Goal: Task Accomplishment & Management: Complete application form

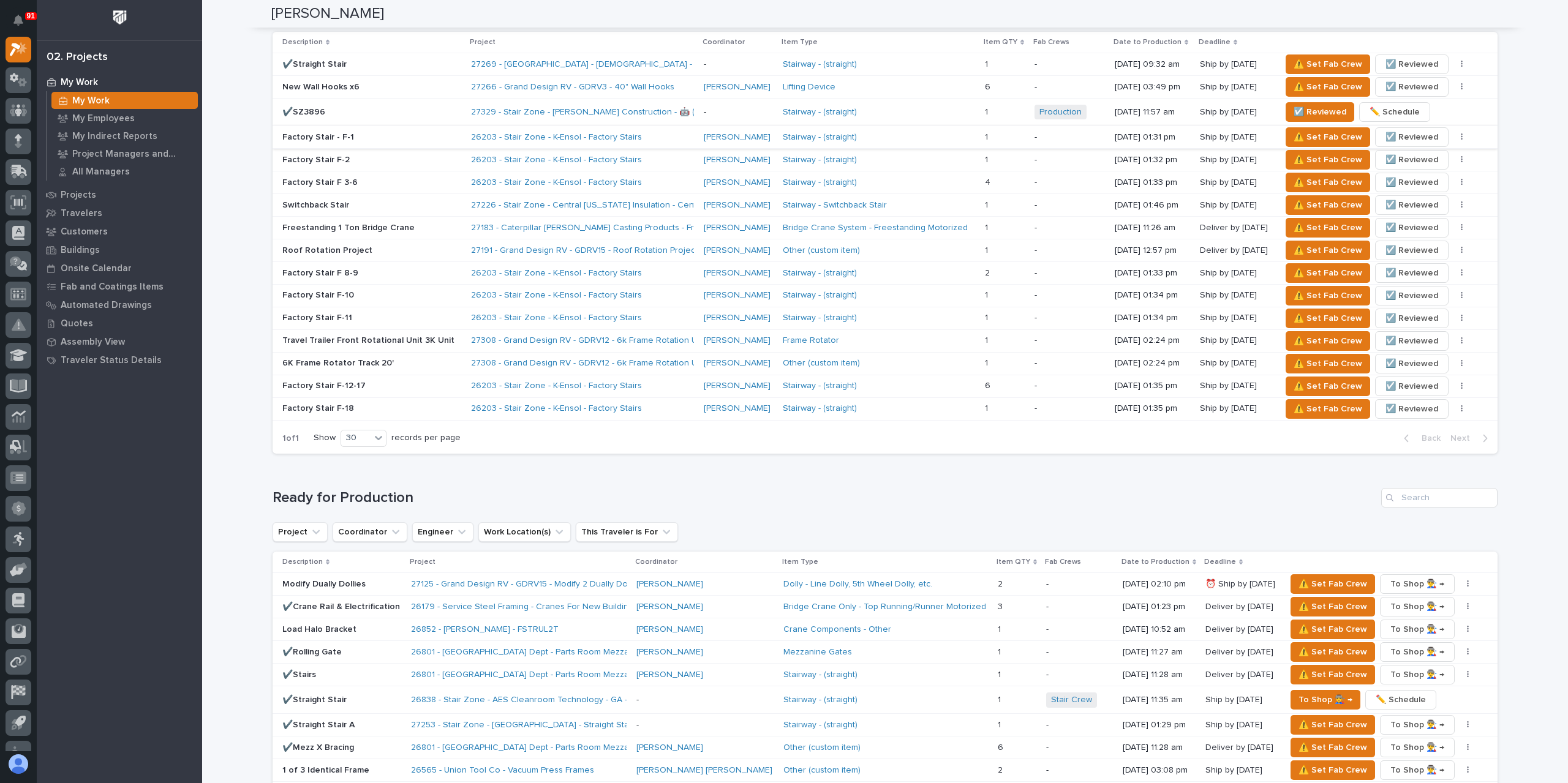
scroll to position [797, 0]
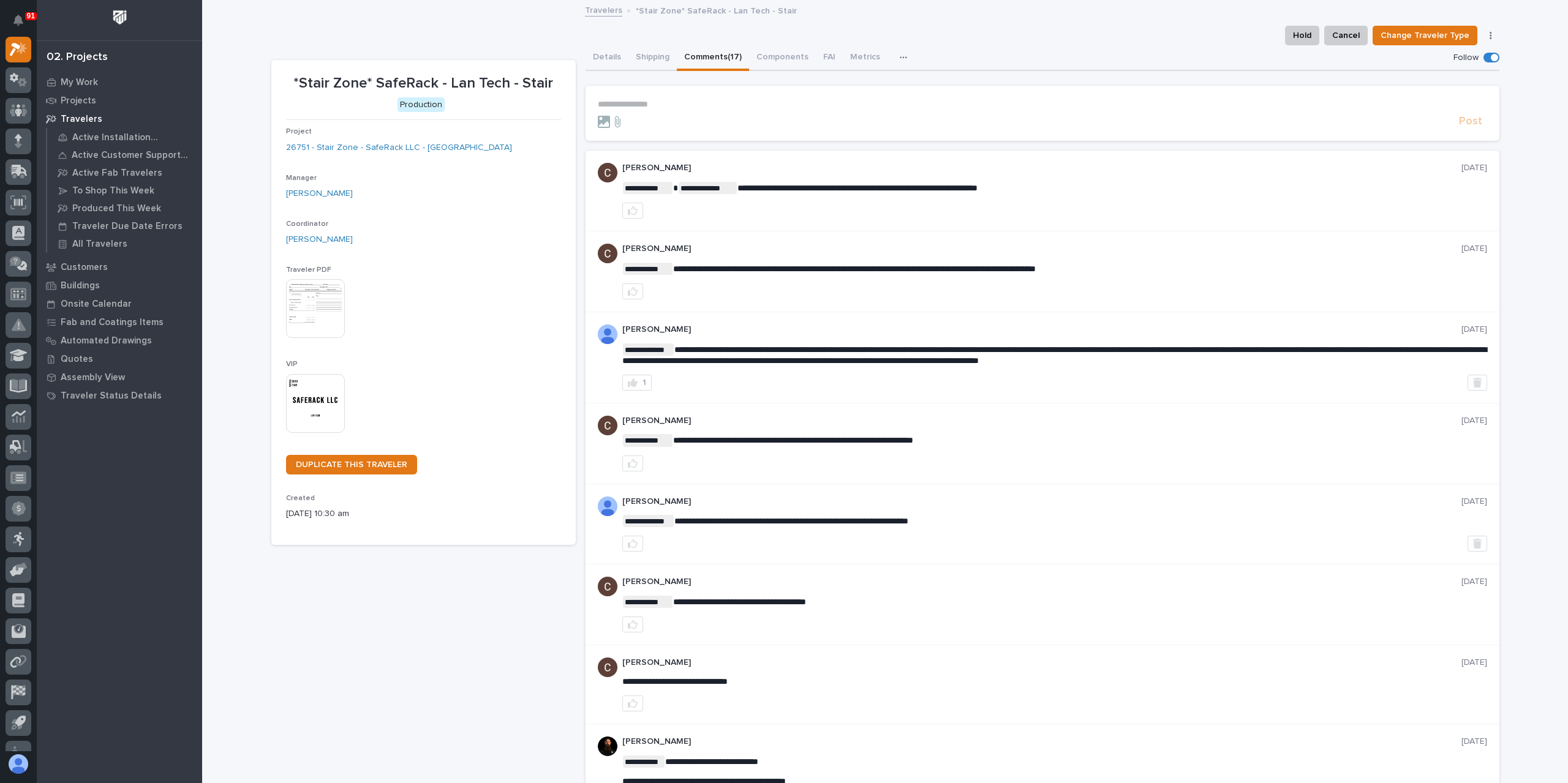
drag, startPoint x: 645, startPoint y: 101, endPoint x: 711, endPoint y: 111, distance: 66.8
click at [645, 101] on p "**********" at bounding box center [1043, 105] width 890 height 11
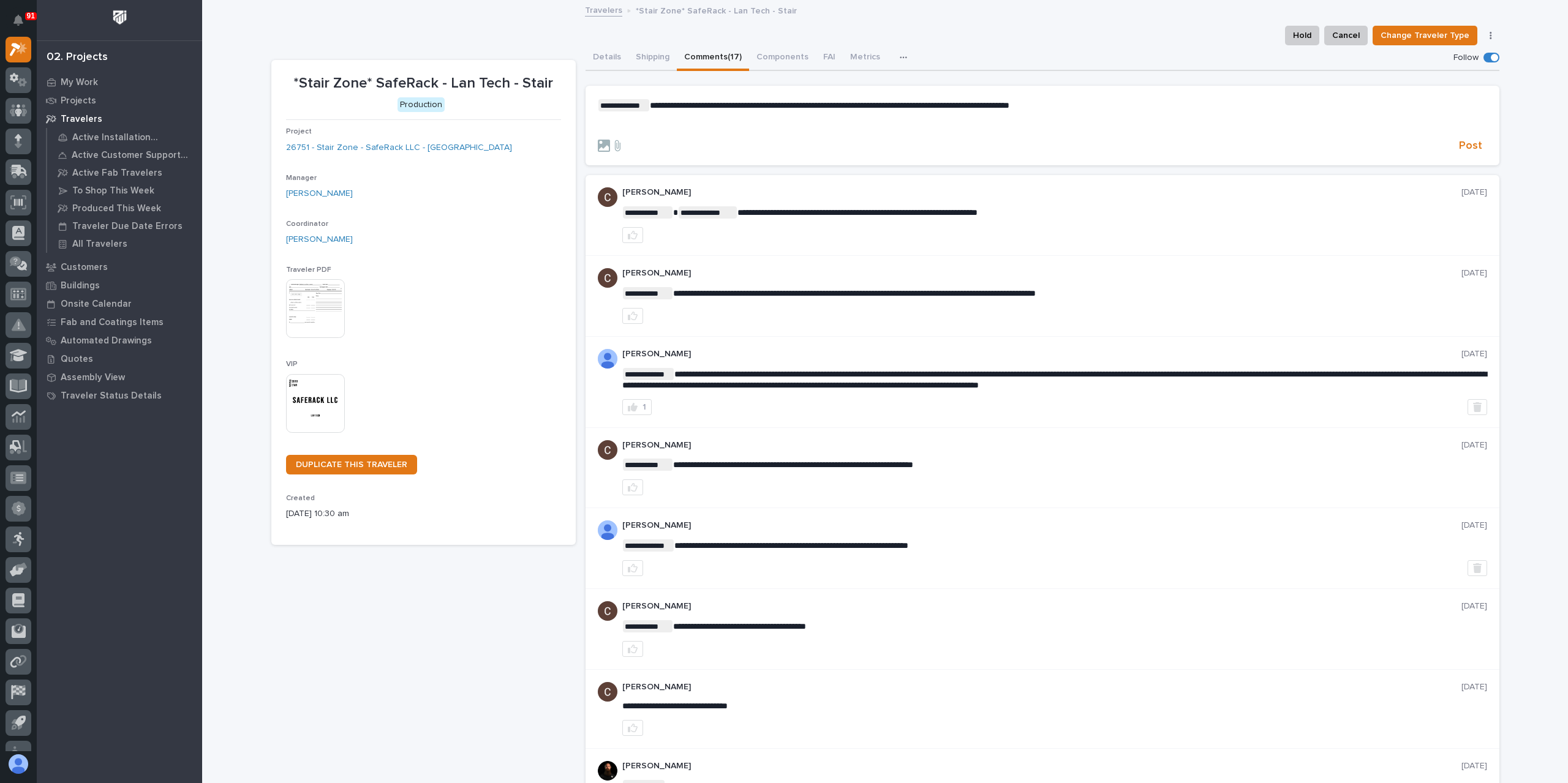
click at [1465, 138] on form "**********" at bounding box center [1043, 126] width 890 height 54
click at [1465, 141] on span "Post" at bounding box center [1471, 146] width 23 height 14
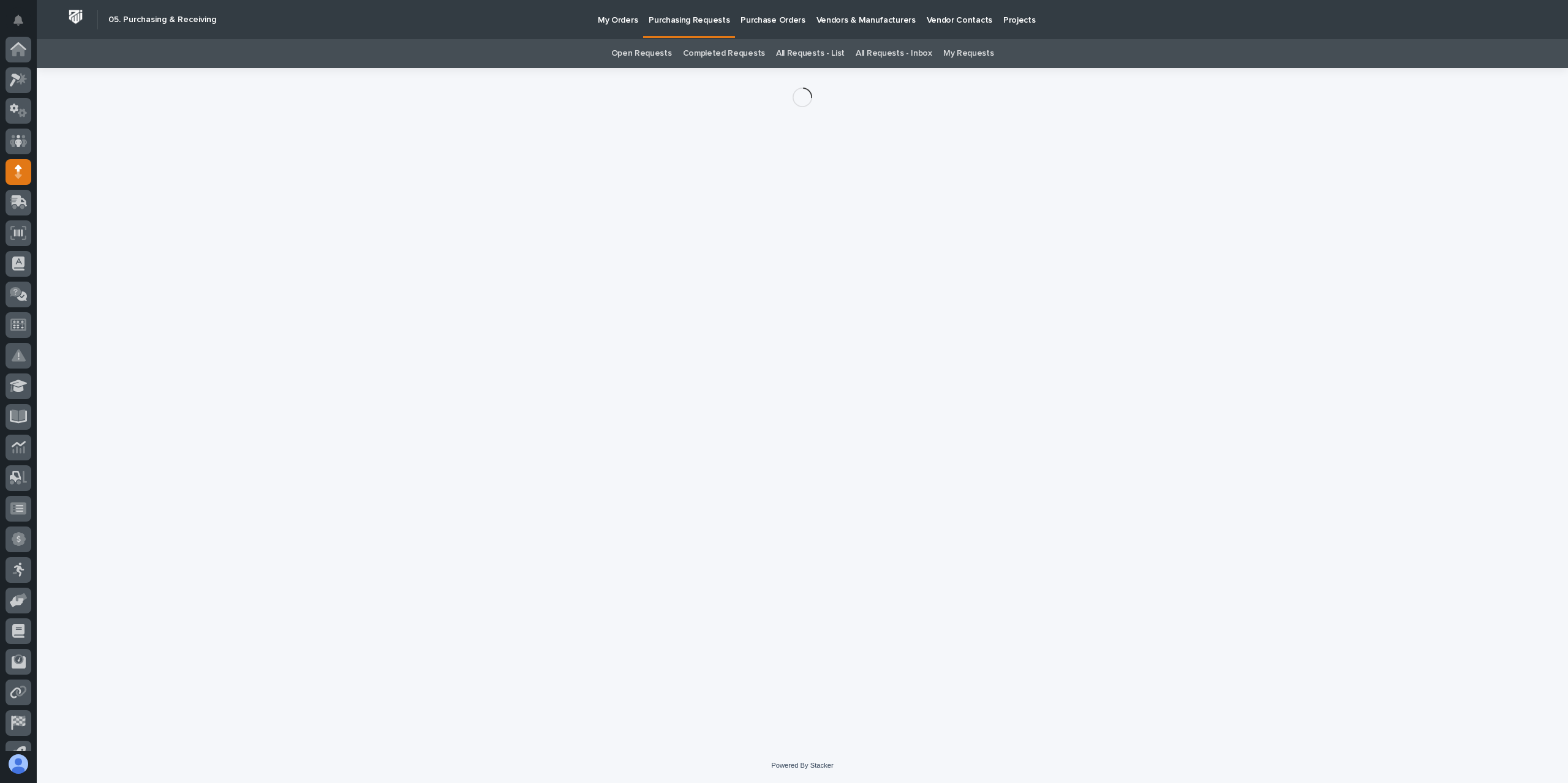
scroll to position [81, 0]
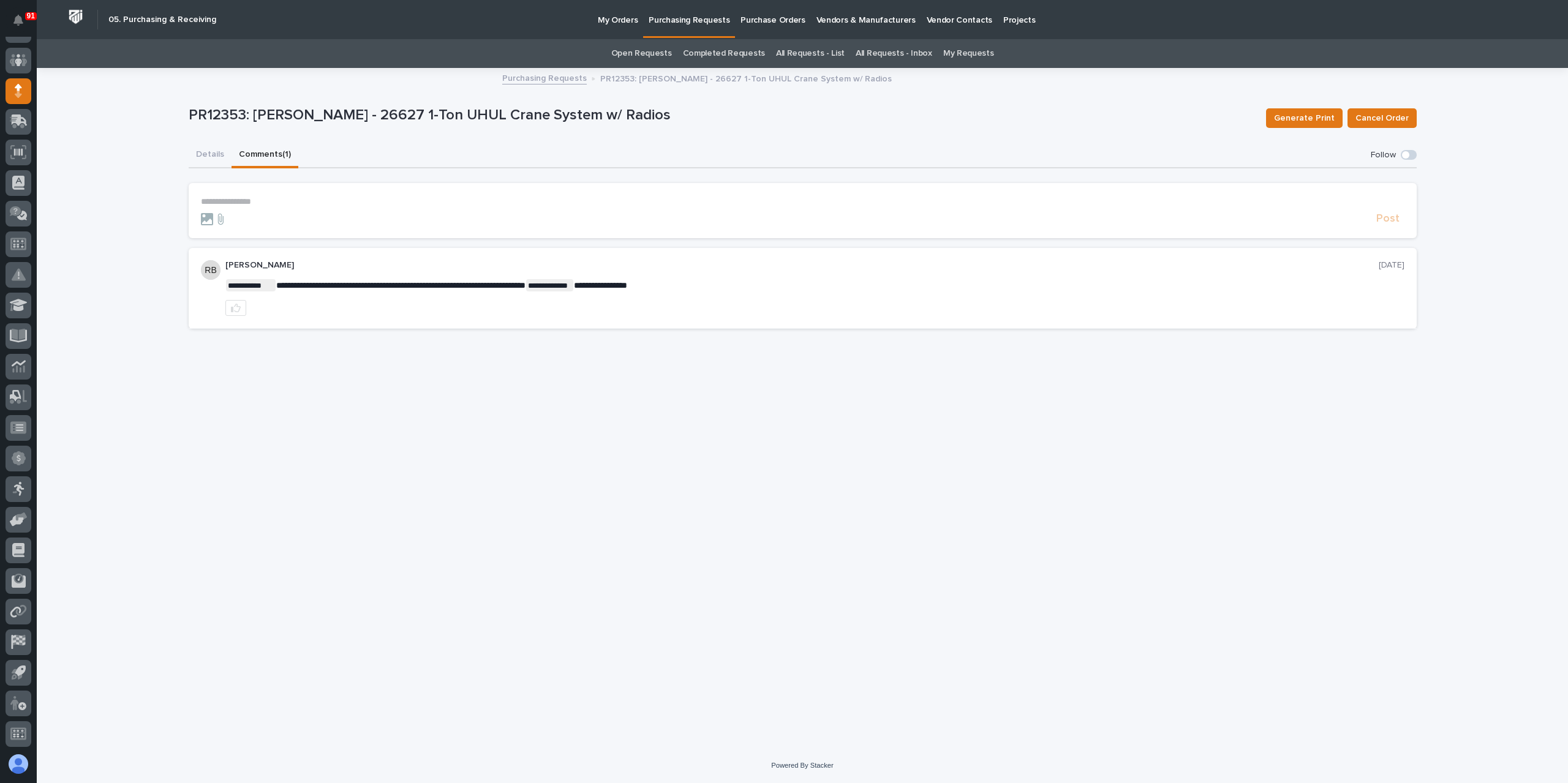
click at [219, 161] on button "Details" at bounding box center [210, 155] width 43 height 26
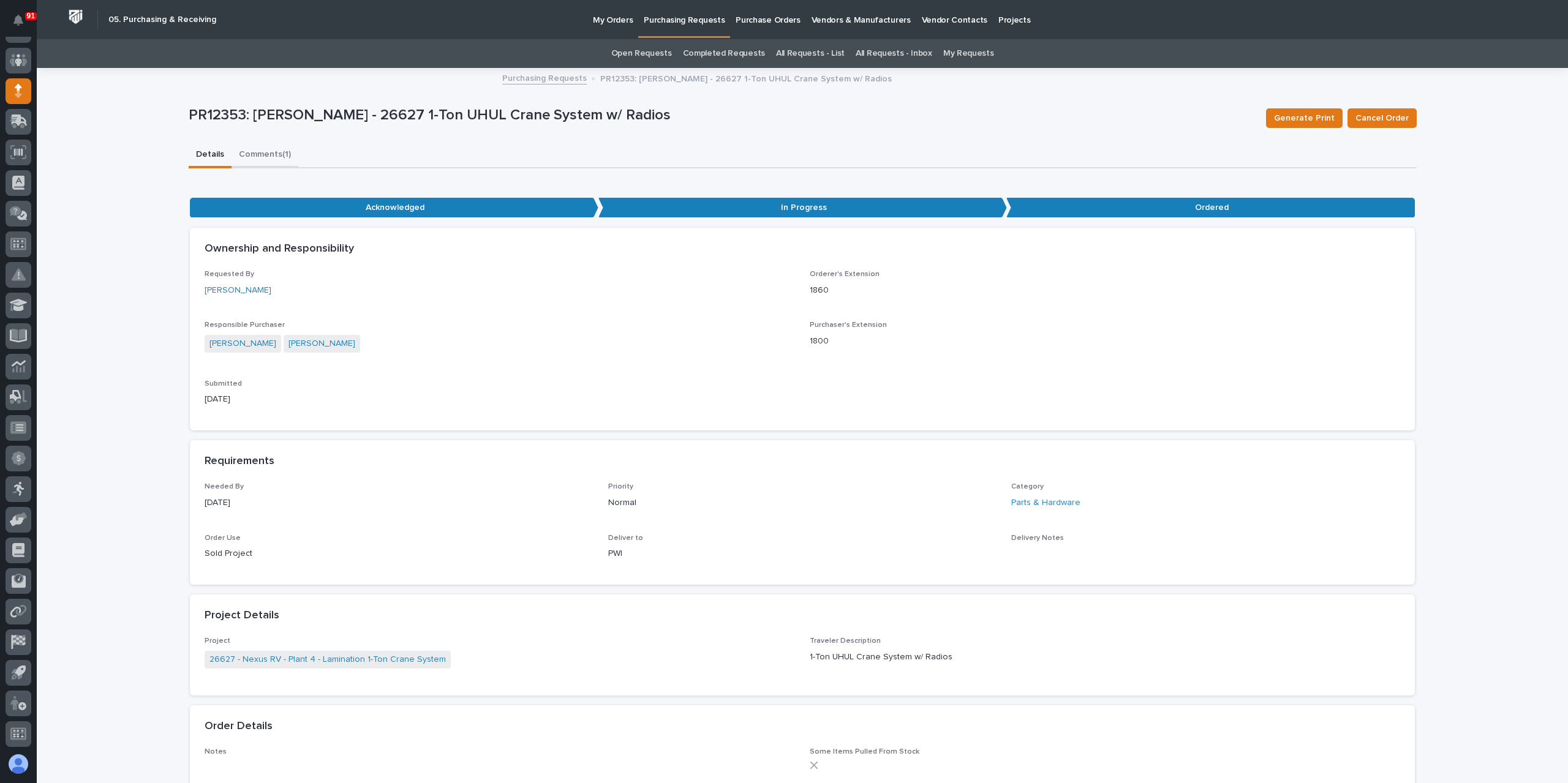
click at [256, 152] on button "Comments (1)" at bounding box center [265, 155] width 67 height 26
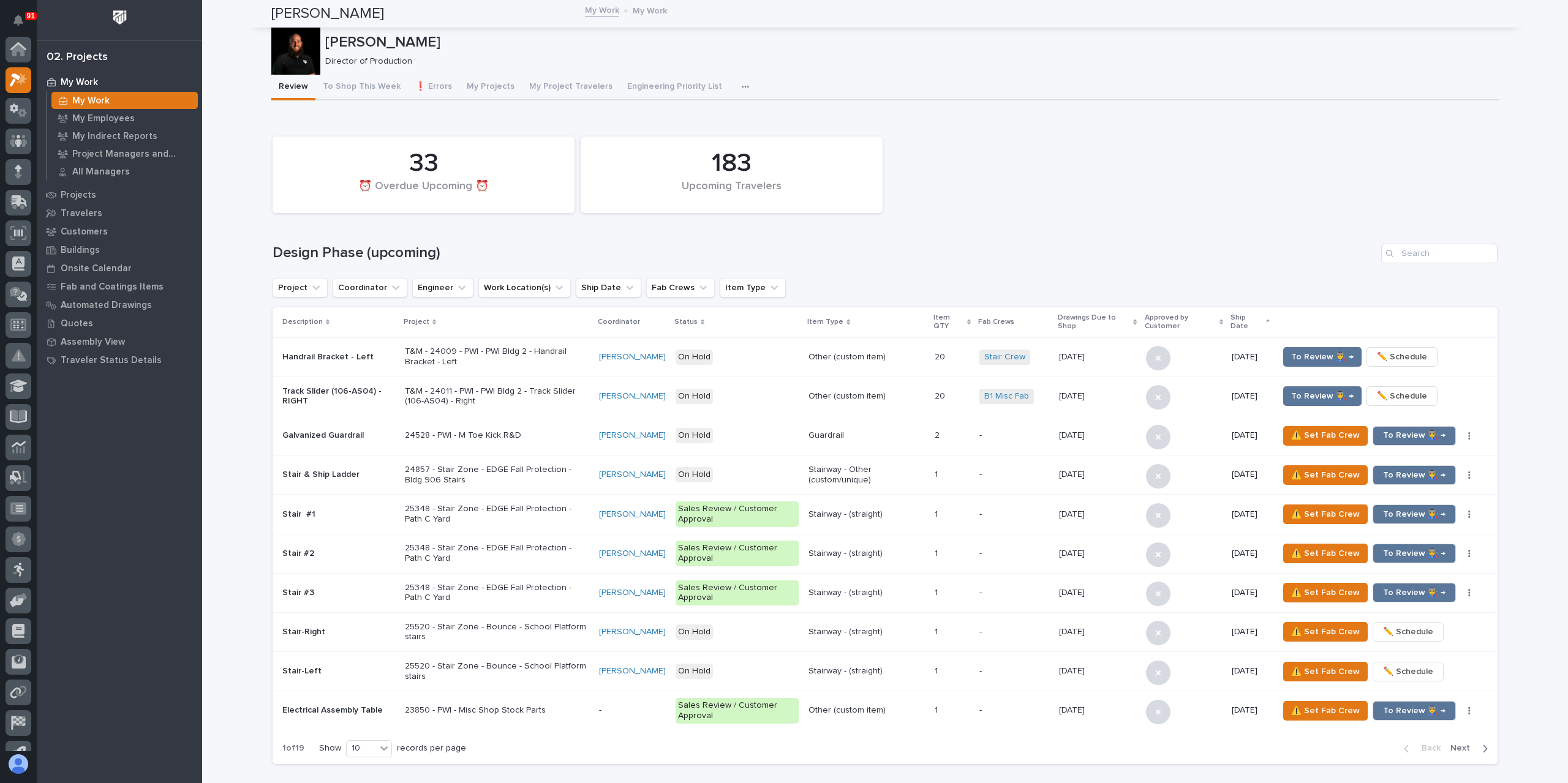
click at [18, 496] on div at bounding box center [18, 509] width 26 height 26
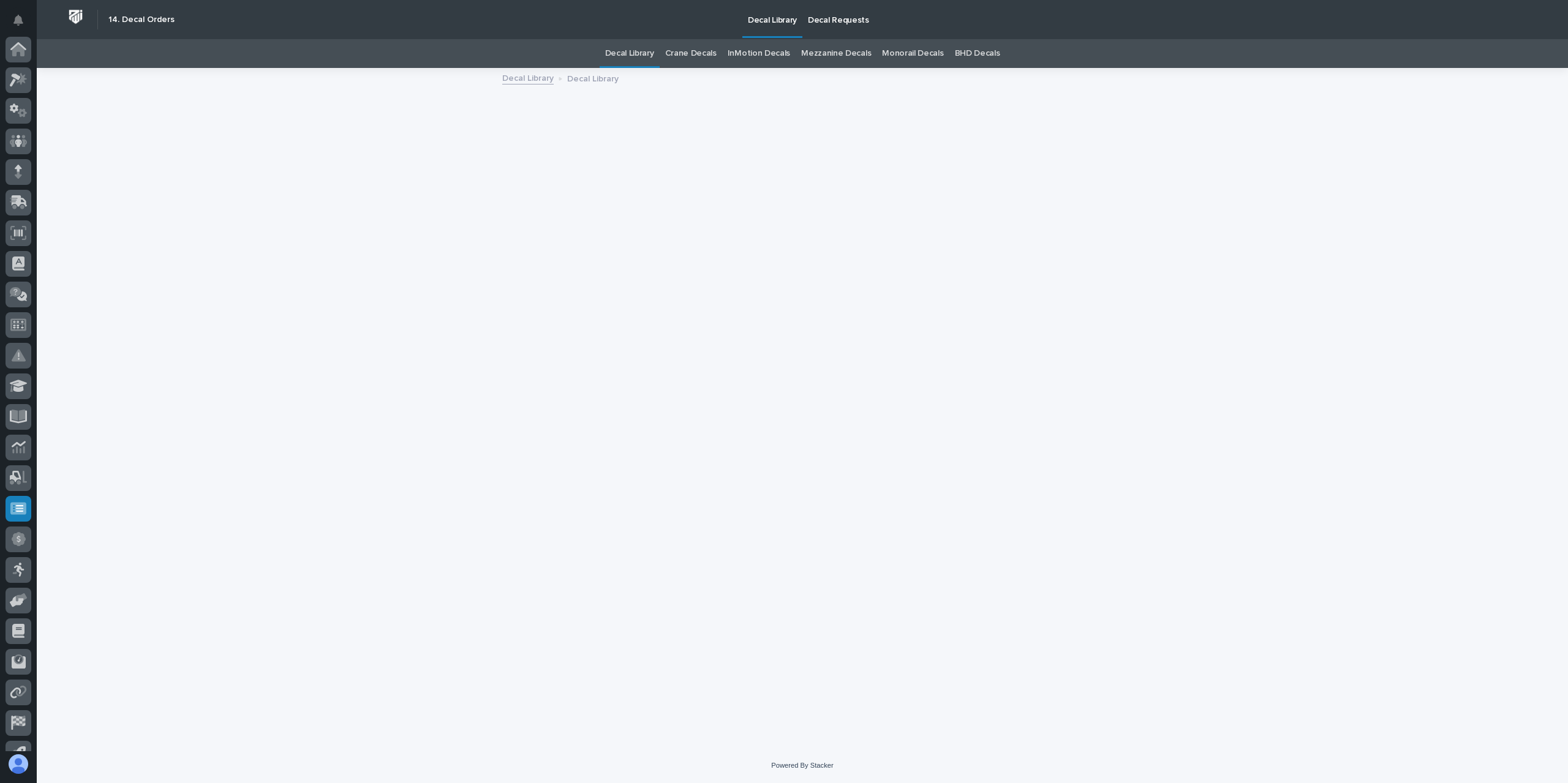
scroll to position [81, 0]
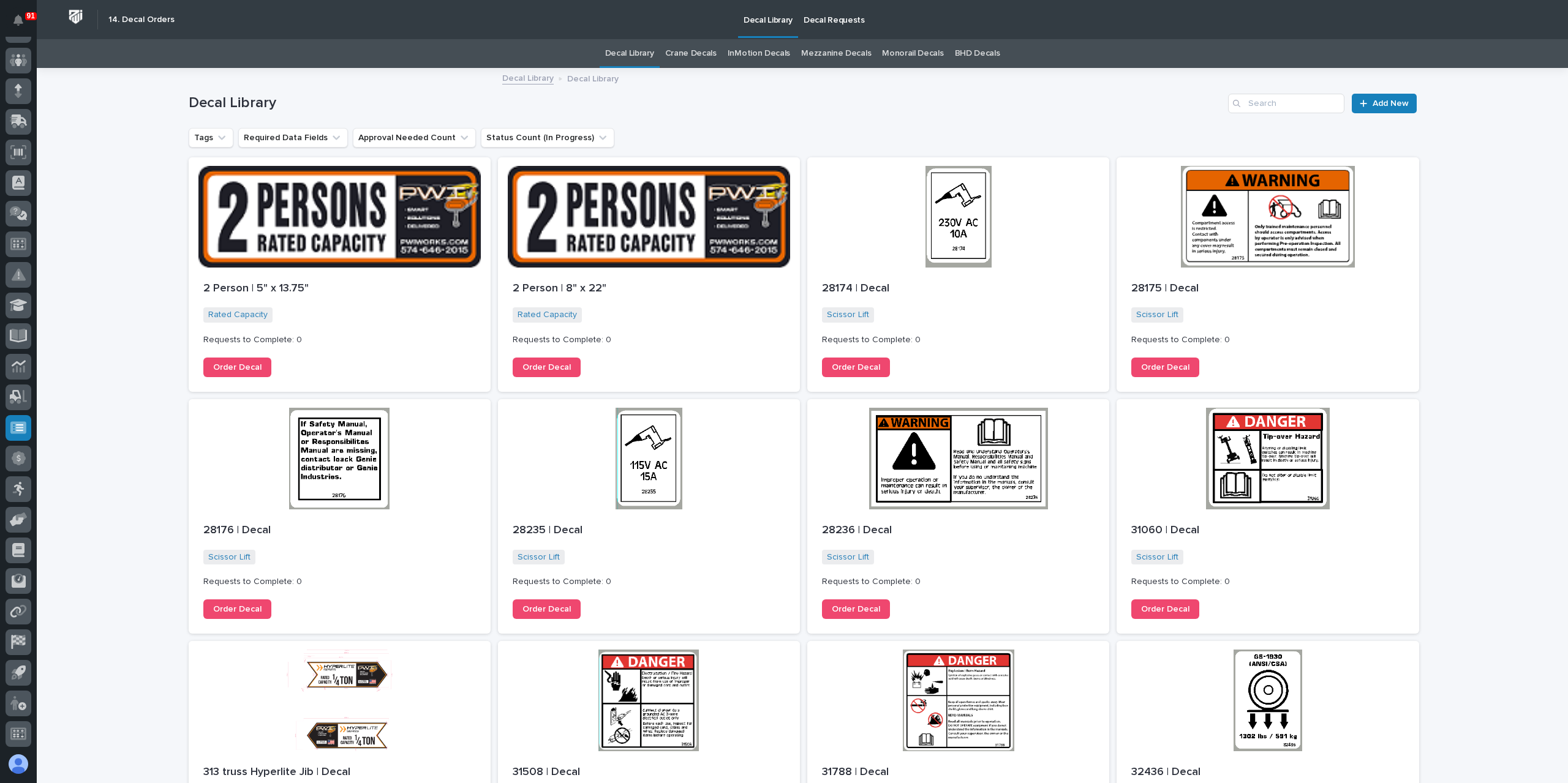
click at [807, 28] on link "Decal Requests" at bounding box center [835, 19] width 72 height 38
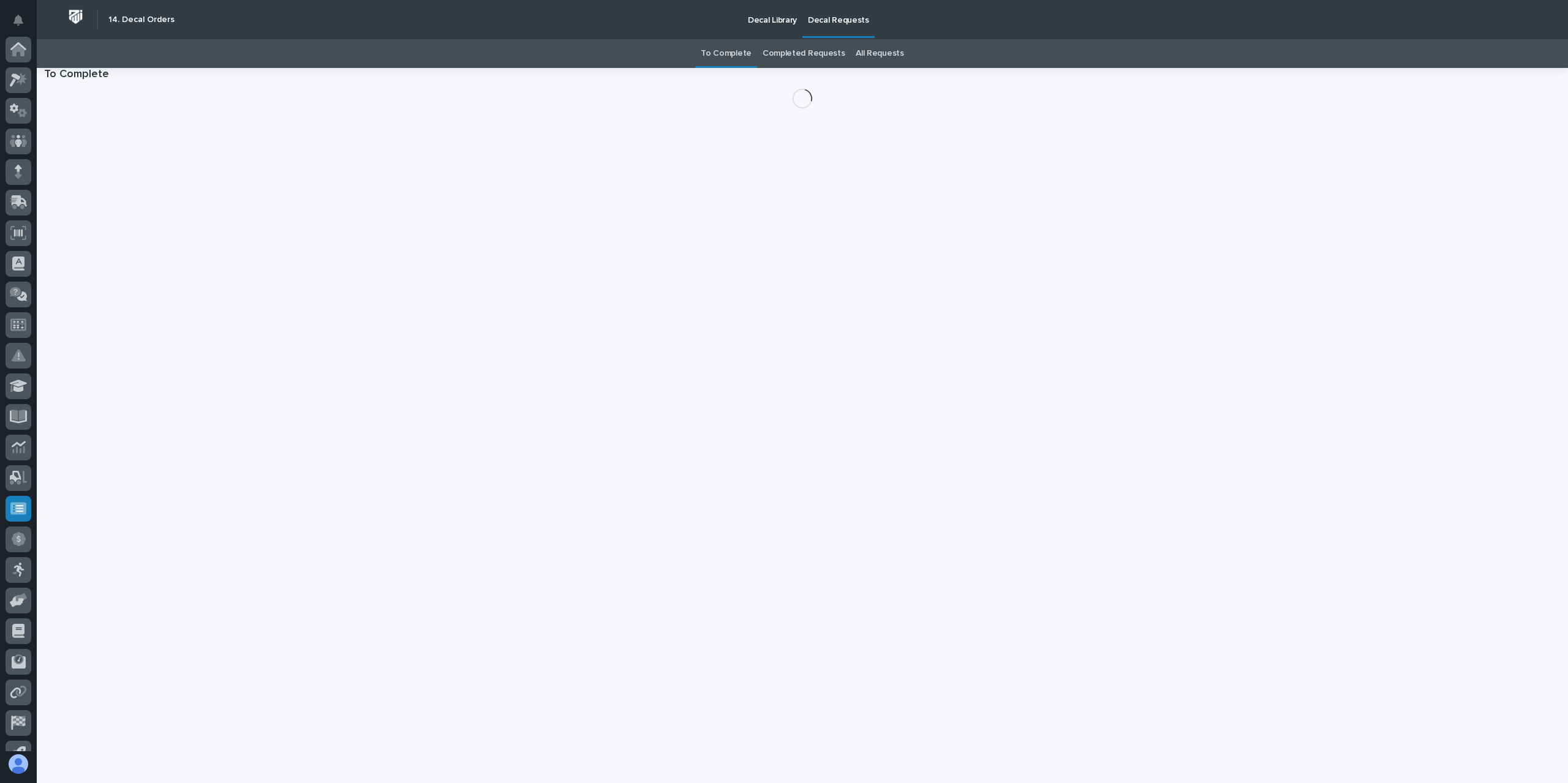
scroll to position [81, 0]
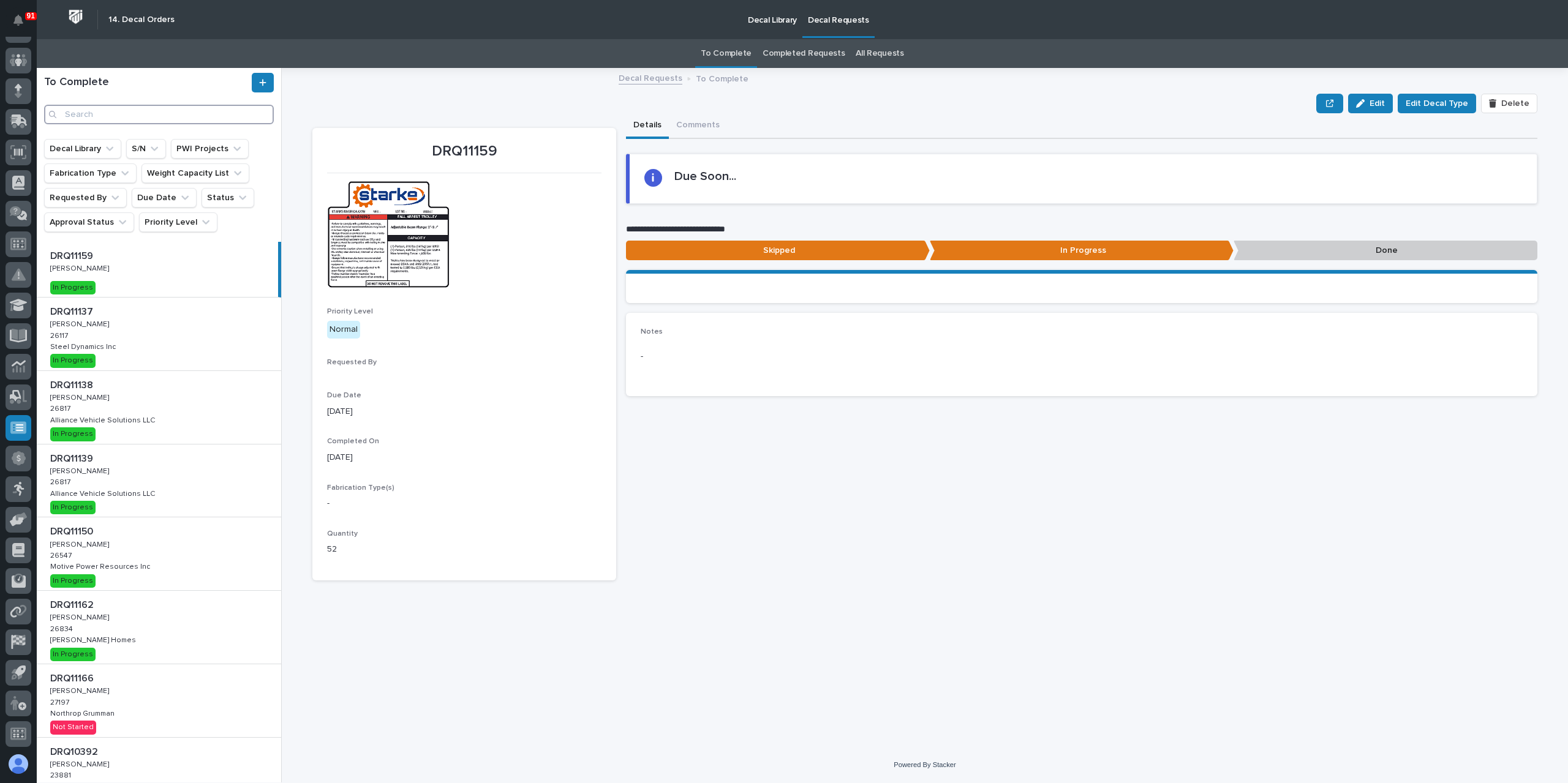
click at [131, 108] on input "Search" at bounding box center [159, 115] width 230 height 20
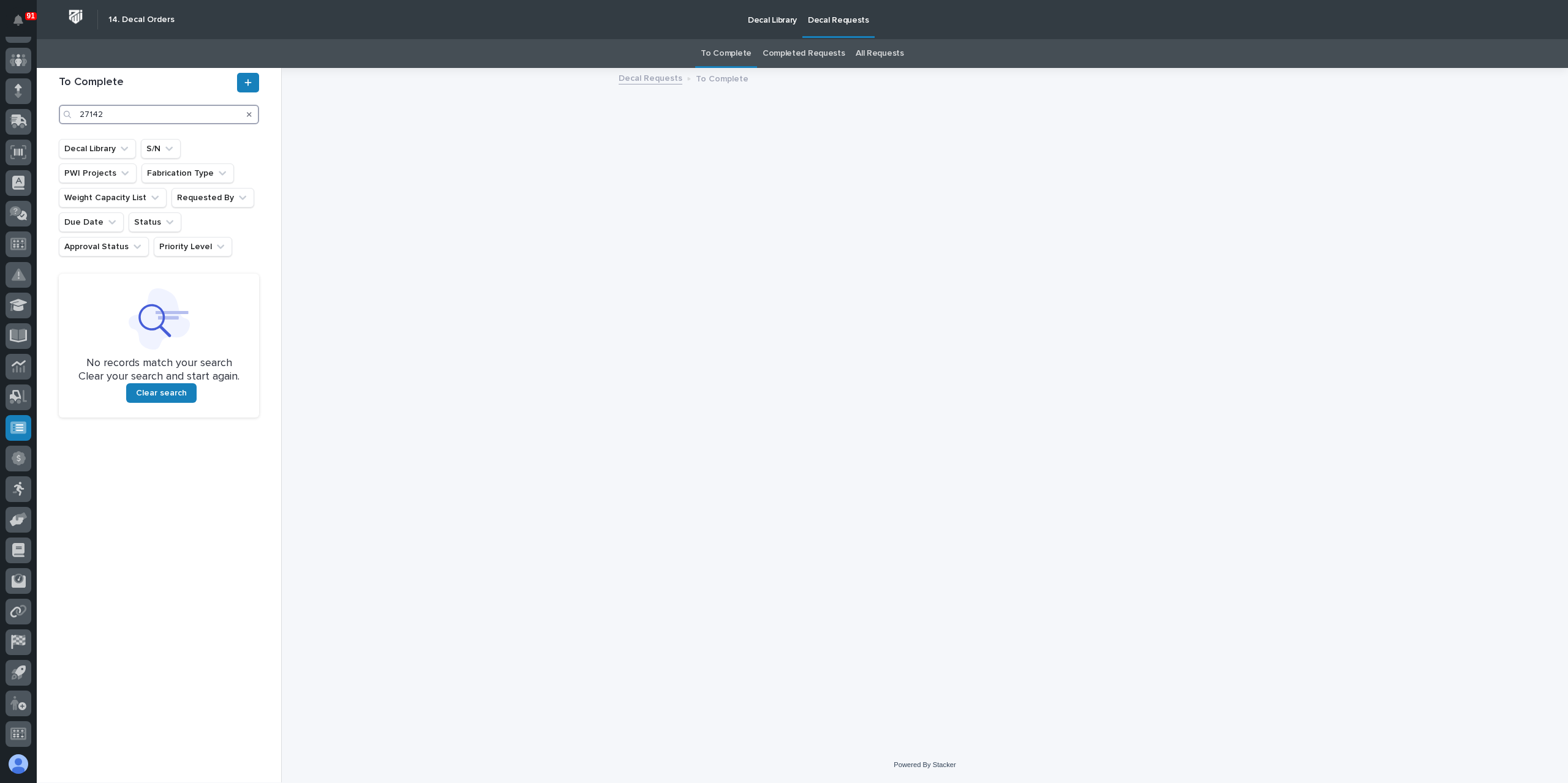
type input "27142"
click at [249, 108] on button "Search" at bounding box center [249, 115] width 5 height 20
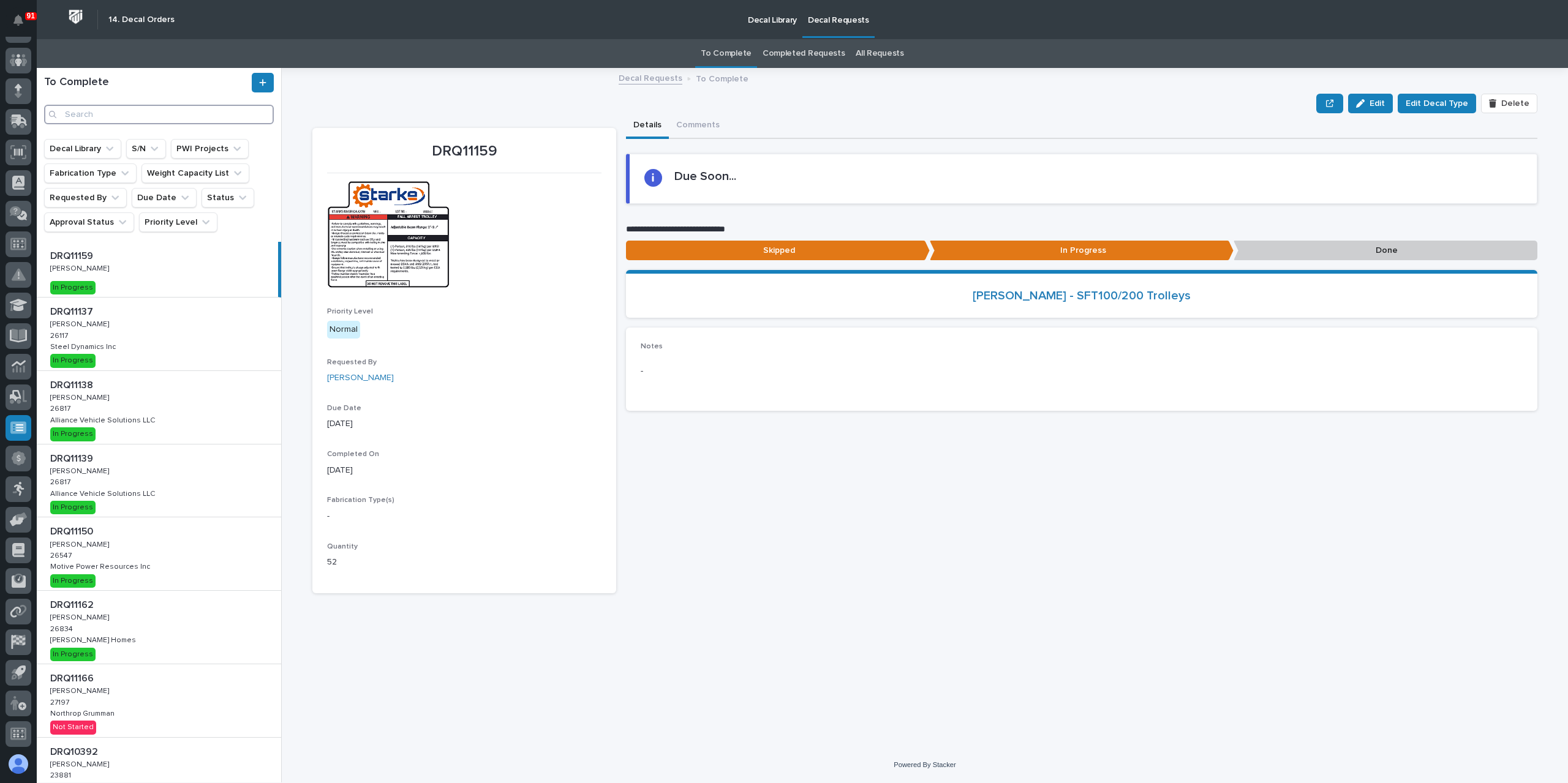
click at [249, 113] on input "Search" at bounding box center [159, 115] width 230 height 20
click at [776, 19] on p "Decal Library" at bounding box center [772, 13] width 49 height 26
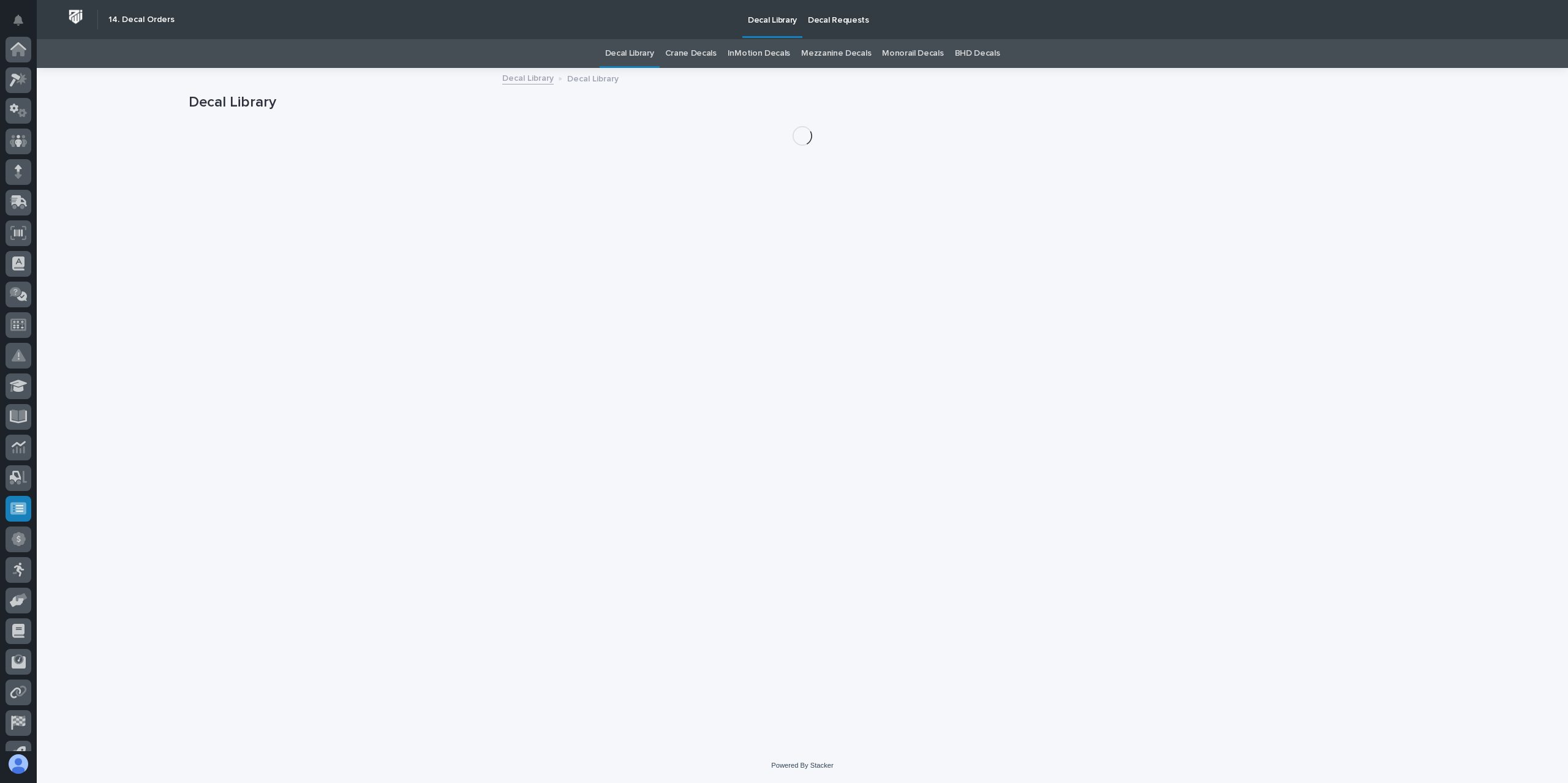
scroll to position [81, 0]
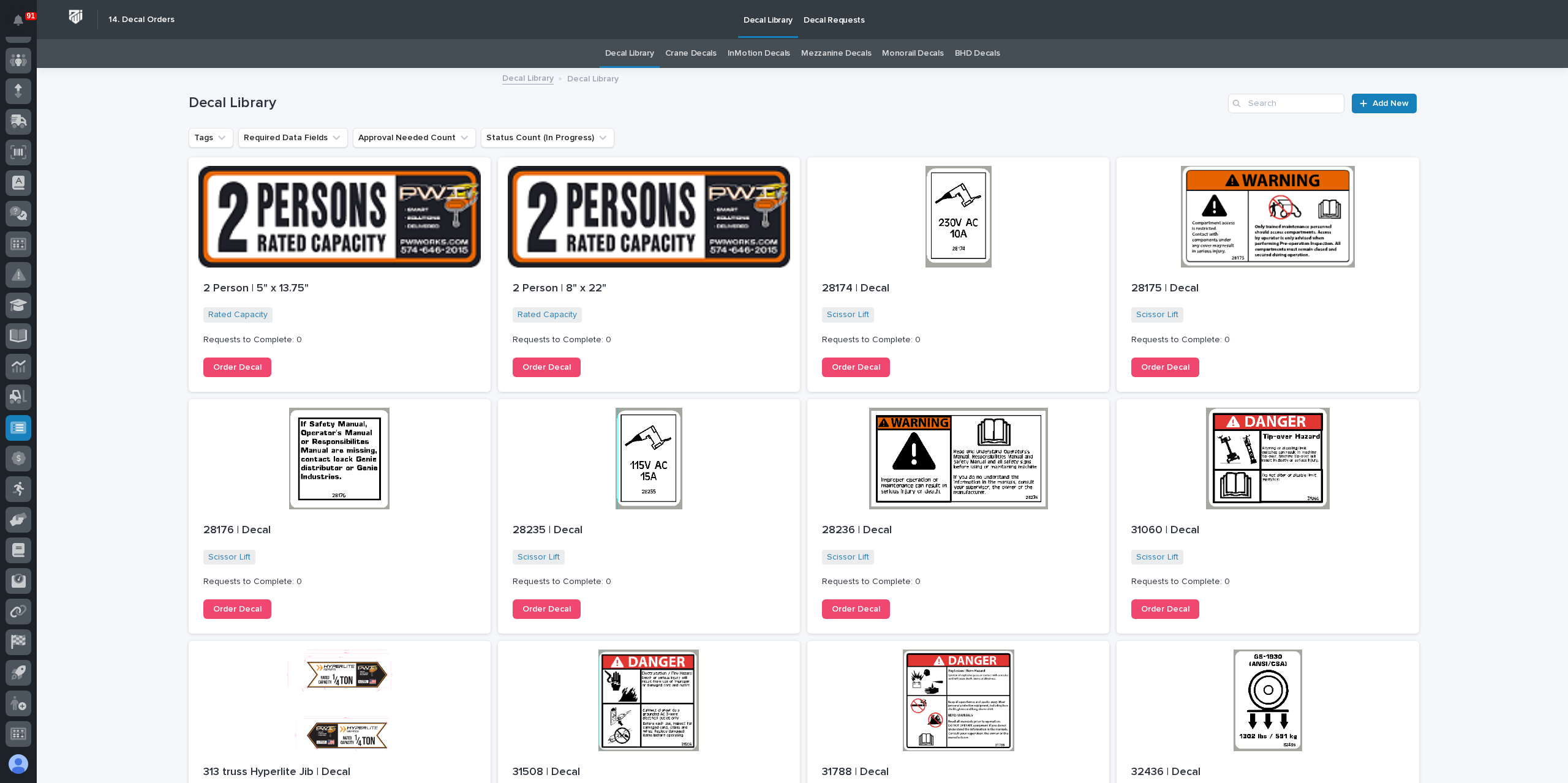
click at [687, 53] on link "Crane Decals" at bounding box center [690, 53] width 51 height 29
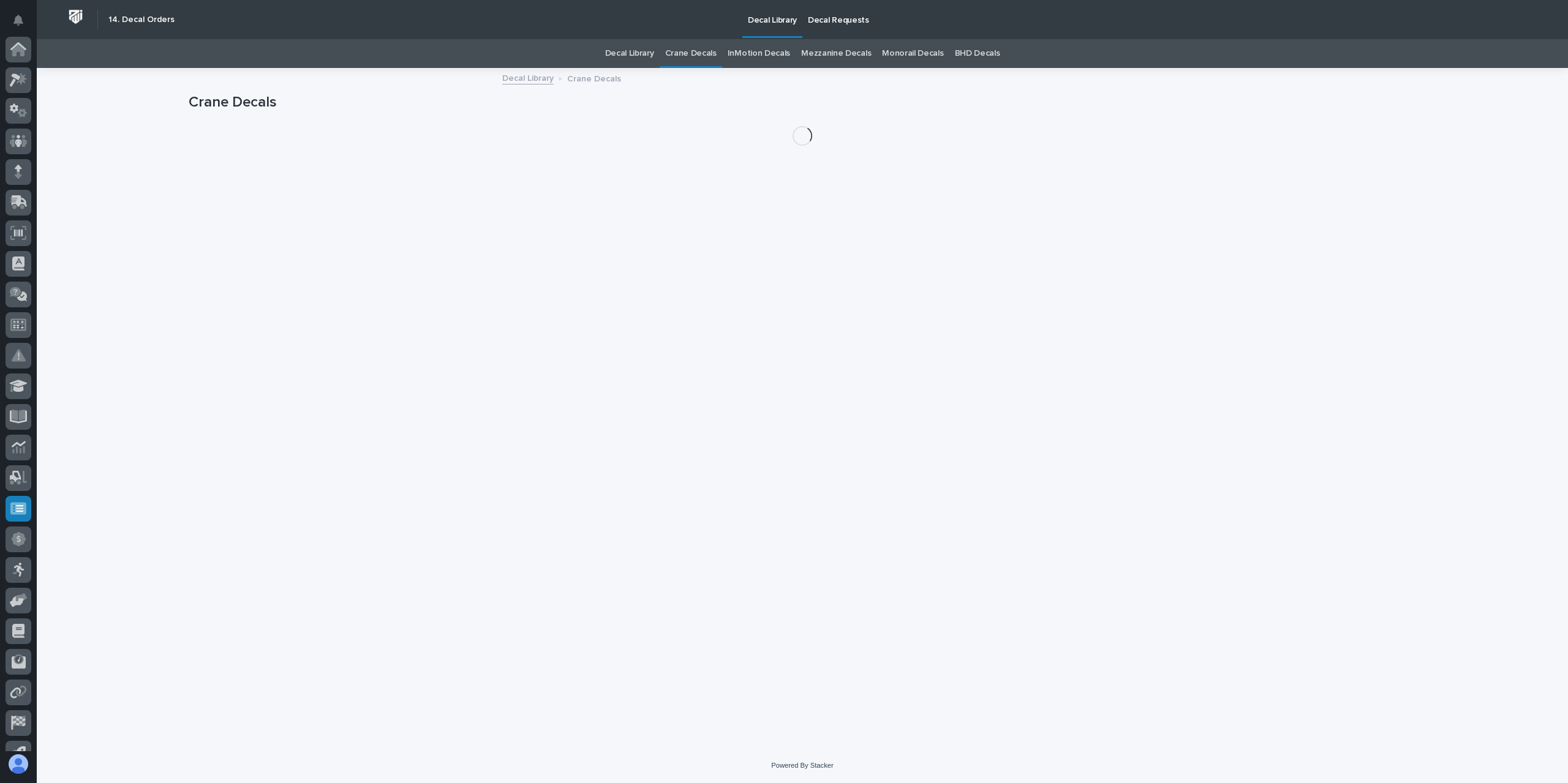
scroll to position [81, 0]
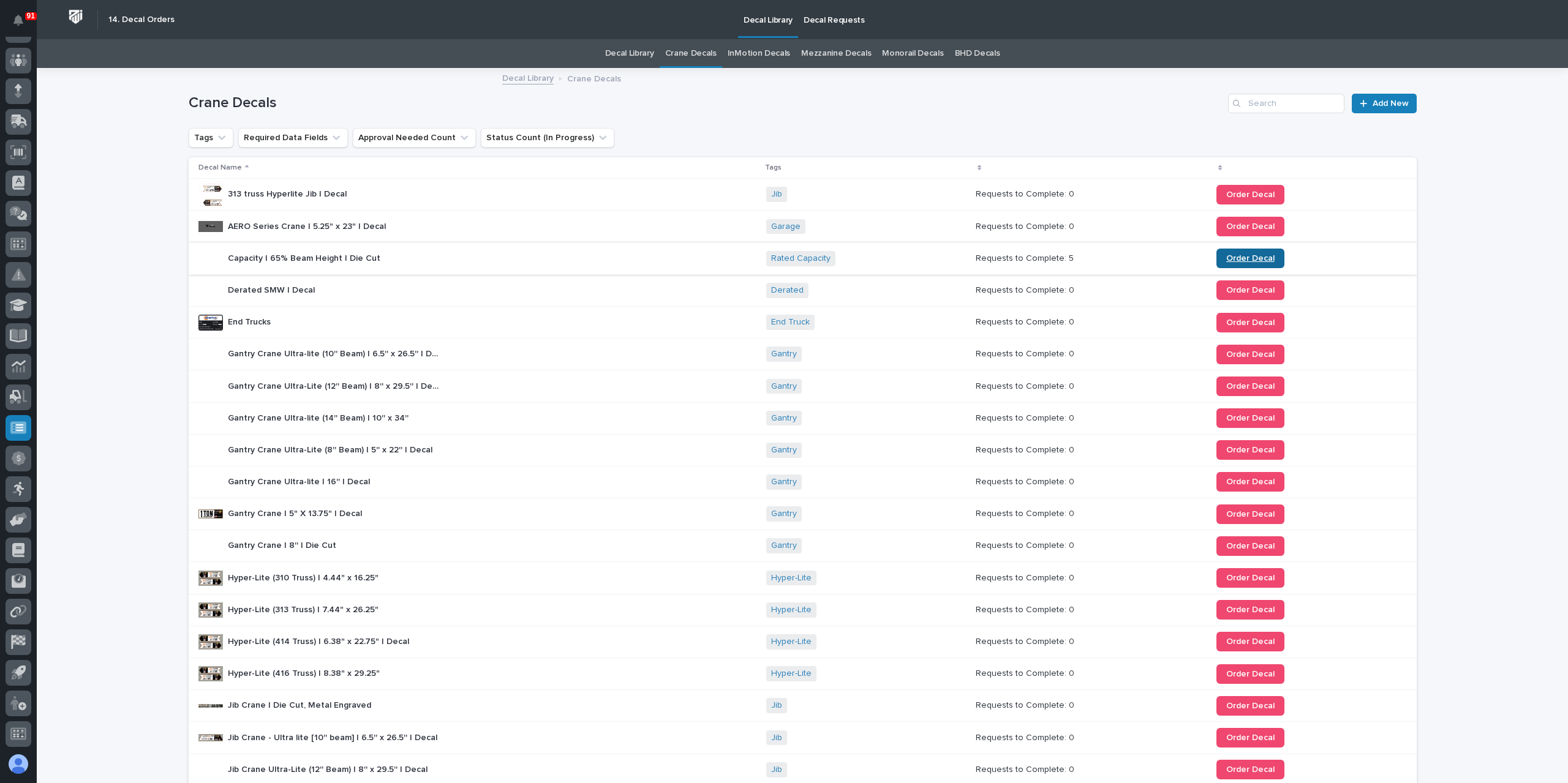
click at [1236, 262] on span "Order Decal" at bounding box center [1250, 259] width 49 height 9
click at [1241, 263] on link "Order Decal" at bounding box center [1250, 259] width 68 height 20
click at [20, 158] on icon at bounding box center [19, 152] width 16 height 14
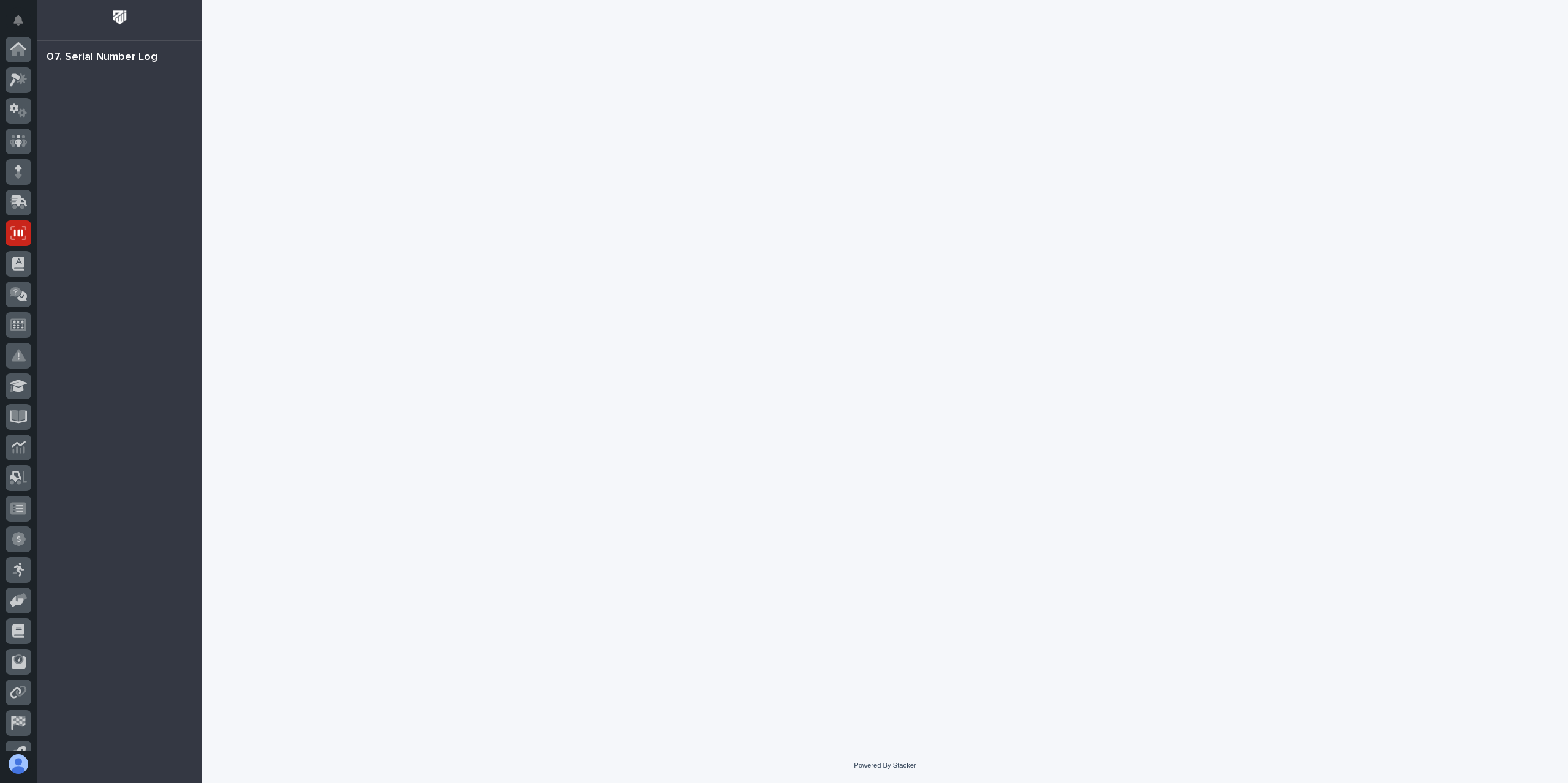
scroll to position [81, 0]
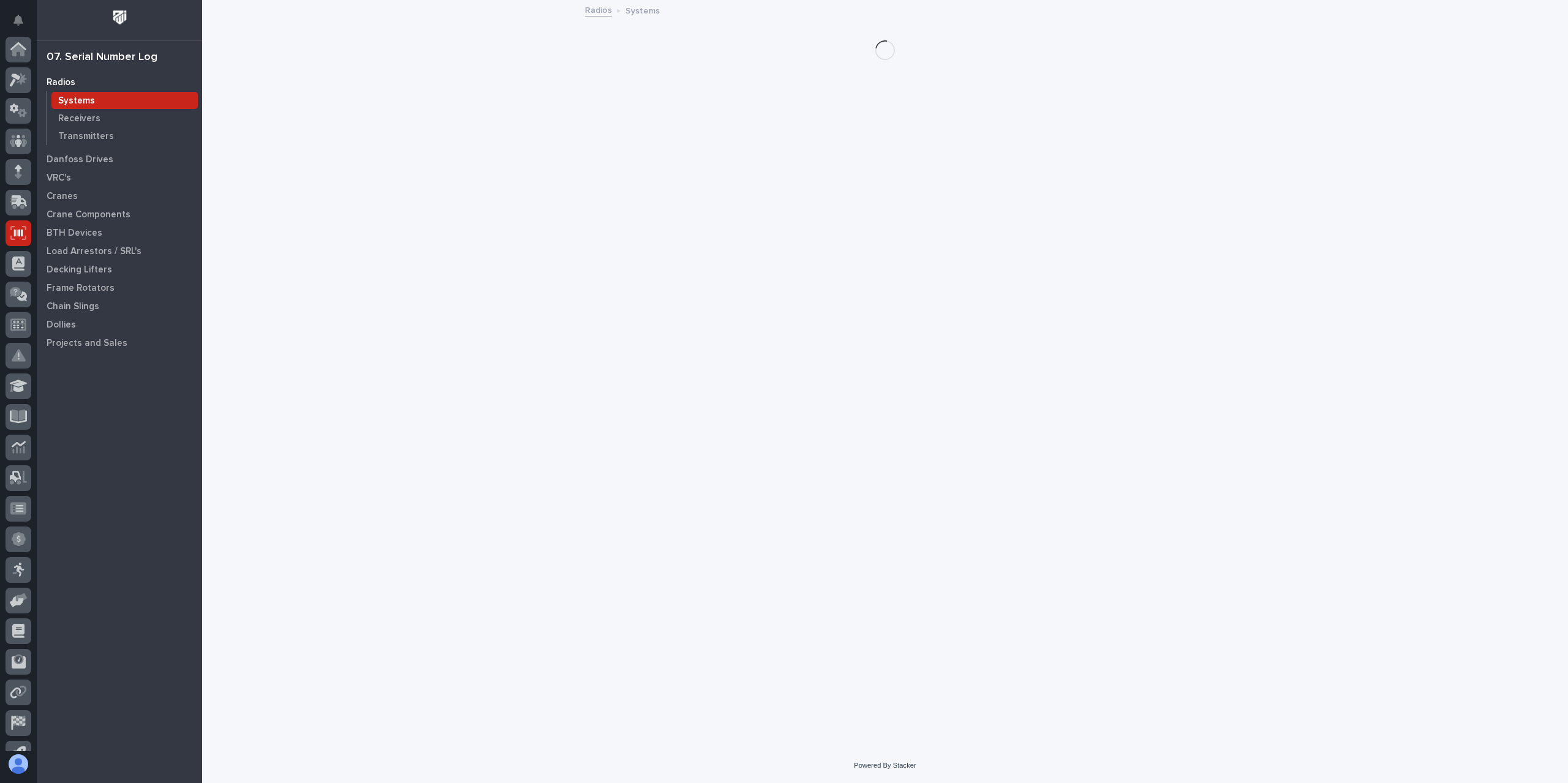
scroll to position [81, 0]
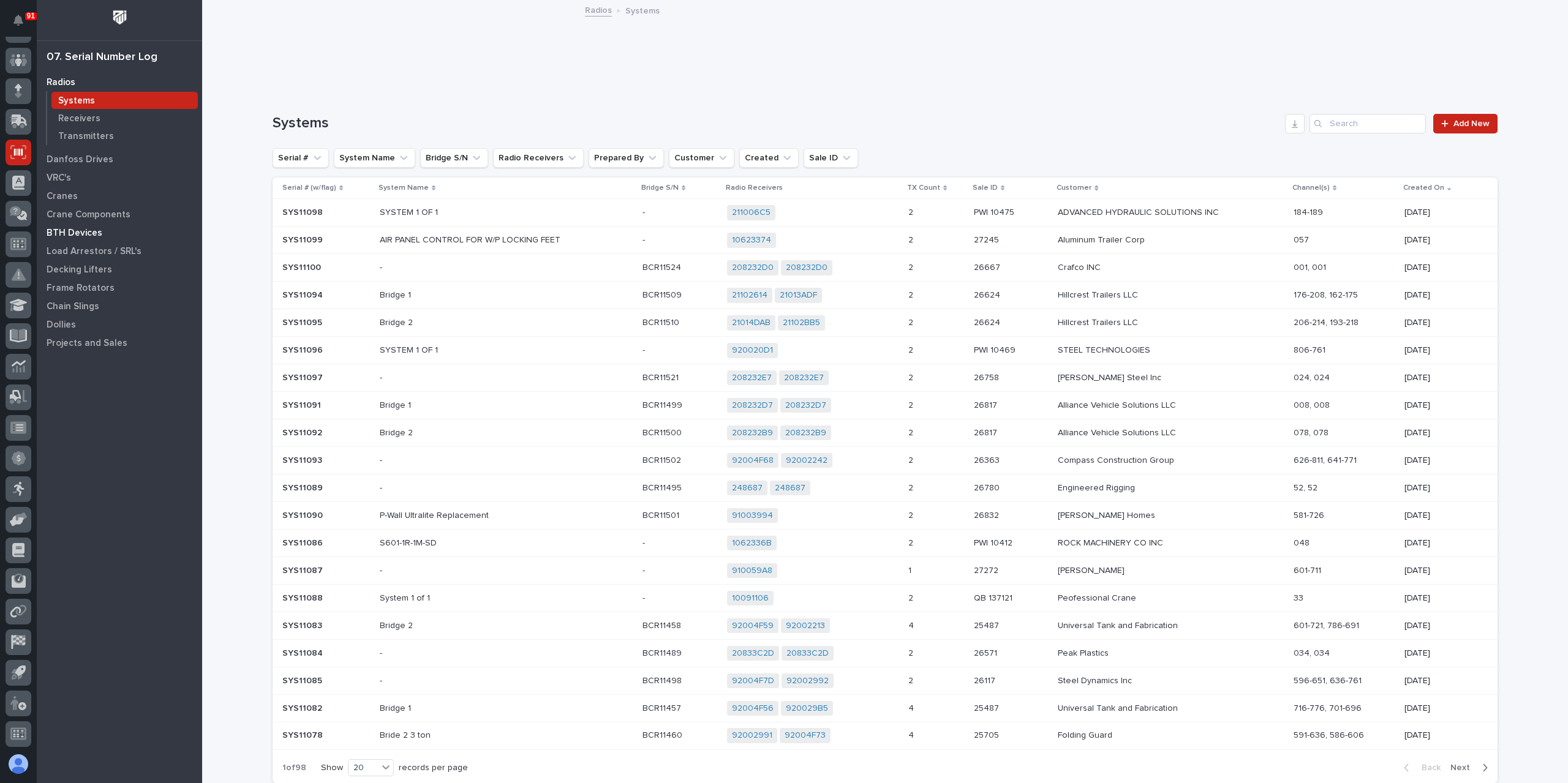
click at [76, 230] on p "BTH Devices" at bounding box center [75, 234] width 56 height 11
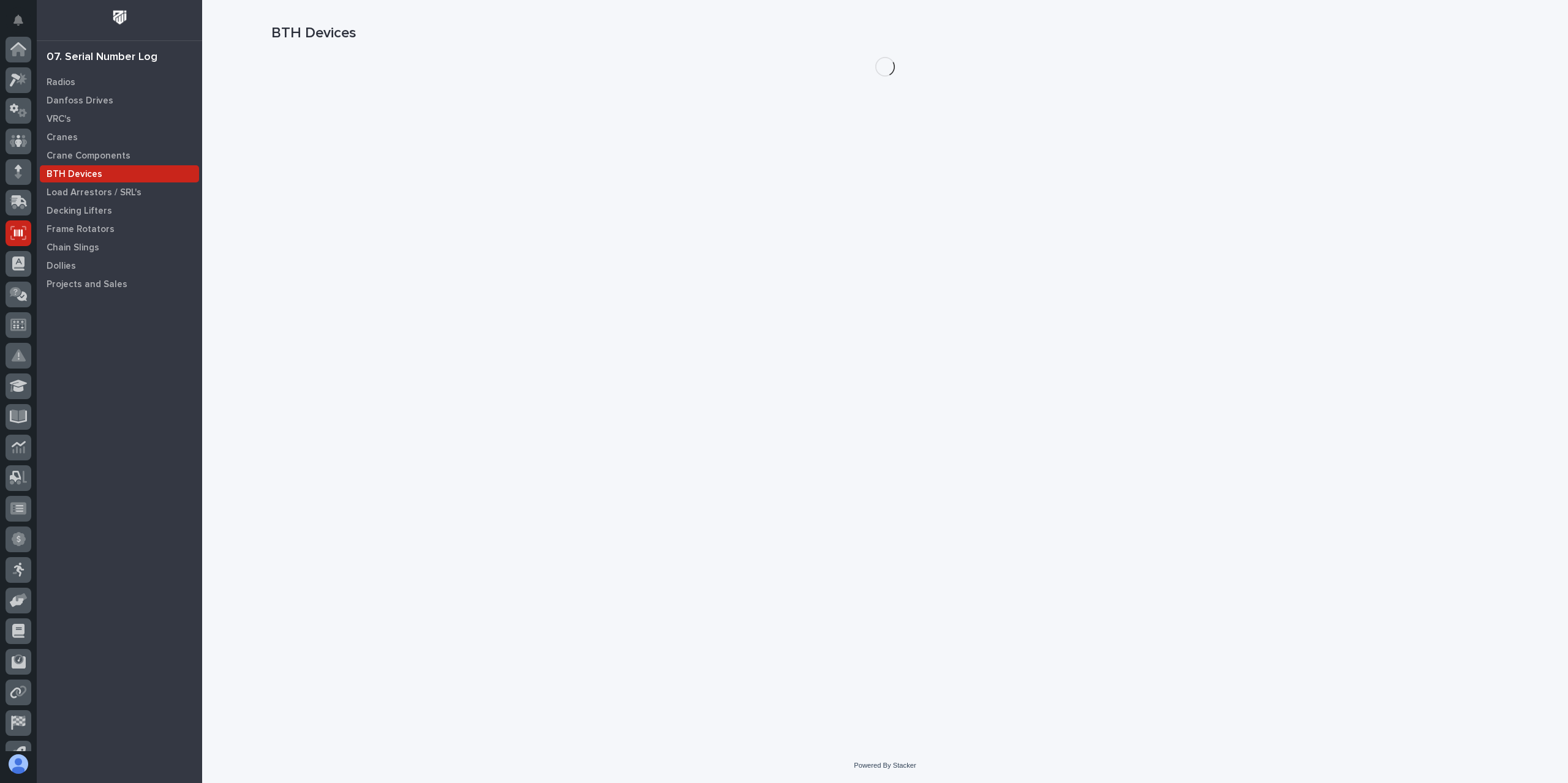
scroll to position [81, 0]
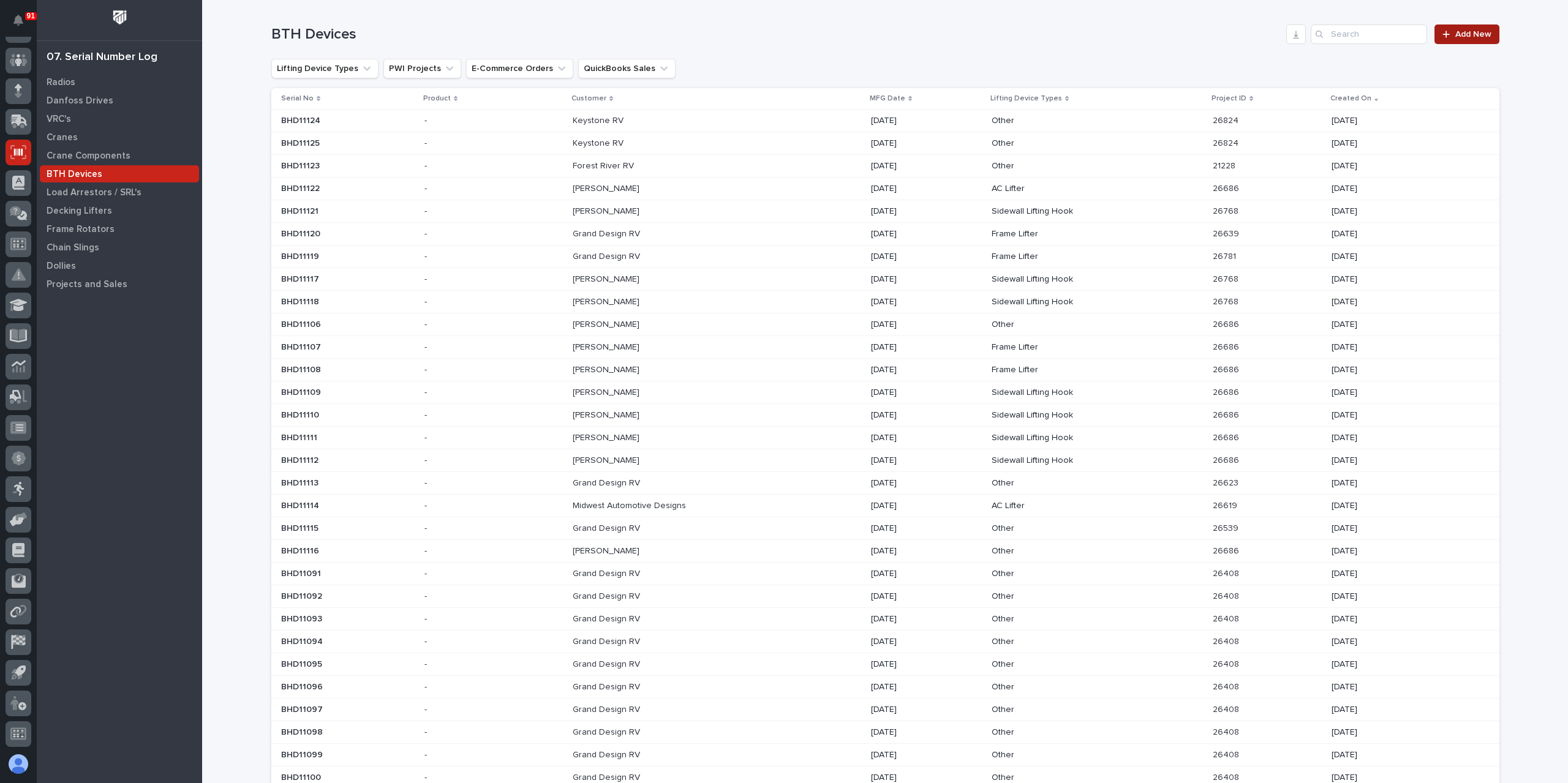
click at [1448, 36] on div at bounding box center [1449, 34] width 13 height 9
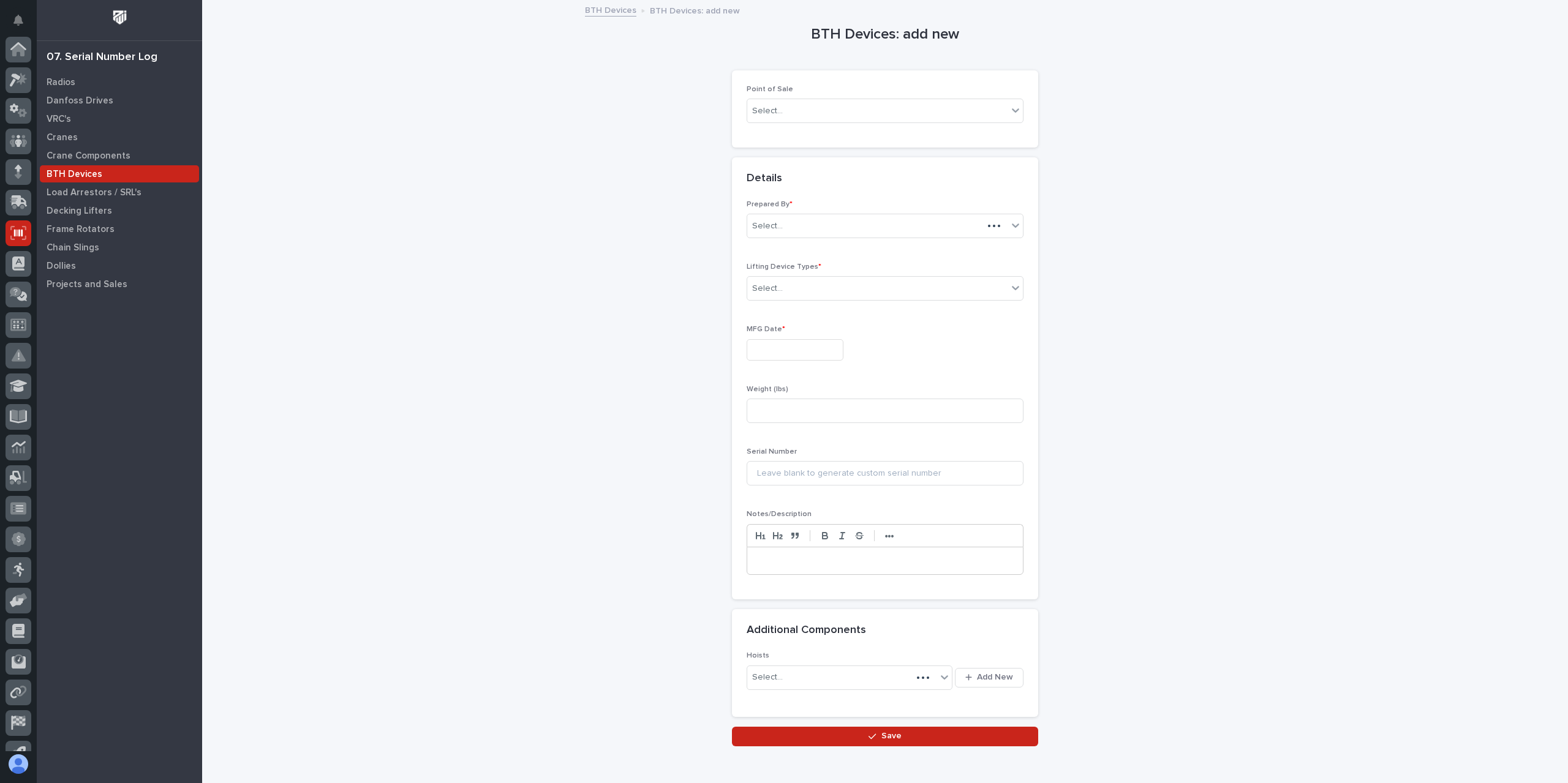
scroll to position [81, 0]
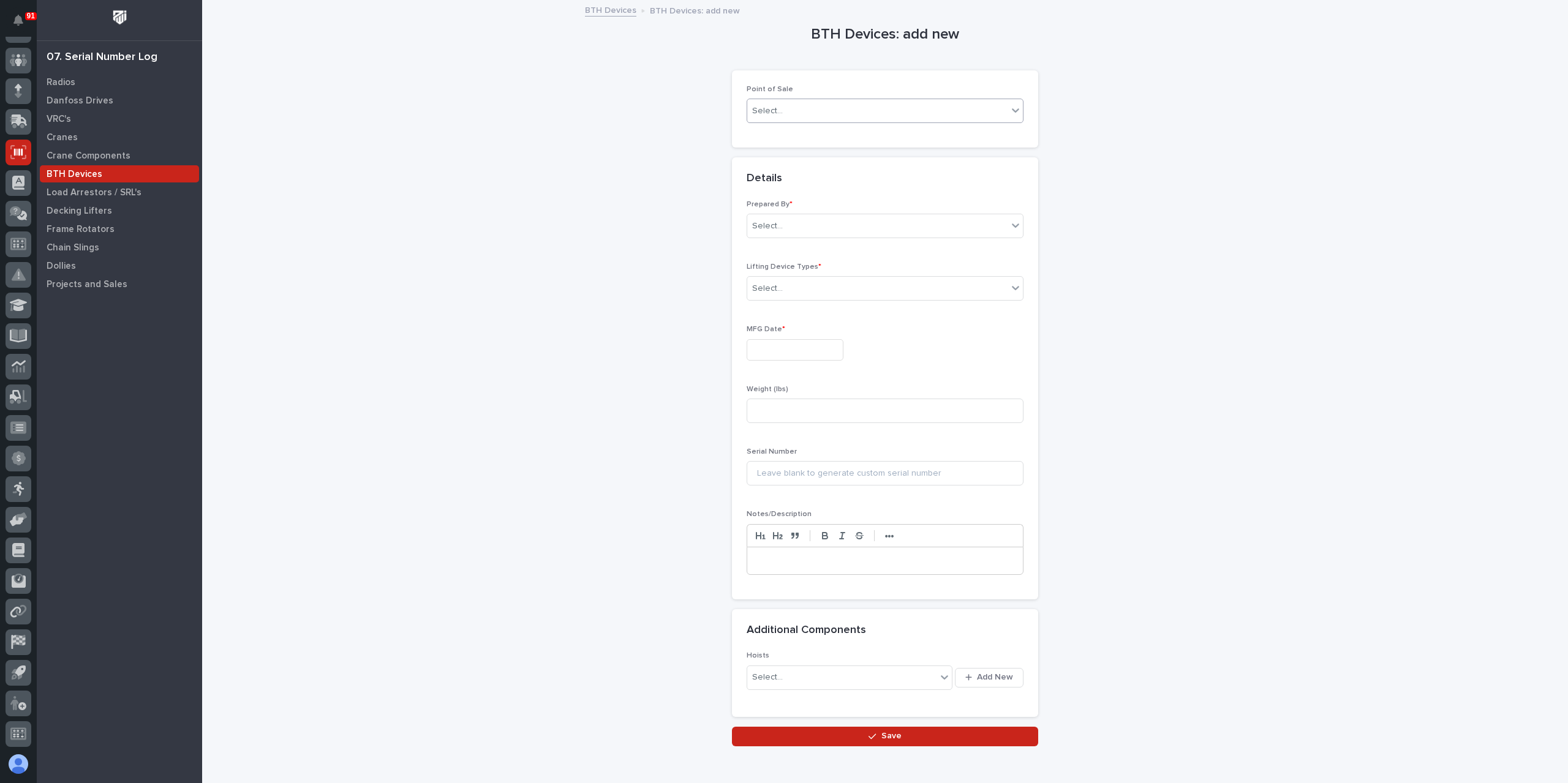
click at [776, 122] on body "91 My Settings Log Out 07. Serial Number Log Radios Danfoss Drives VRC's Cranes…" at bounding box center [784, 392] width 1568 height 783
click at [789, 141] on div "PWI Projects" at bounding box center [881, 134] width 276 height 22
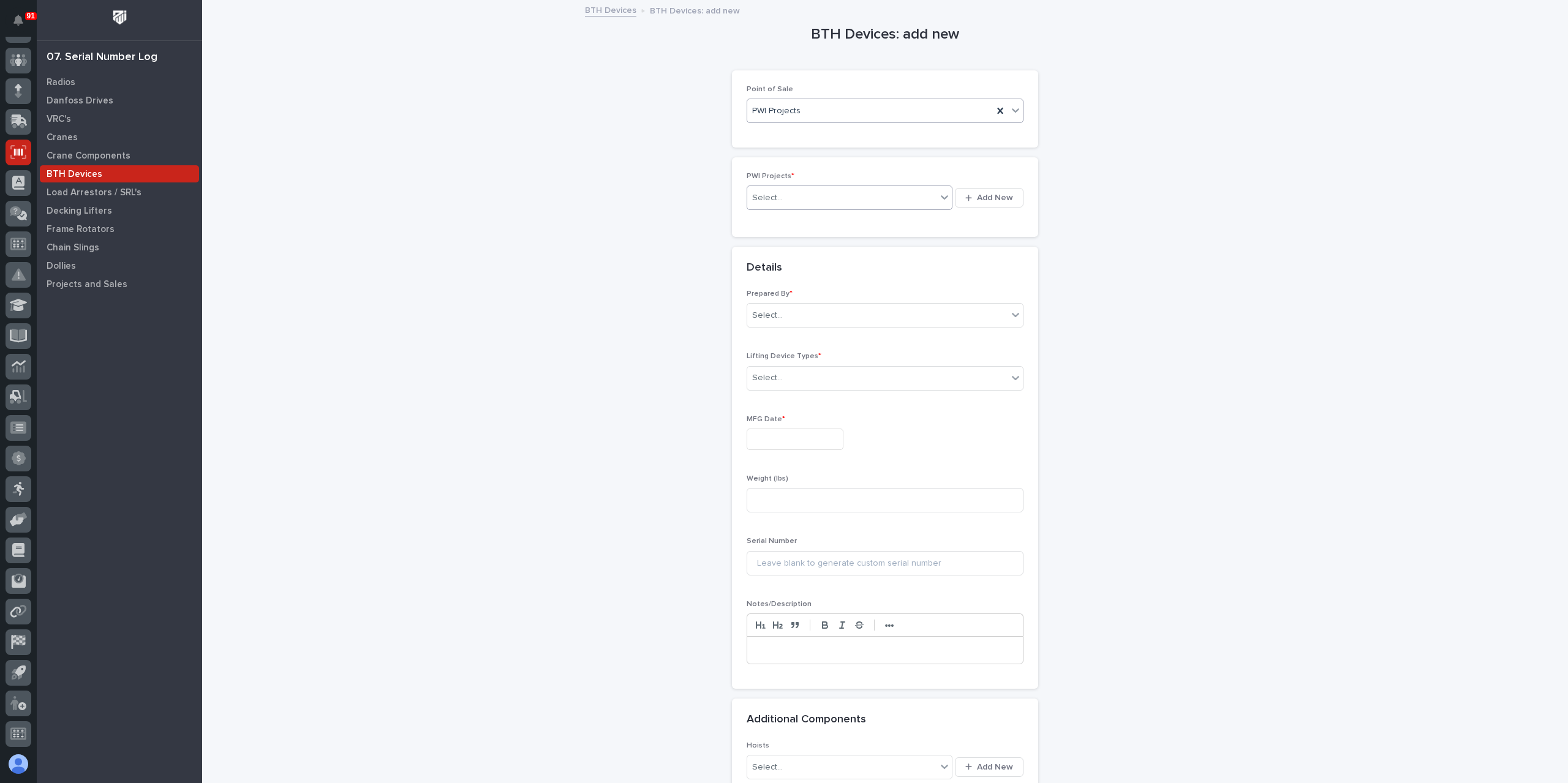
click at [776, 189] on div "Select..." at bounding box center [842, 198] width 189 height 20
type input "*****"
click at [807, 323] on div "Prepared By * Select..." at bounding box center [885, 336] width 277 height 48
click at [807, 324] on div "Prepared By * Select..." at bounding box center [885, 336] width 277 height 48
click at [807, 336] on div "Select..." at bounding box center [877, 337] width 261 height 20
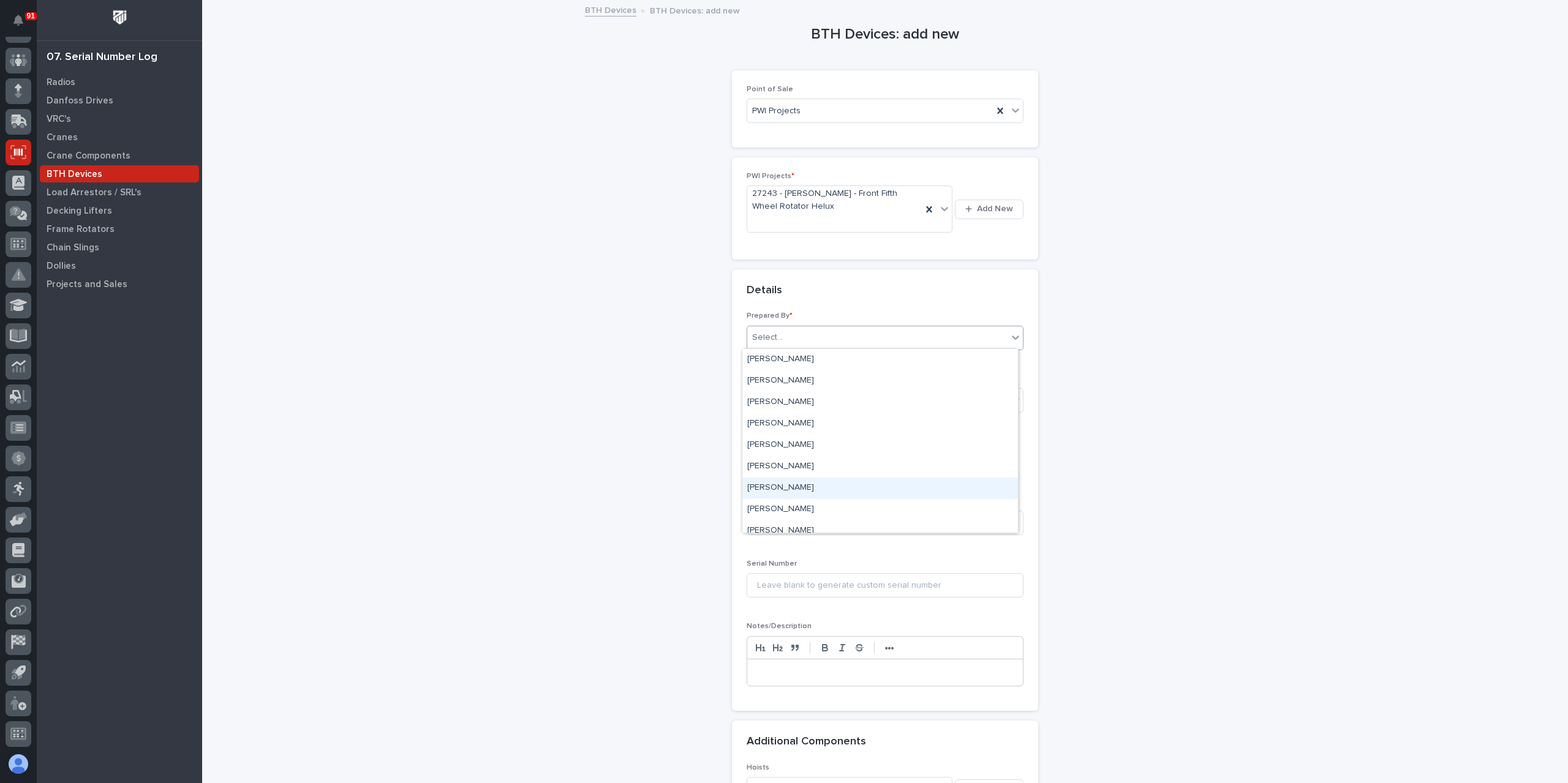
click at [804, 491] on div "[PERSON_NAME]" at bounding box center [881, 489] width 276 height 22
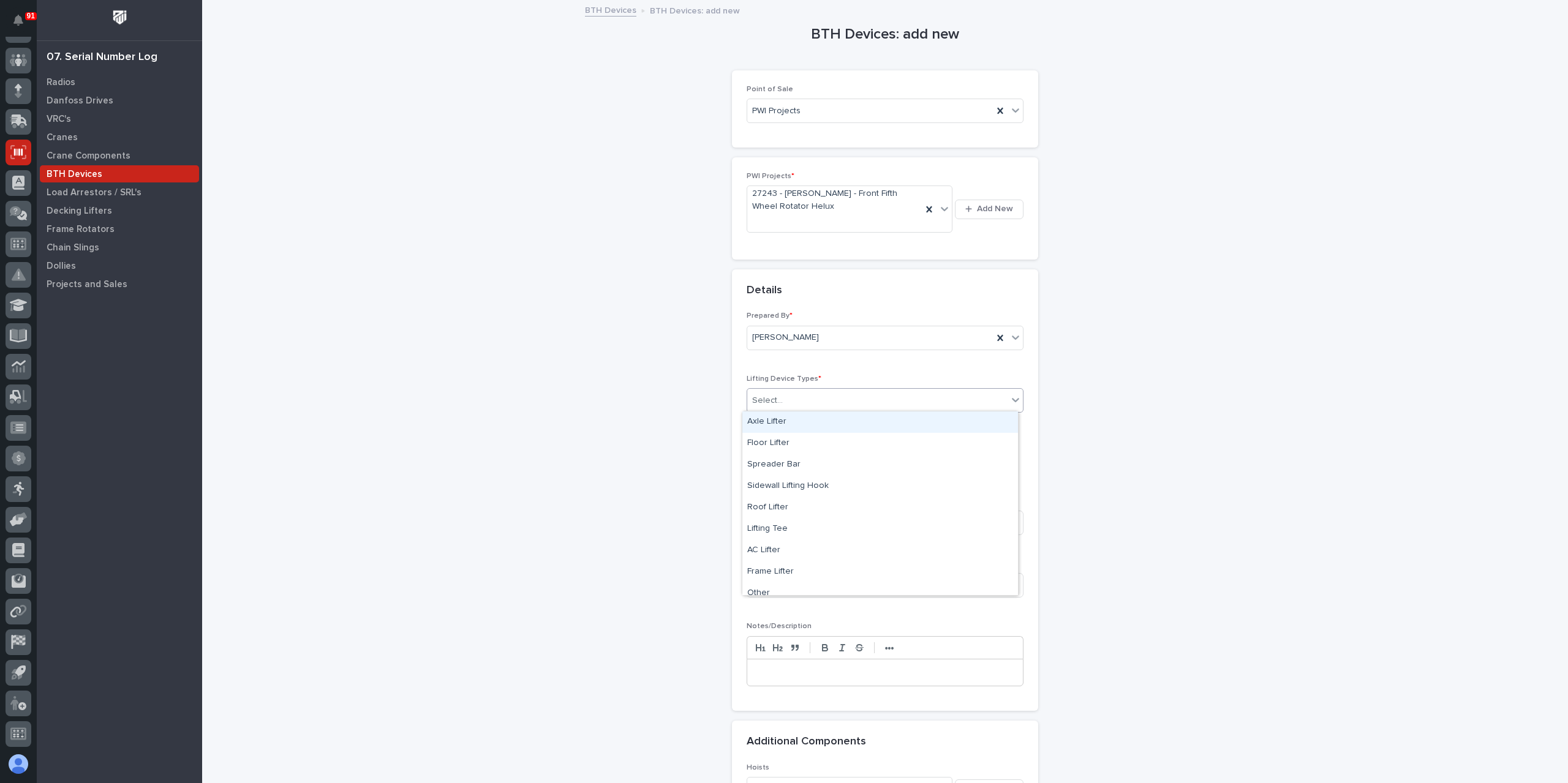
click at [784, 398] on input "text" at bounding box center [784, 401] width 1 height 11
click at [803, 562] on div "Other" at bounding box center [881, 563] width 276 height 22
click at [800, 467] on input at bounding box center [885, 463] width 277 height 24
type input "Fifth Wheel Rotation"
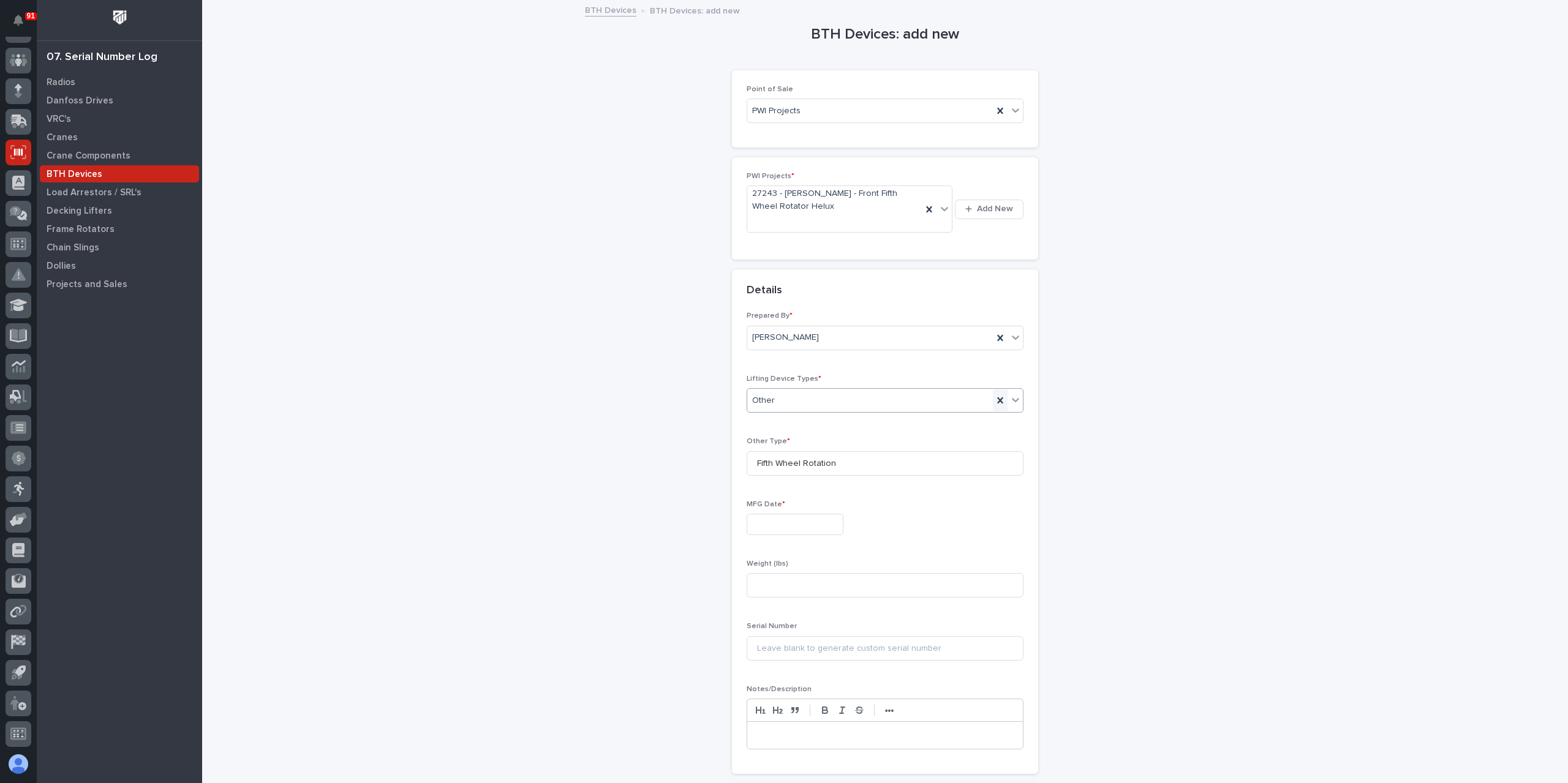
click at [1001, 401] on icon at bounding box center [1001, 401] width 13 height 13
click at [791, 410] on div "Select..." at bounding box center [885, 401] width 277 height 24
click at [779, 569] on div "Frame Lifter" at bounding box center [881, 573] width 276 height 22
click at [802, 462] on input "text" at bounding box center [795, 462] width 97 height 22
click at [811, 320] on div "2" at bounding box center [807, 320] width 16 height 16
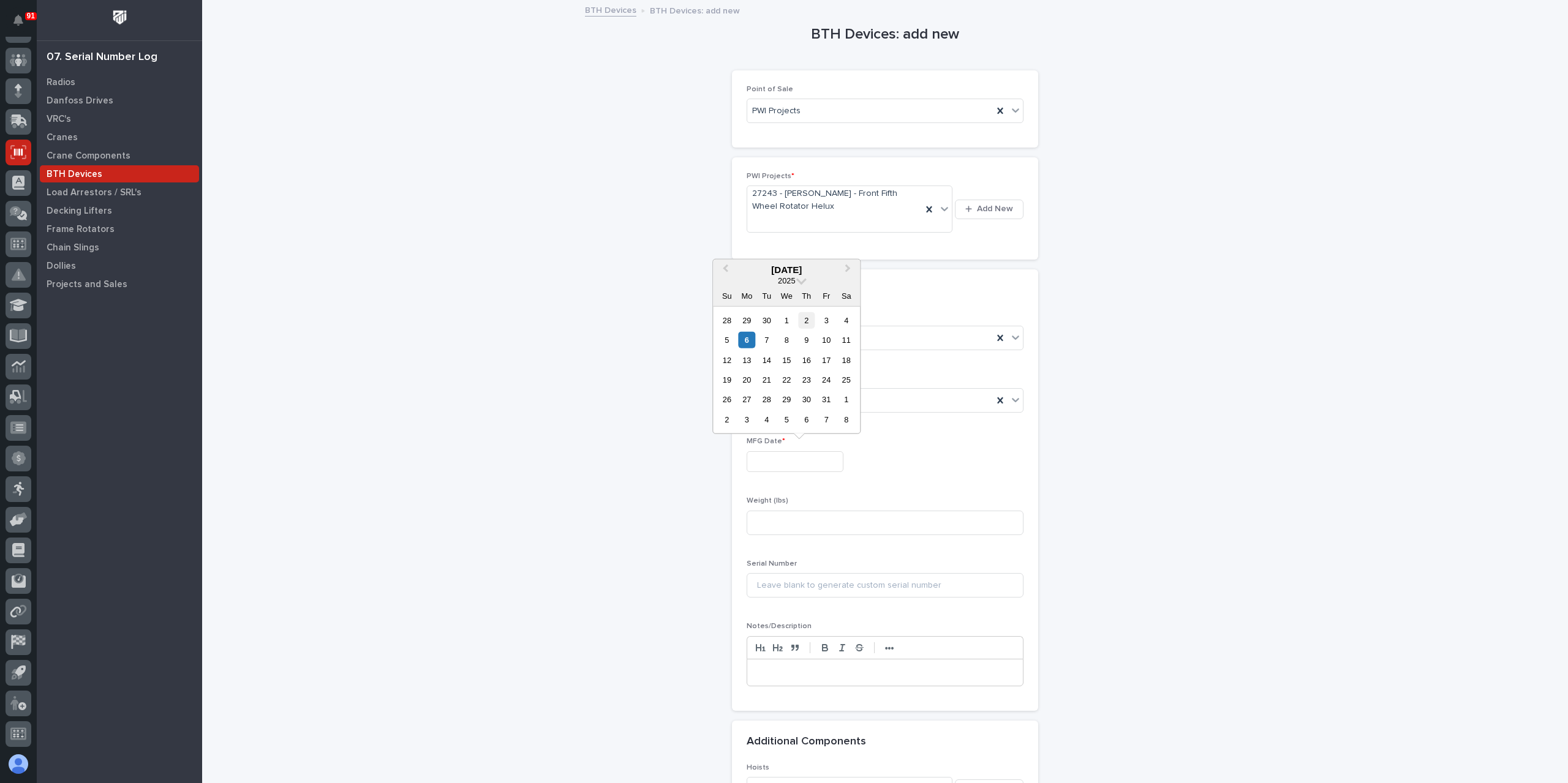
type input "**********"
click at [805, 528] on input at bounding box center [885, 522] width 277 height 24
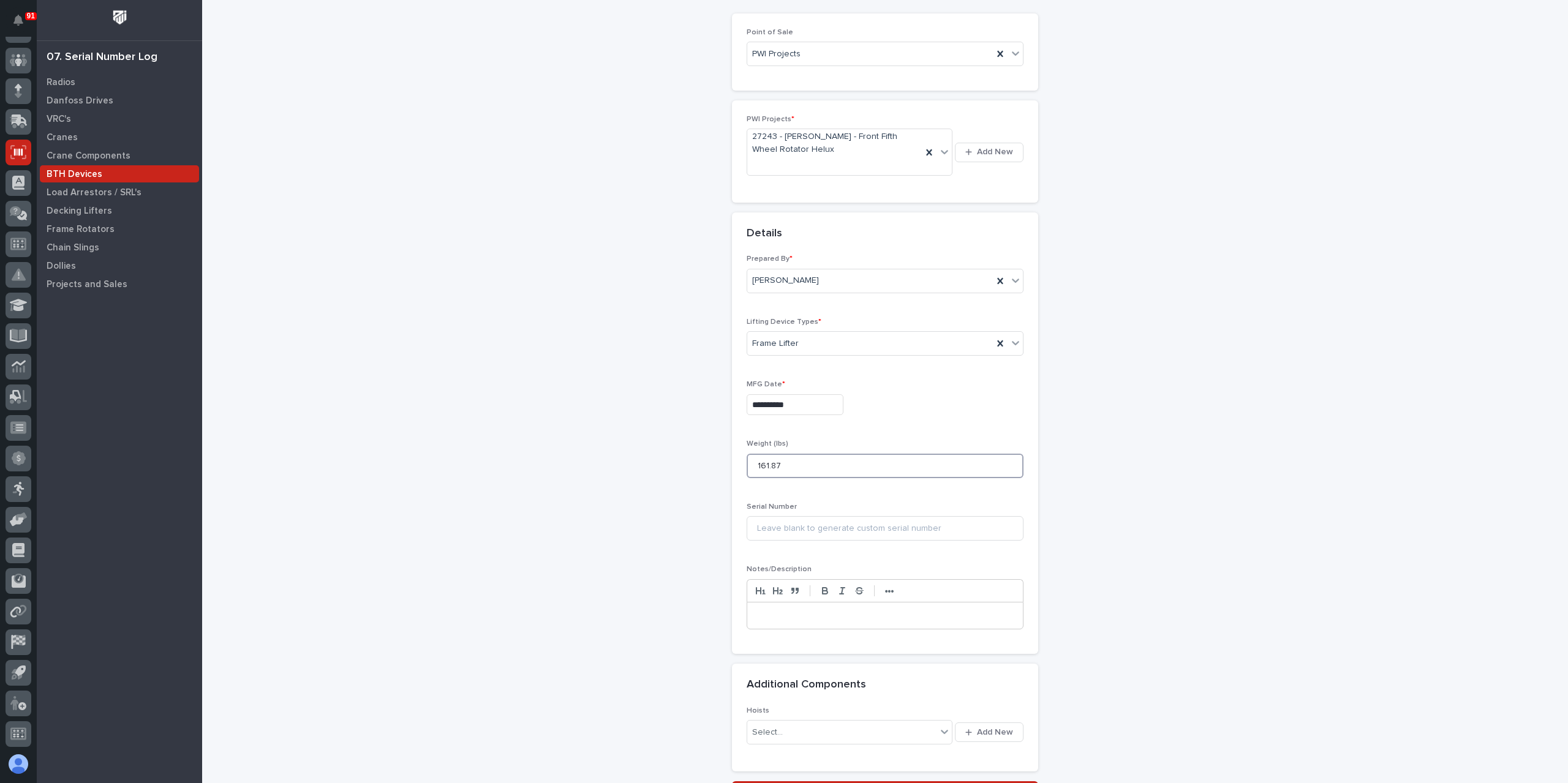
scroll to position [123, 0]
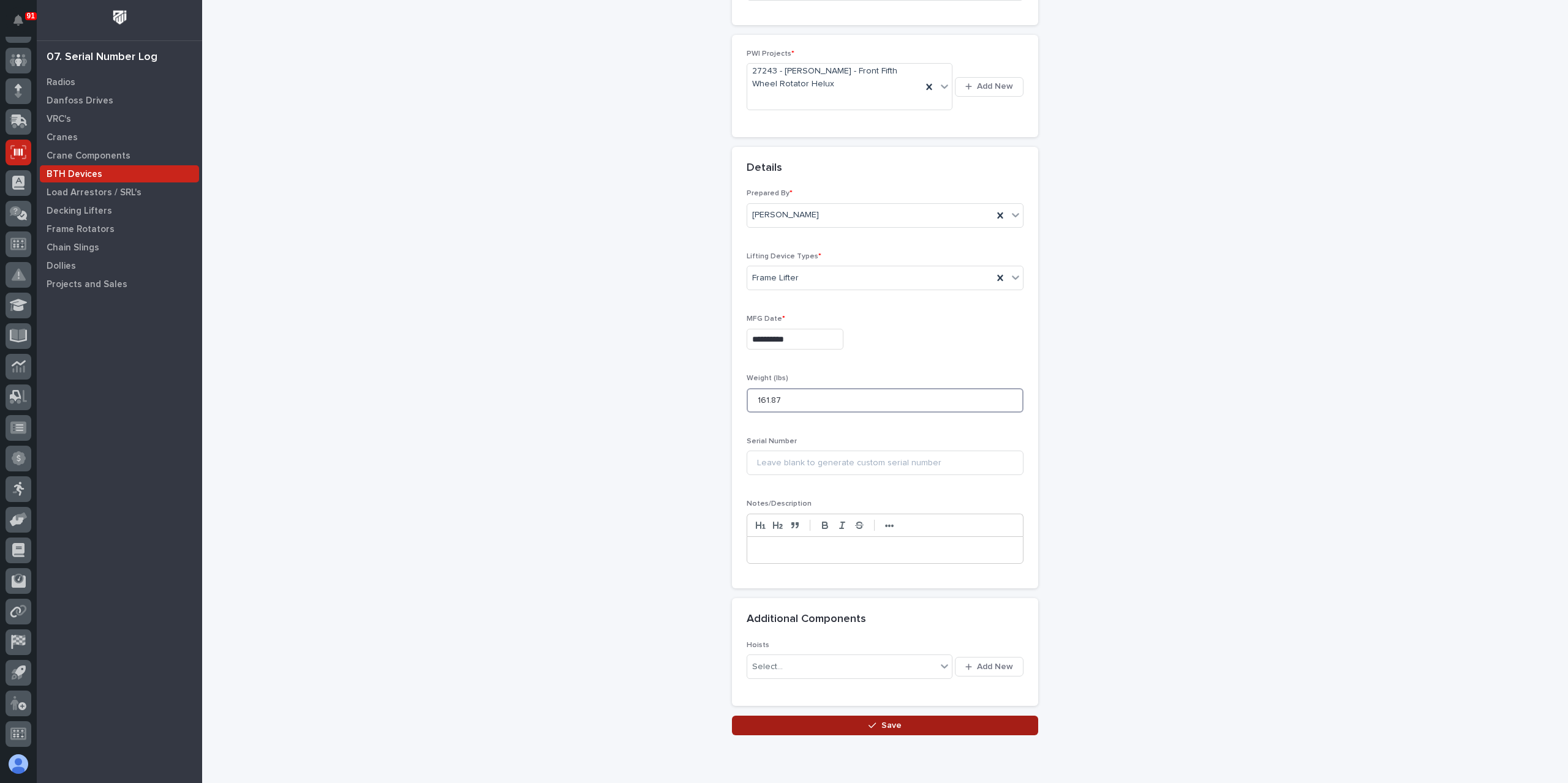
type input "161.87"
click at [810, 721] on button "Save" at bounding box center [885, 726] width 307 height 20
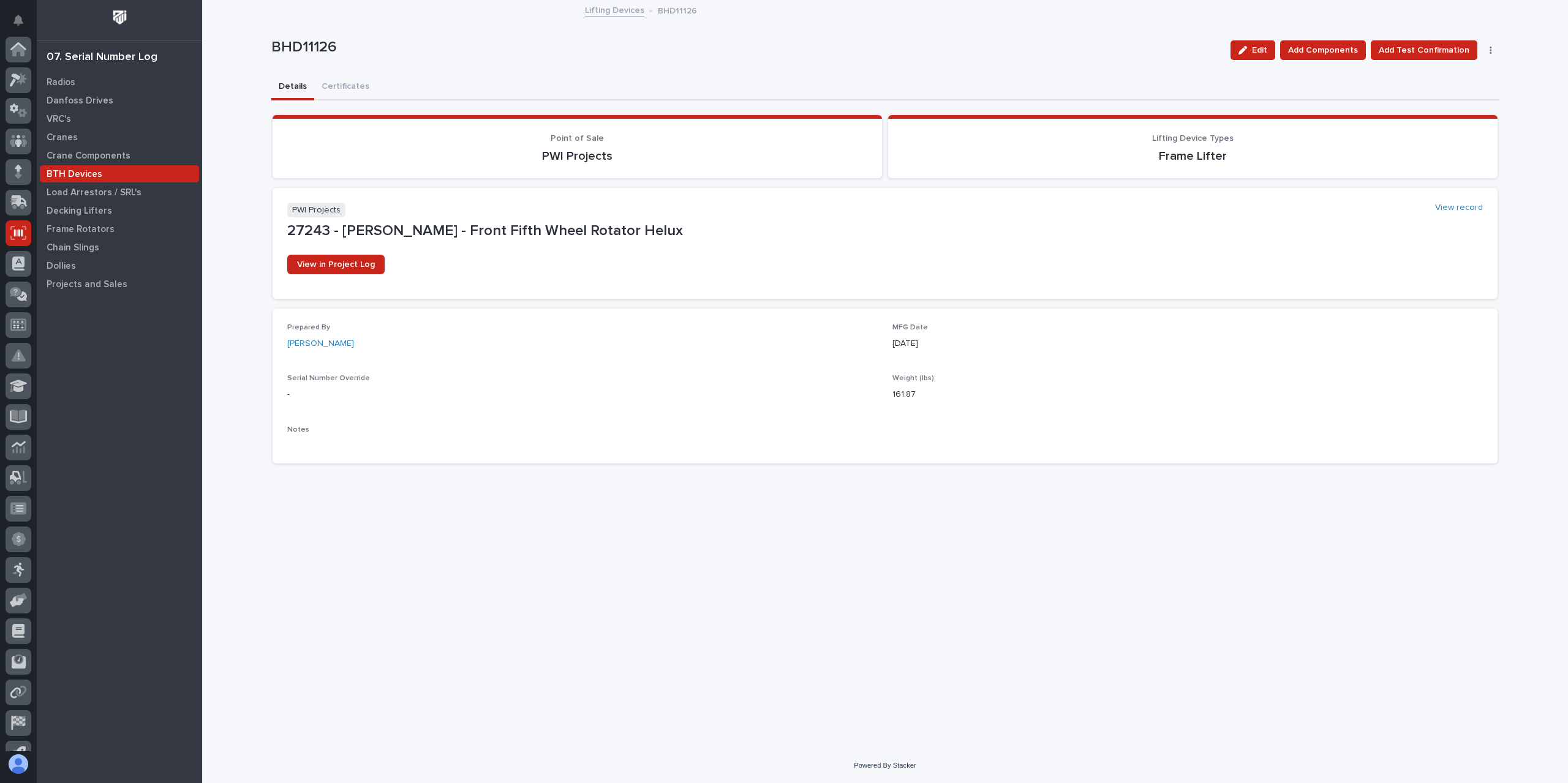
scroll to position [81, 0]
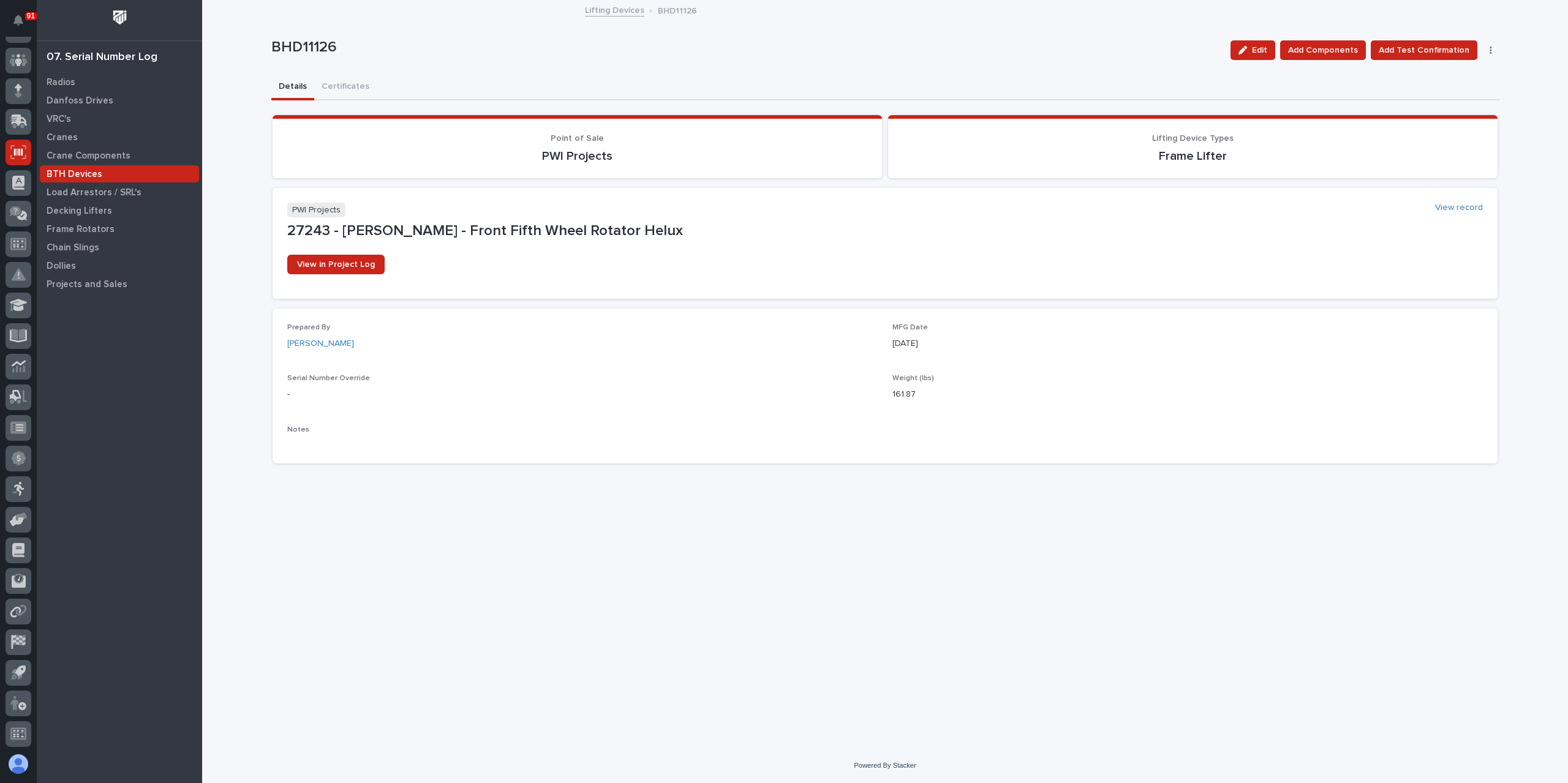
click at [608, 6] on link "Lifting Devices" at bounding box center [614, 10] width 60 height 14
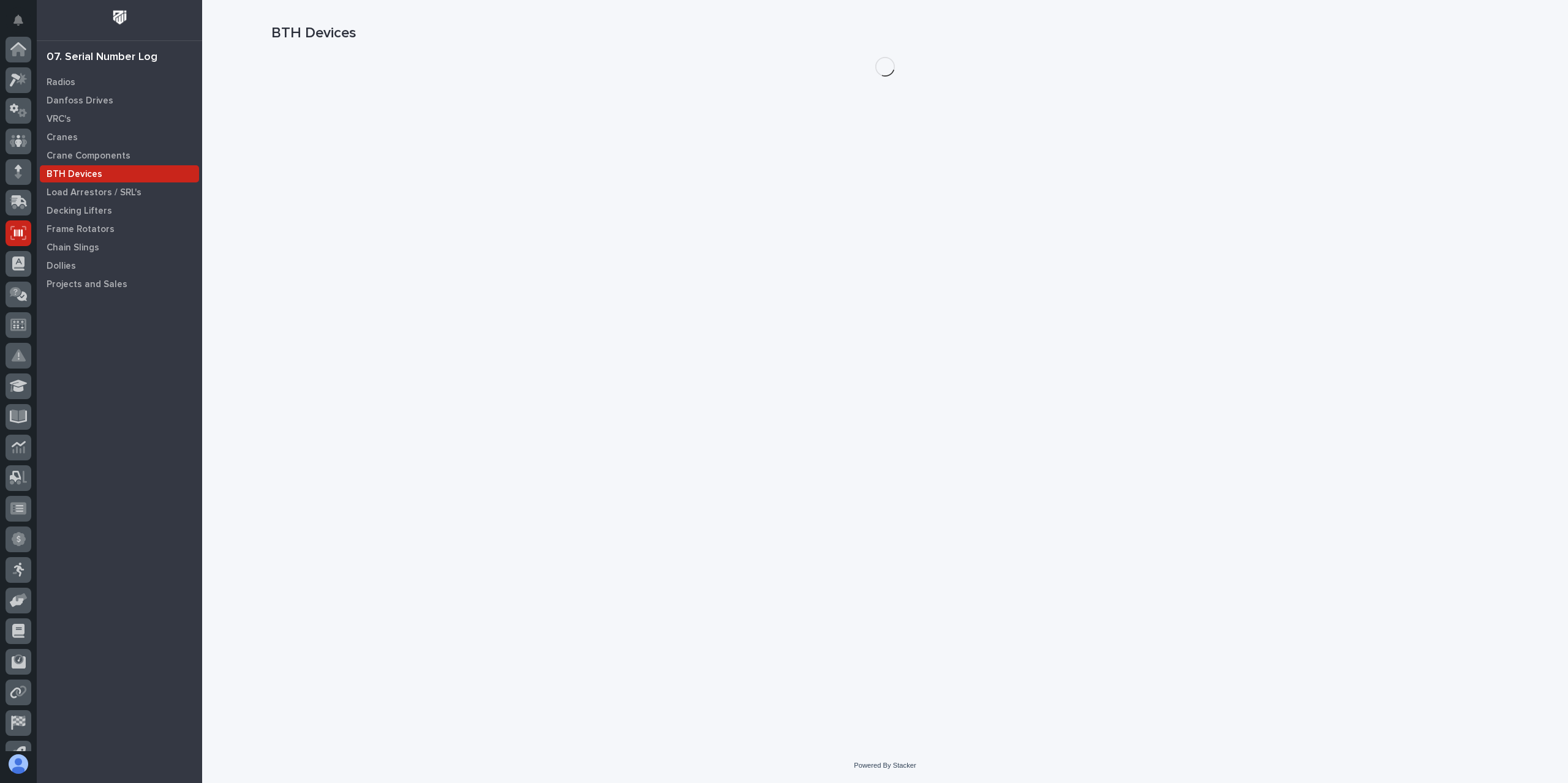
scroll to position [81, 0]
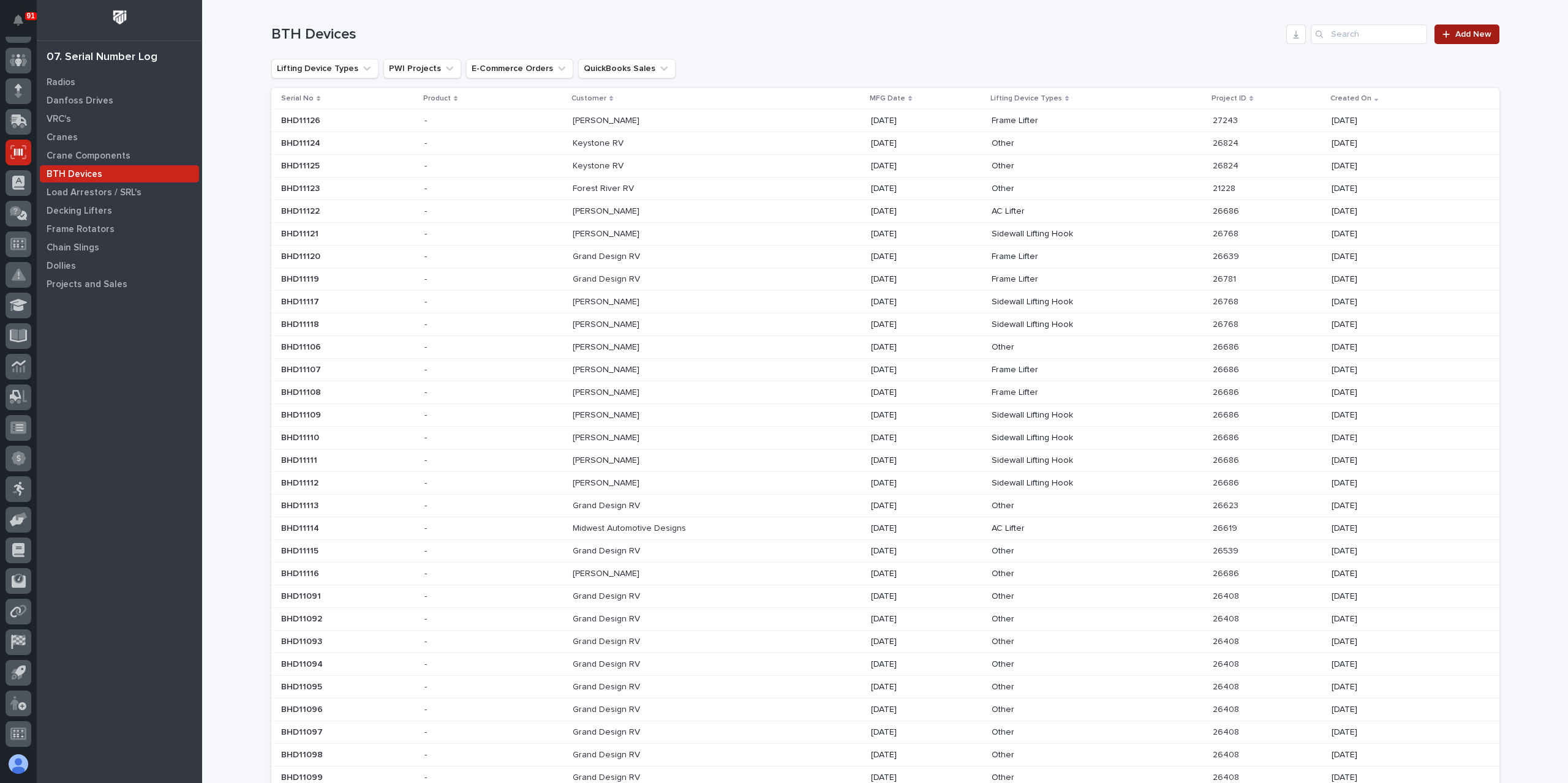
click at [1455, 32] on span "Add New" at bounding box center [1473, 34] width 36 height 9
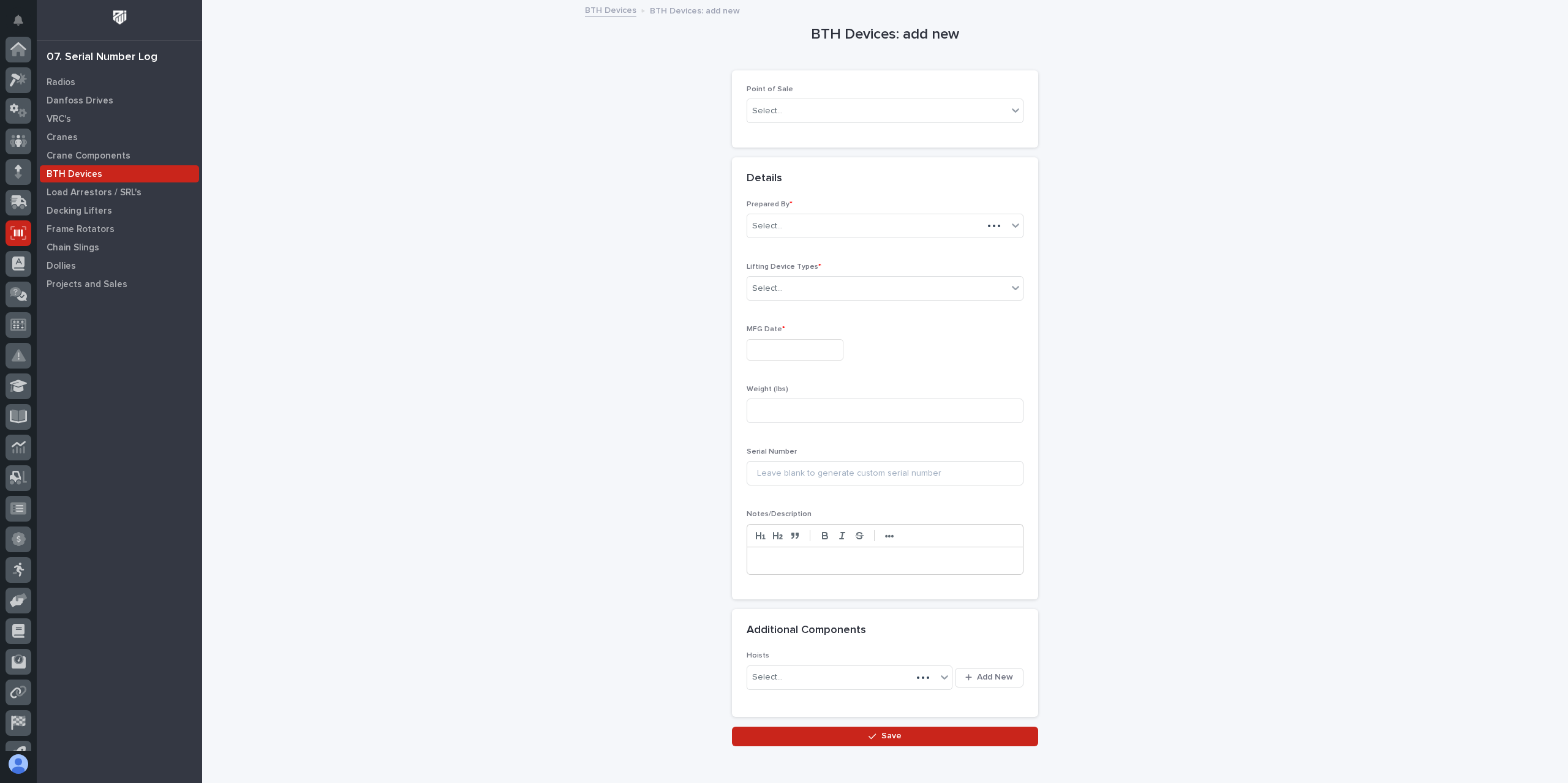
scroll to position [81, 0]
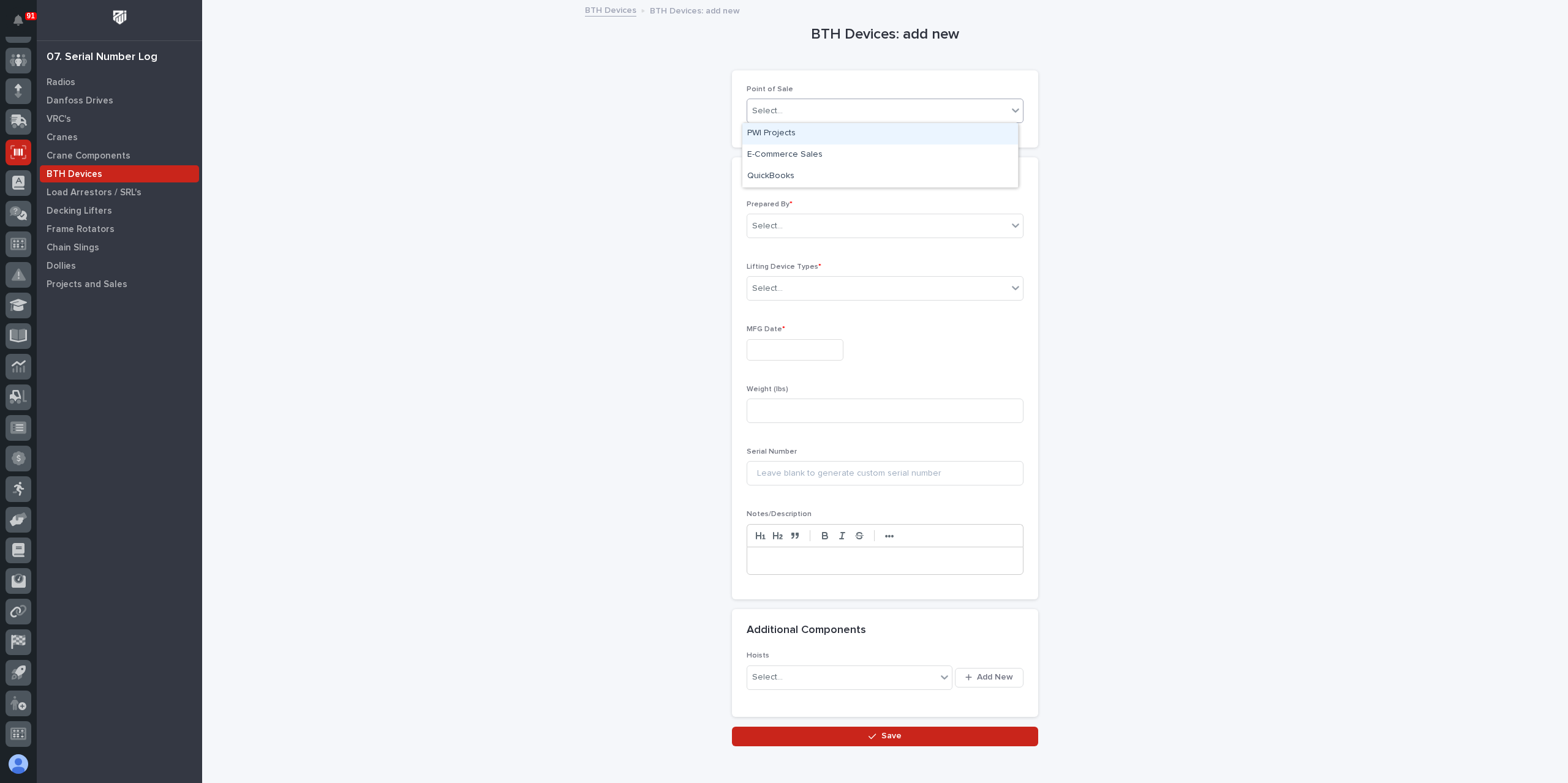
click at [819, 114] on div "Select..." at bounding box center [877, 111] width 261 height 20
click at [787, 134] on div "PWI Projects" at bounding box center [881, 134] width 276 height 22
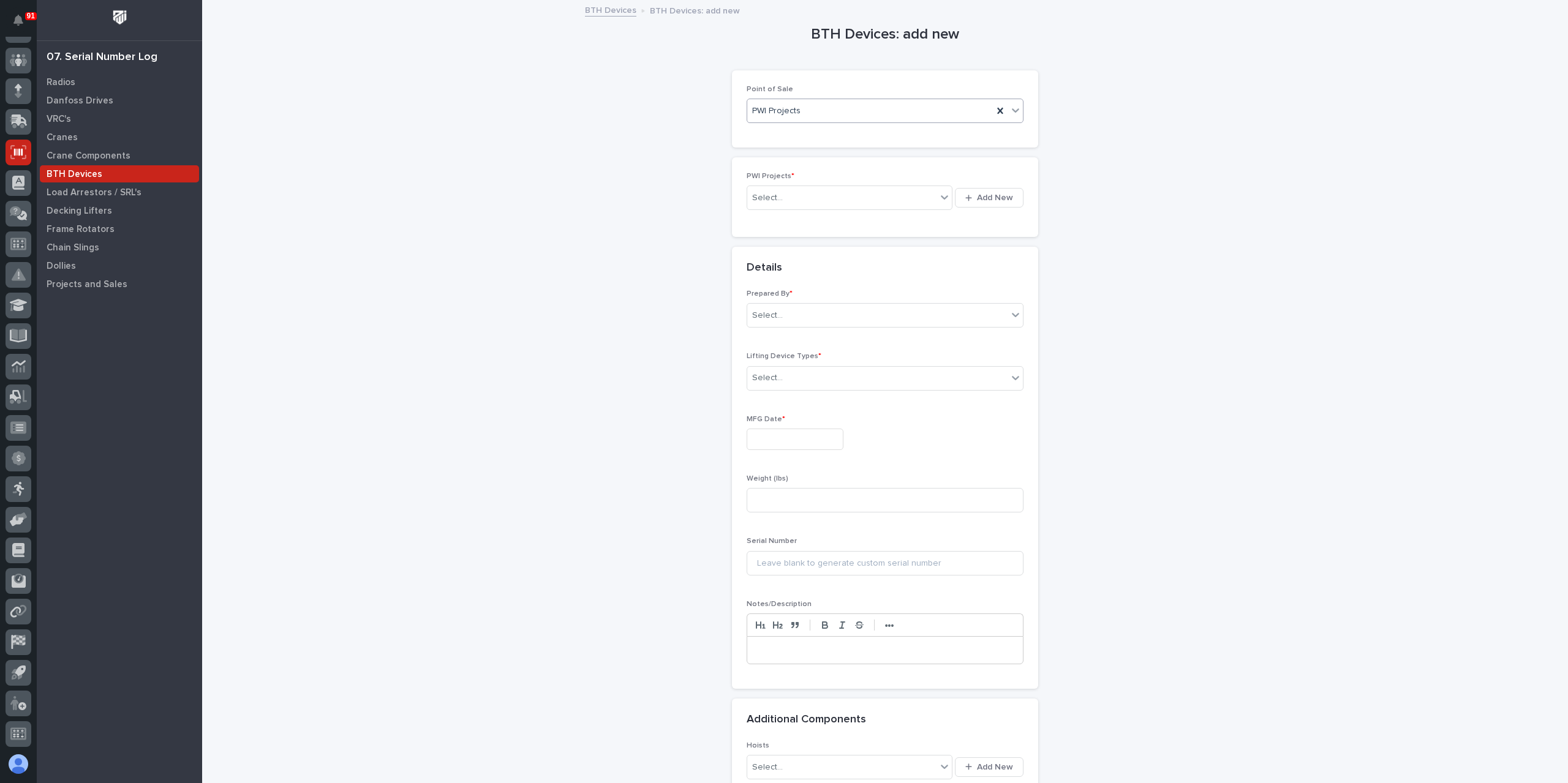
click at [791, 206] on div "Select..." at bounding box center [842, 198] width 189 height 20
type input "*****"
click at [796, 341] on div "Select..." at bounding box center [877, 337] width 261 height 20
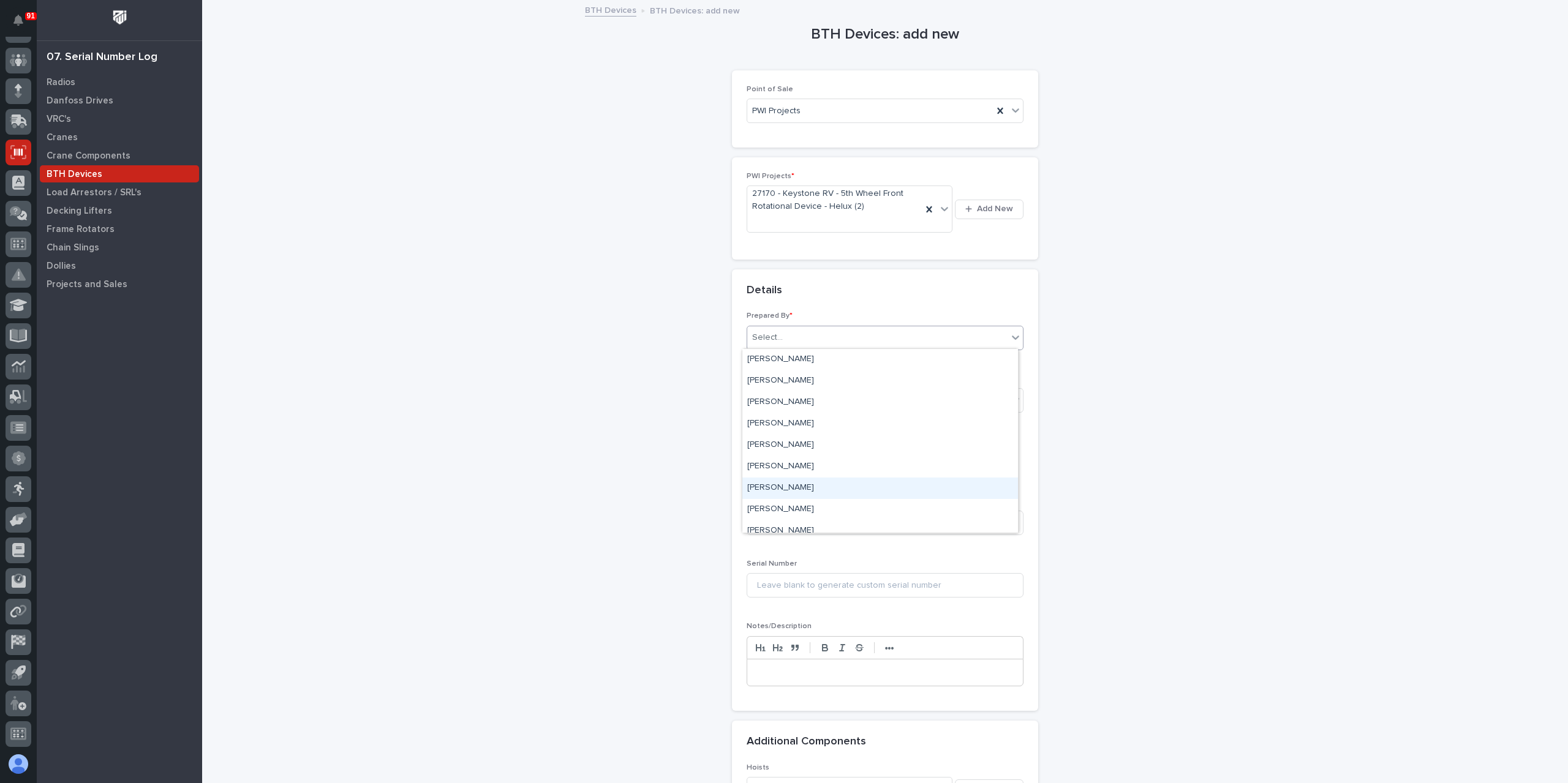
click at [800, 487] on div "[PERSON_NAME]" at bounding box center [881, 489] width 276 height 22
click at [773, 401] on div "Select..." at bounding box center [768, 401] width 31 height 13
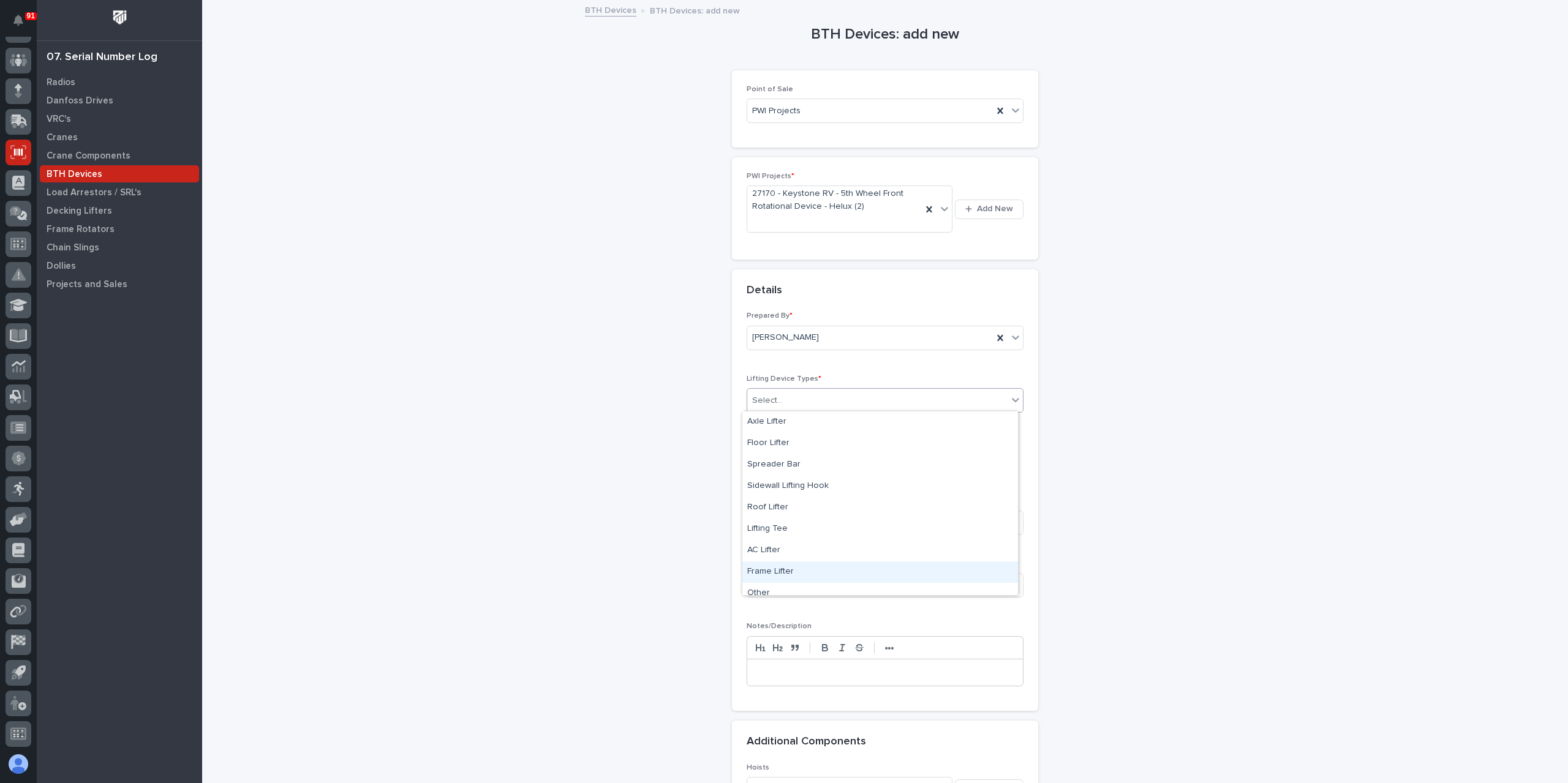
click at [787, 572] on div "Frame Lifter" at bounding box center [881, 573] width 276 height 22
click at [766, 470] on input "text" at bounding box center [795, 462] width 97 height 22
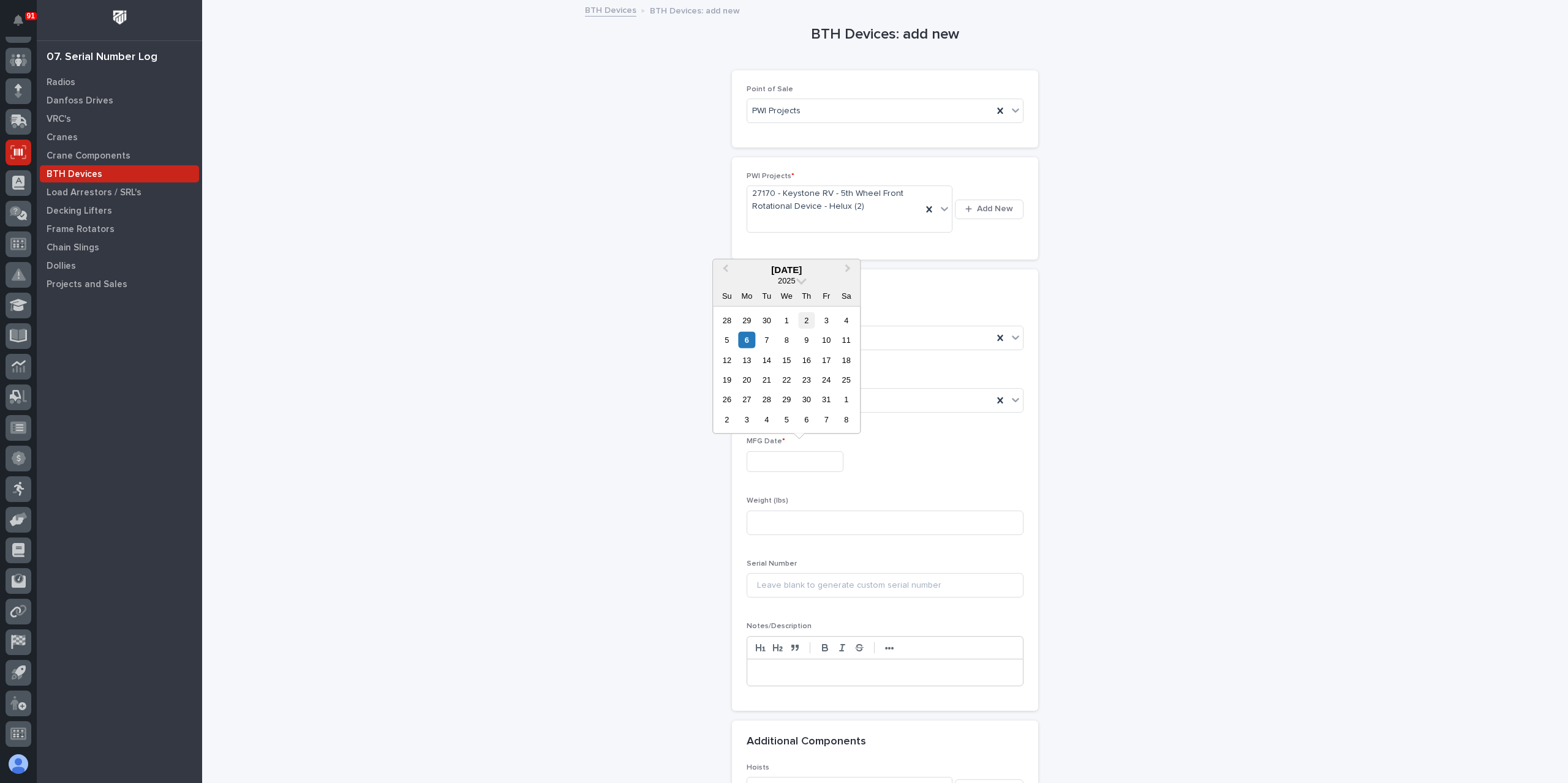
click at [807, 326] on div "2" at bounding box center [807, 320] width 16 height 16
type input "**********"
click at [805, 531] on input at bounding box center [885, 522] width 277 height 24
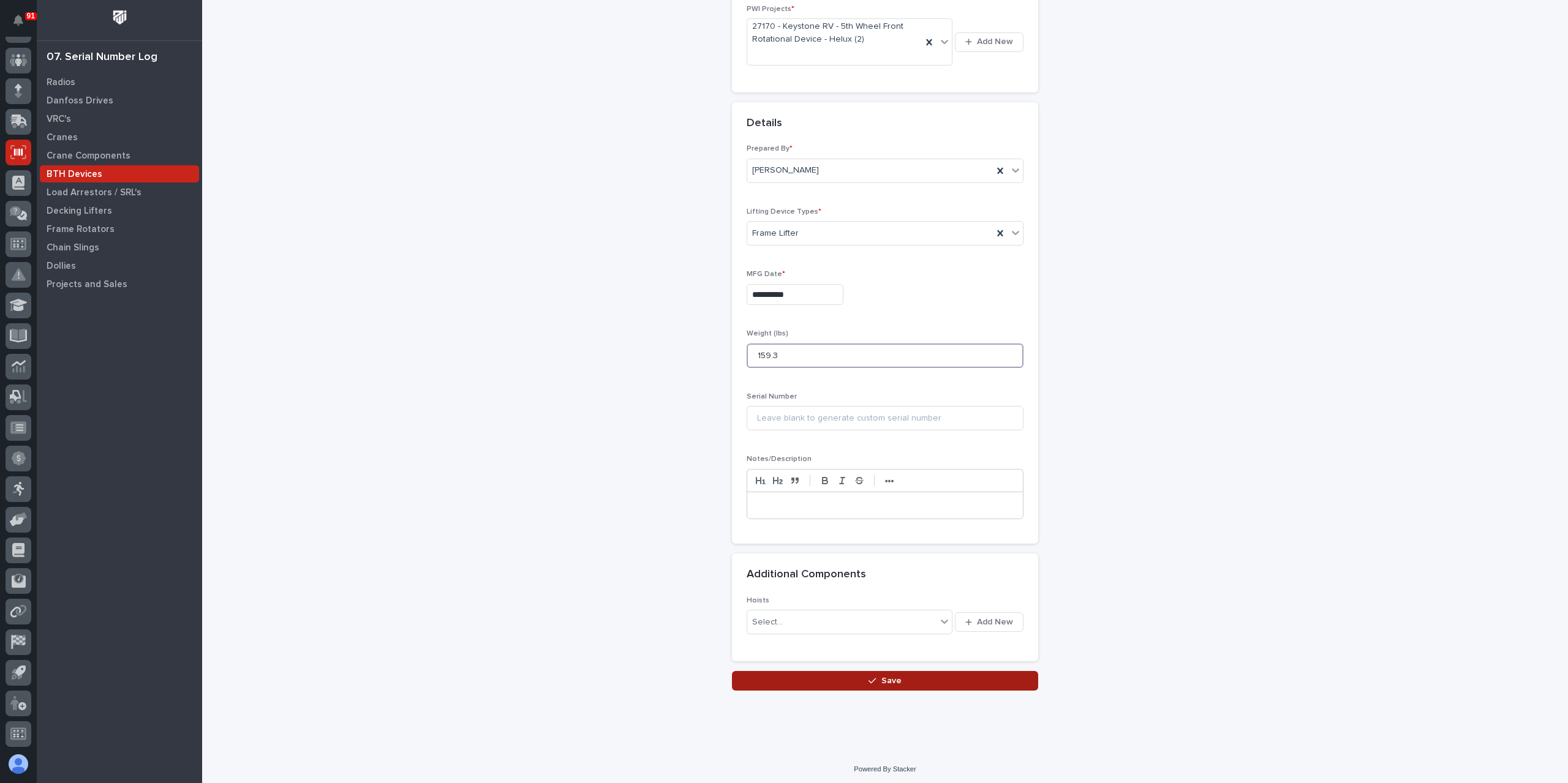
type input "159.3"
click at [839, 683] on button "Save" at bounding box center [885, 681] width 307 height 20
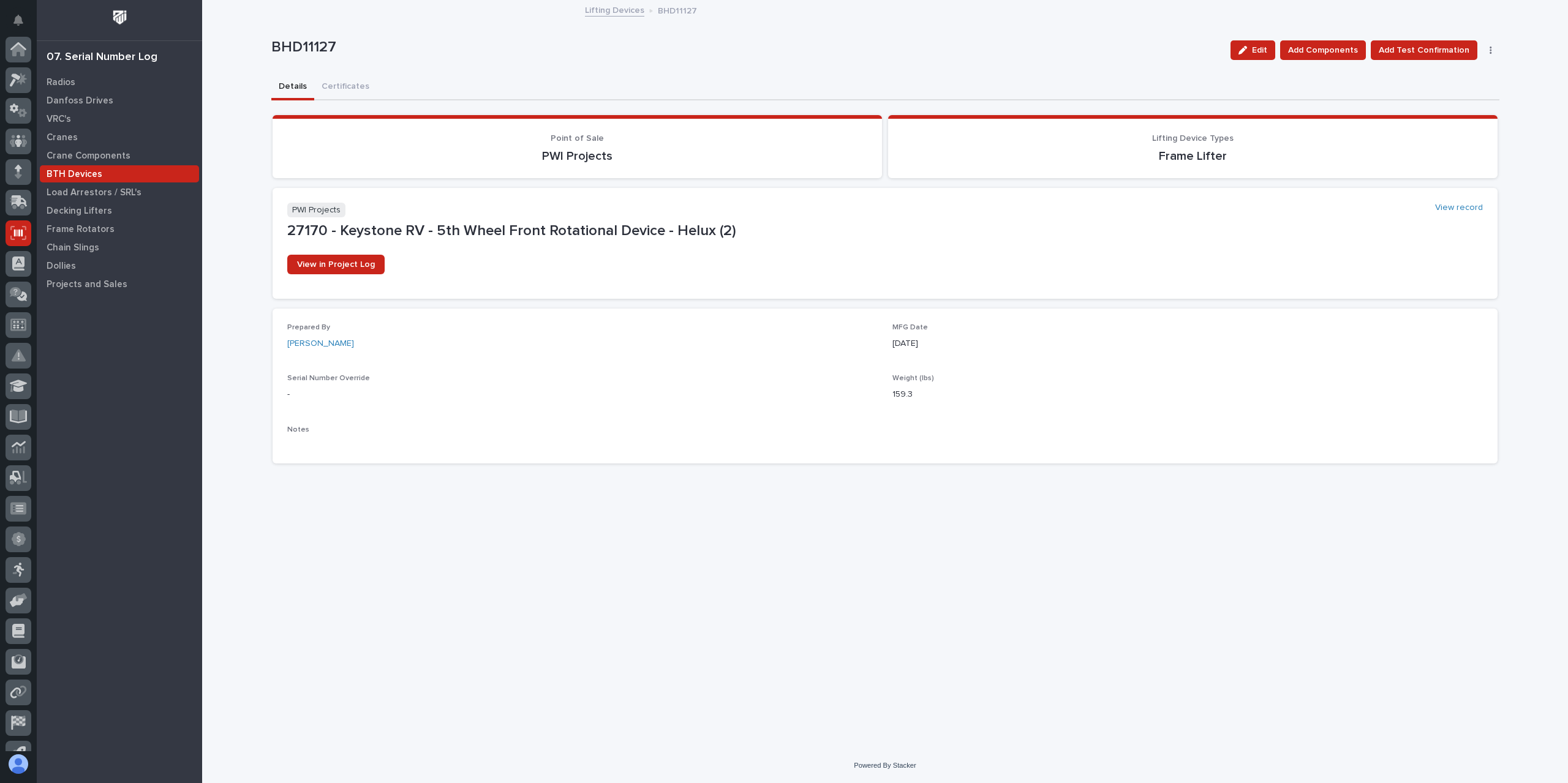
scroll to position [81, 0]
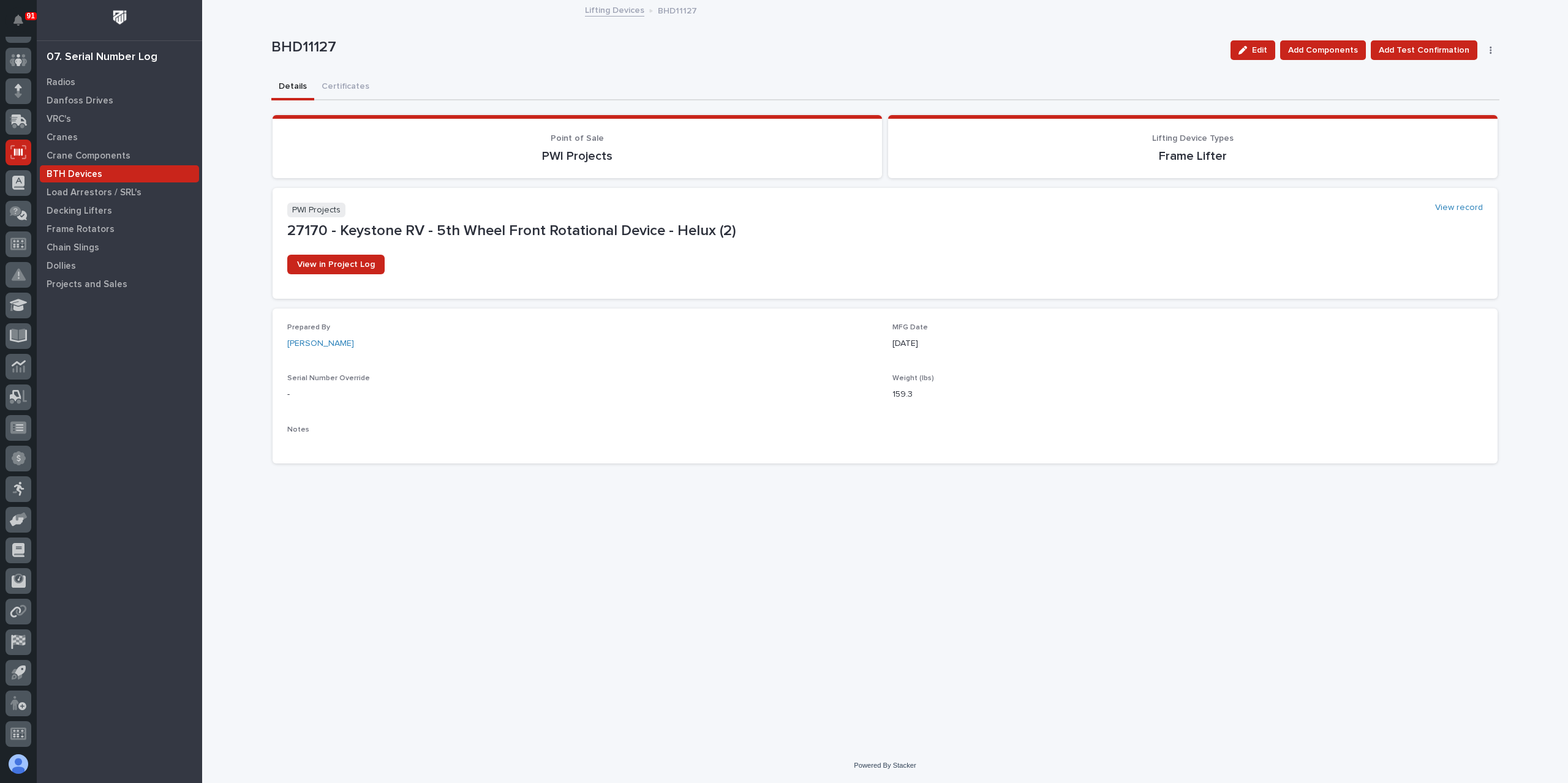
click at [613, 12] on link "Lifting Devices" at bounding box center [614, 10] width 60 height 14
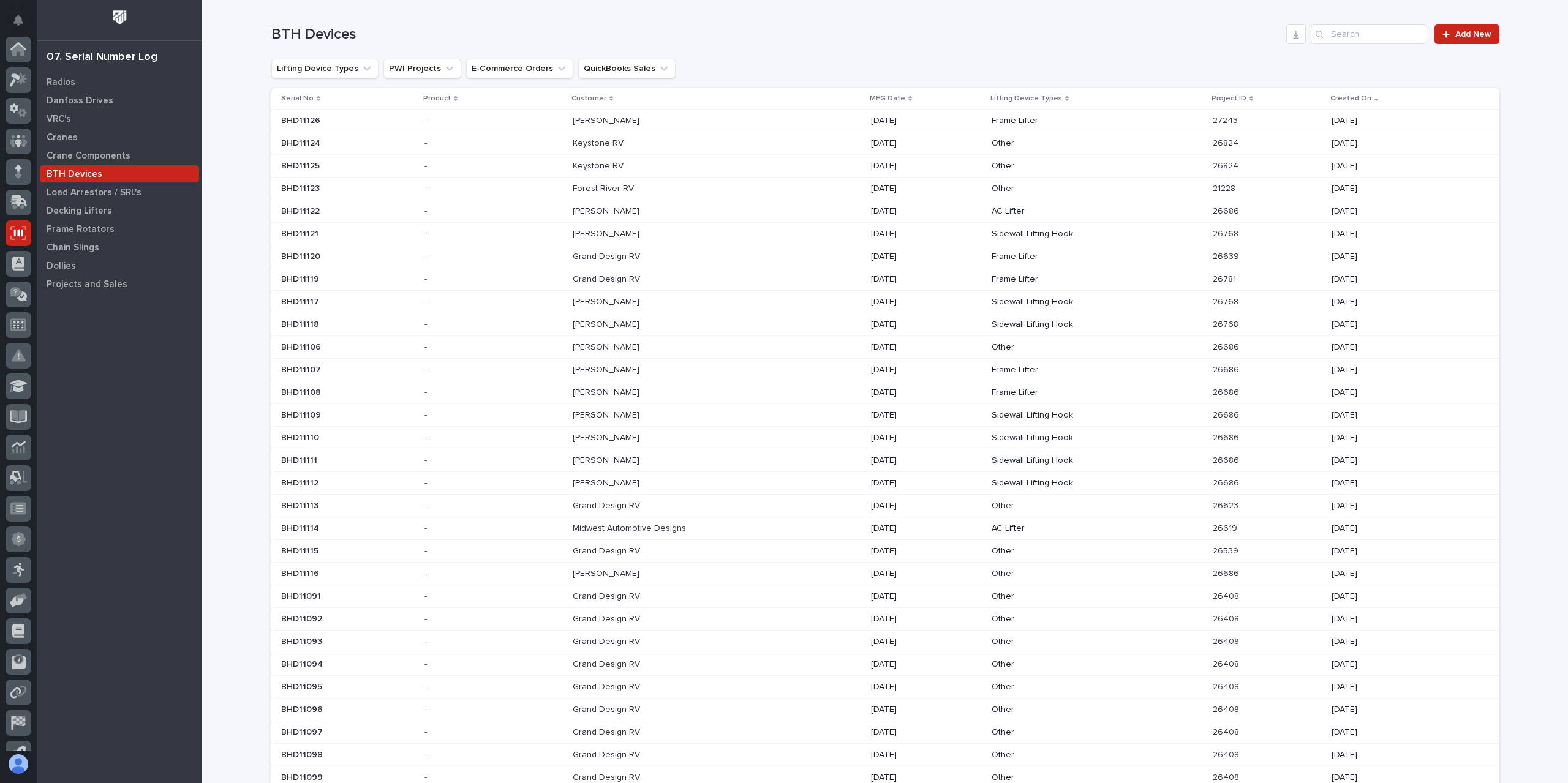
scroll to position [81, 0]
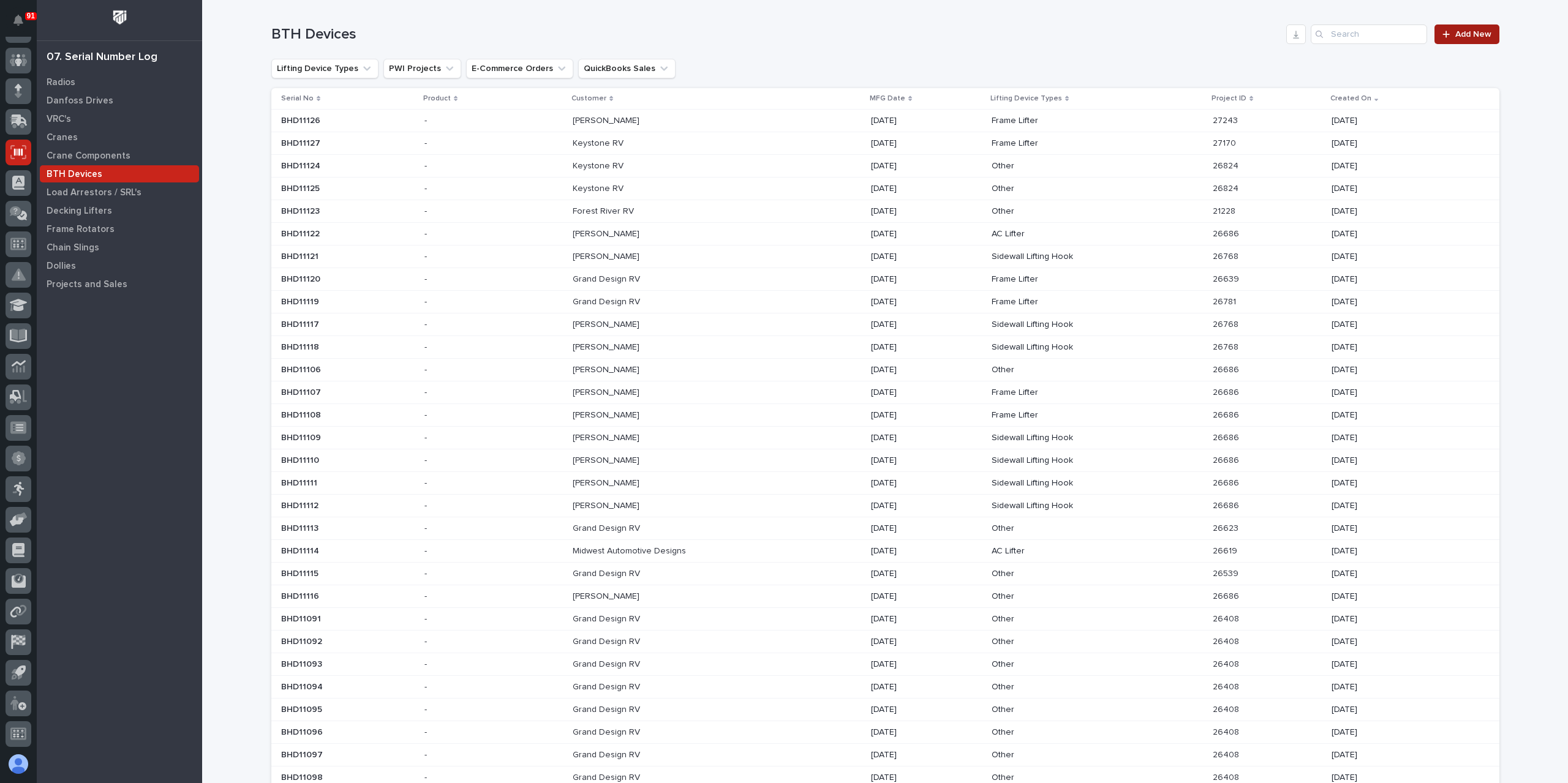
click at [1443, 37] on icon at bounding box center [1446, 34] width 7 height 9
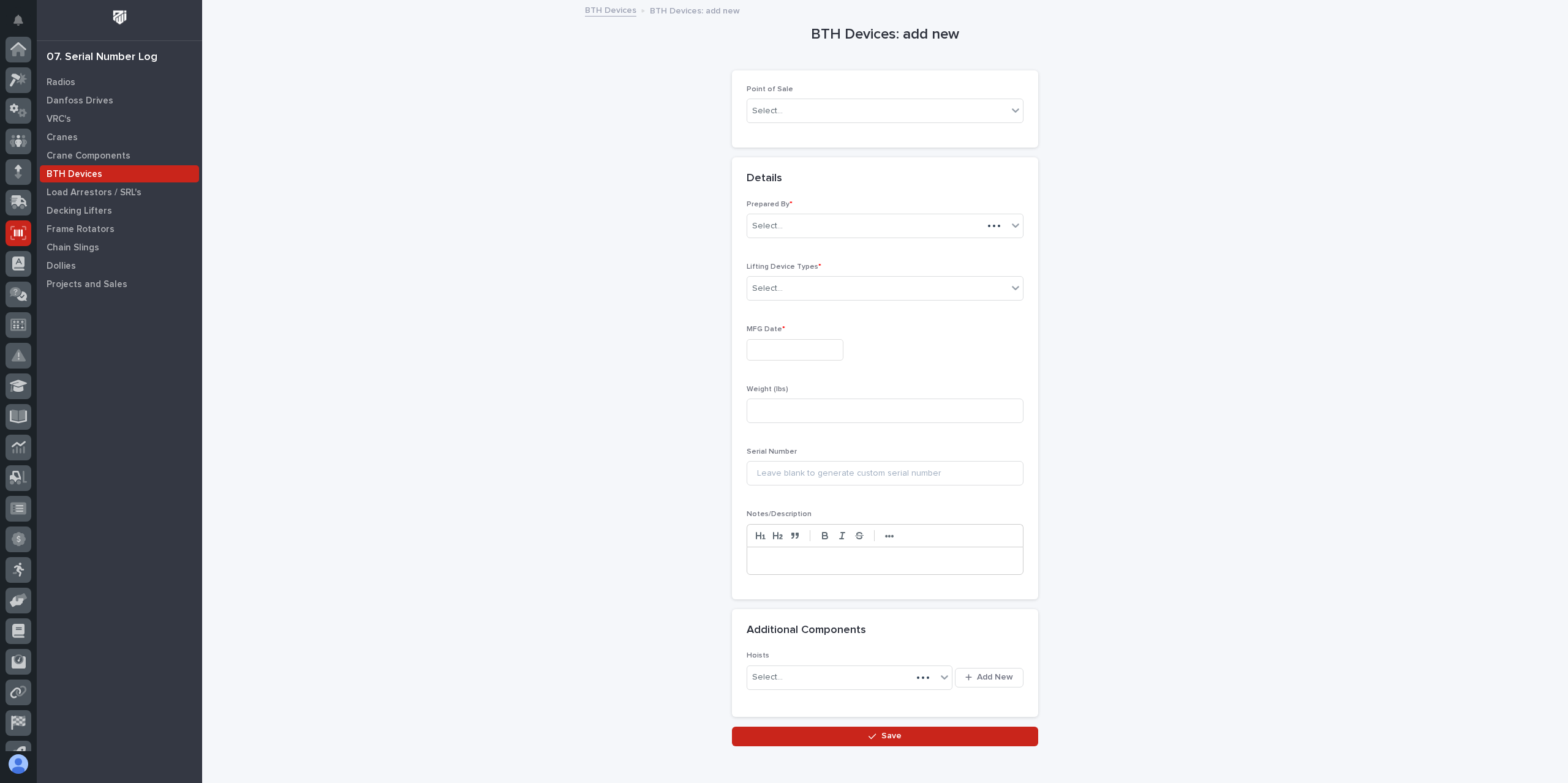
scroll to position [81, 0]
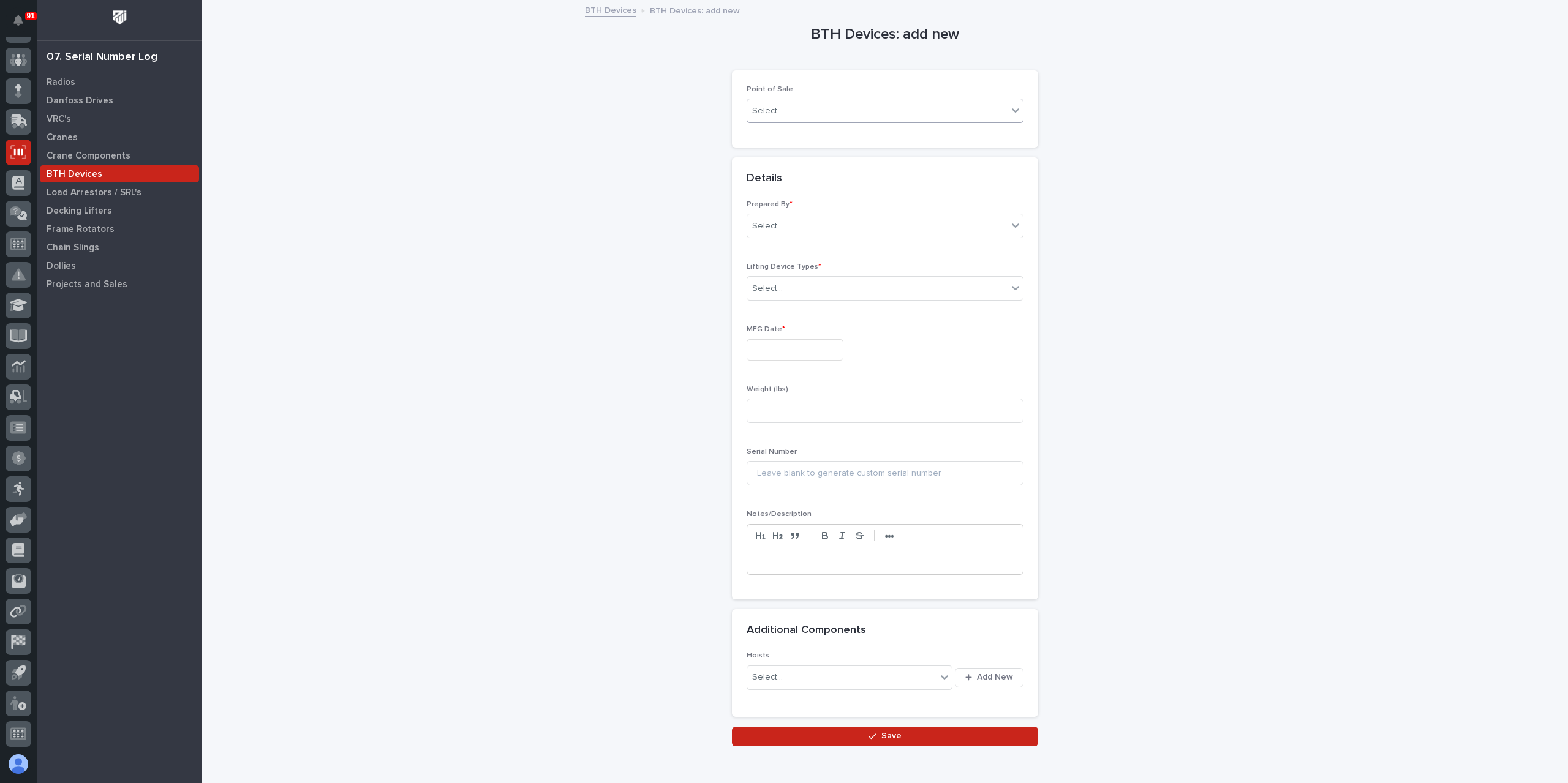
click at [822, 109] on div "Select..." at bounding box center [877, 111] width 261 height 20
click at [789, 133] on div "PWI Projects" at bounding box center [881, 134] width 276 height 22
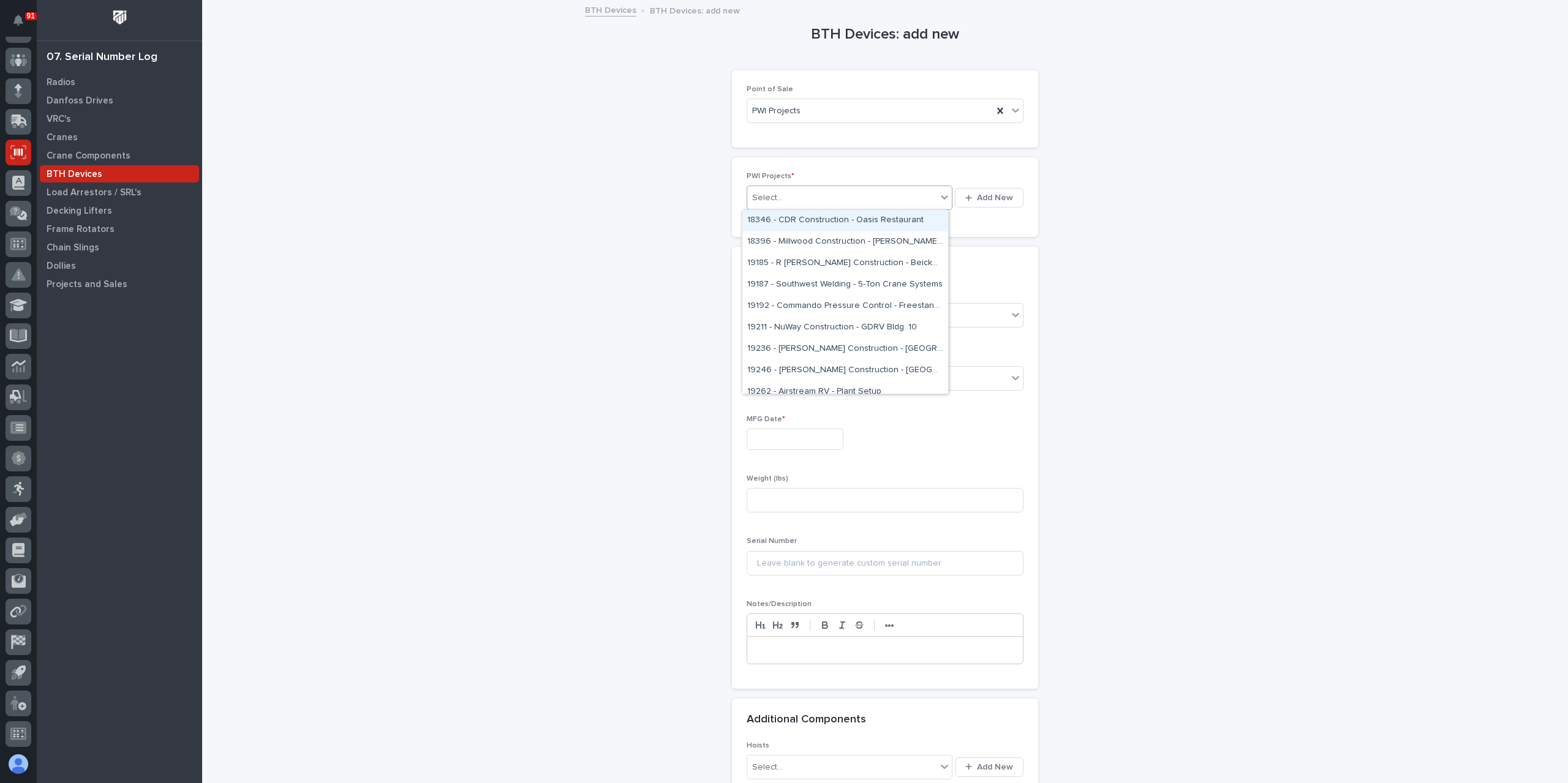
click at [789, 209] on div "Select..." at bounding box center [850, 198] width 206 height 24
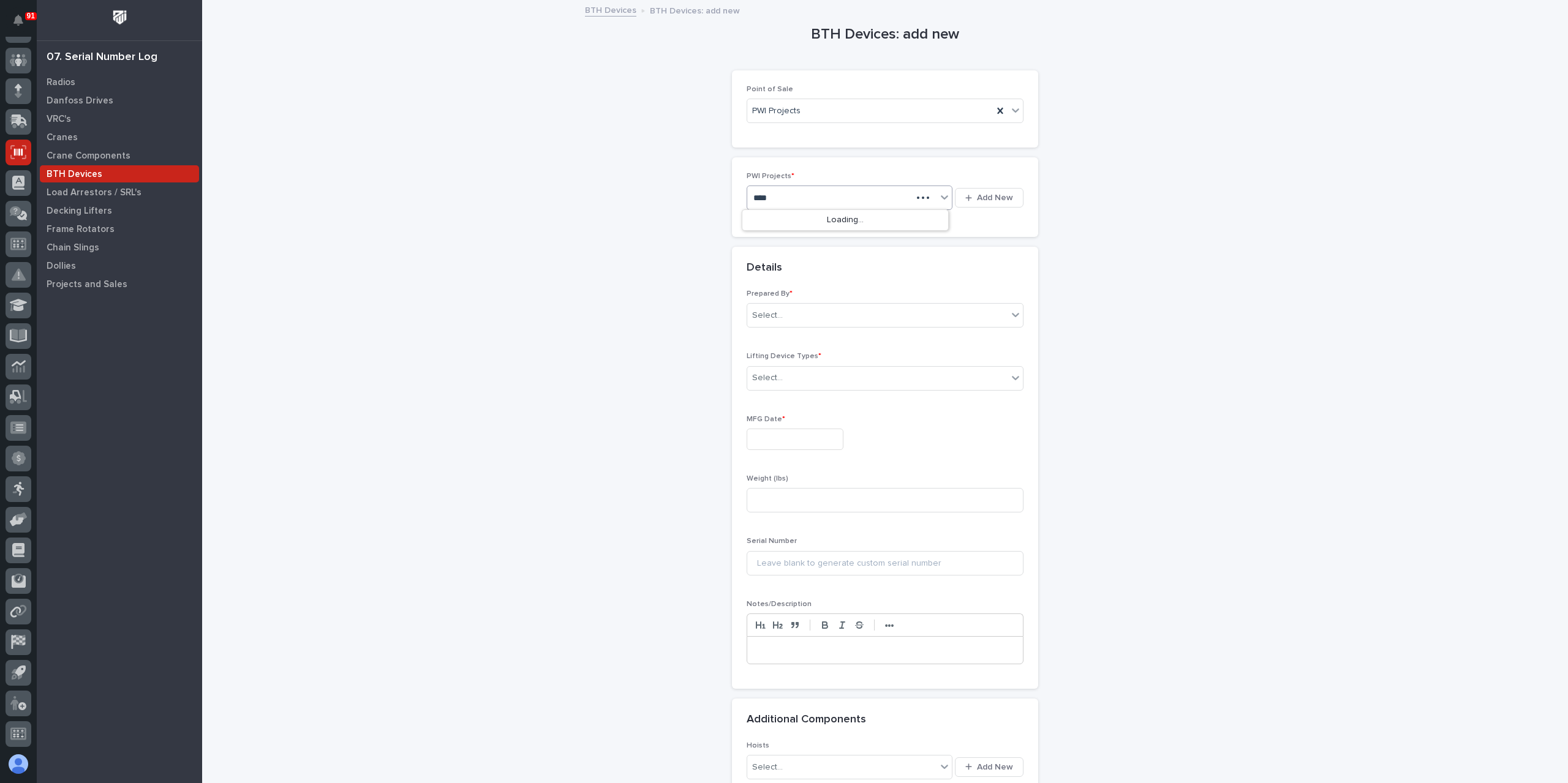
type input "*****"
click at [799, 219] on div "27170 - Keystone RV - 5th Wheel Front Rotational Device - Helux (2)" at bounding box center [845, 221] width 206 height 22
click at [802, 347] on div "Select..." at bounding box center [885, 337] width 277 height 24
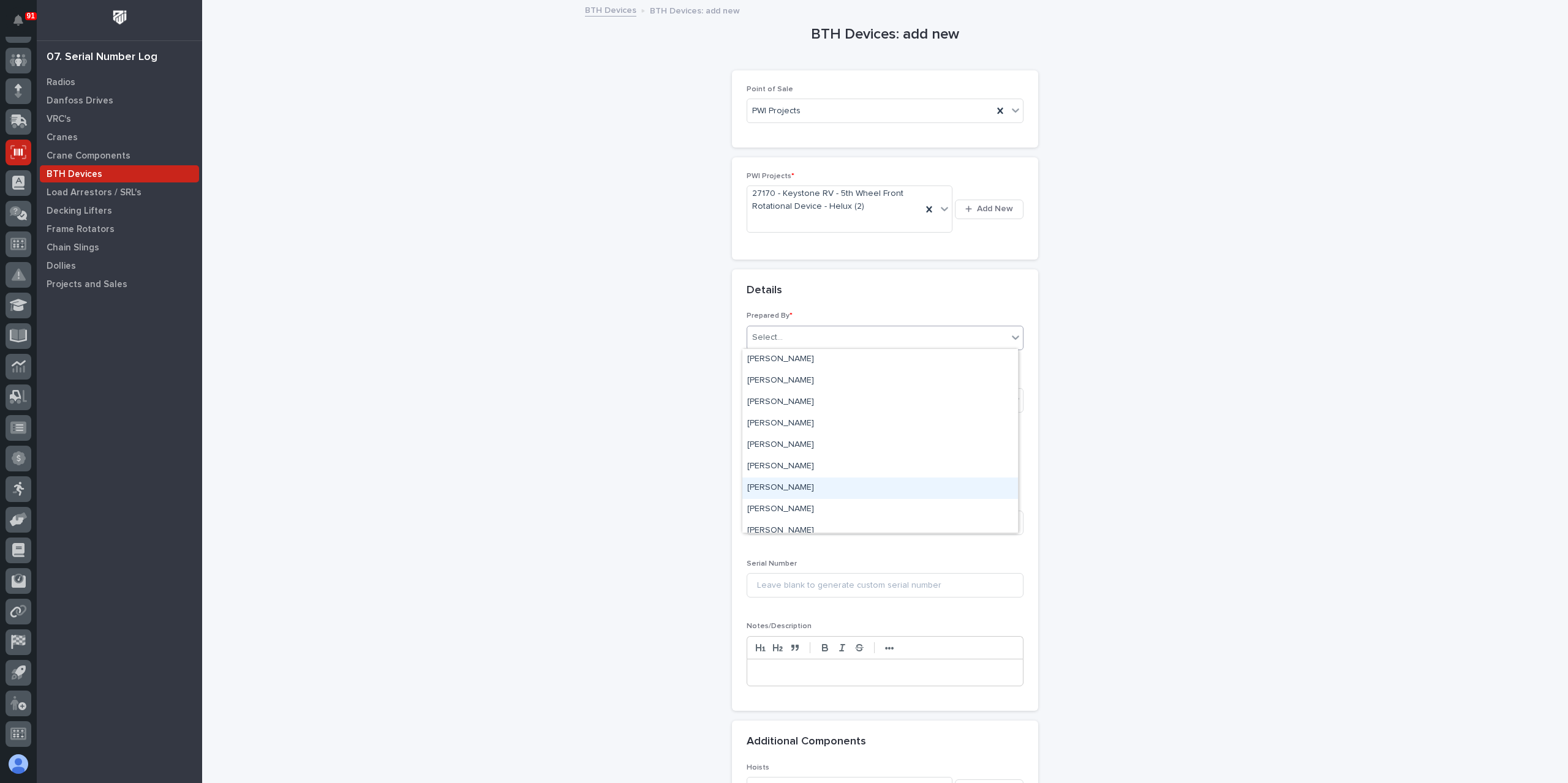
click at [792, 480] on div "[PERSON_NAME]" at bounding box center [881, 489] width 276 height 22
click at [784, 401] on div "Select..." at bounding box center [877, 401] width 261 height 20
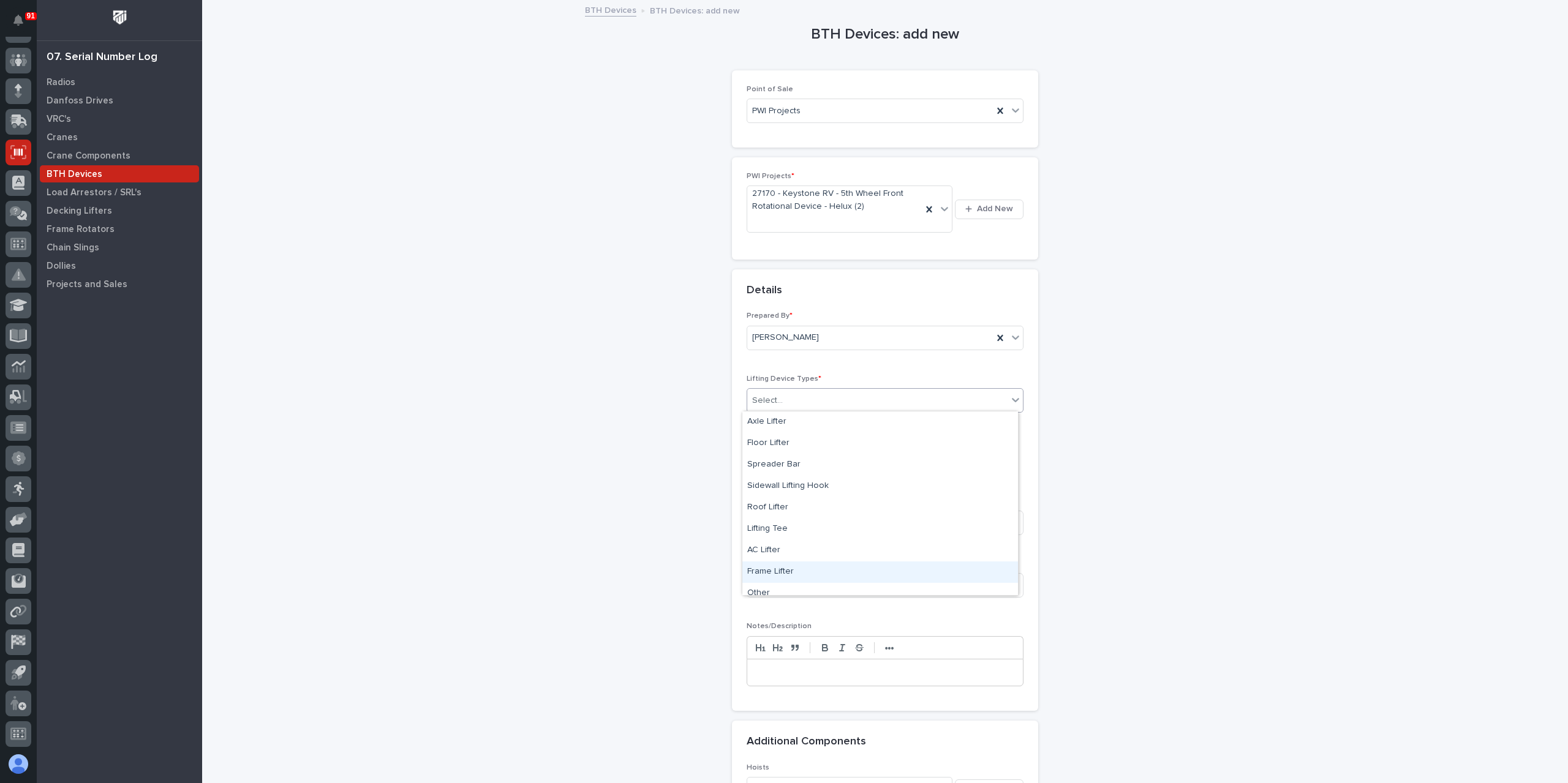
click at [789, 565] on div "Frame Lifter" at bounding box center [881, 573] width 276 height 22
click at [769, 470] on input "text" at bounding box center [795, 462] width 97 height 22
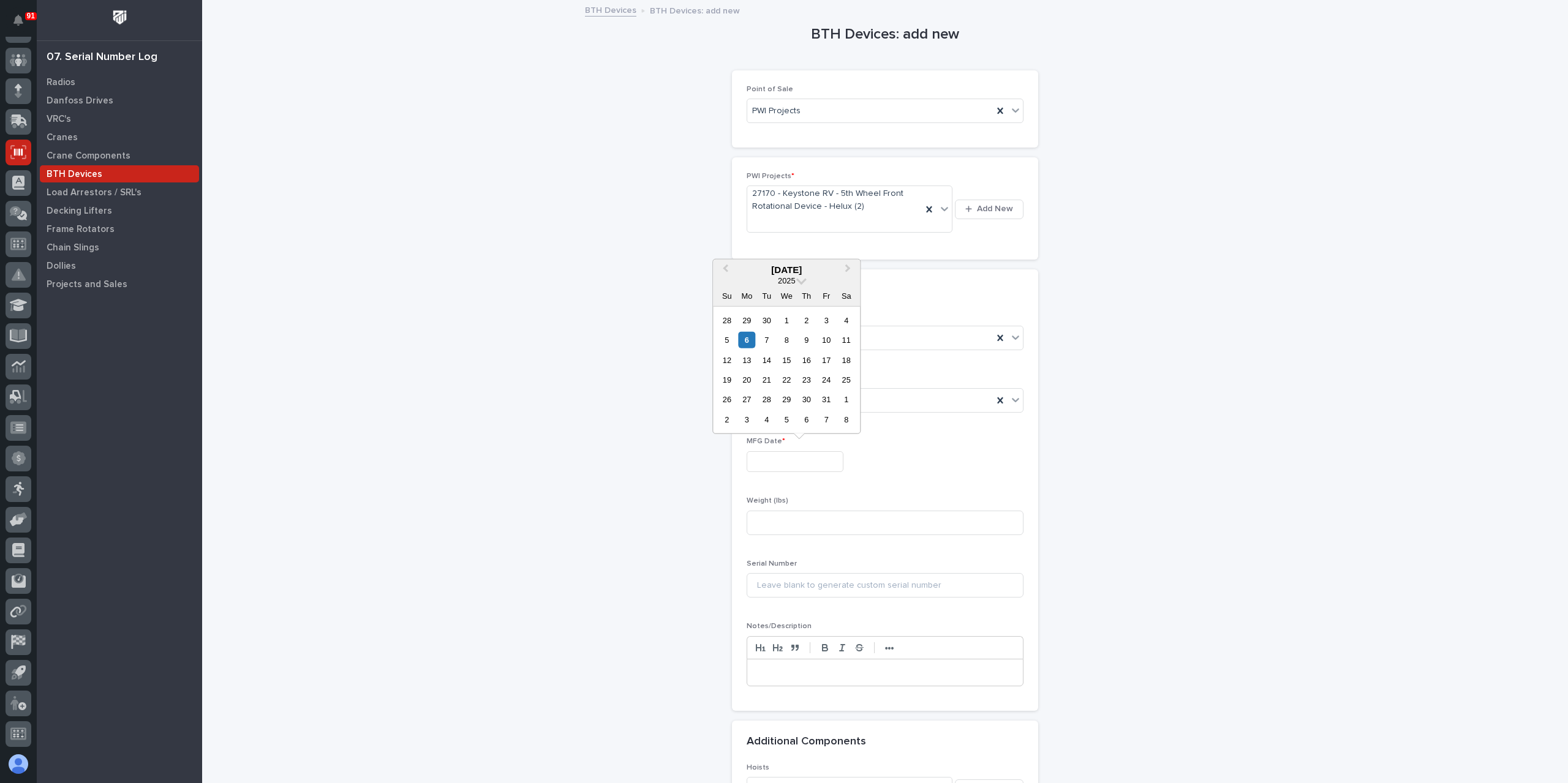
click at [808, 310] on div "October 2025 2025 Su Mo Tu We Th Fr Sa 28 29 30 1 2 3 4 5 6 7 8 9 10 11 12 13 1…" at bounding box center [786, 346] width 147 height 175
click at [807, 318] on div "2" at bounding box center [807, 320] width 16 height 16
type input "**********"
click at [790, 520] on input at bounding box center [885, 522] width 277 height 24
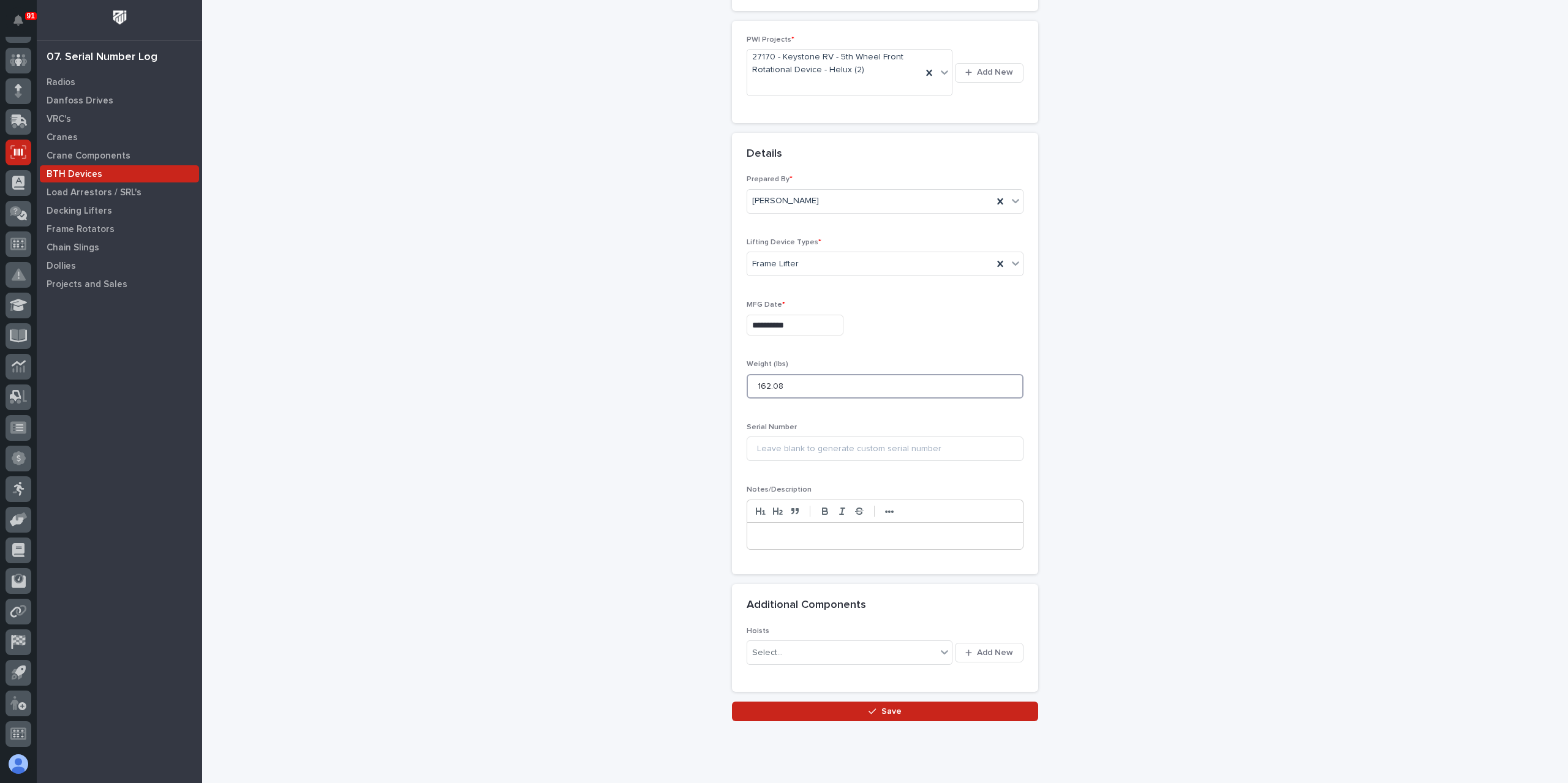
scroll to position [167, 0]
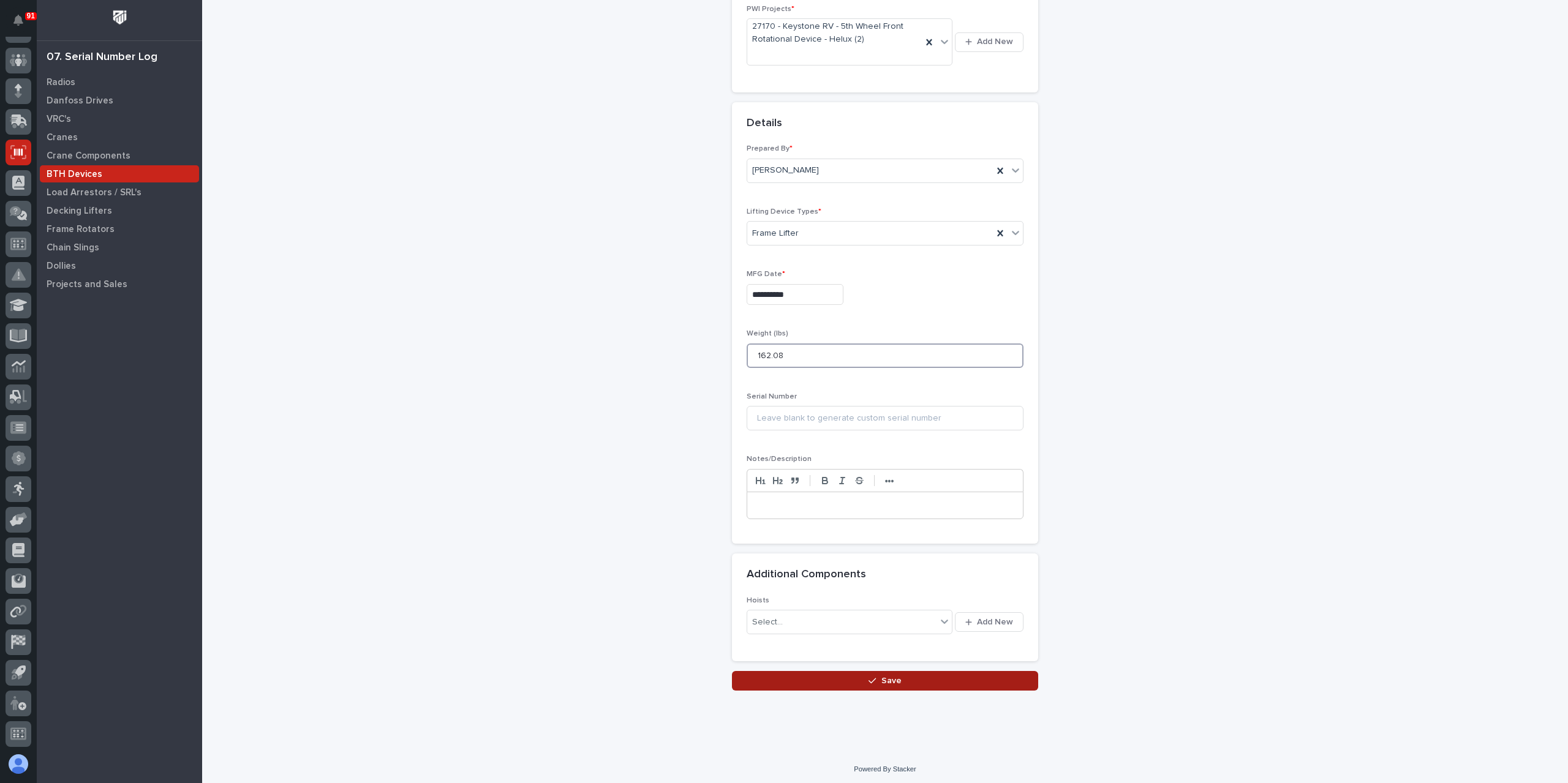
type input "162.08"
click at [804, 672] on button "Save" at bounding box center [885, 681] width 307 height 20
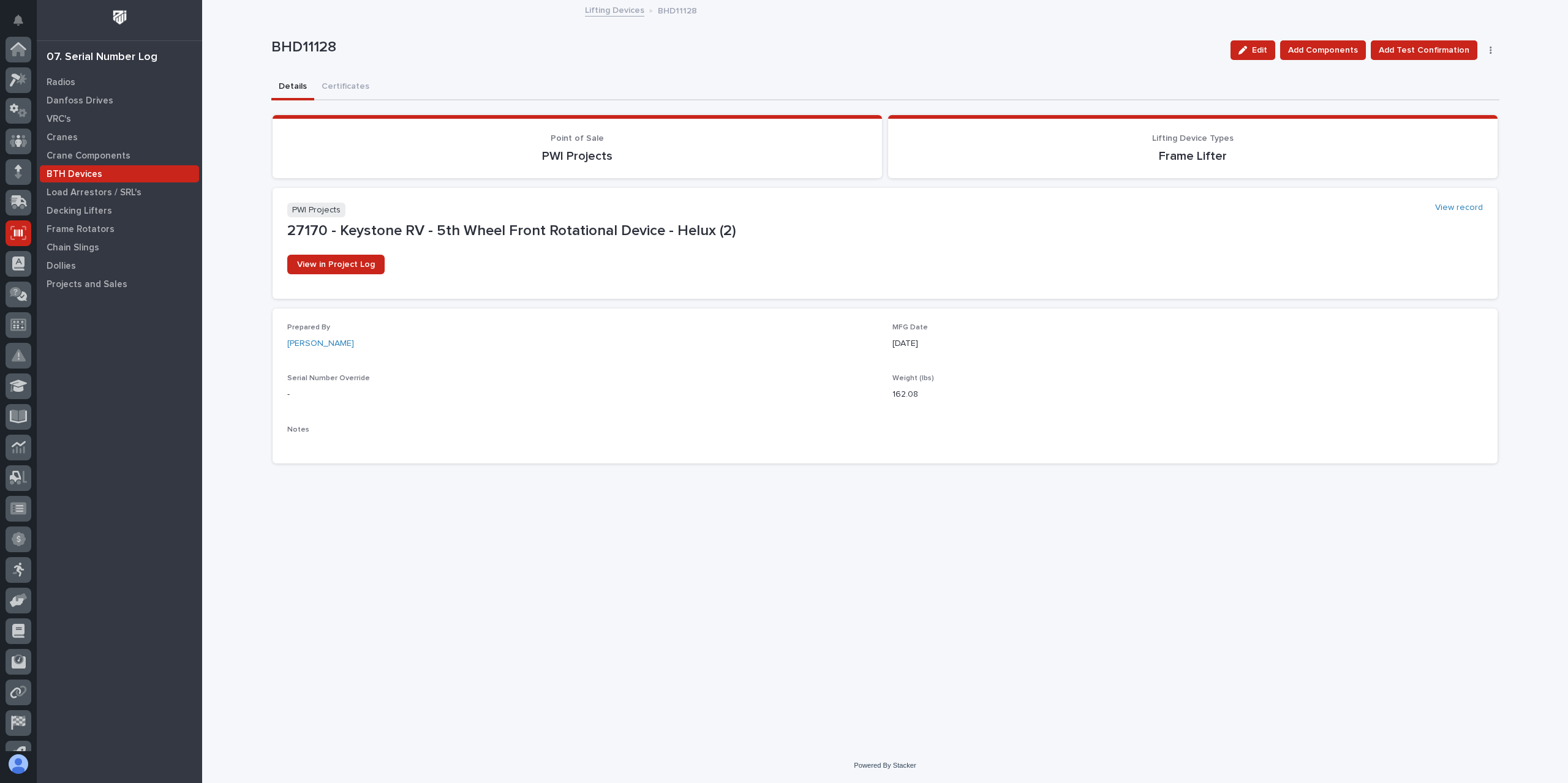
scroll to position [81, 0]
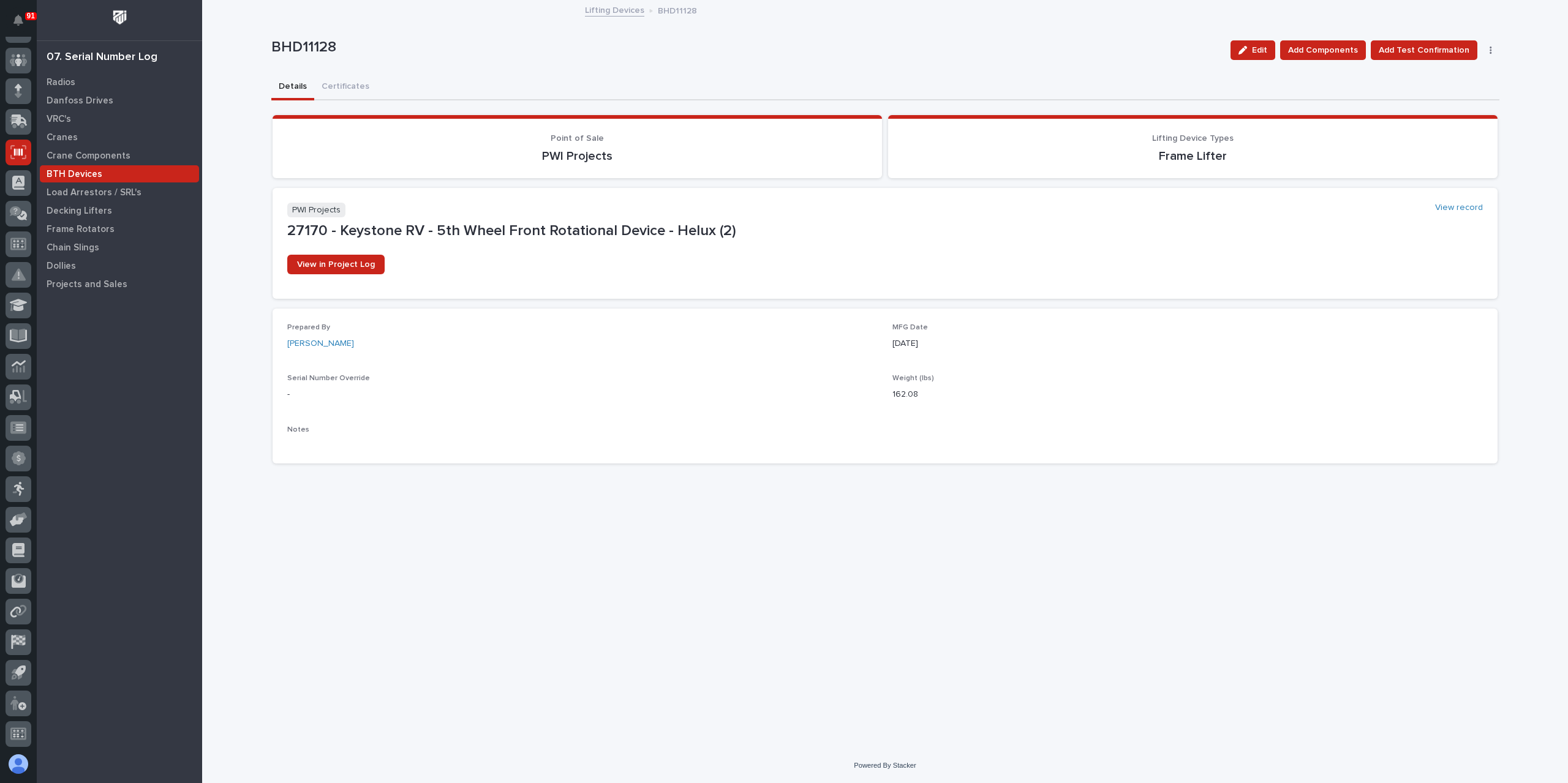
click at [614, 13] on link "Lifting Devices" at bounding box center [614, 10] width 60 height 14
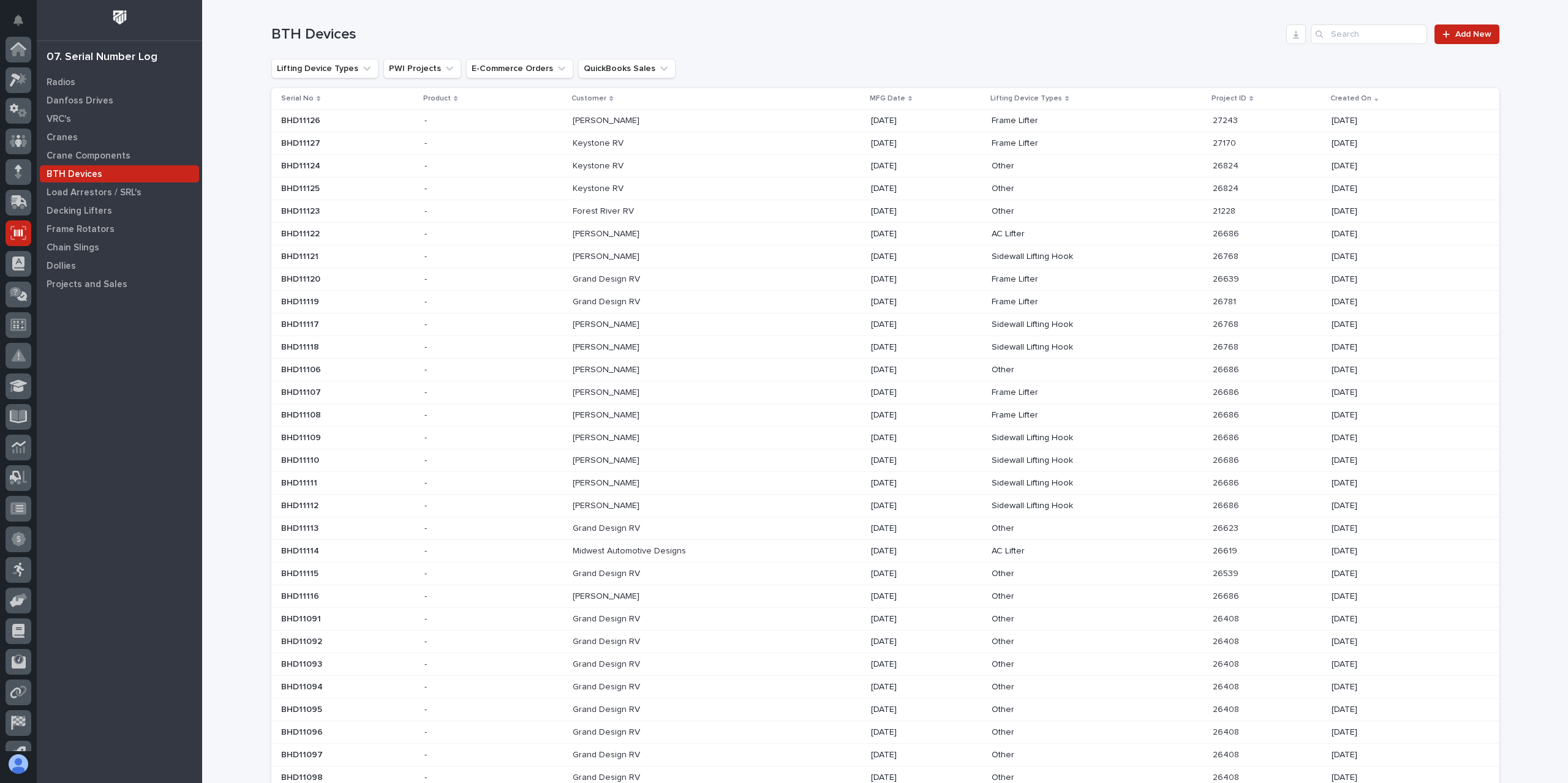
scroll to position [81, 0]
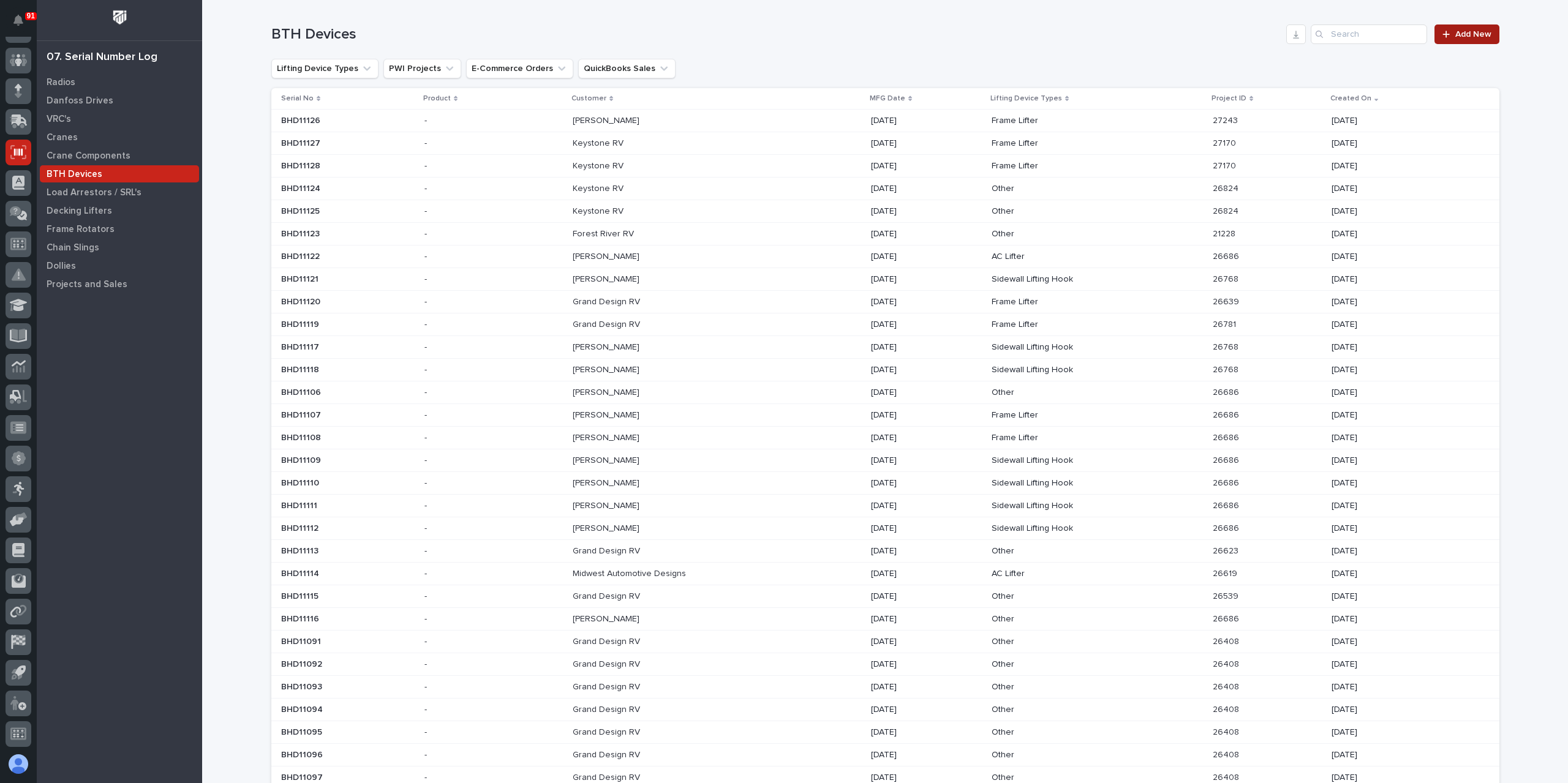
click at [1444, 35] on icon at bounding box center [1446, 34] width 7 height 9
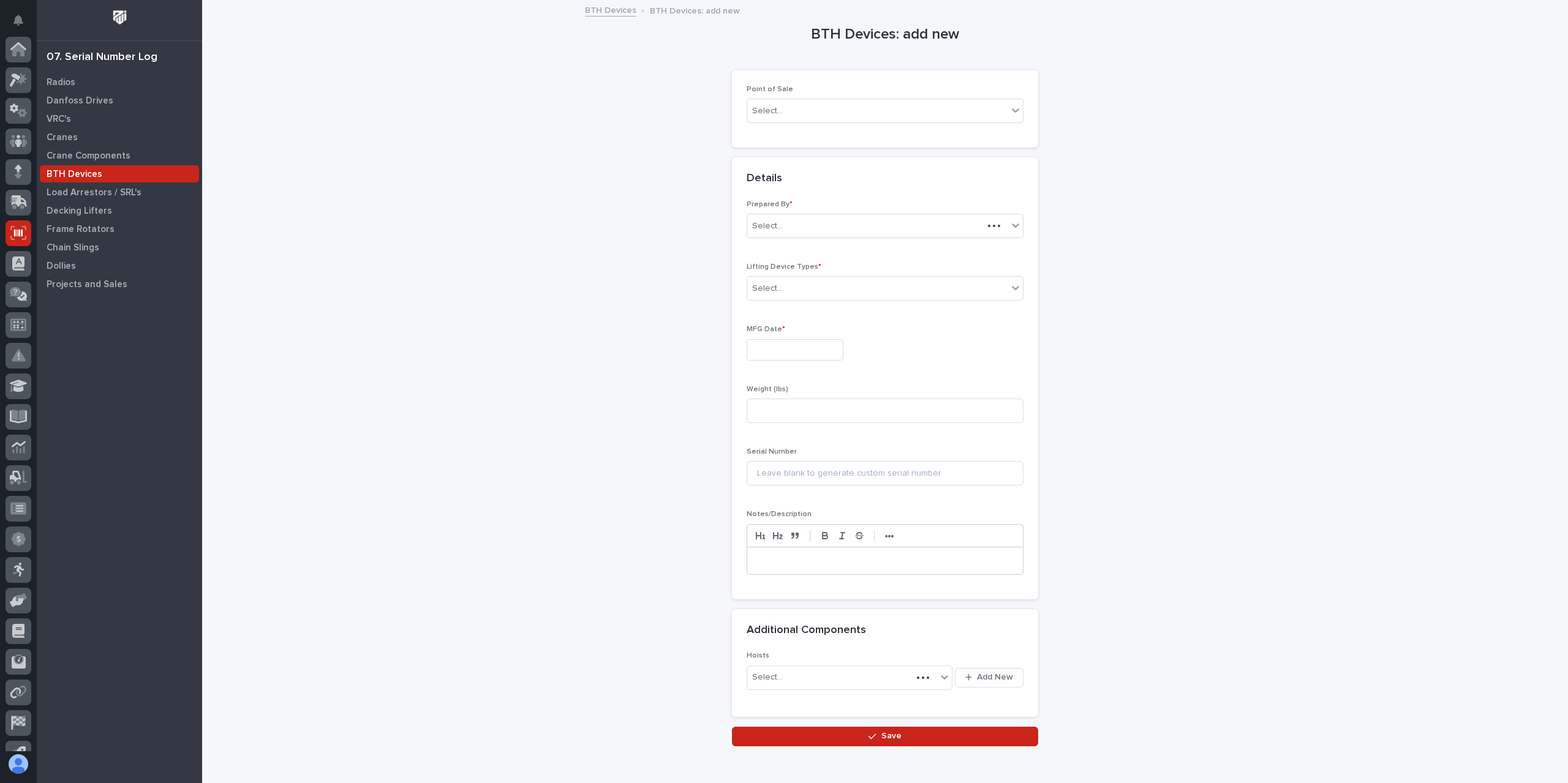
scroll to position [81, 0]
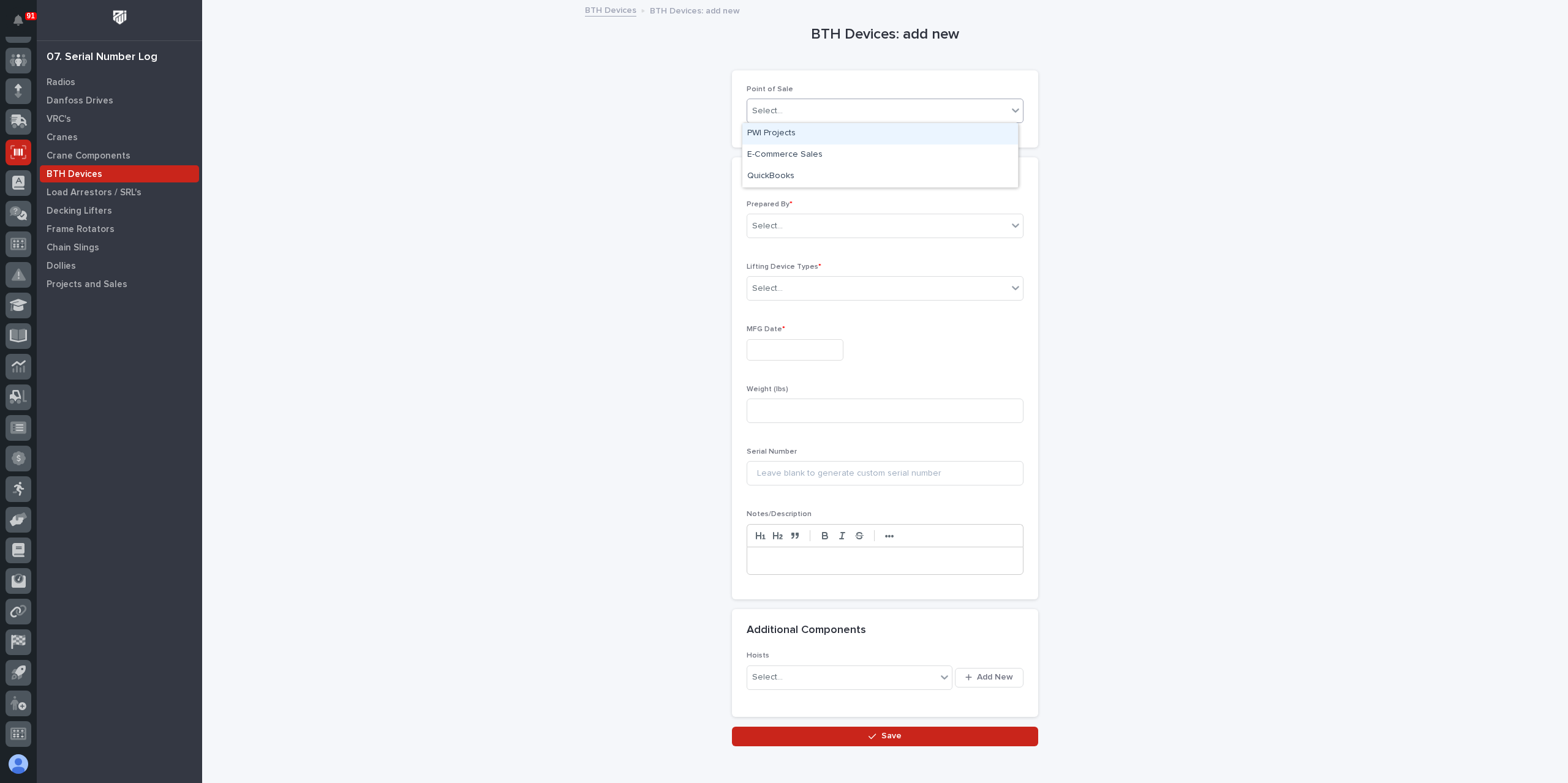
click at [783, 104] on div "Select..." at bounding box center [877, 111] width 261 height 20
click at [781, 131] on div "PWI Projects" at bounding box center [881, 134] width 276 height 22
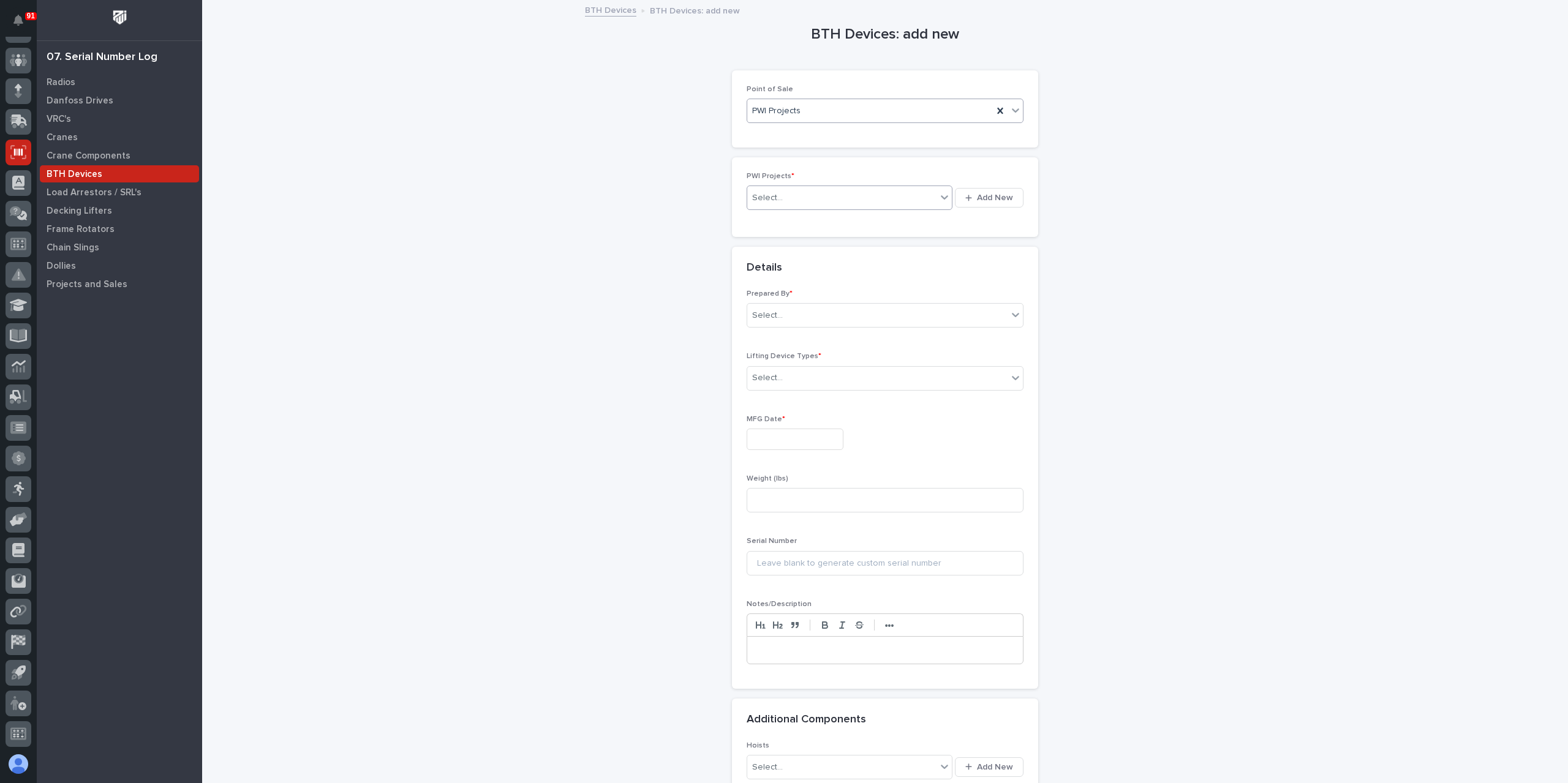
click at [780, 192] on div "Select..." at bounding box center [842, 198] width 189 height 20
type input "*****"
click at [776, 333] on div "Select..." at bounding box center [768, 337] width 31 height 13
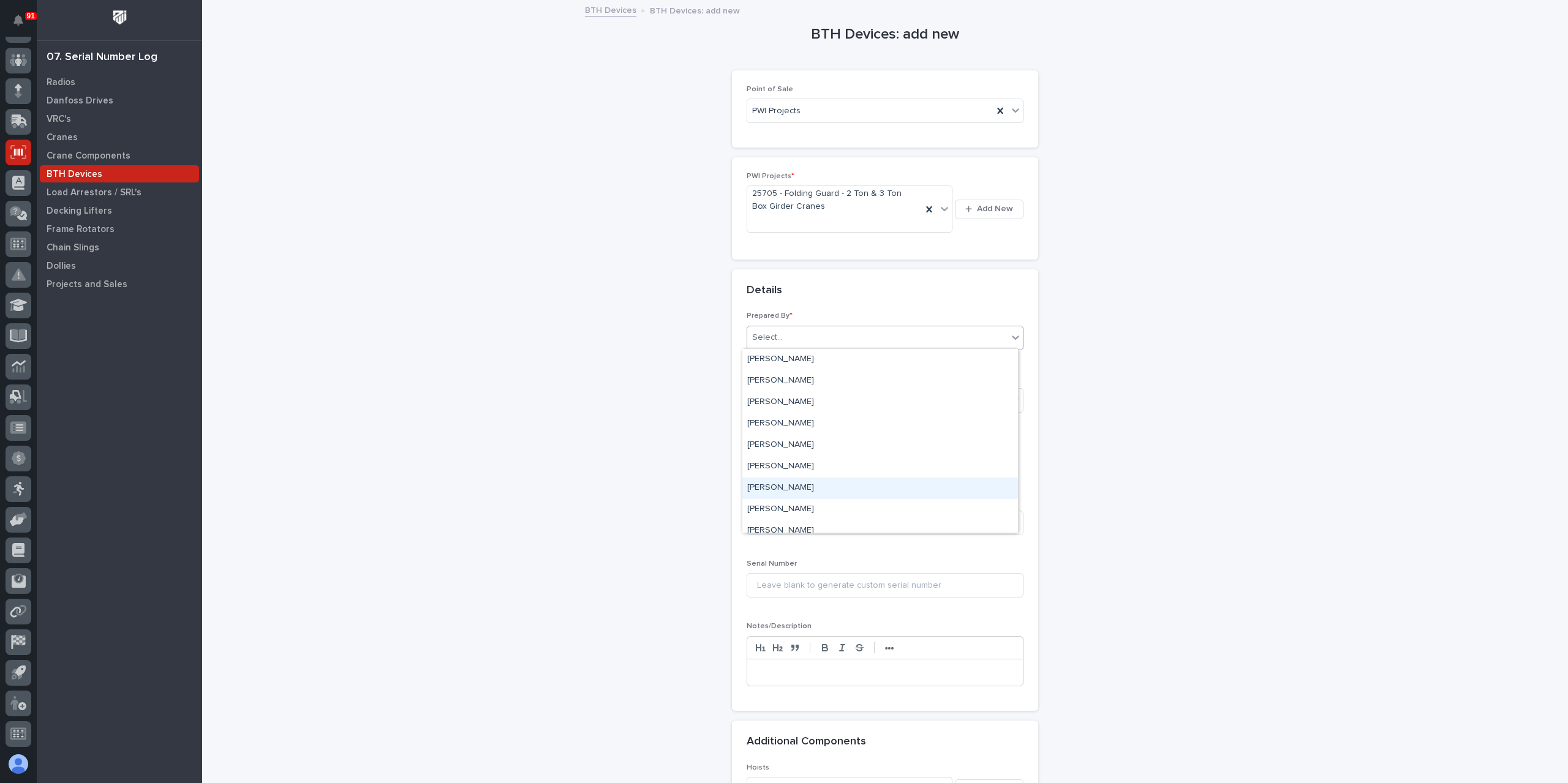
click at [784, 486] on div "[PERSON_NAME]" at bounding box center [881, 489] width 276 height 22
click at [777, 393] on div "Select..." at bounding box center [877, 401] width 261 height 20
click at [783, 461] on div "Spreader Bar" at bounding box center [881, 465] width 276 height 22
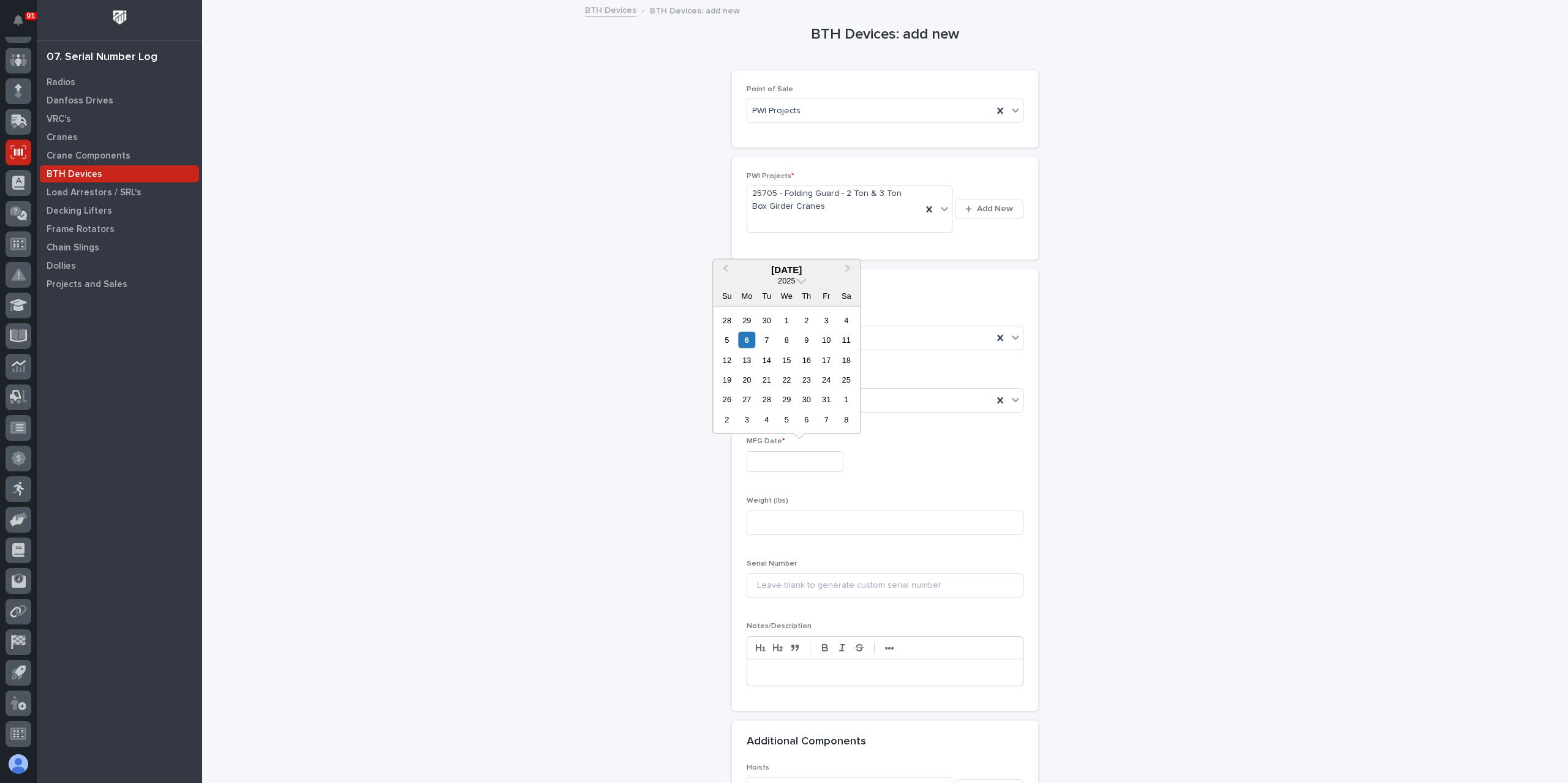
click at [769, 470] on input "text" at bounding box center [795, 462] width 97 height 22
click at [745, 352] on div "12 13 14 15 16 17 18" at bounding box center [787, 360] width 139 height 20
click at [747, 345] on div "6" at bounding box center [747, 340] width 16 height 16
type input "**********"
click at [795, 527] on input at bounding box center [885, 522] width 277 height 24
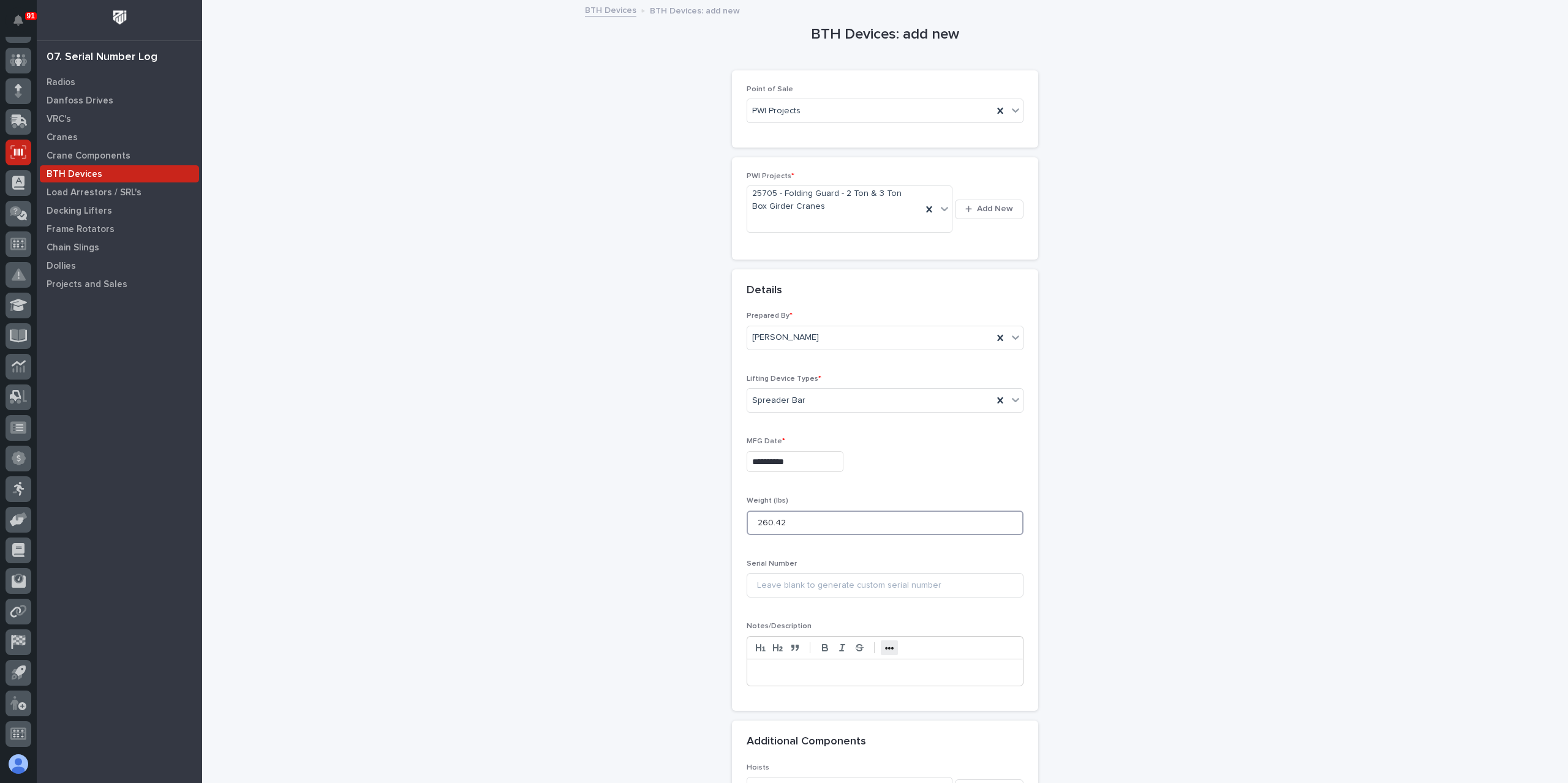
scroll to position [167, 0]
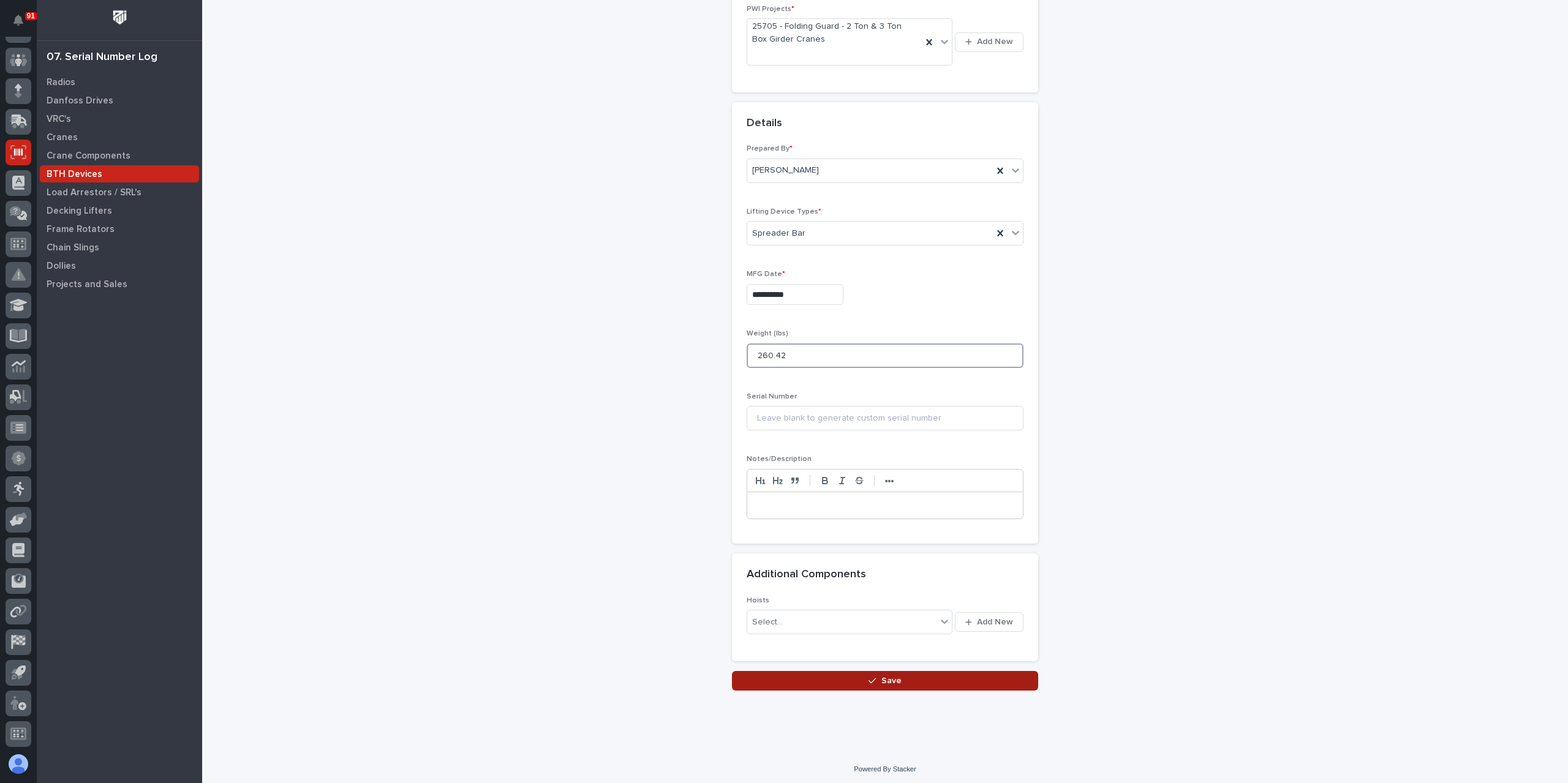
type input "260.42"
click at [839, 675] on button "Save" at bounding box center [885, 681] width 307 height 20
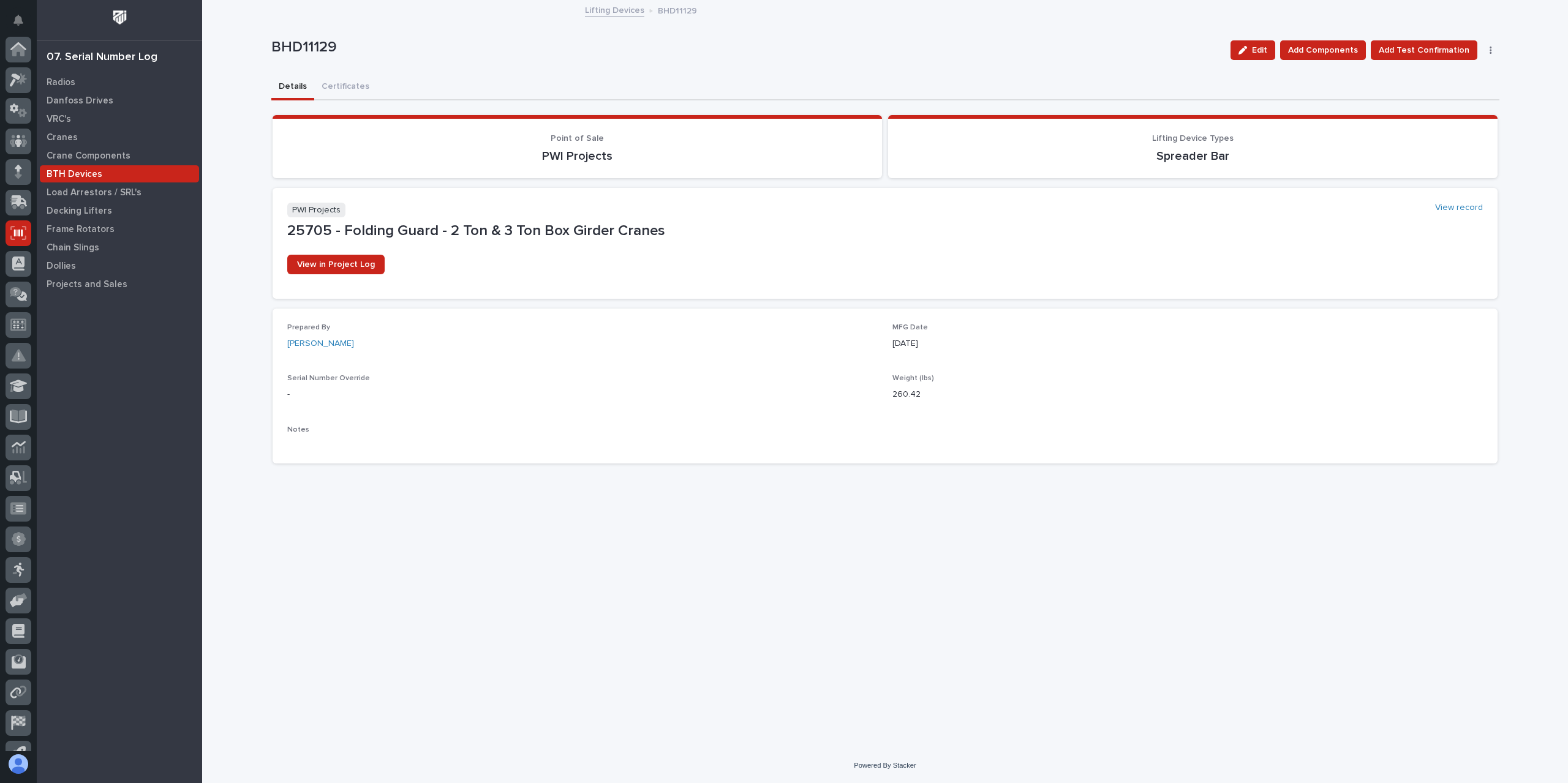
scroll to position [81, 0]
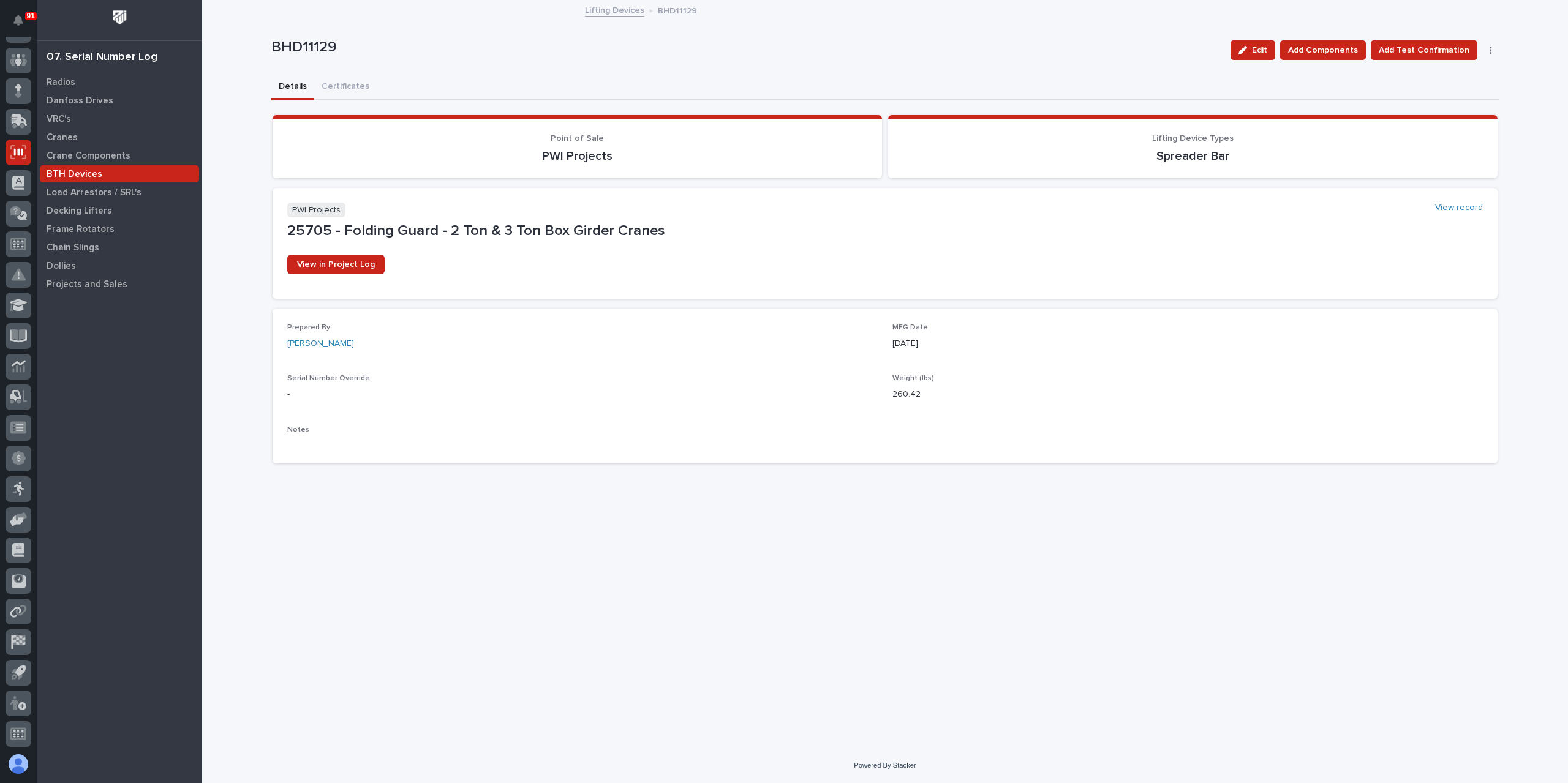
click at [619, 18] on div "Lifting Devices BHD11129" at bounding box center [885, 11] width 613 height 17
click at [621, 13] on link "Lifting Devices" at bounding box center [614, 10] width 60 height 14
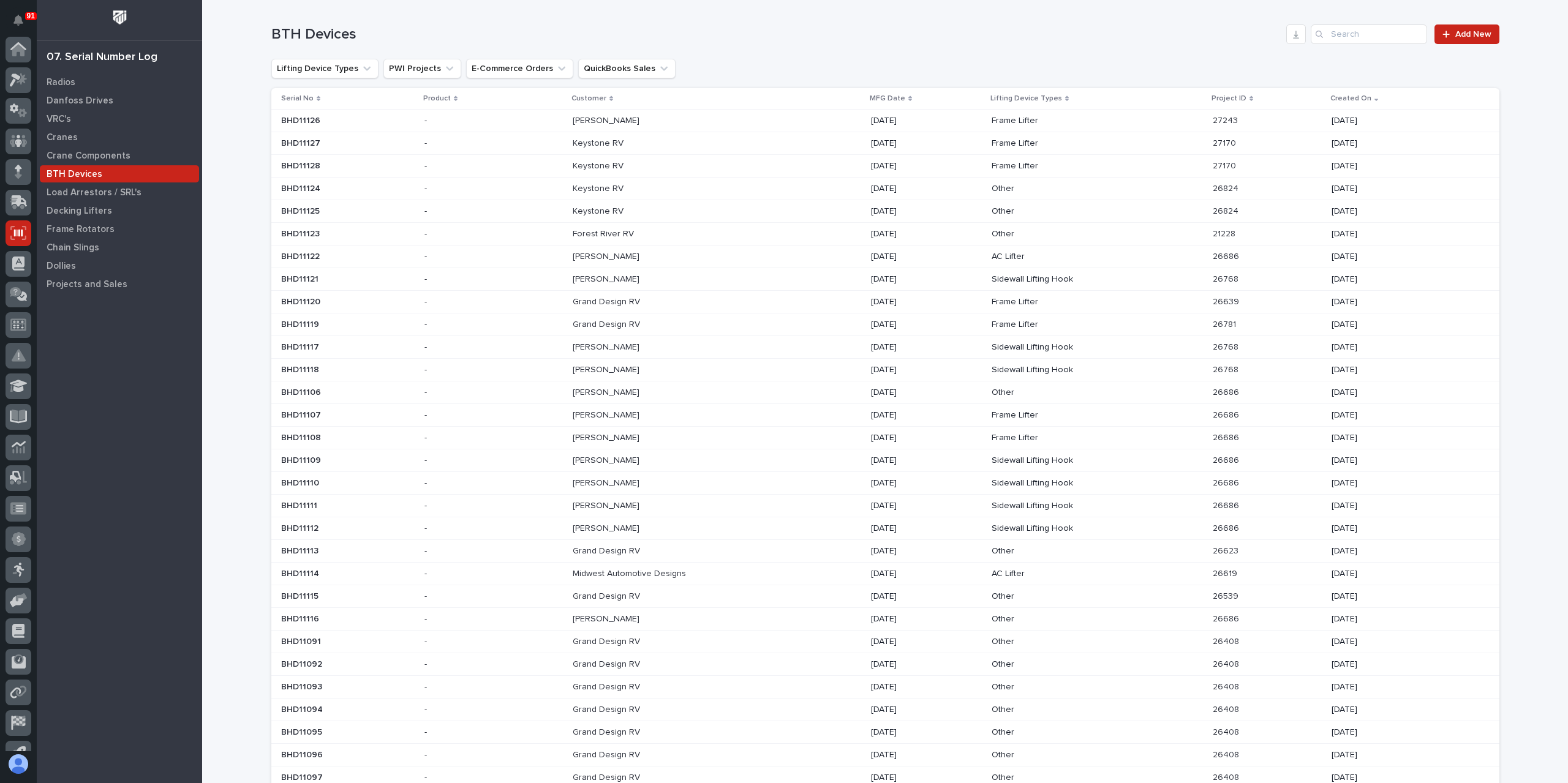
scroll to position [81, 0]
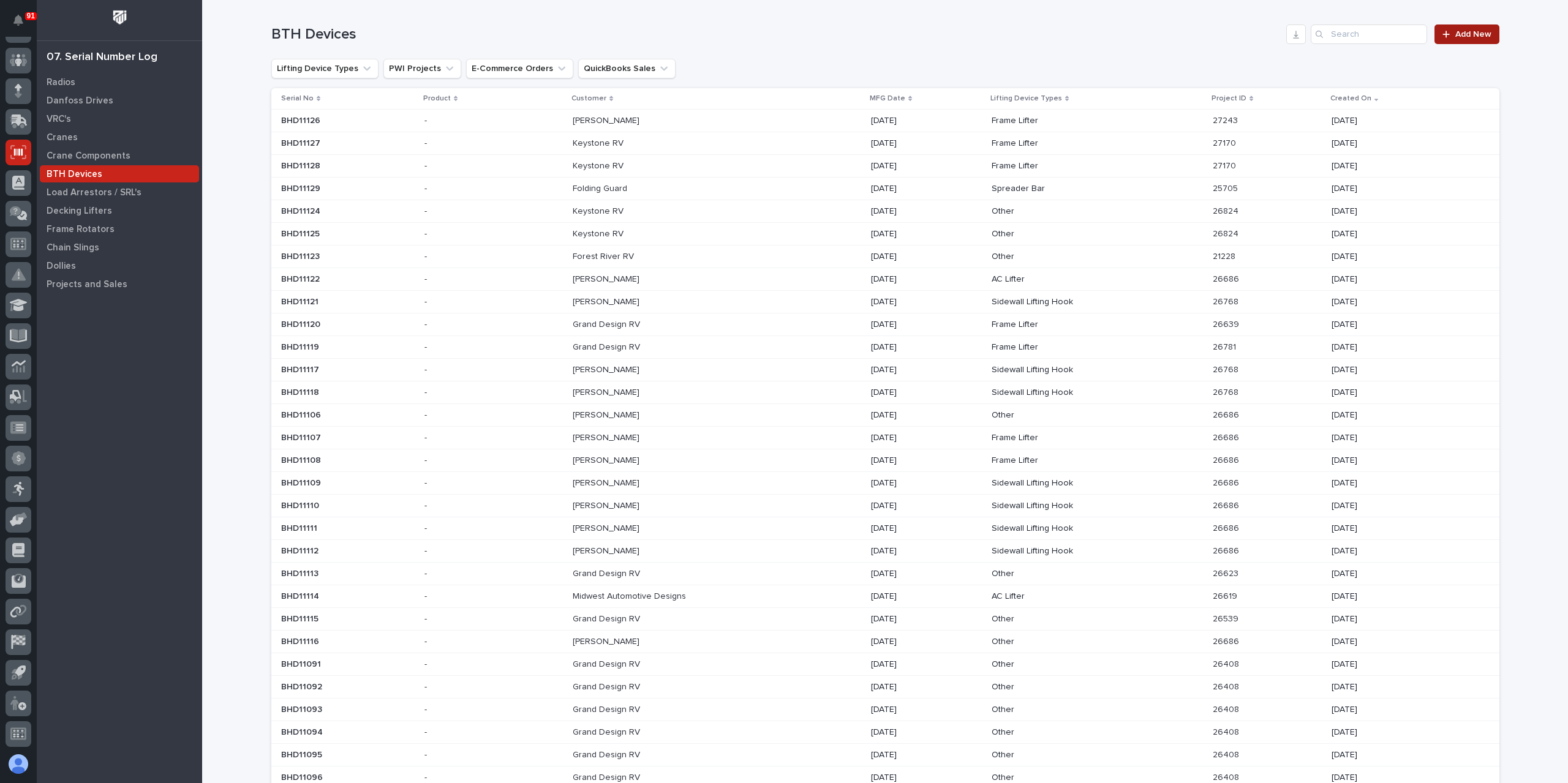
click at [1472, 39] on link "Add New" at bounding box center [1466, 34] width 64 height 20
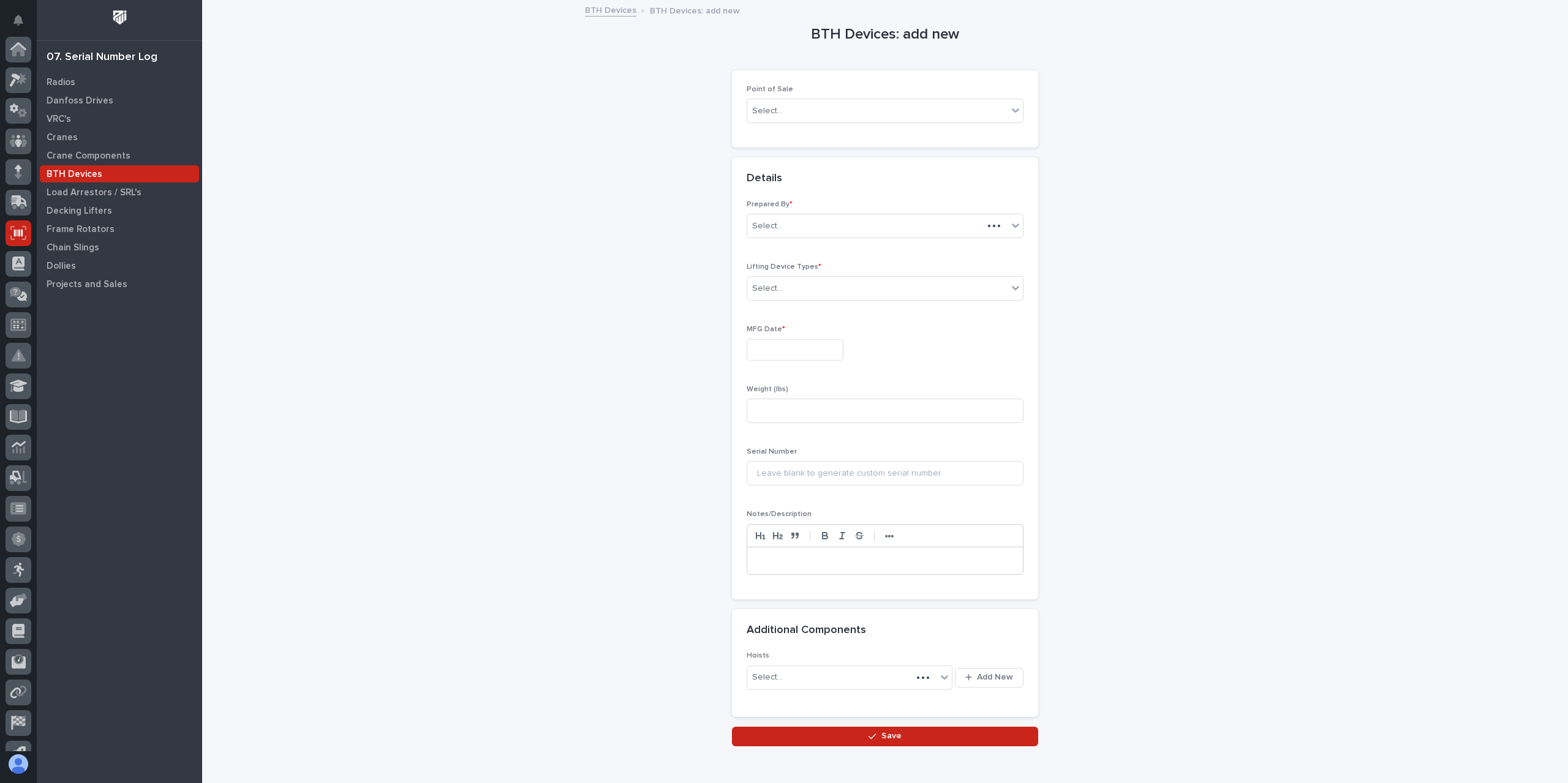
scroll to position [81, 0]
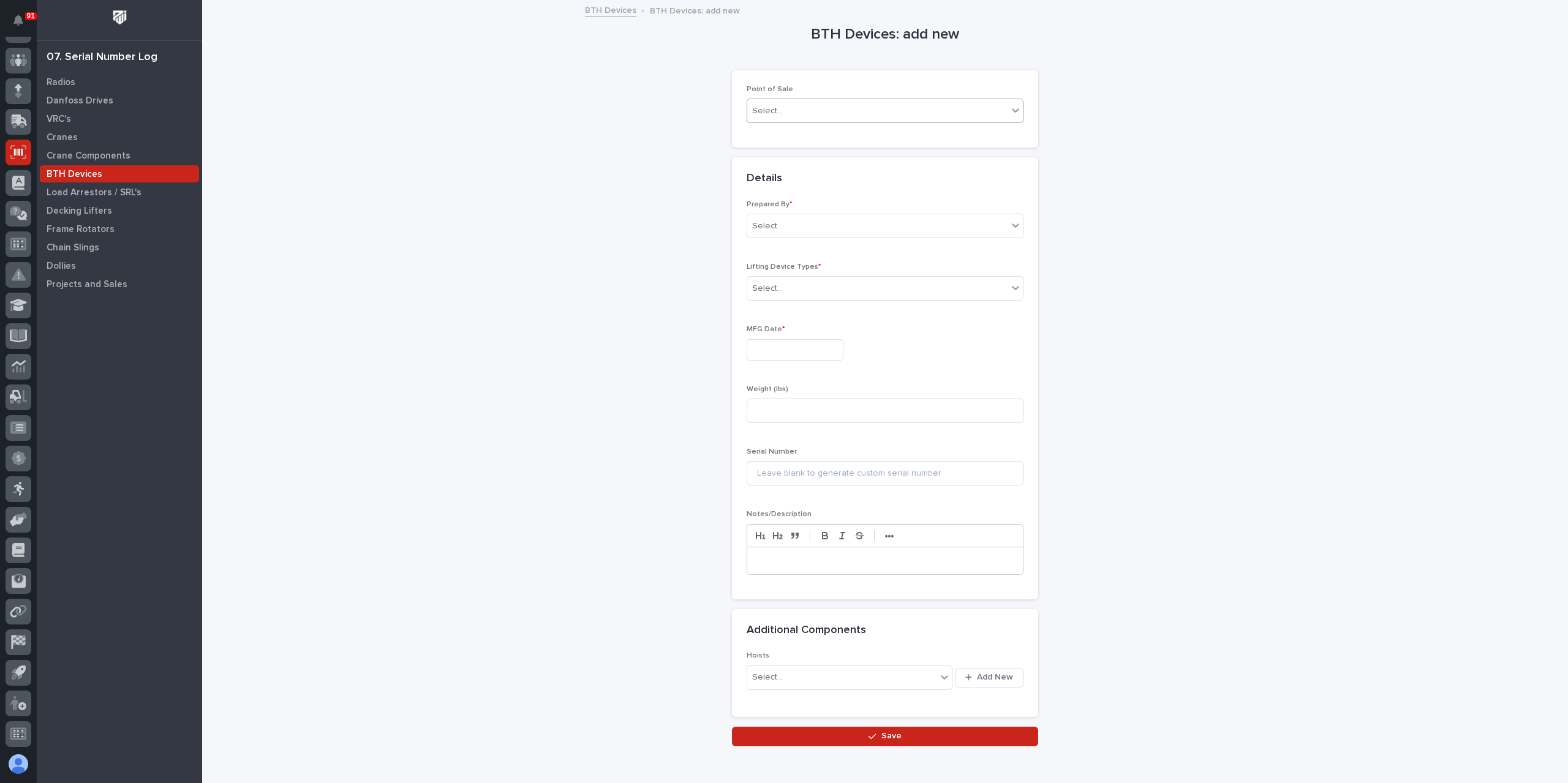
click at [818, 100] on div "Select..." at bounding box center [885, 110] width 277 height 24
drag, startPoint x: 772, startPoint y: 134, endPoint x: 812, endPoint y: 166, distance: 51.2
click at [799, 134] on div "PWI Projects" at bounding box center [881, 134] width 276 height 22
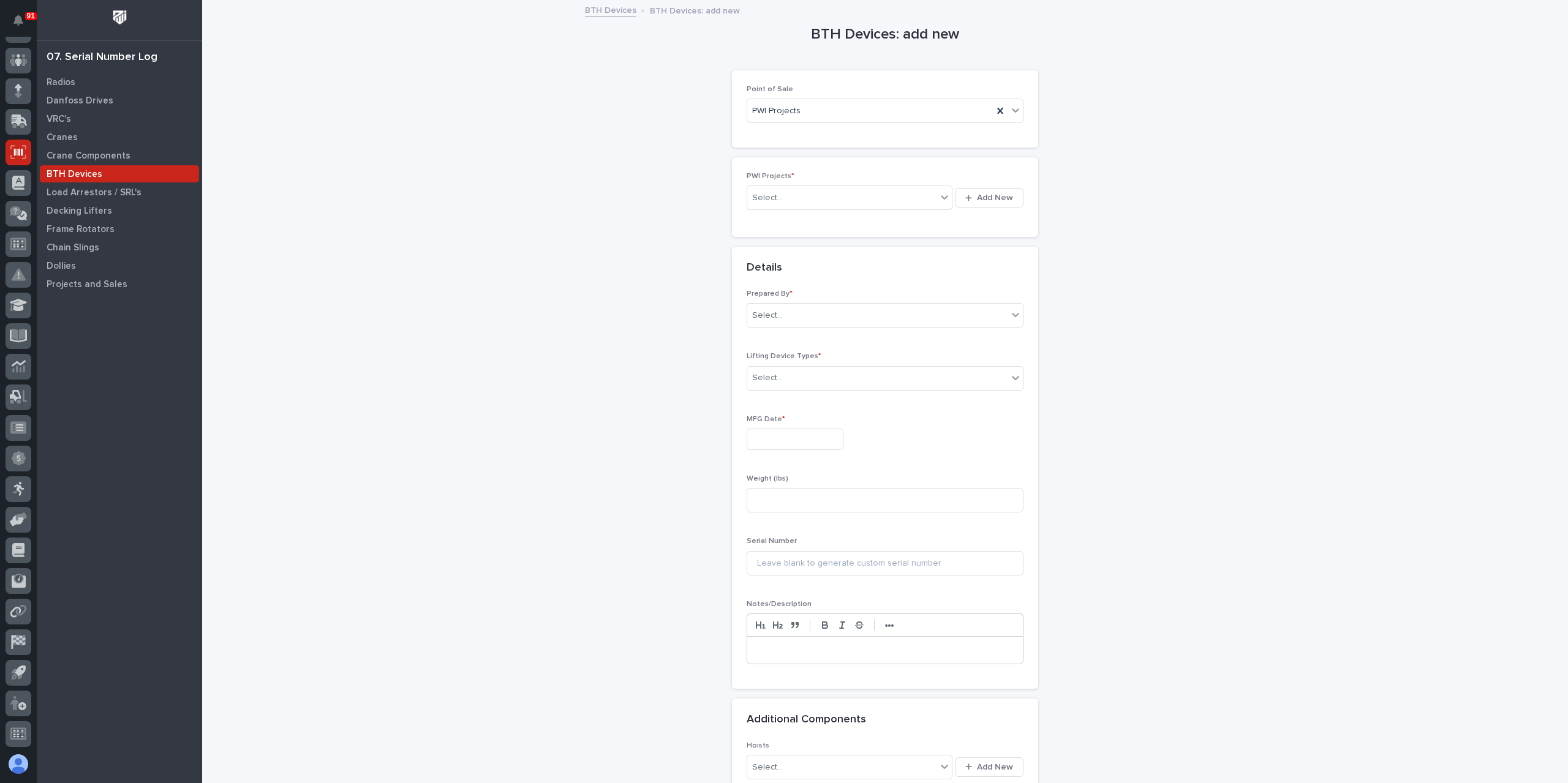
click at [793, 183] on div "Select... Add New" at bounding box center [885, 198] width 277 height 30
click at [797, 189] on div "Select..." at bounding box center [842, 198] width 189 height 20
type input "*****"
click at [890, 350] on div "Prepared By * Select..." at bounding box center [885, 336] width 277 height 48
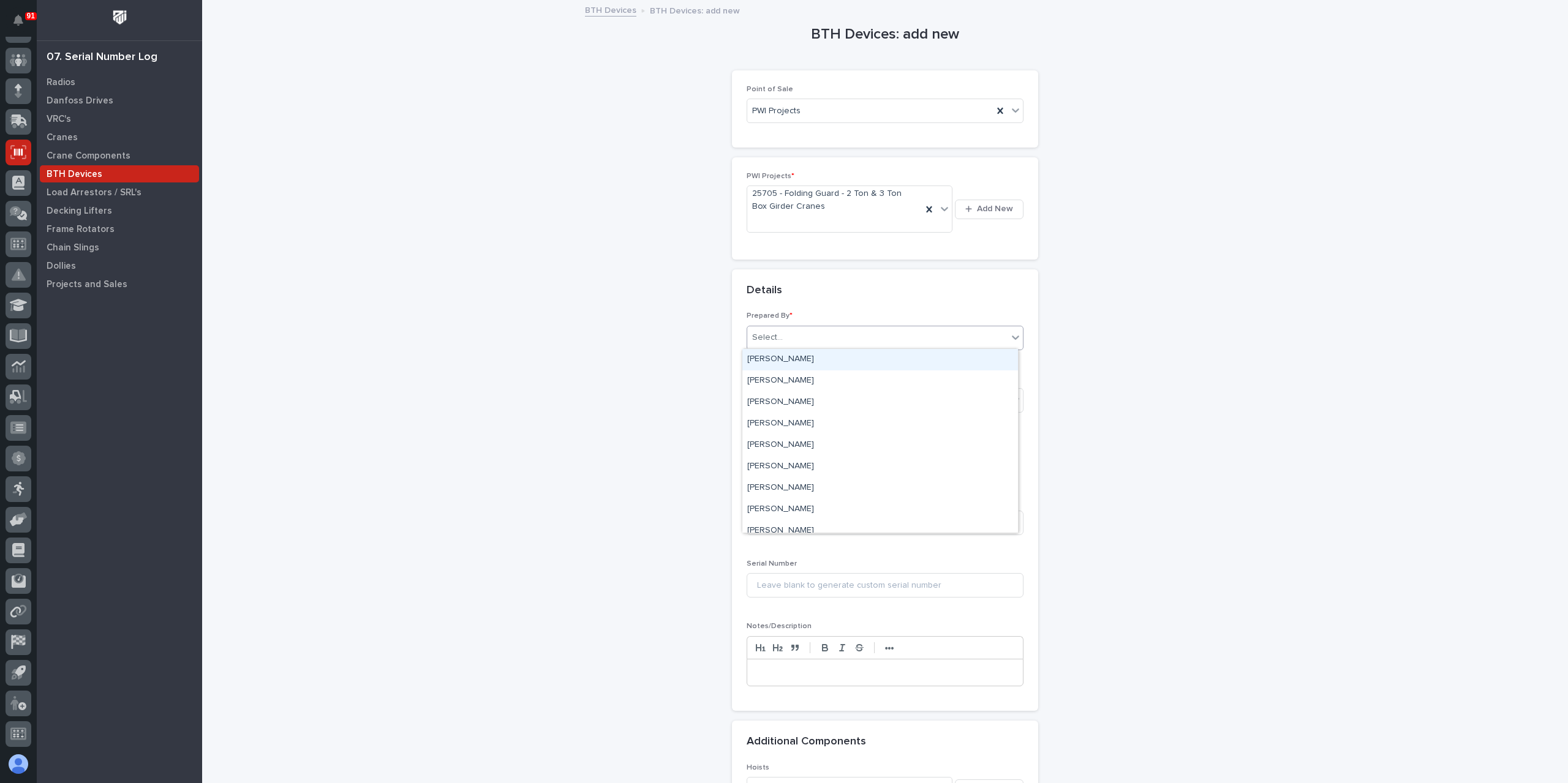
click at [881, 348] on body "91 My Settings Log Out 07. Serial Number Log Radios Danfoss Drives VRC's Cranes…" at bounding box center [784, 392] width 1568 height 783
click at [793, 490] on div "[PERSON_NAME]" at bounding box center [881, 489] width 276 height 22
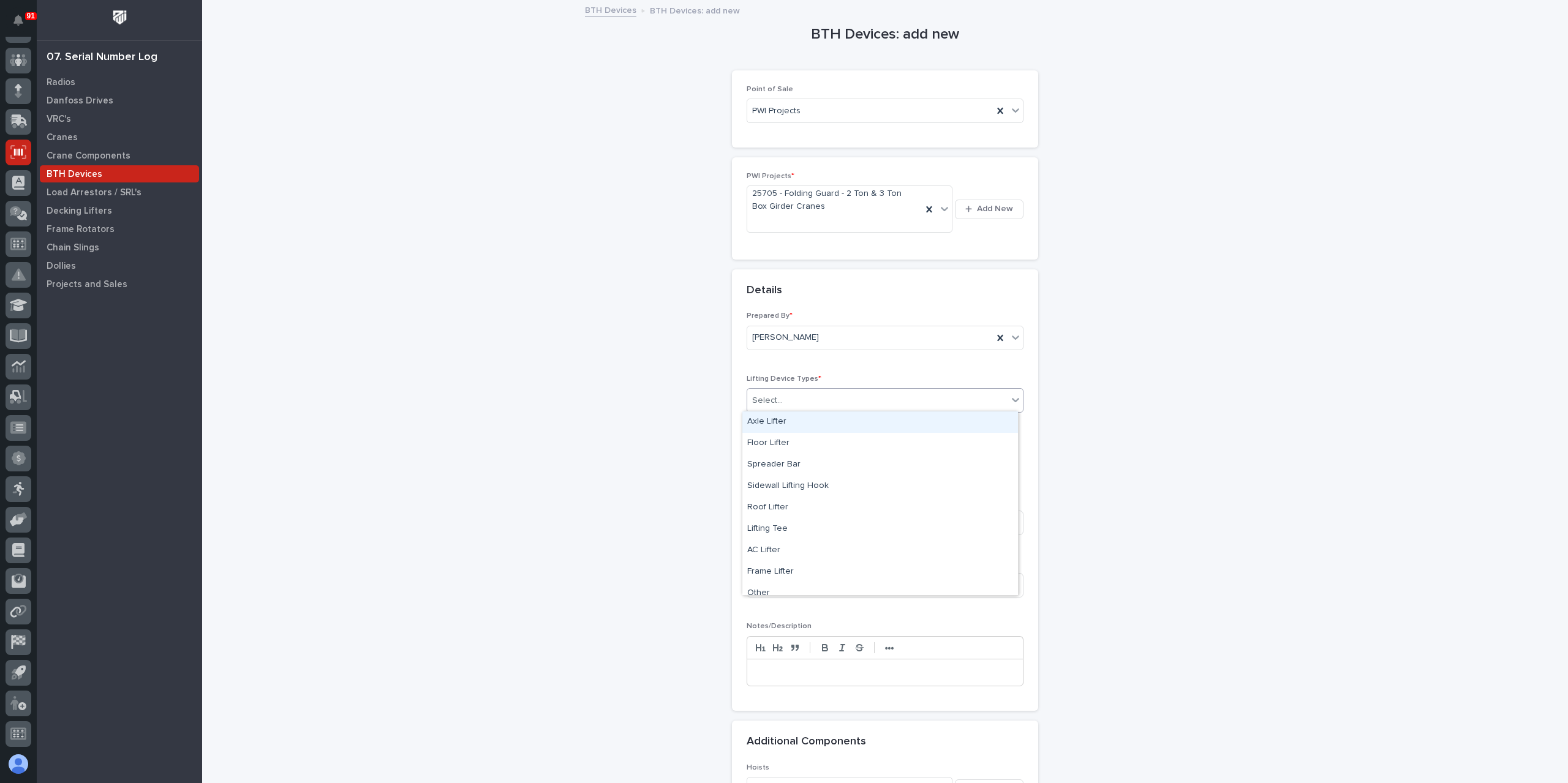
click at [787, 406] on div "Select..." at bounding box center [877, 401] width 261 height 20
click at [787, 471] on div "Spreader Bar" at bounding box center [881, 465] width 276 height 22
click at [787, 463] on input "text" at bounding box center [795, 462] width 97 height 22
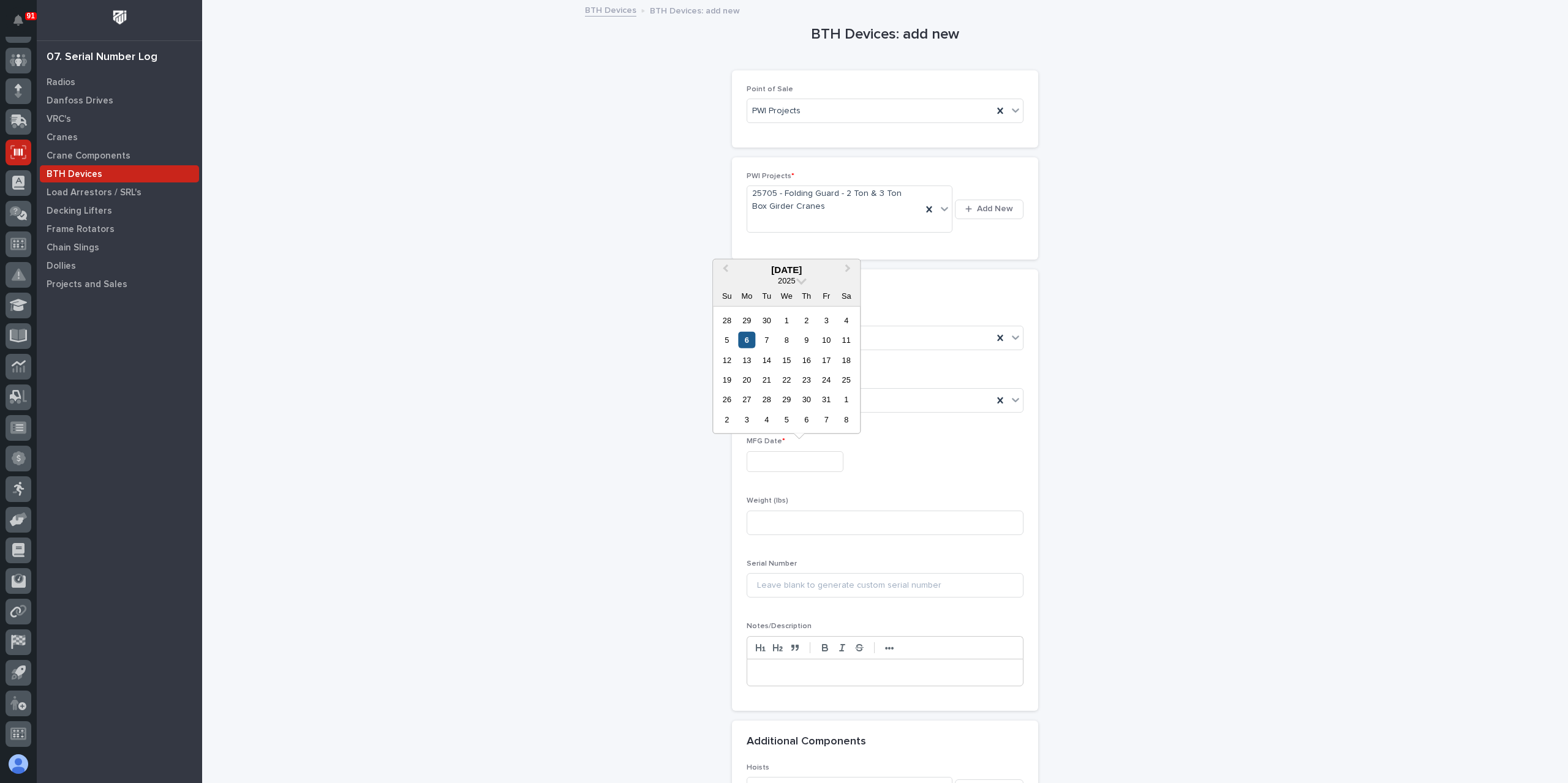
click at [745, 346] on div "6" at bounding box center [747, 340] width 16 height 16
type input "**********"
click at [788, 522] on input at bounding box center [885, 522] width 277 height 24
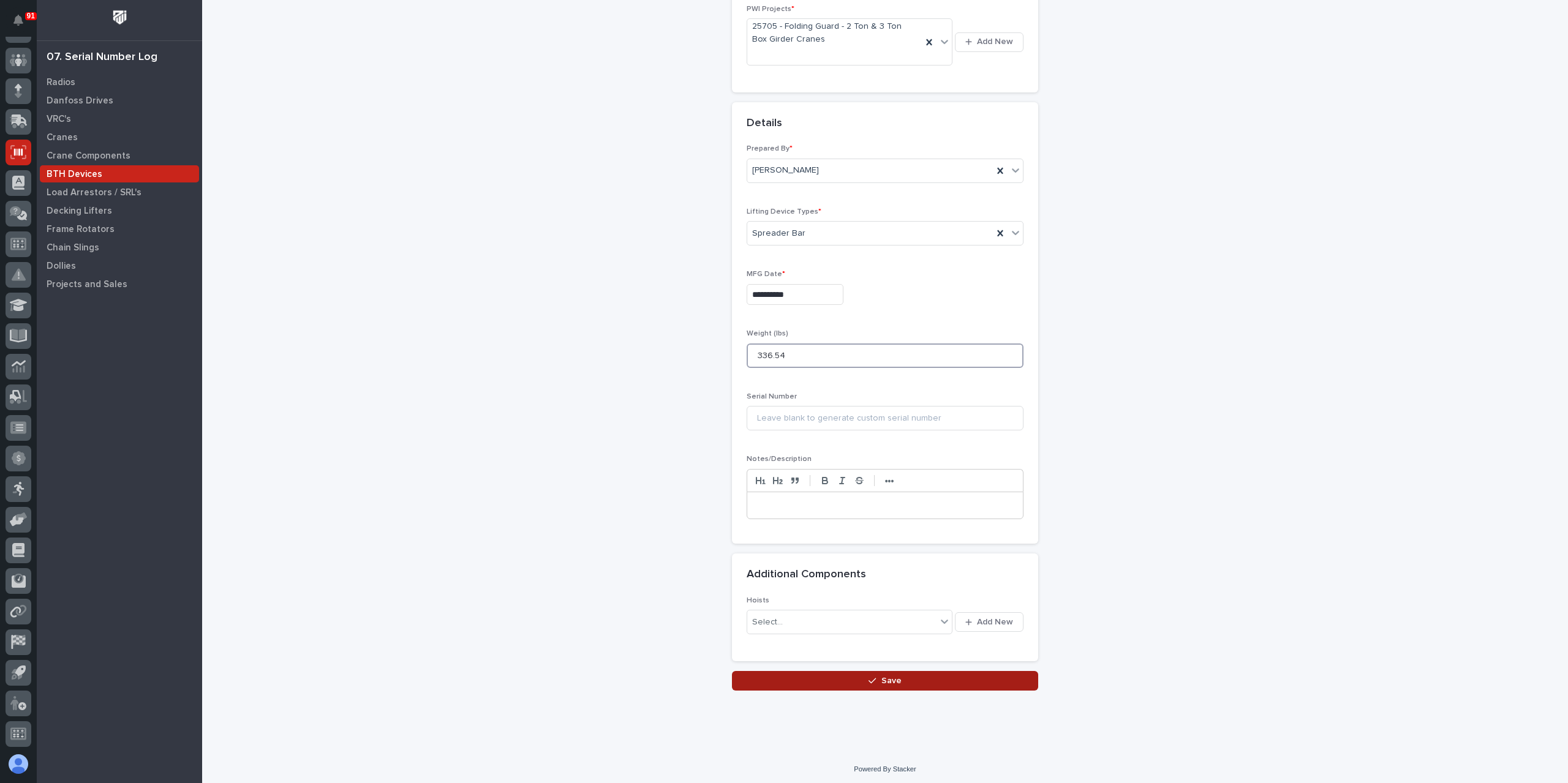
type input "336.54"
click at [822, 686] on button "Save" at bounding box center [885, 681] width 307 height 20
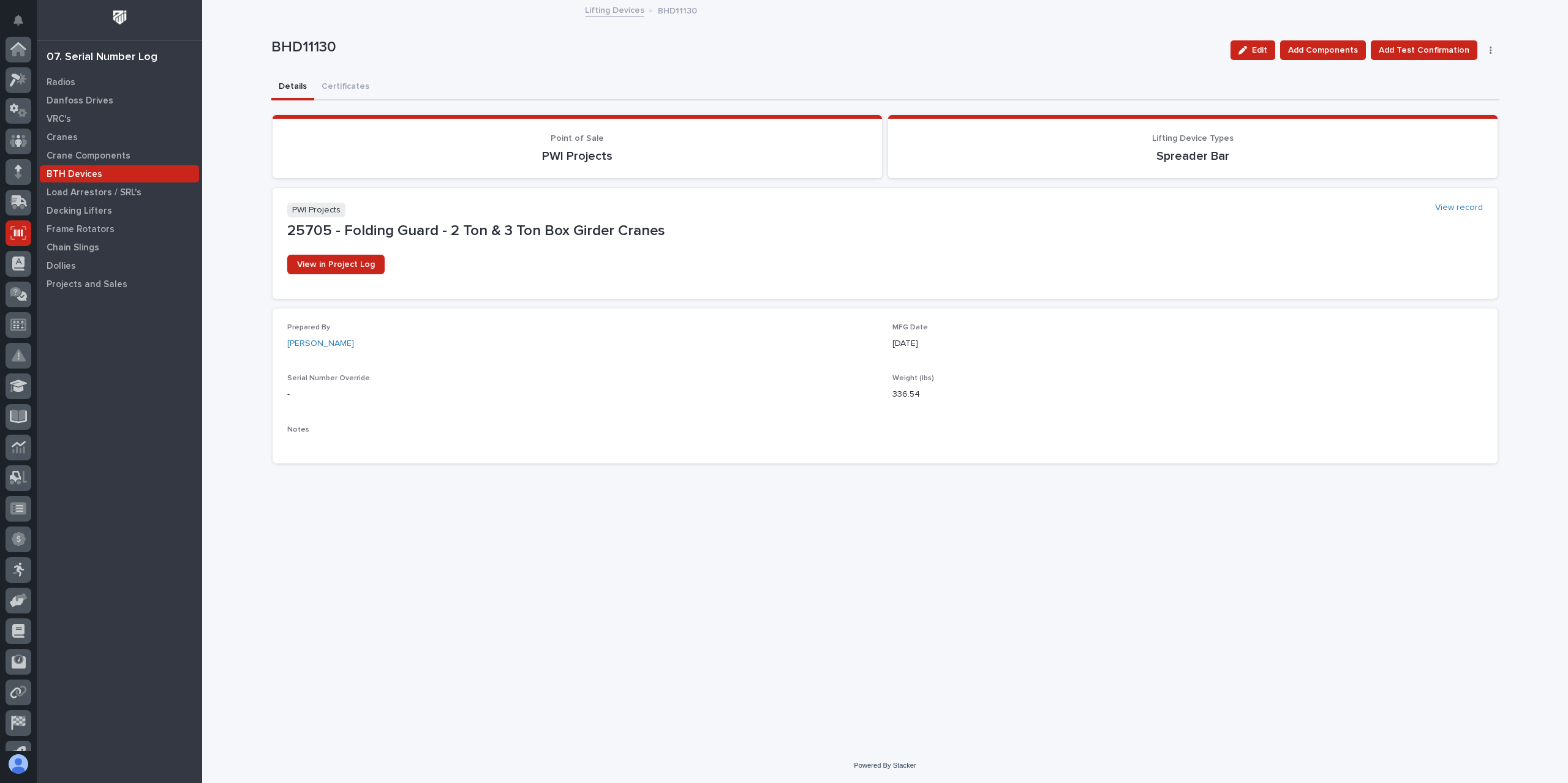
scroll to position [81, 0]
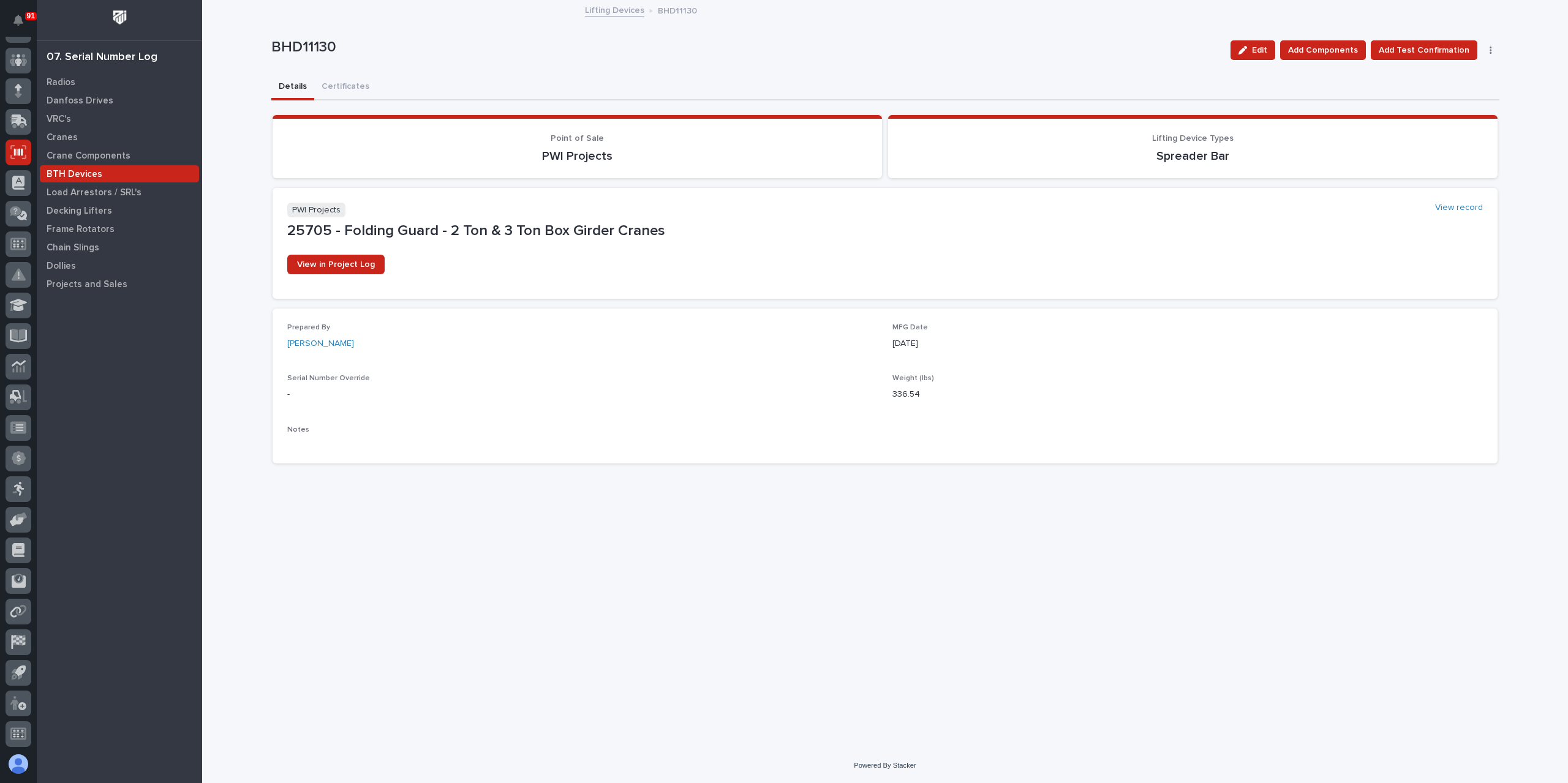
click at [593, 9] on link "Lifting Devices" at bounding box center [614, 10] width 60 height 14
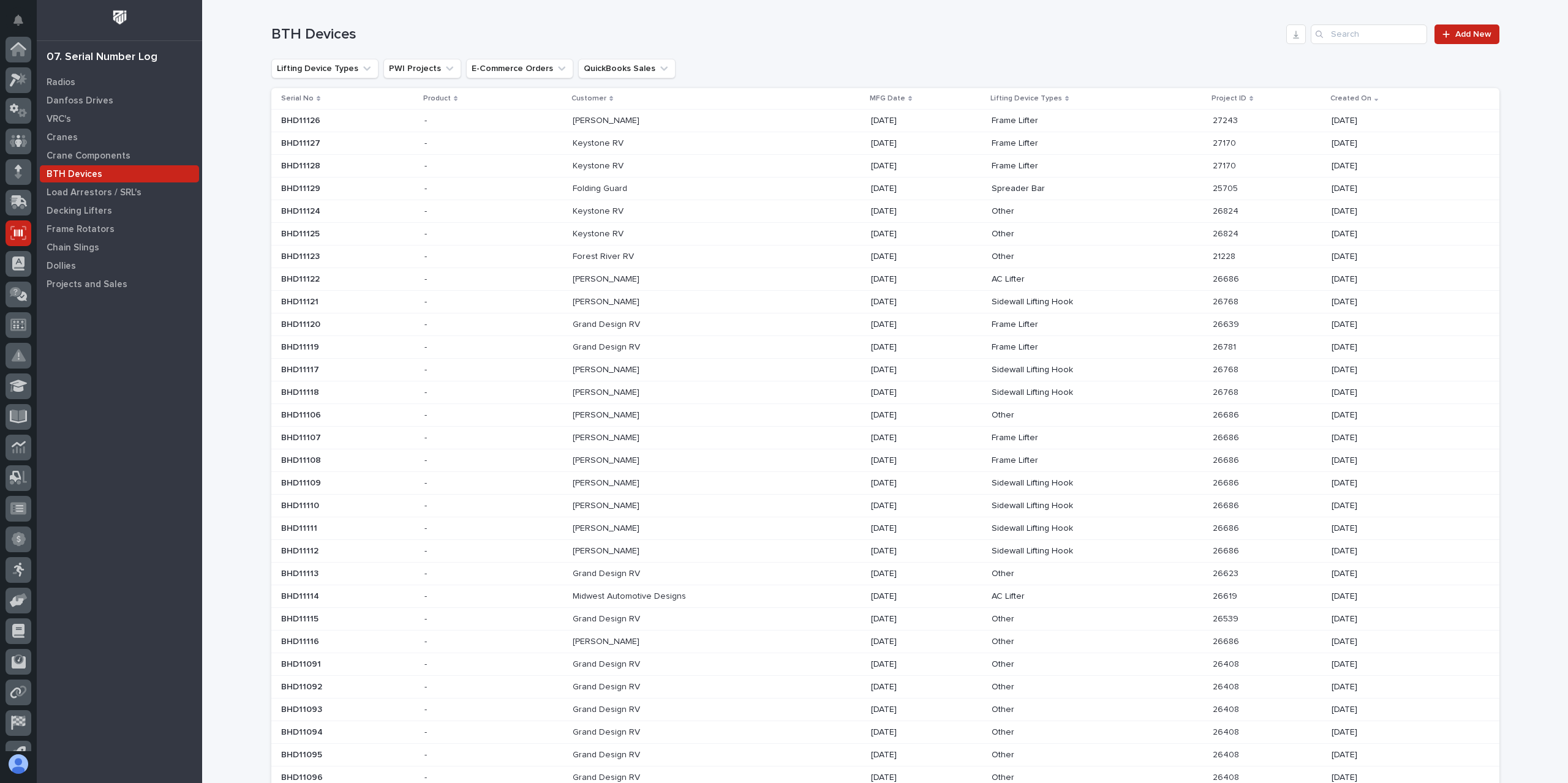
scroll to position [81, 0]
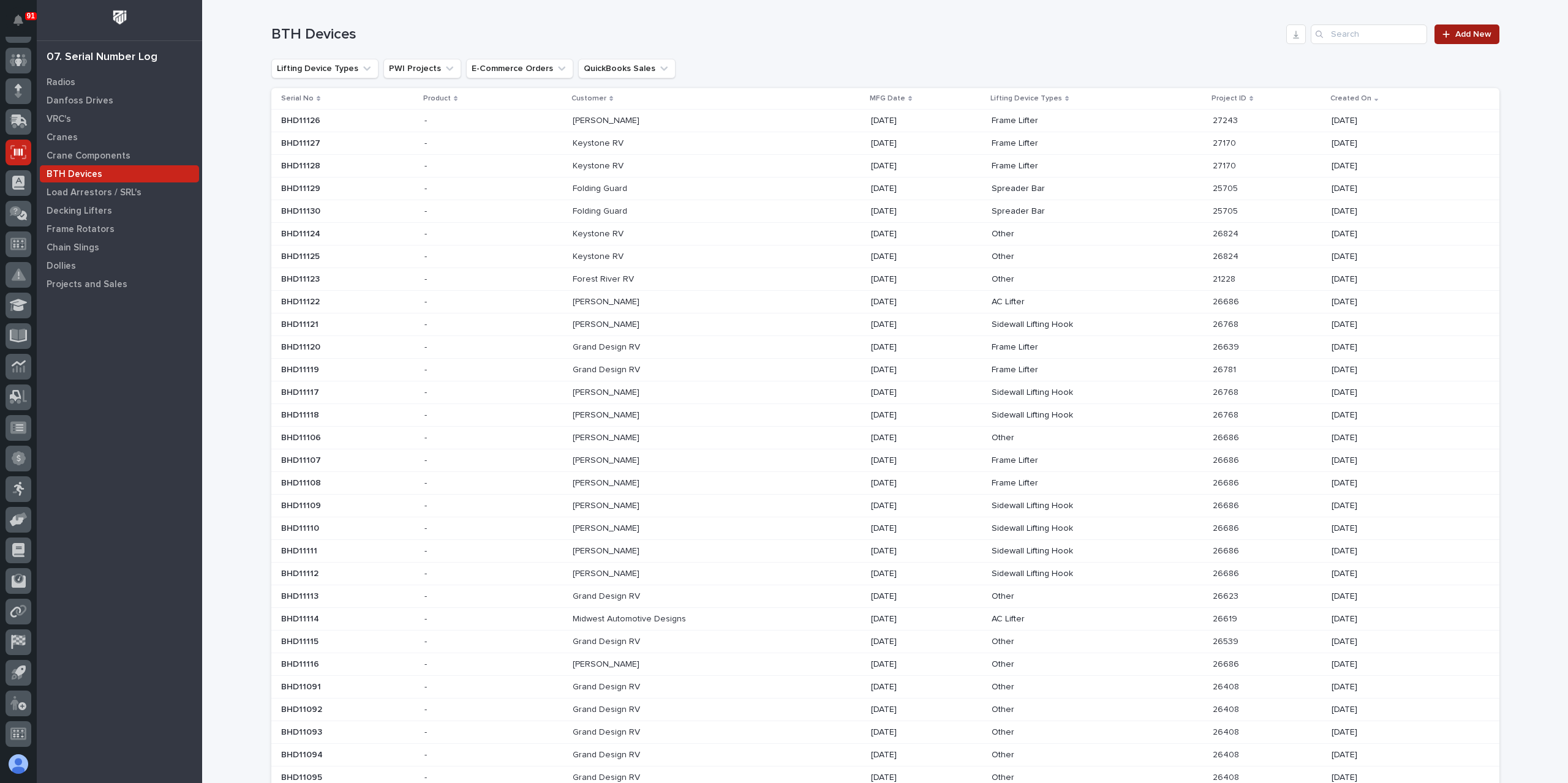
click at [1479, 36] on span "Add New" at bounding box center [1473, 34] width 36 height 9
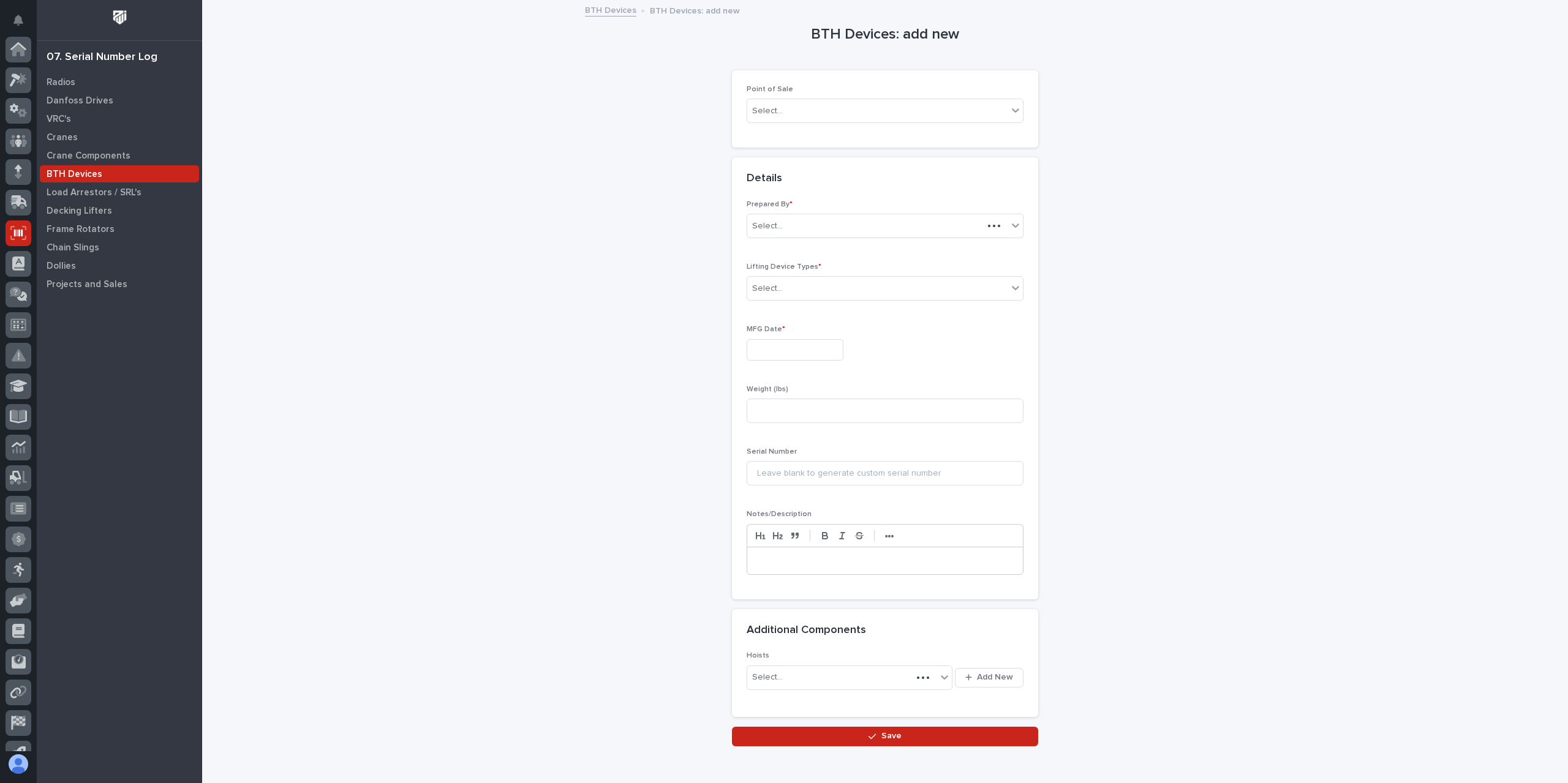
scroll to position [81, 0]
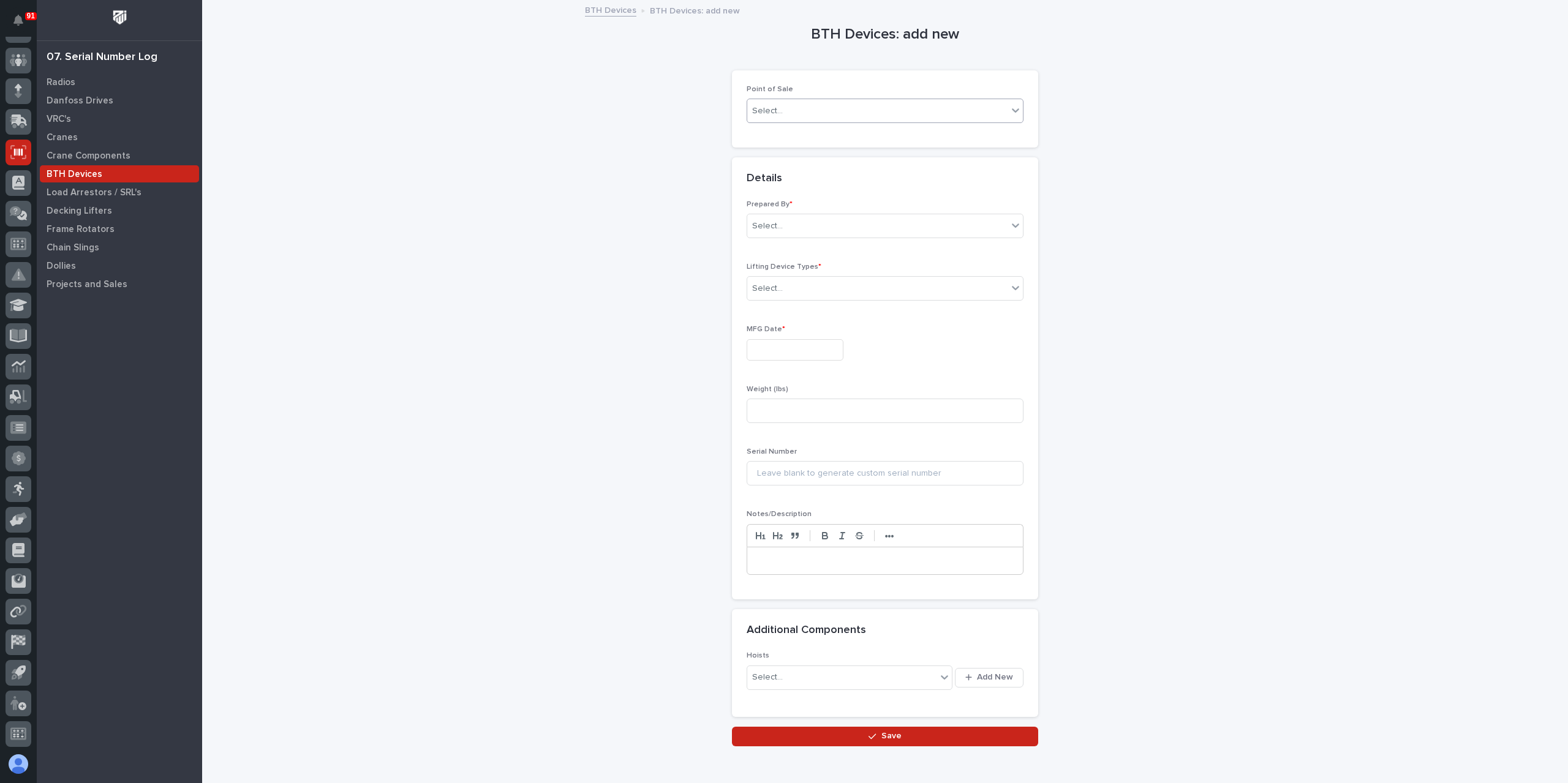
click at [815, 113] on div "Select..." at bounding box center [877, 111] width 261 height 20
drag, startPoint x: 789, startPoint y: 142, endPoint x: 789, endPoint y: 134, distance: 8.0
click at [789, 139] on div "PWI Projects" at bounding box center [881, 134] width 276 height 22
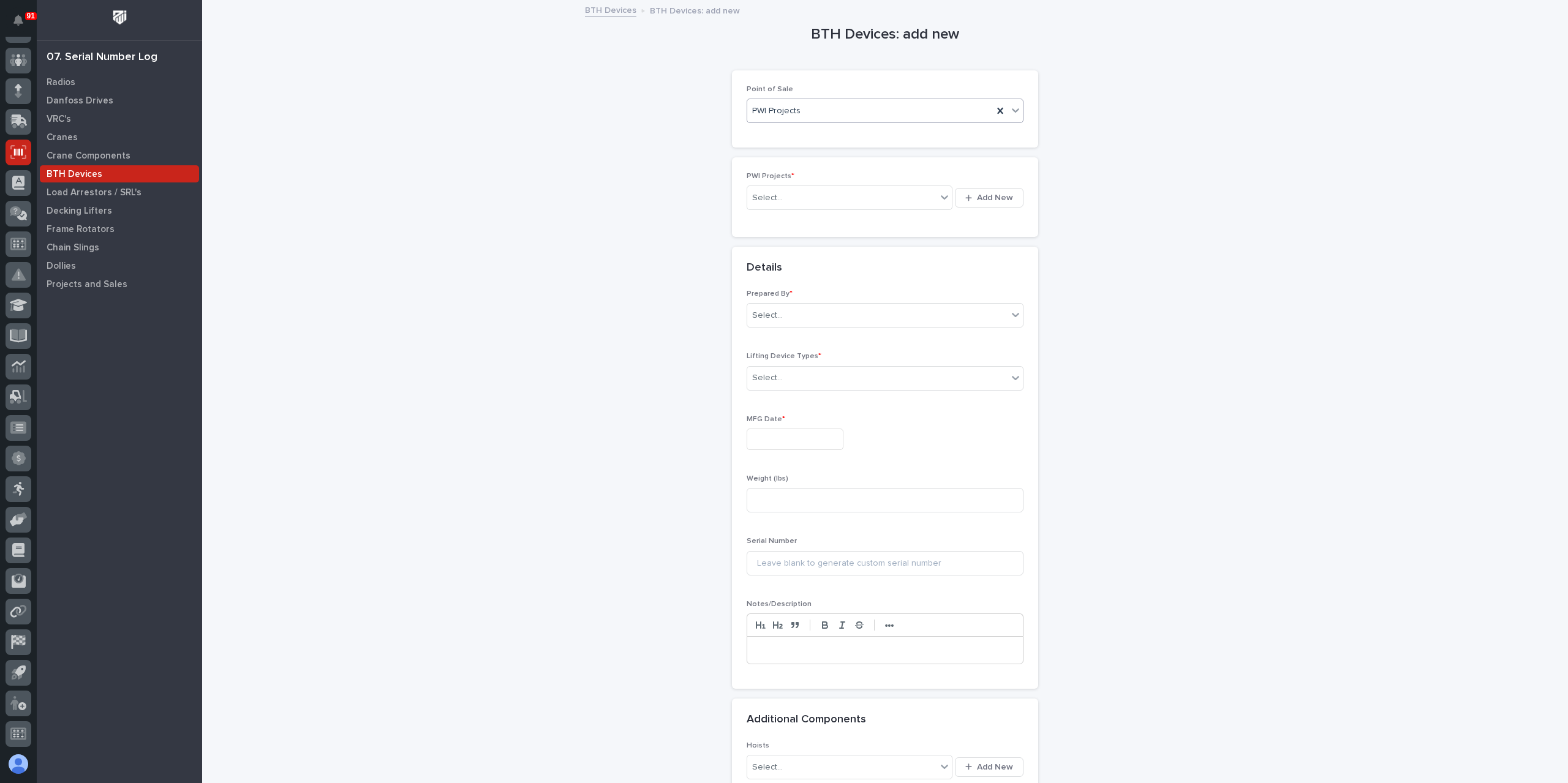
click at [800, 209] on div "Select... Add New" at bounding box center [885, 198] width 277 height 30
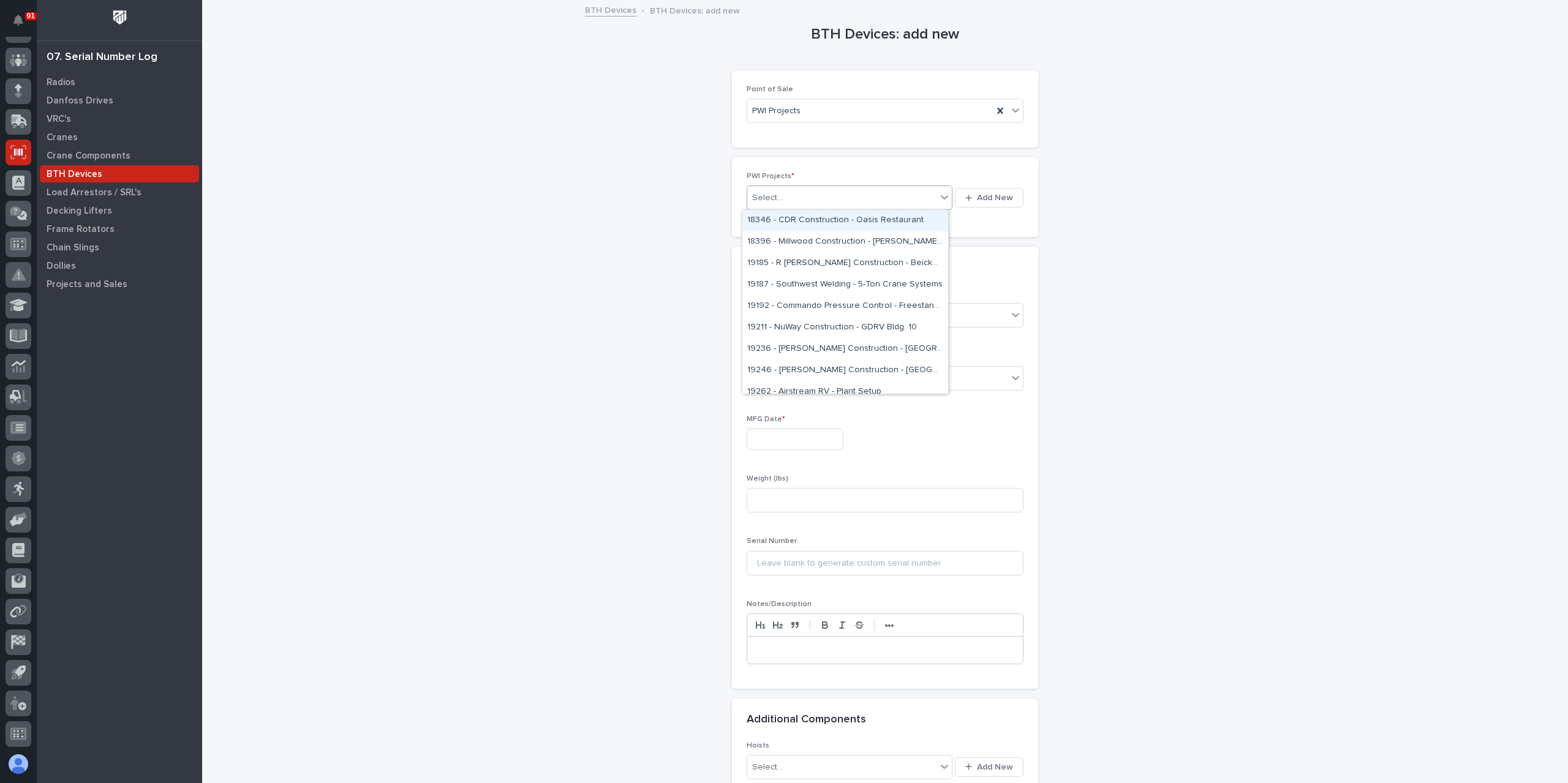
click at [801, 199] on div "Select..." at bounding box center [842, 198] width 189 height 20
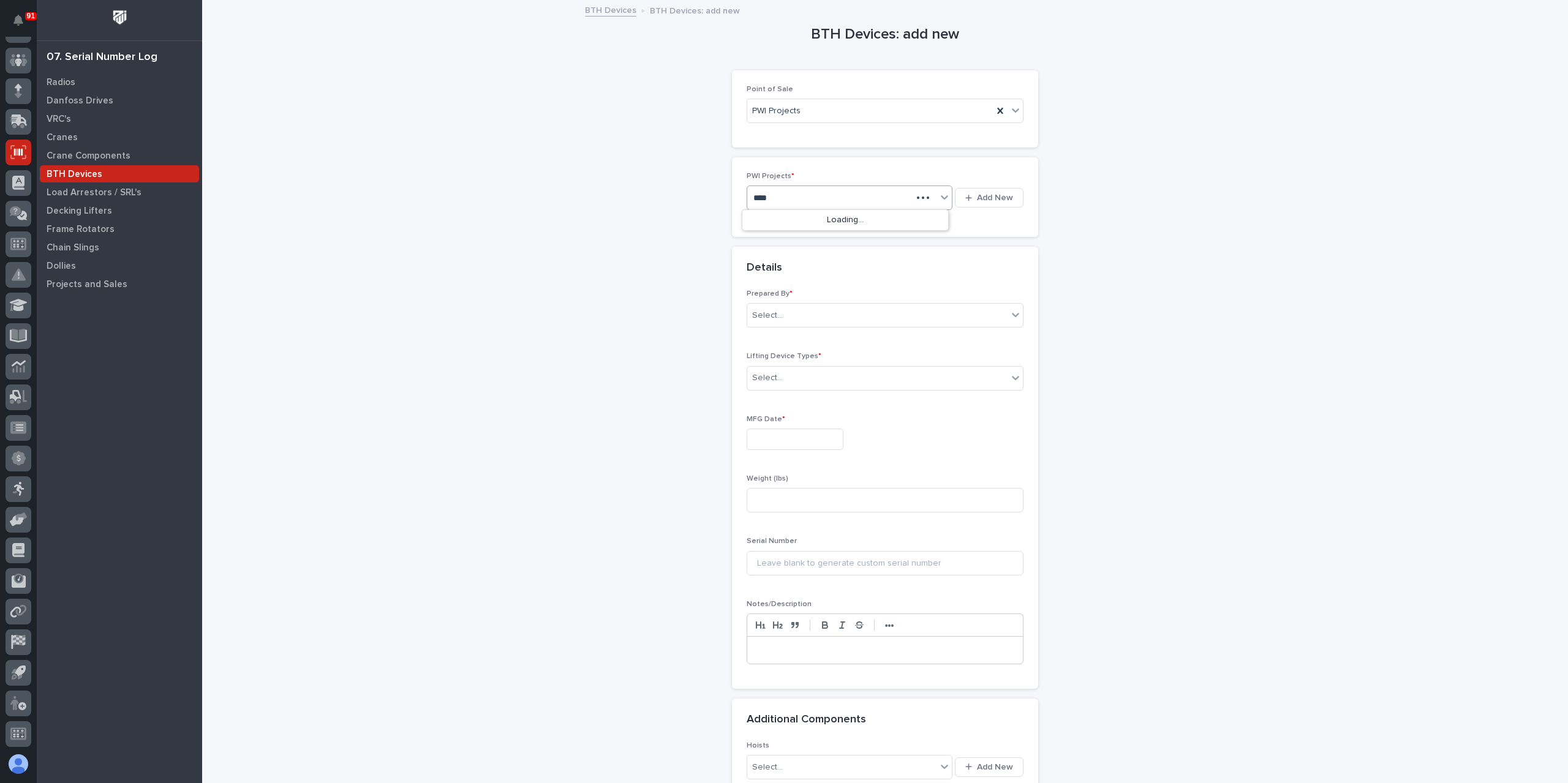
type input "*****"
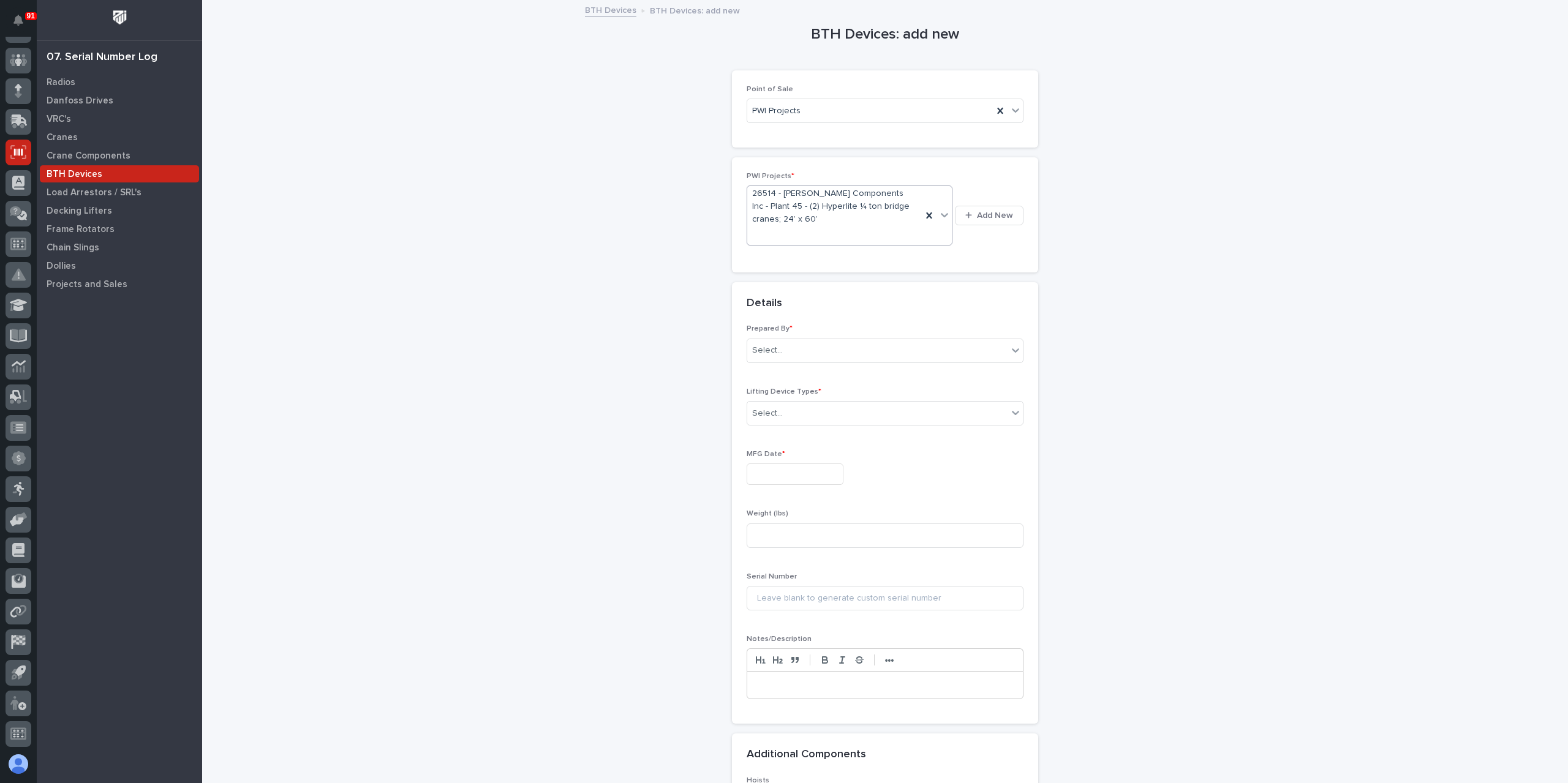
click at [793, 354] on div "Prepared By * Select..." at bounding box center [885, 348] width 277 height 48
click at [779, 350] on div "Prepared By * Select..." at bounding box center [885, 348] width 277 height 48
click at [786, 341] on div "Select..." at bounding box center [877, 351] width 261 height 20
click at [800, 498] on div "[PERSON_NAME]" at bounding box center [881, 489] width 276 height 22
click at [783, 403] on div "Select..." at bounding box center [877, 413] width 261 height 20
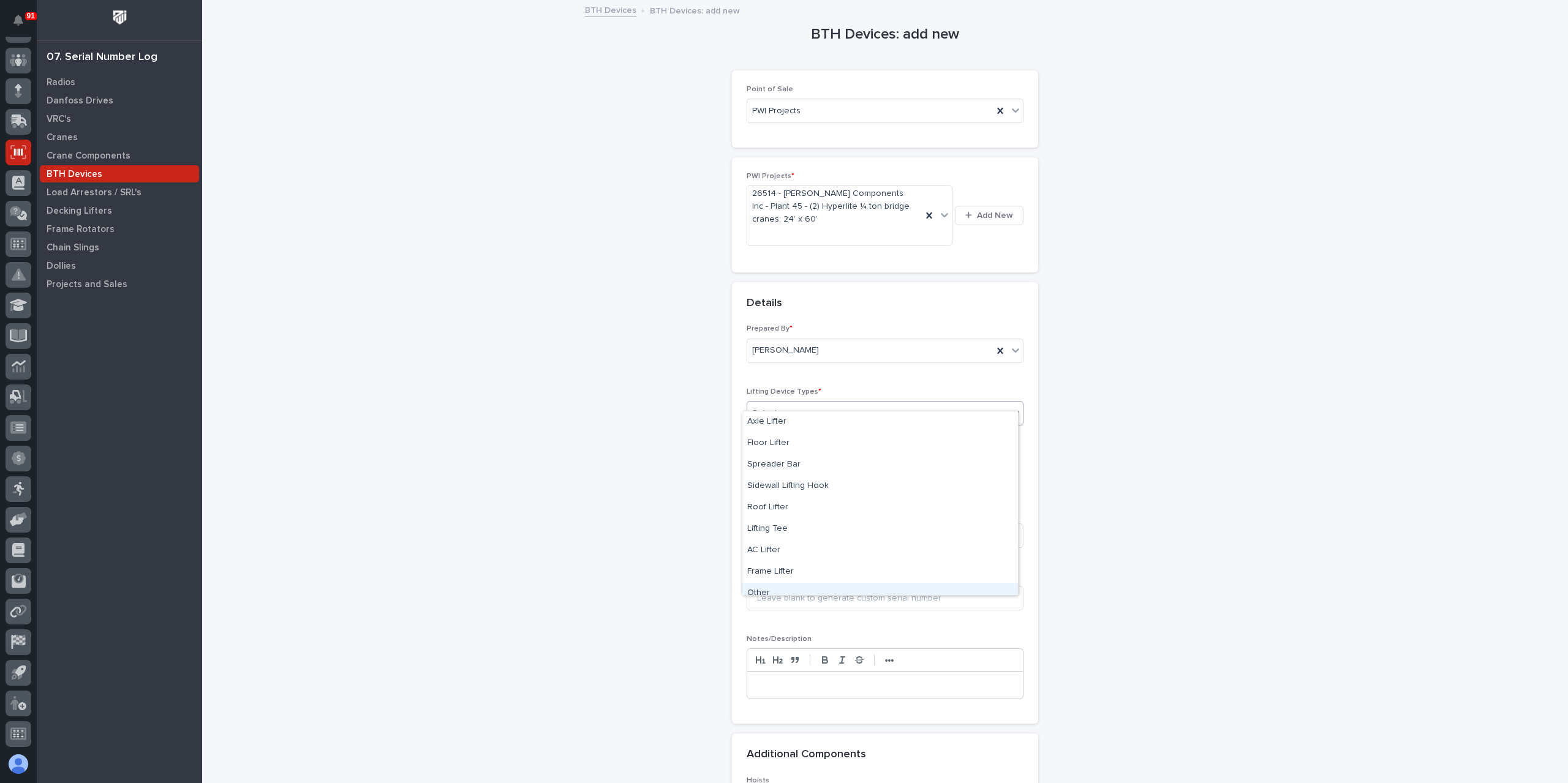
click at [778, 583] on div "Other" at bounding box center [881, 594] width 276 height 22
click at [779, 471] on input at bounding box center [885, 475] width 277 height 24
type input "Jamb Lifters"
click at [816, 512] on div "MFG Date *" at bounding box center [885, 535] width 277 height 45
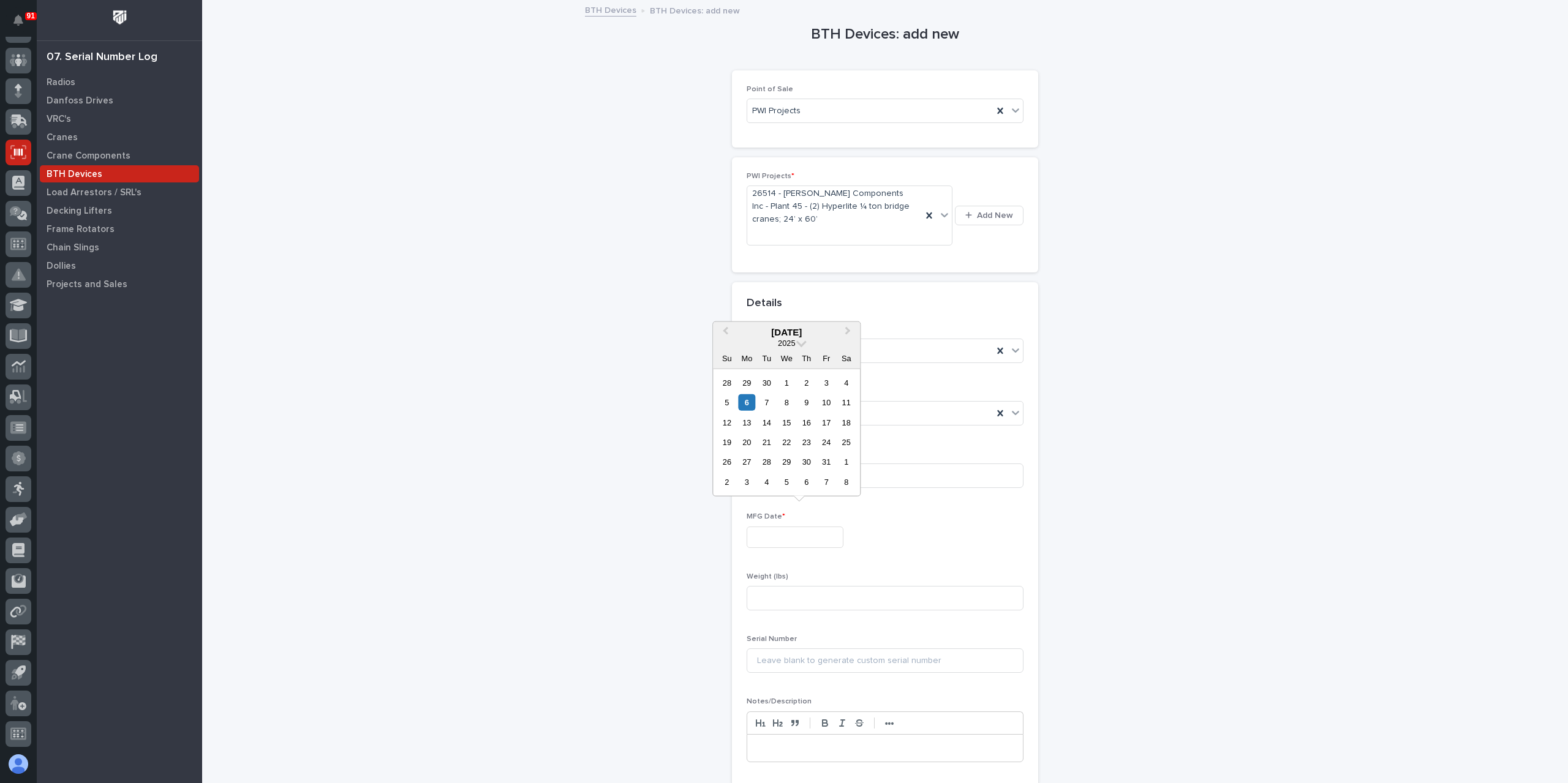
click at [813, 527] on input "text" at bounding box center [795, 538] width 97 height 22
click at [743, 427] on div "13" at bounding box center [747, 422] width 16 height 16
type input "**********"
click at [782, 586] on input at bounding box center [885, 598] width 277 height 24
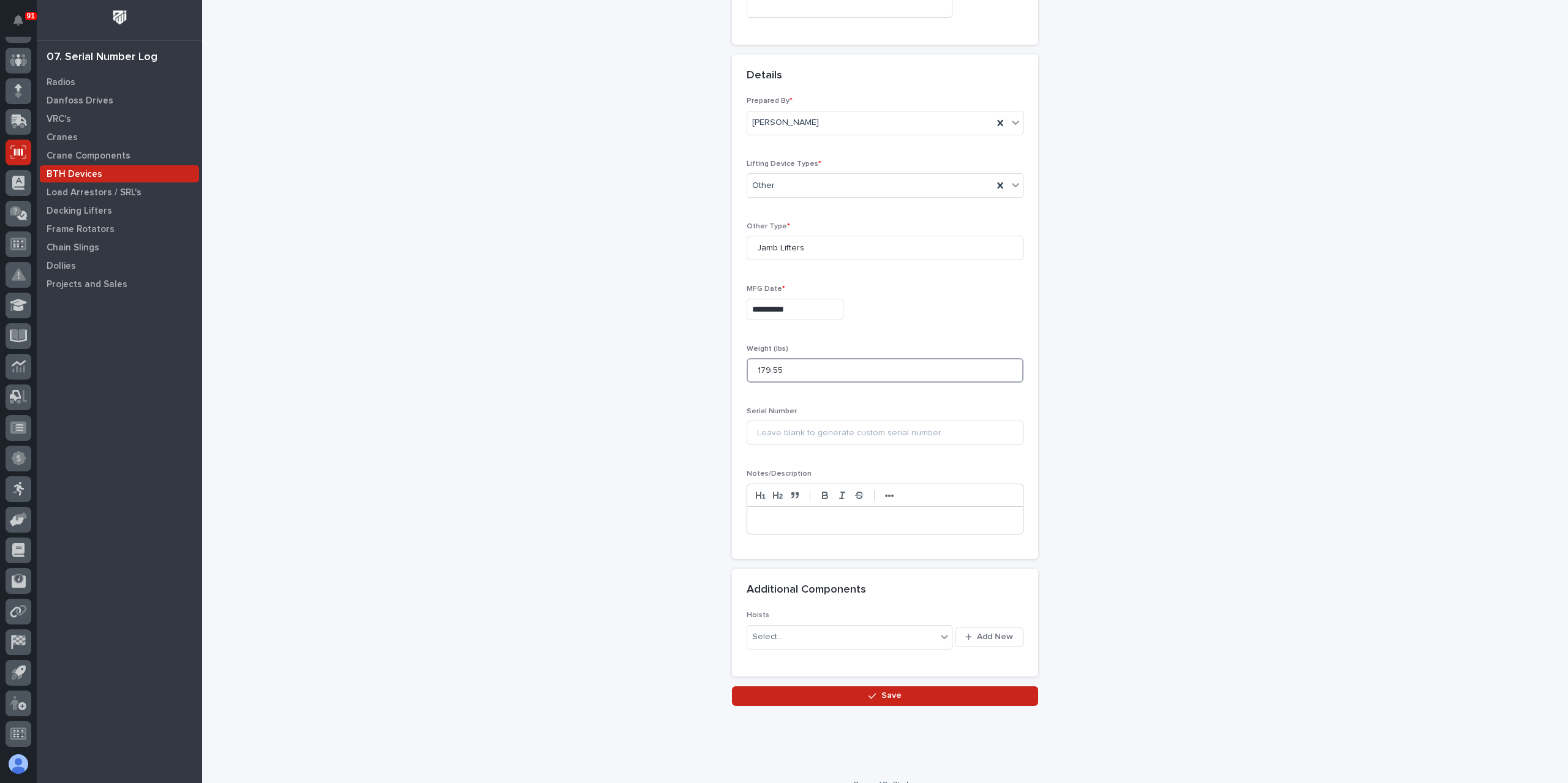
scroll to position [230, 0]
type input "179.55"
click at [829, 684] on button "Save" at bounding box center [885, 694] width 307 height 20
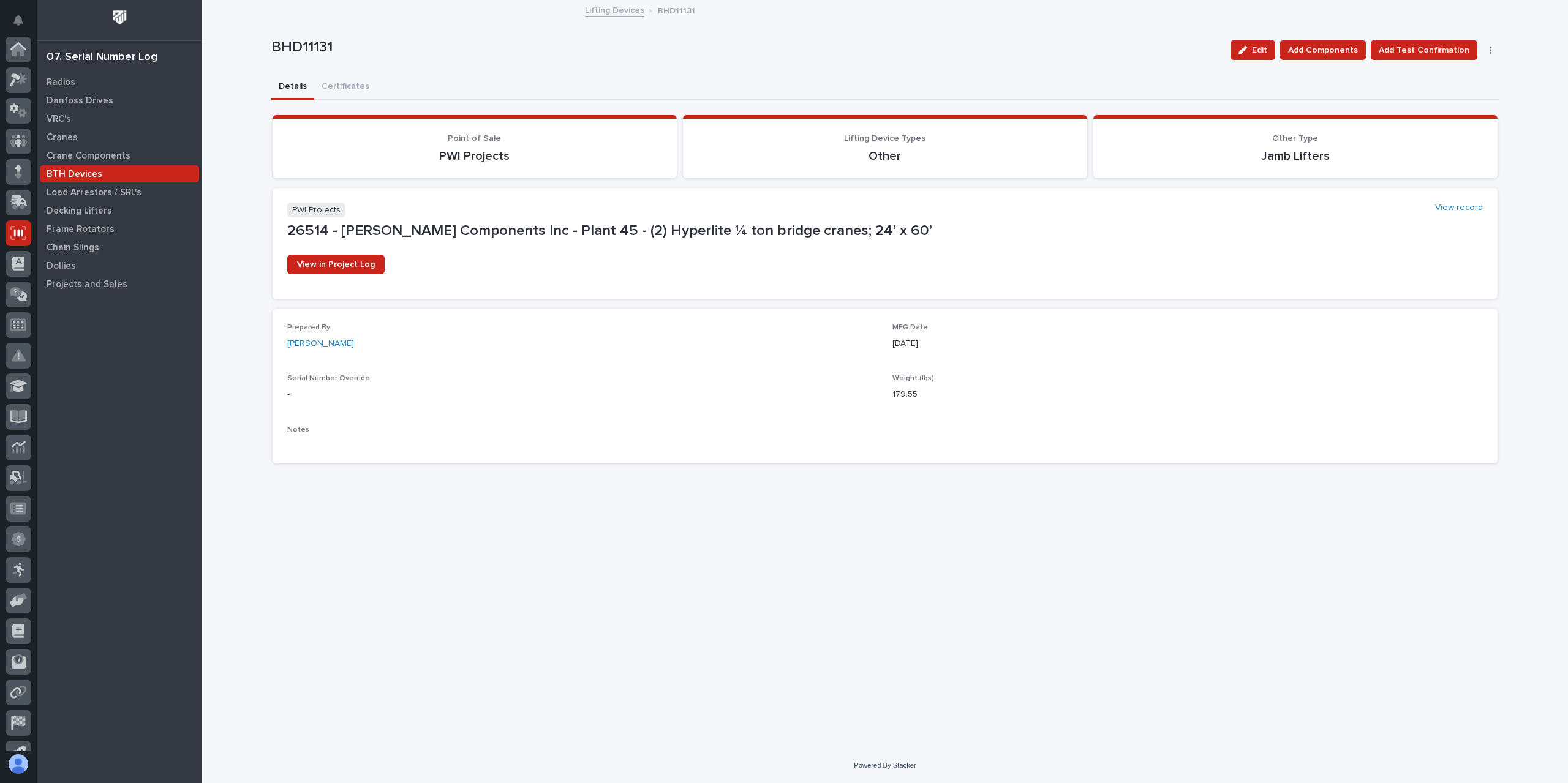
scroll to position [81, 0]
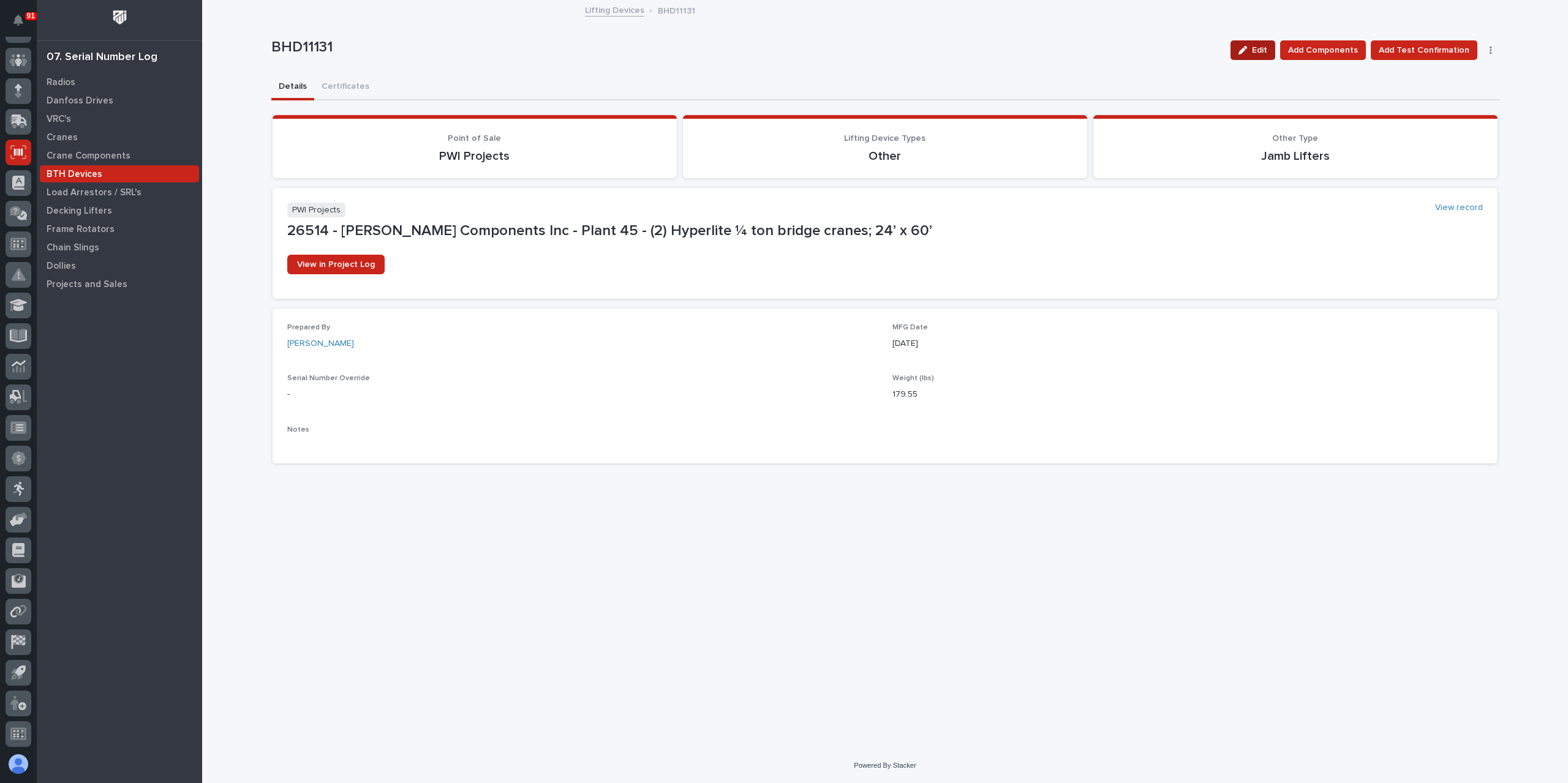
click at [1259, 41] on button "Edit" at bounding box center [1253, 51] width 45 height 20
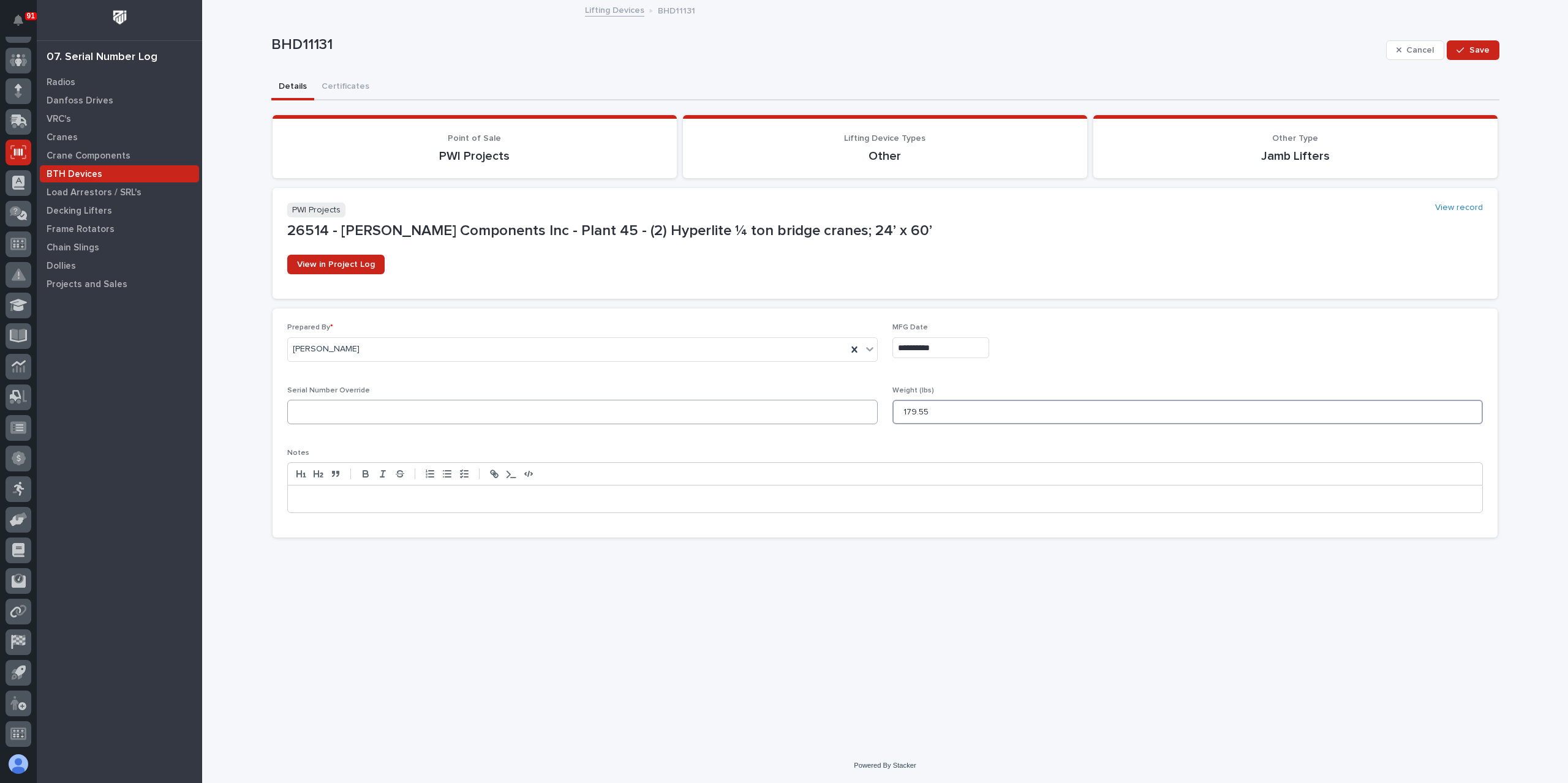
drag, startPoint x: 945, startPoint y: 410, endPoint x: 814, endPoint y: 415, distance: 131.1
click at [814, 415] on div "**********" at bounding box center [884, 423] width 1195 height 199
type input "144.64"
click at [342, 499] on p at bounding box center [885, 500] width 1176 height 13
click at [1478, 50] on span "Save" at bounding box center [1480, 51] width 20 height 11
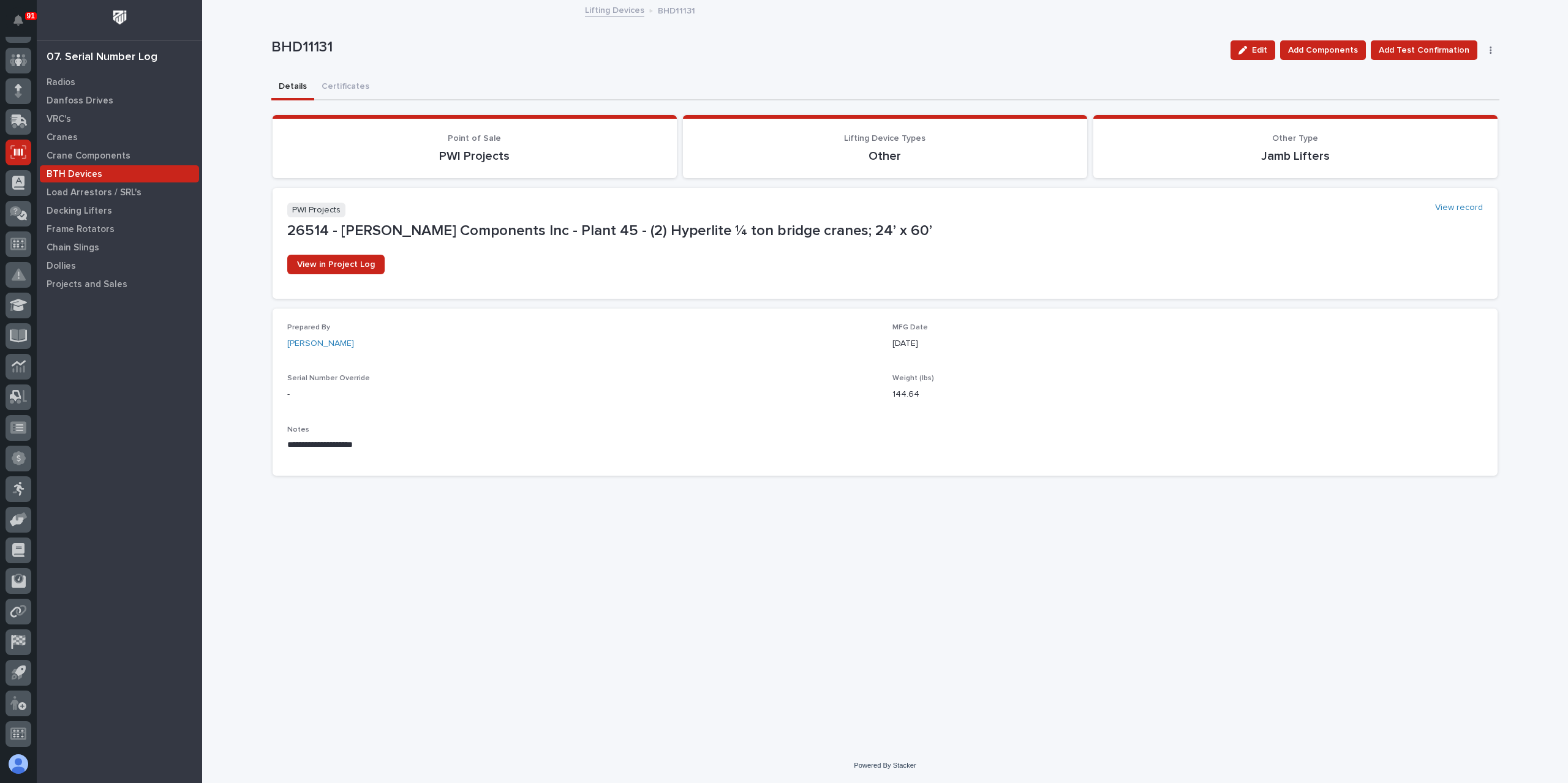
click at [596, 12] on link "Lifting Devices" at bounding box center [614, 10] width 60 height 14
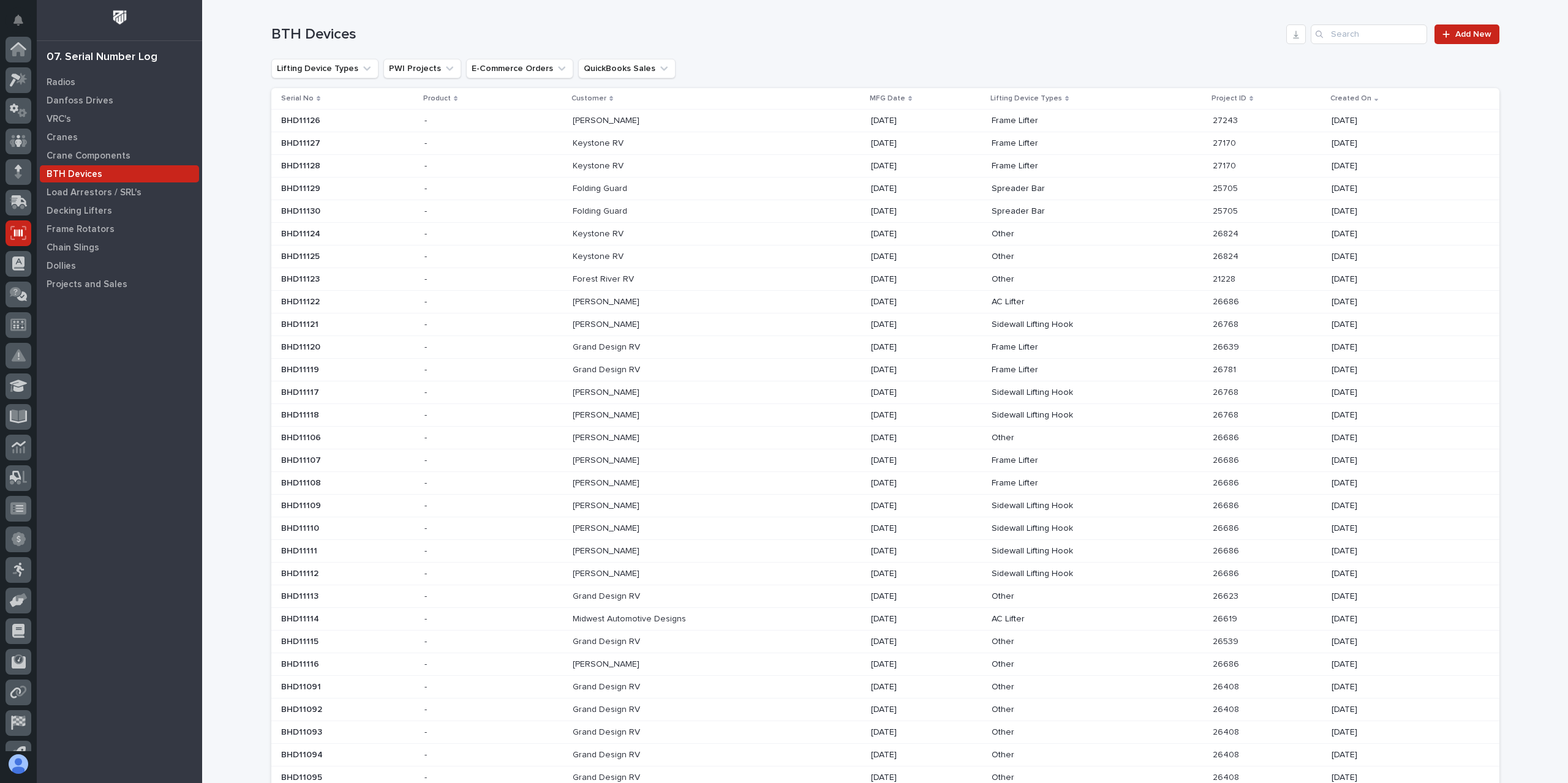
scroll to position [81, 0]
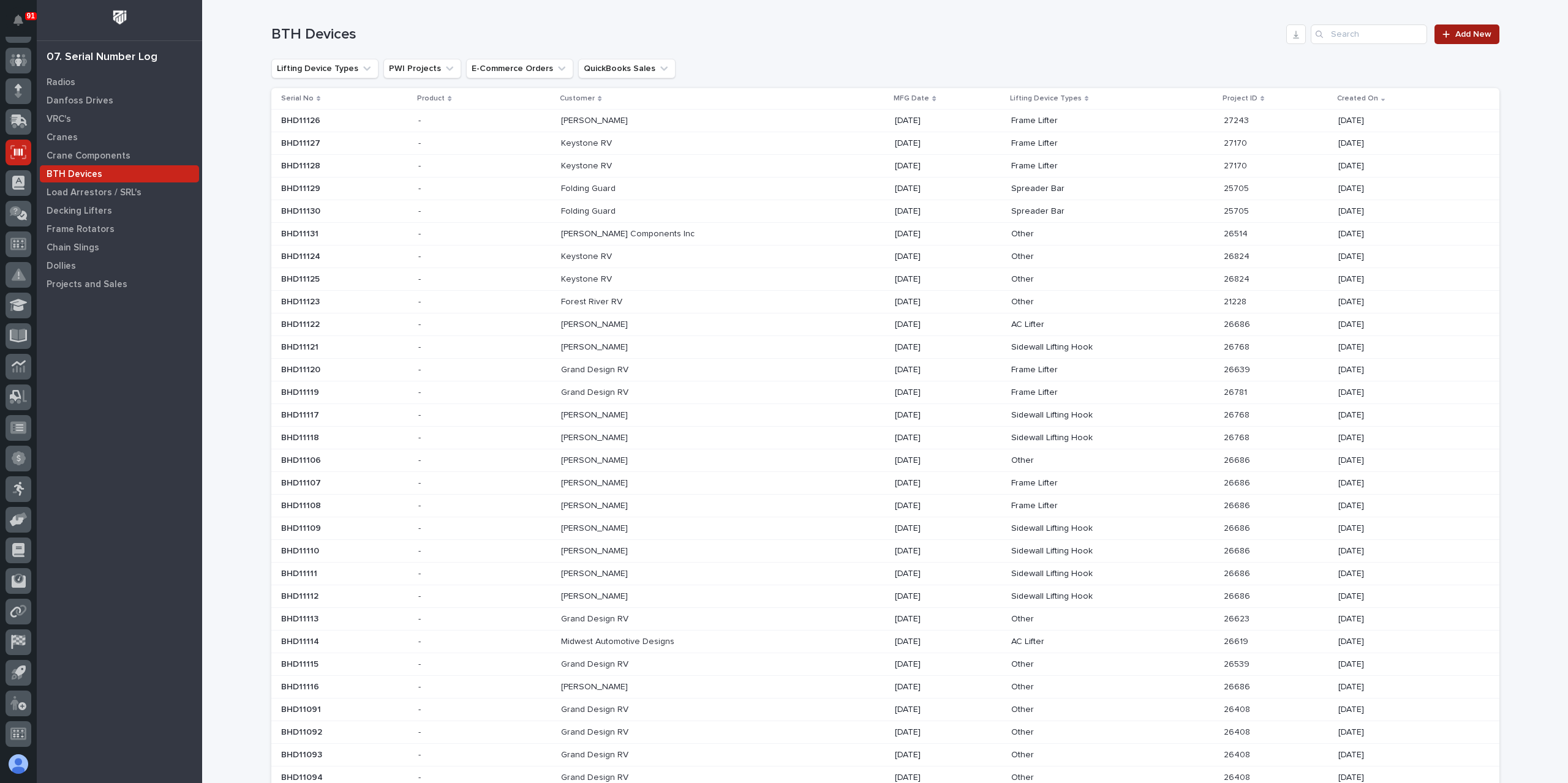
click at [1455, 34] on span "Add New" at bounding box center [1473, 34] width 36 height 9
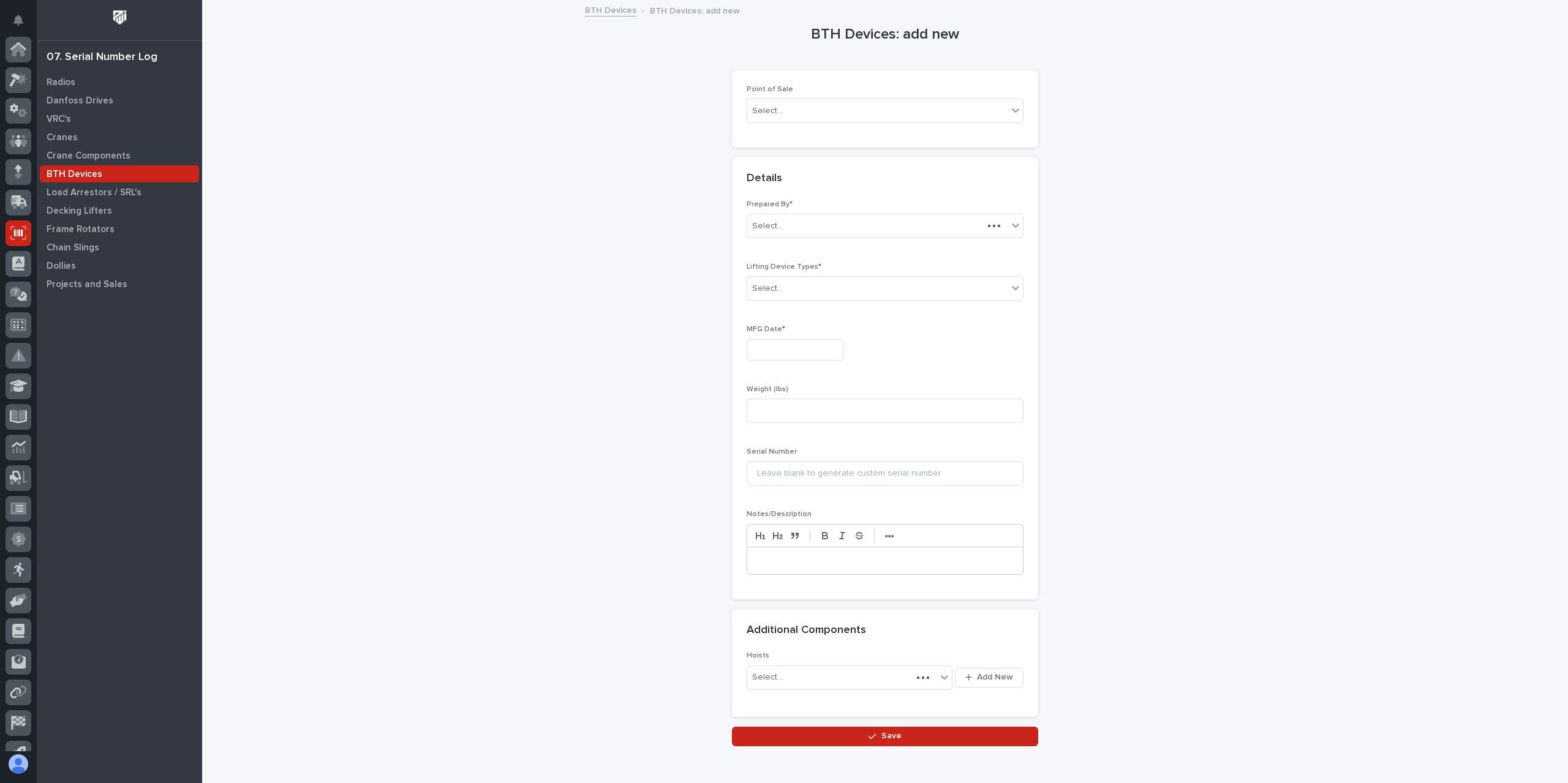
scroll to position [81, 0]
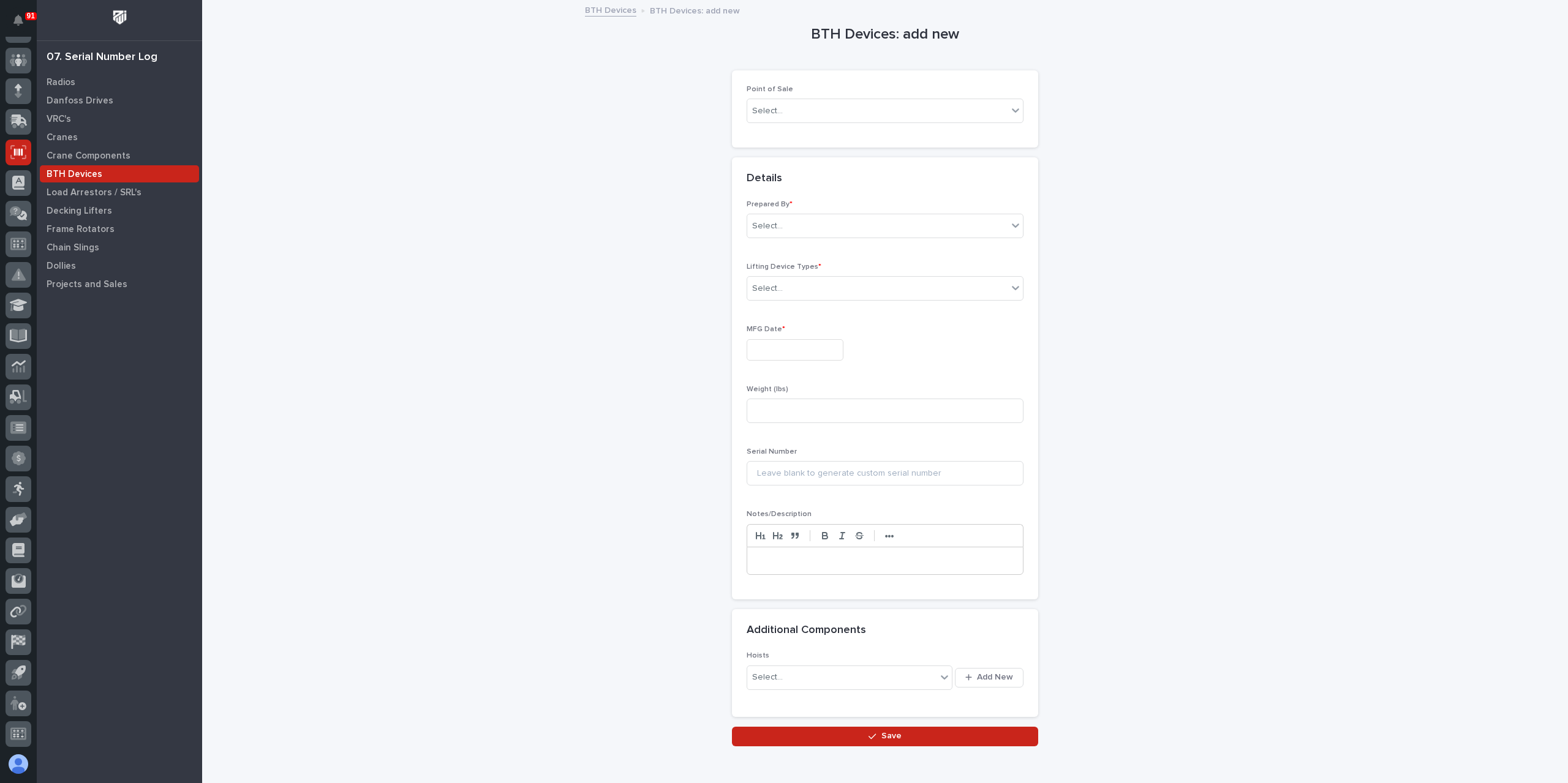
click at [786, 84] on div "Point of Sale Select..." at bounding box center [885, 109] width 307 height 78
click at [783, 105] on div "Select..." at bounding box center [877, 111] width 261 height 20
click at [772, 131] on div "PWI Projects" at bounding box center [881, 134] width 276 height 22
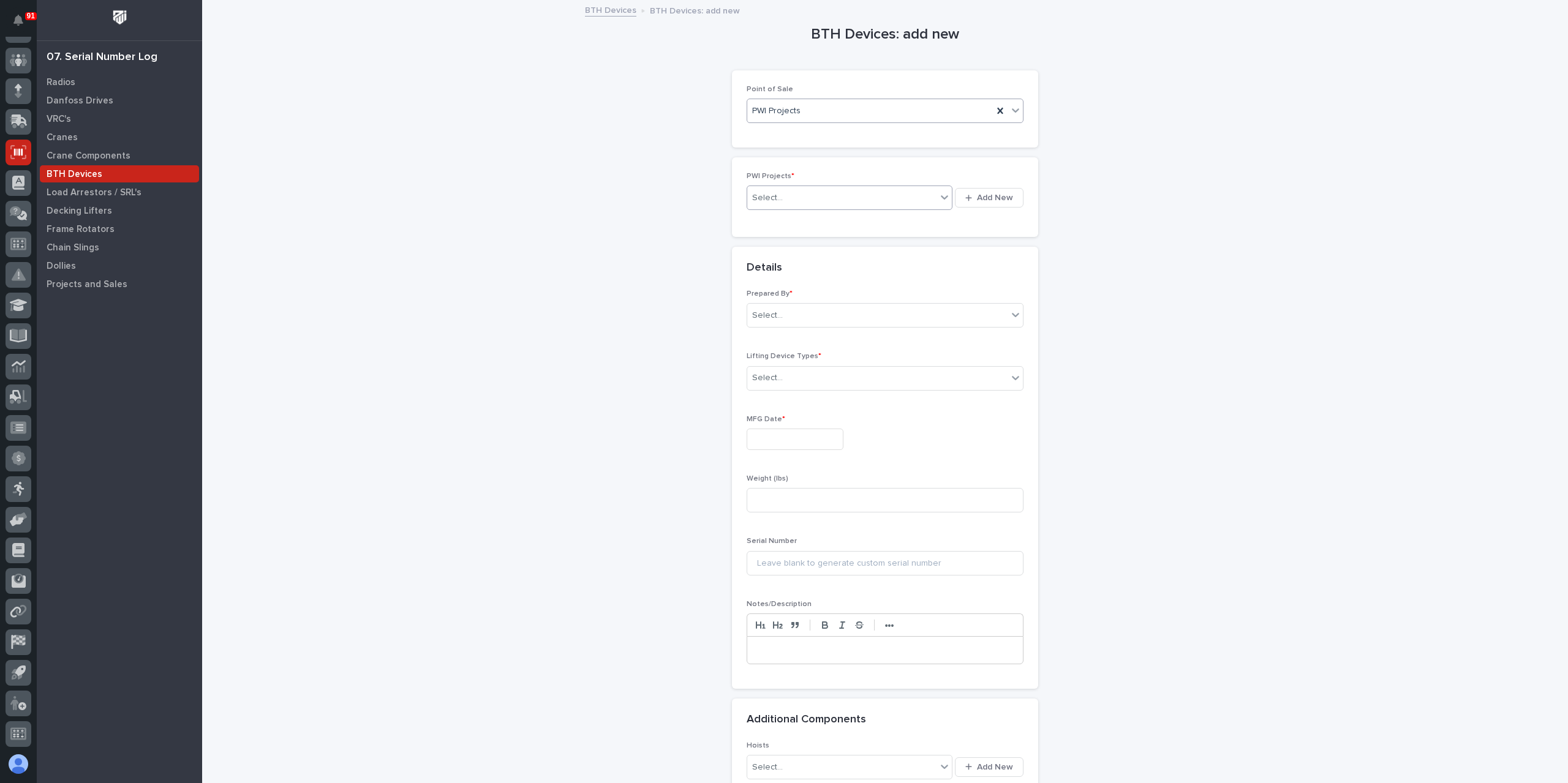
click at [798, 200] on div "Select..." at bounding box center [842, 198] width 189 height 20
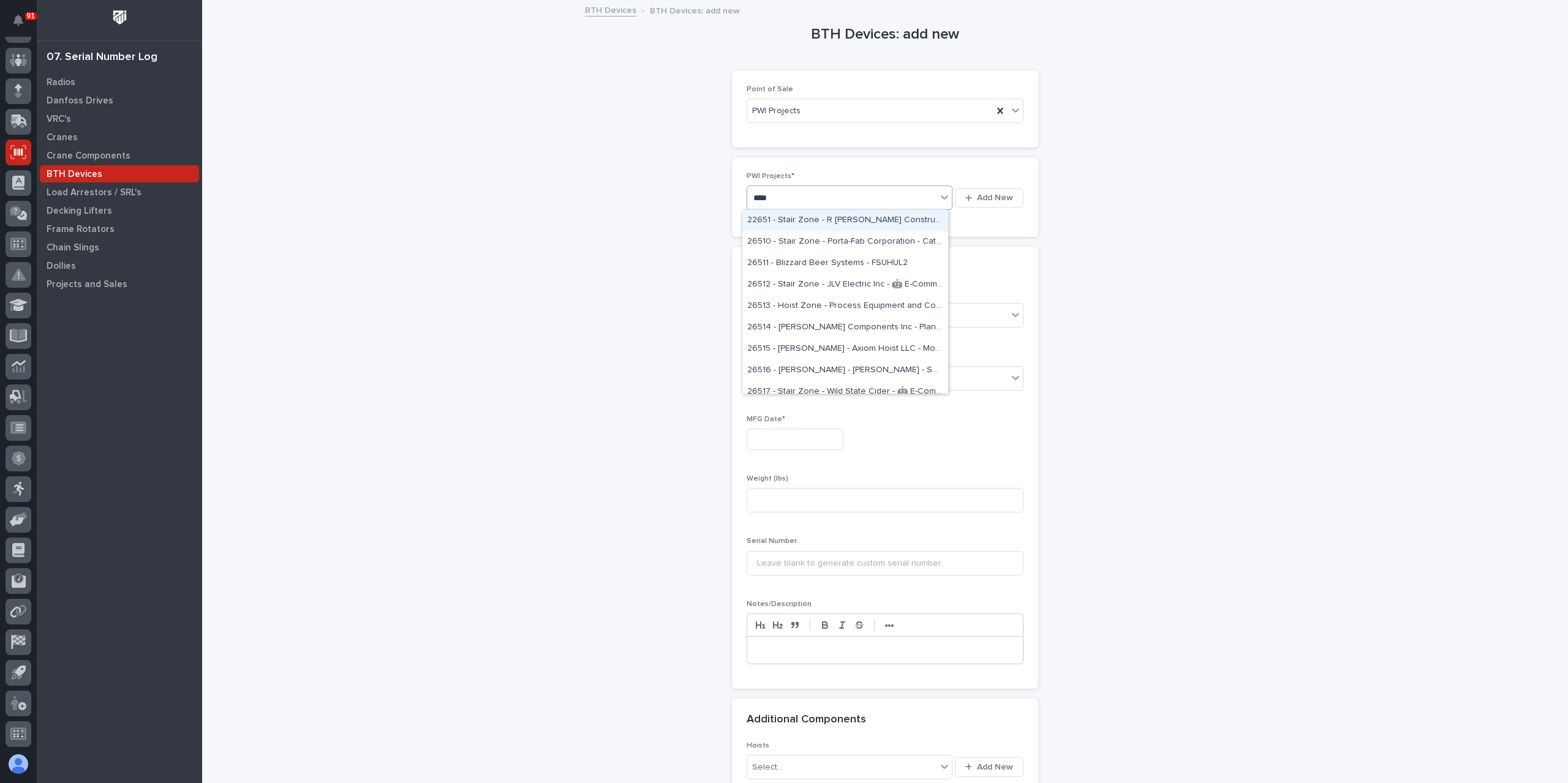
type input "*****"
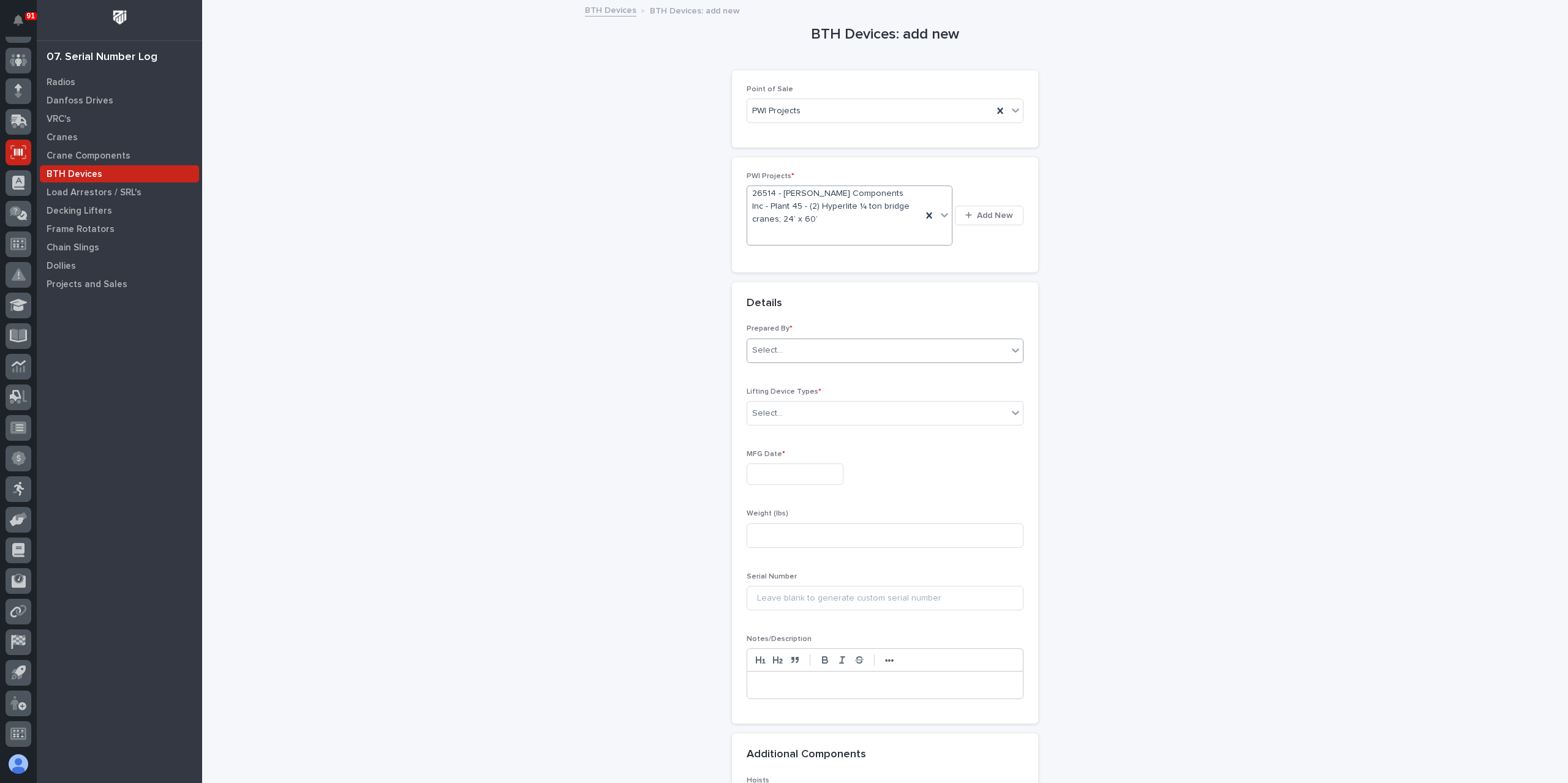
click at [784, 339] on div "Select..." at bounding box center [885, 351] width 277 height 24
click at [781, 484] on div "[PERSON_NAME]" at bounding box center [881, 489] width 276 height 22
click at [773, 408] on div "Select..." at bounding box center [768, 414] width 31 height 13
click at [761, 587] on div "Other" at bounding box center [881, 594] width 276 height 22
click at [780, 464] on input at bounding box center [885, 475] width 277 height 24
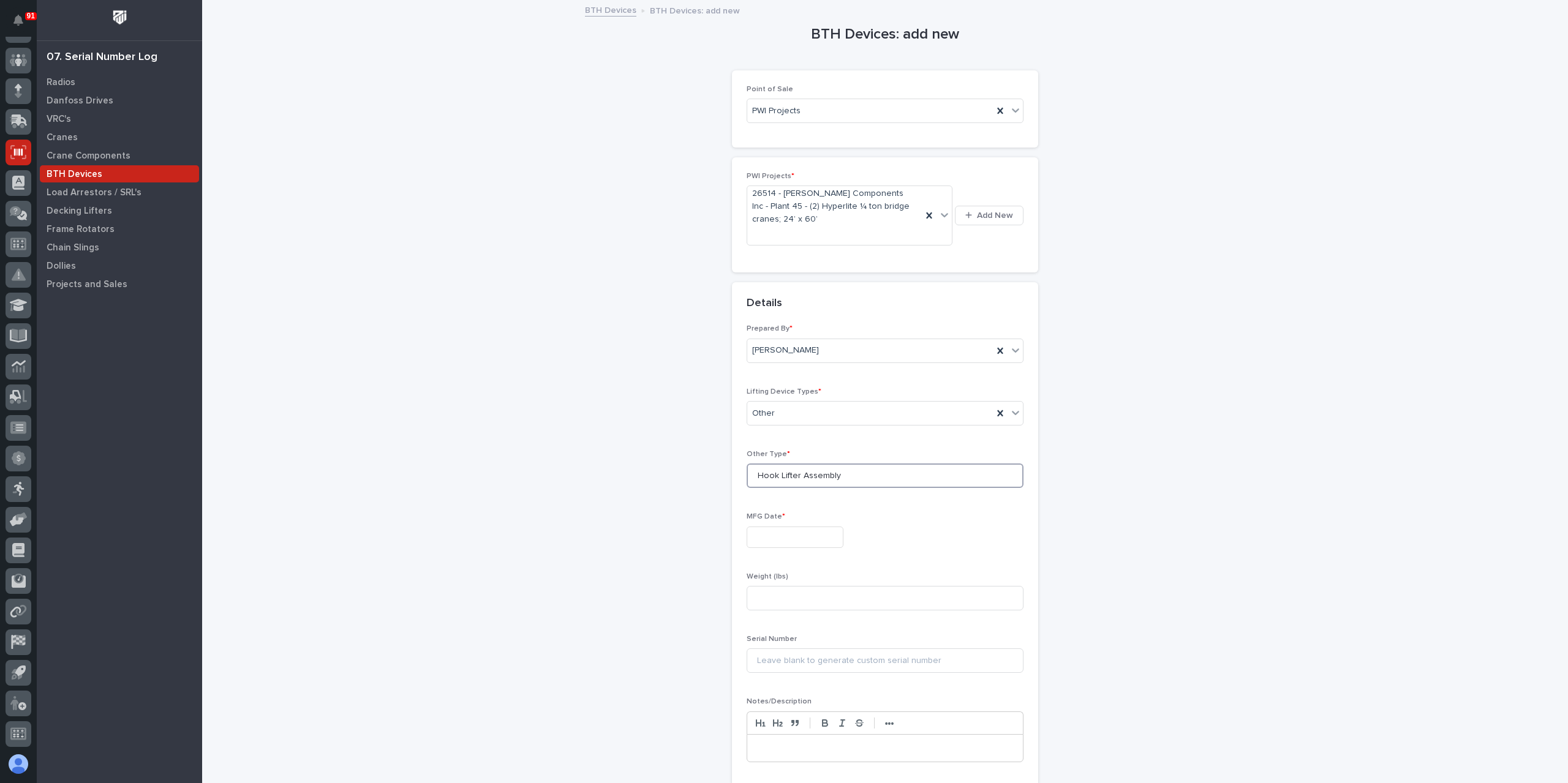
type input "Hook Lifter Assembly"
click at [815, 527] on input "text" at bounding box center [795, 538] width 97 height 22
click at [749, 425] on div "13" at bounding box center [747, 422] width 16 height 16
type input "**********"
drag, startPoint x: 793, startPoint y: 617, endPoint x: 786, endPoint y: 606, distance: 13.0
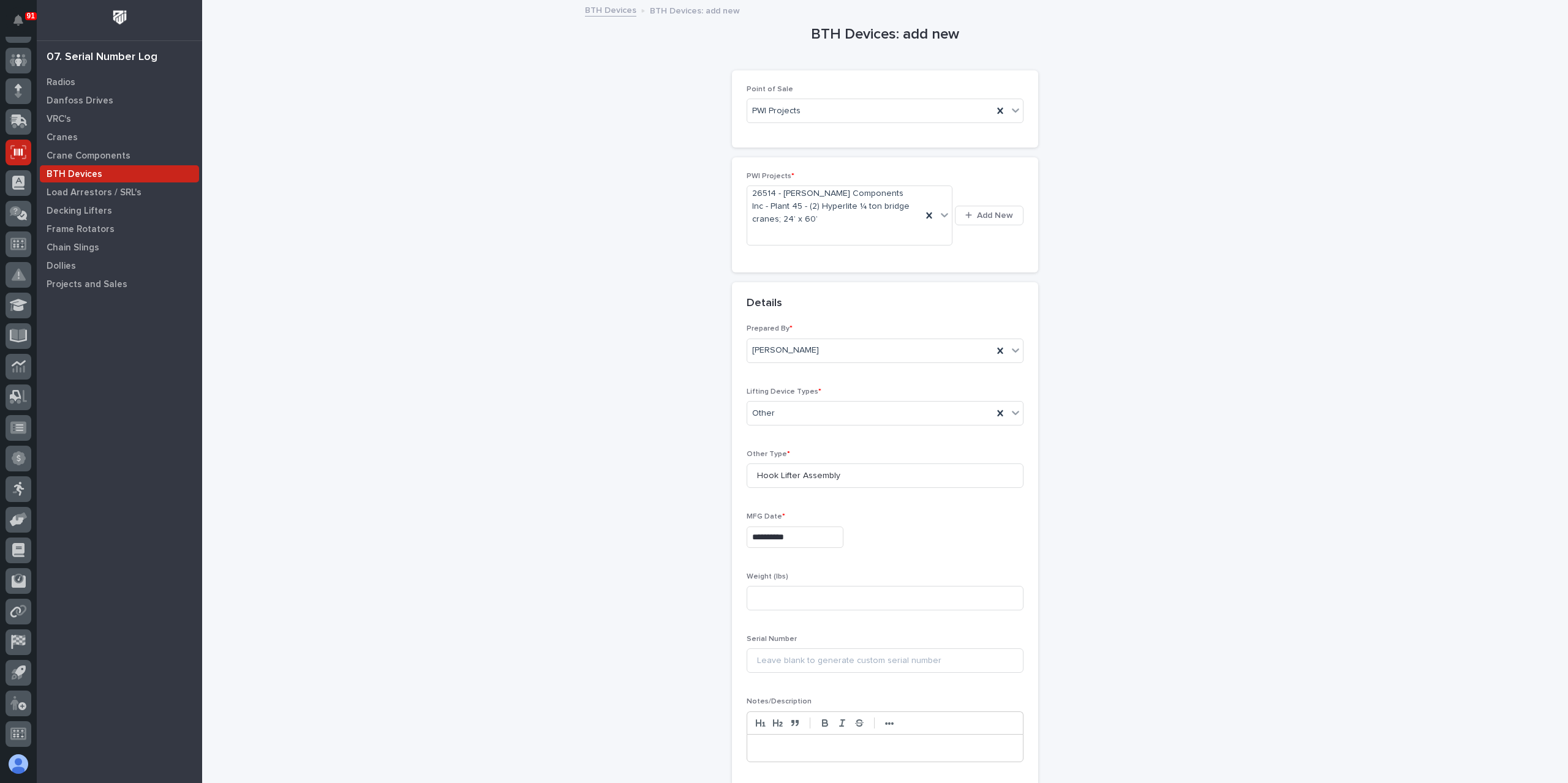
click at [791, 617] on div "**********" at bounding box center [885, 548] width 277 height 447
click at [768, 586] on input at bounding box center [885, 598] width 277 height 24
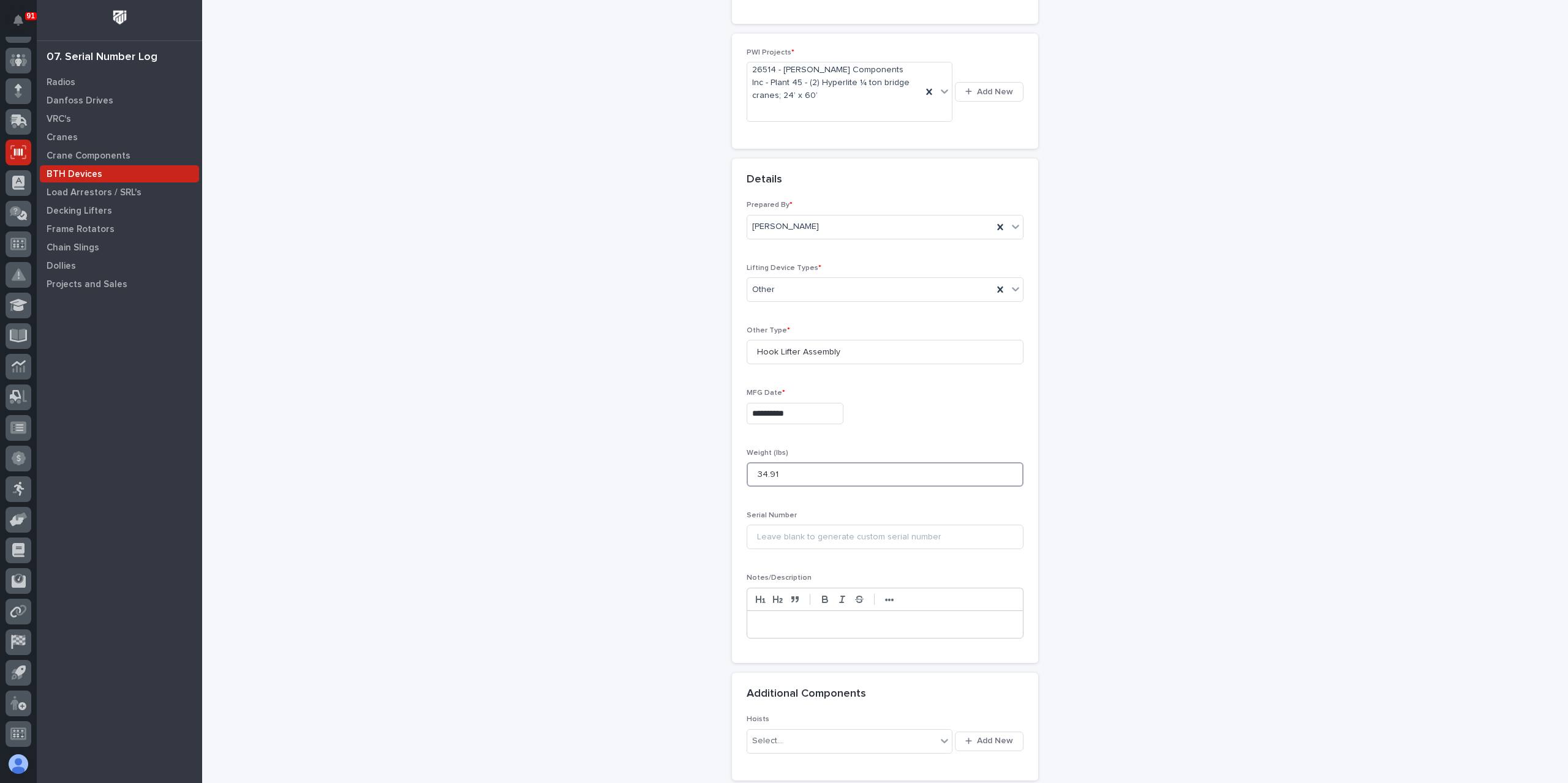
scroll to position [230, 0]
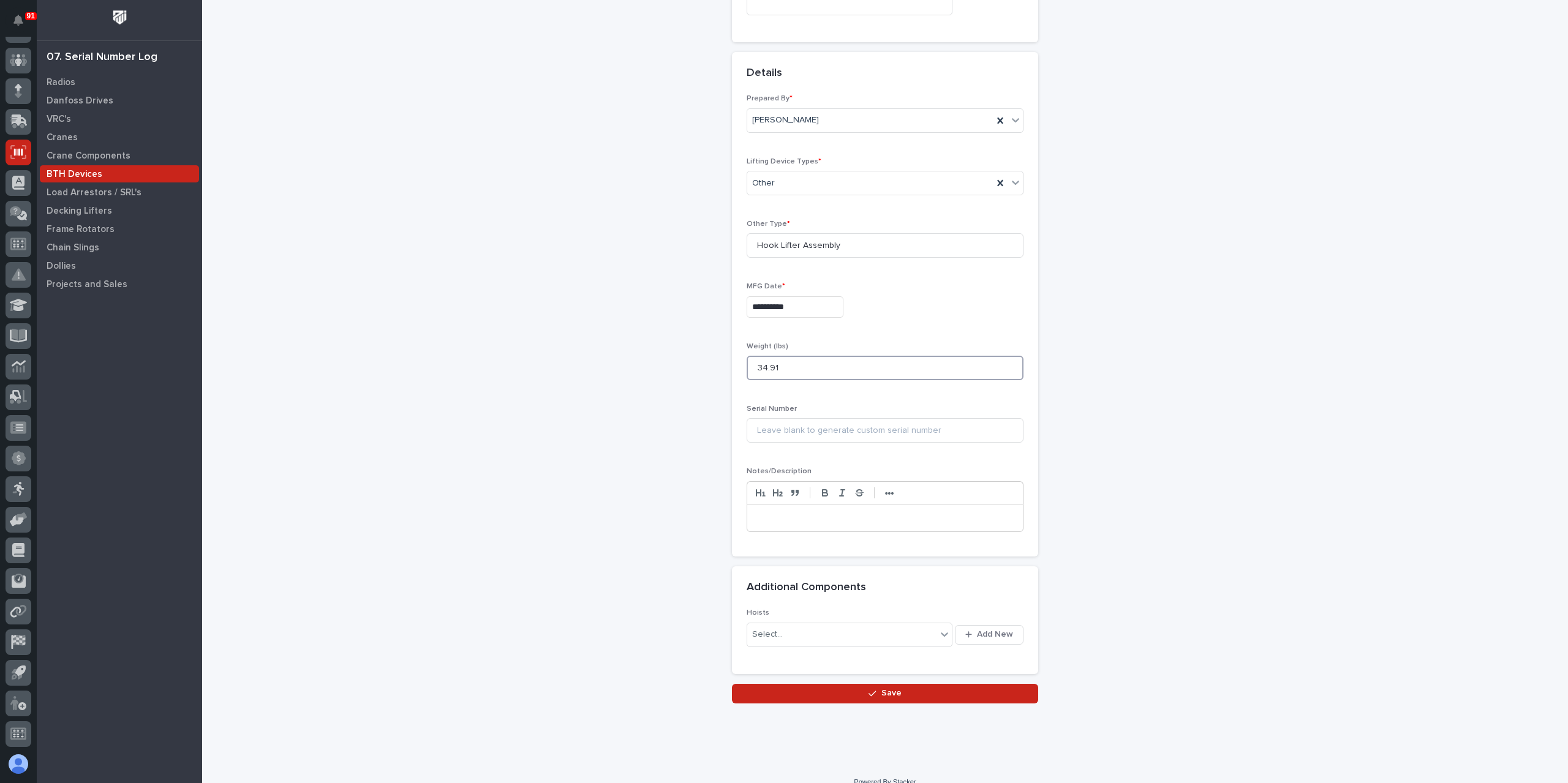
type input "34.91"
click at [858, 684] on button "Save" at bounding box center [885, 694] width 307 height 20
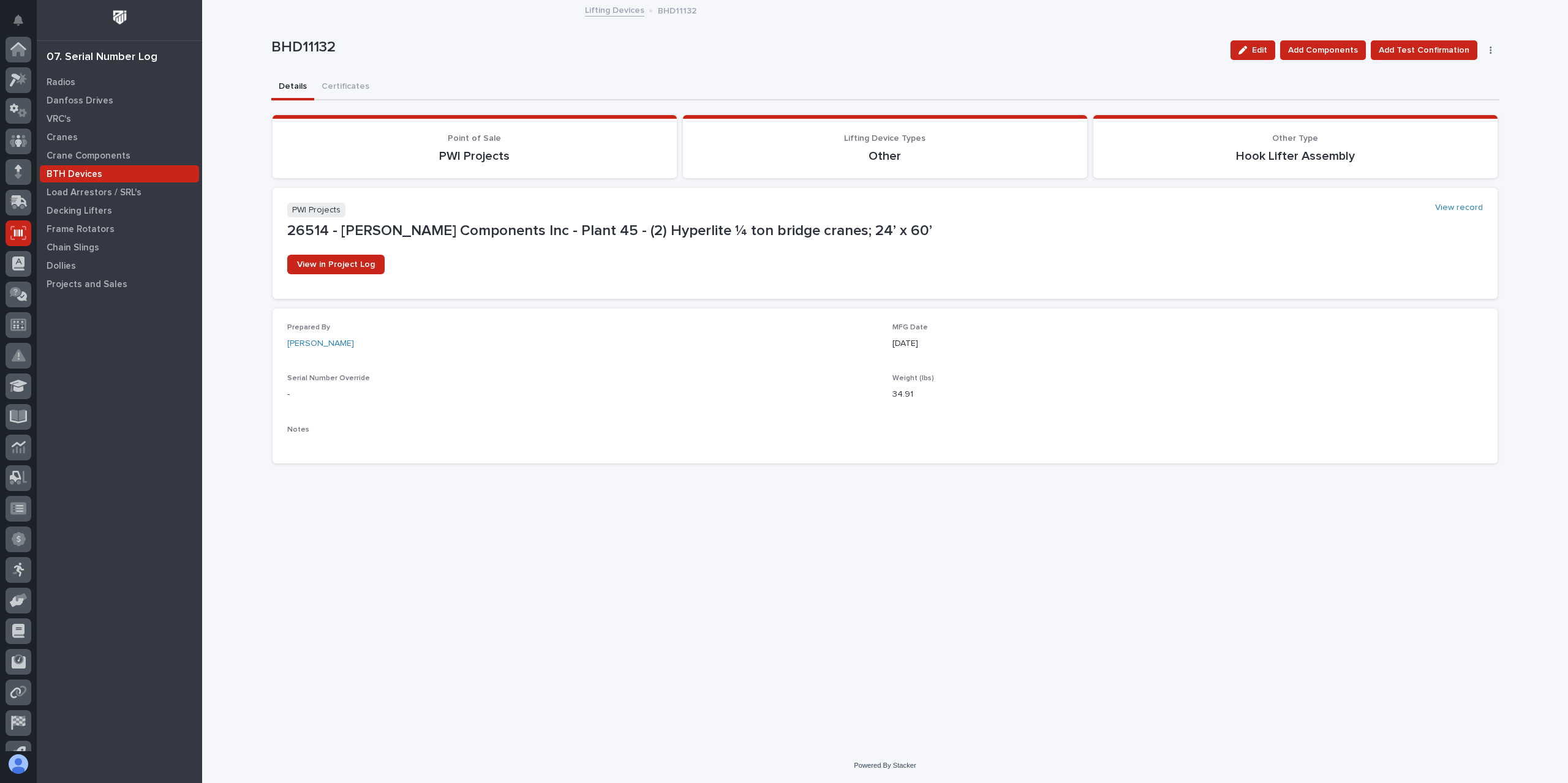
scroll to position [81, 0]
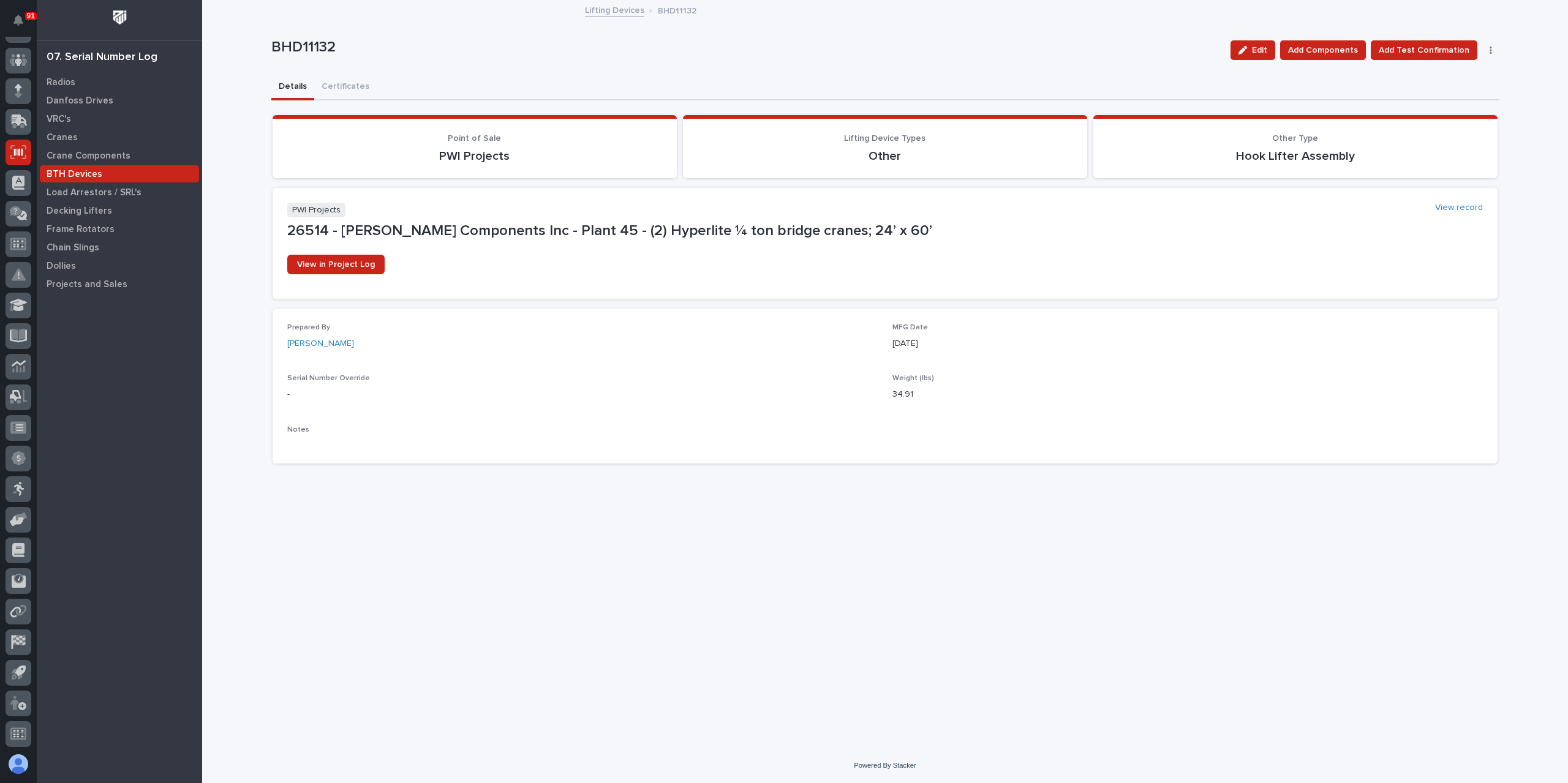
click at [589, 9] on link "Lifting Devices" at bounding box center [614, 10] width 60 height 14
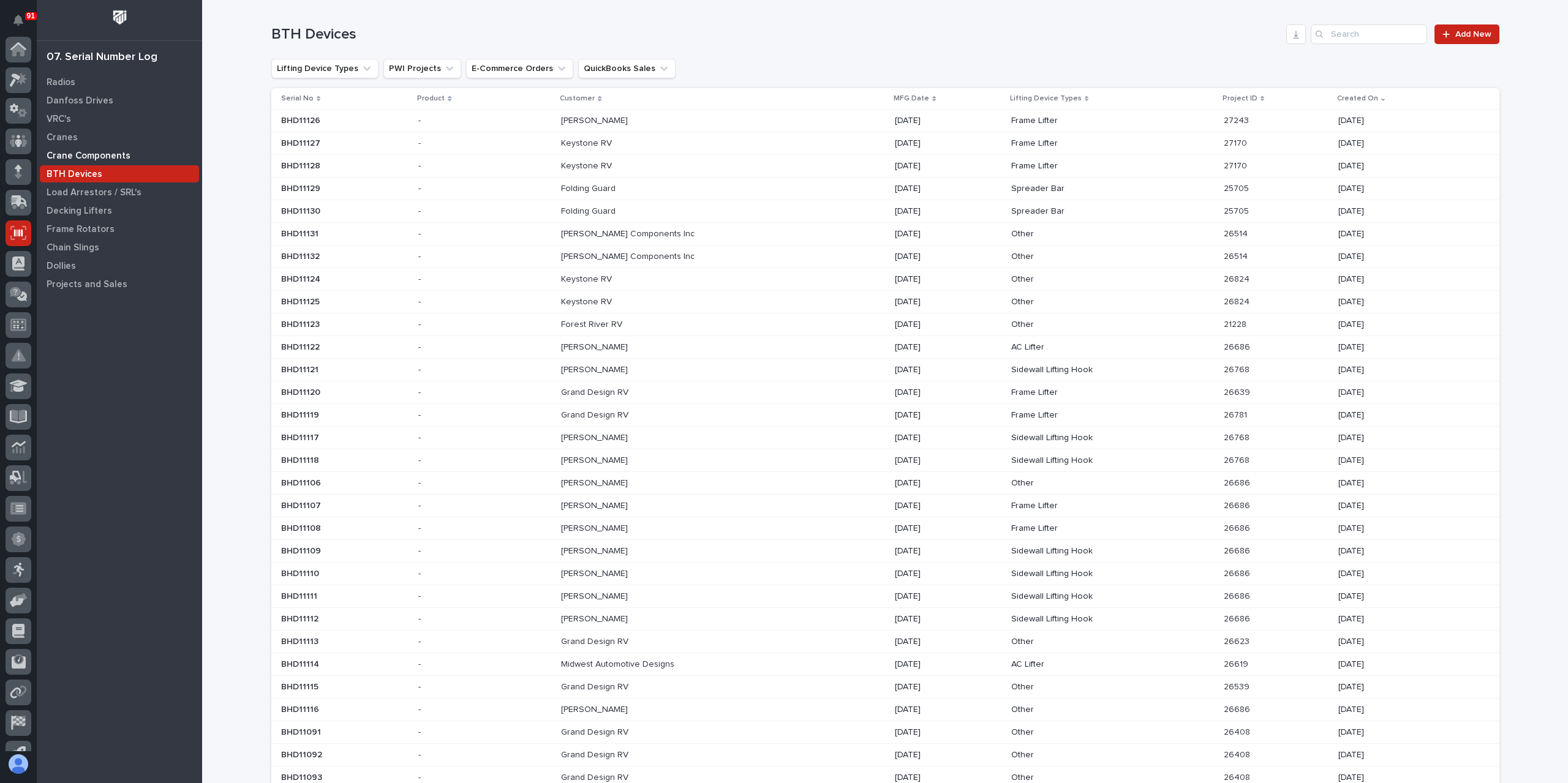
scroll to position [81, 0]
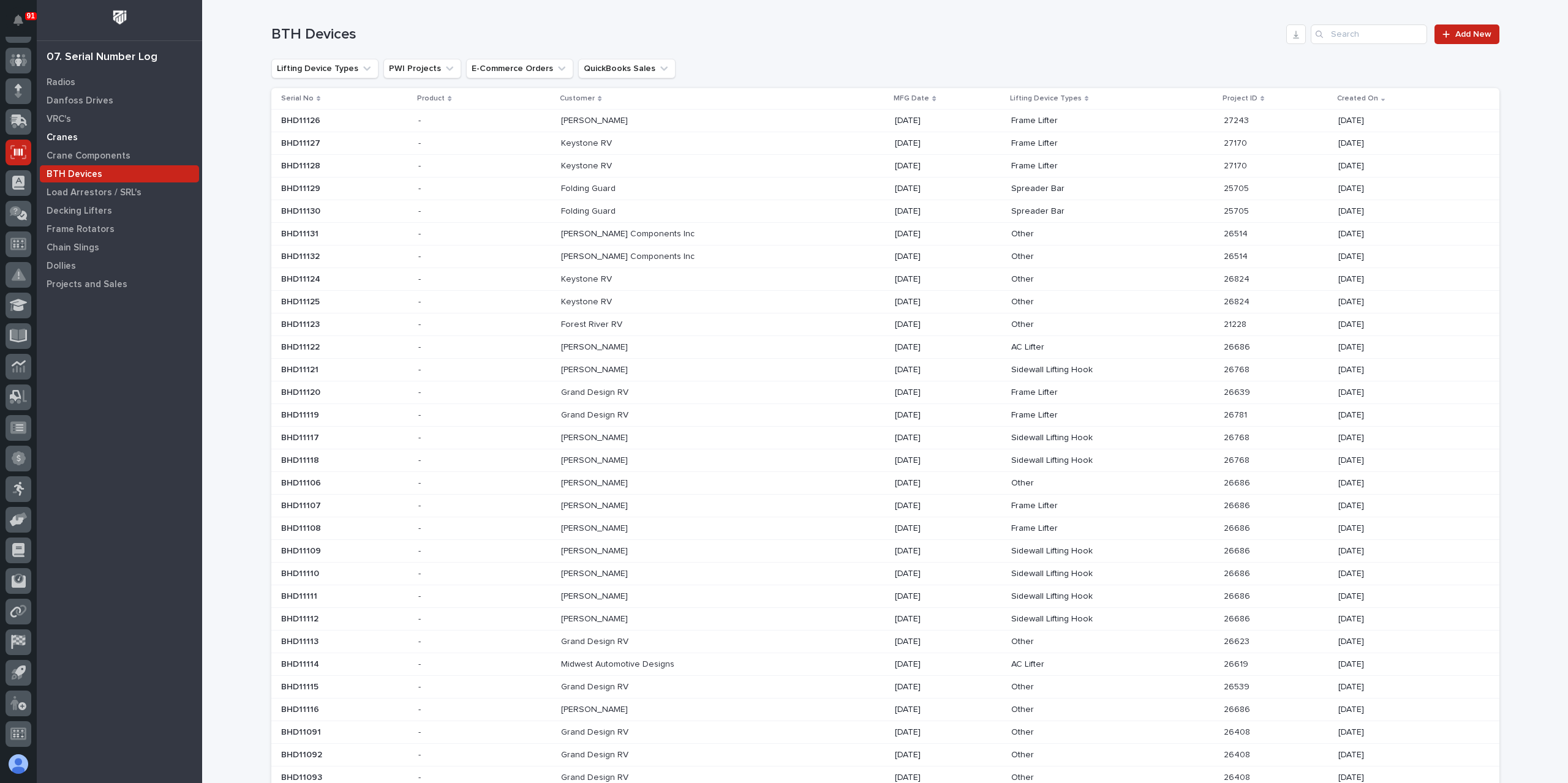
click at [66, 135] on p "Cranes" at bounding box center [62, 138] width 32 height 11
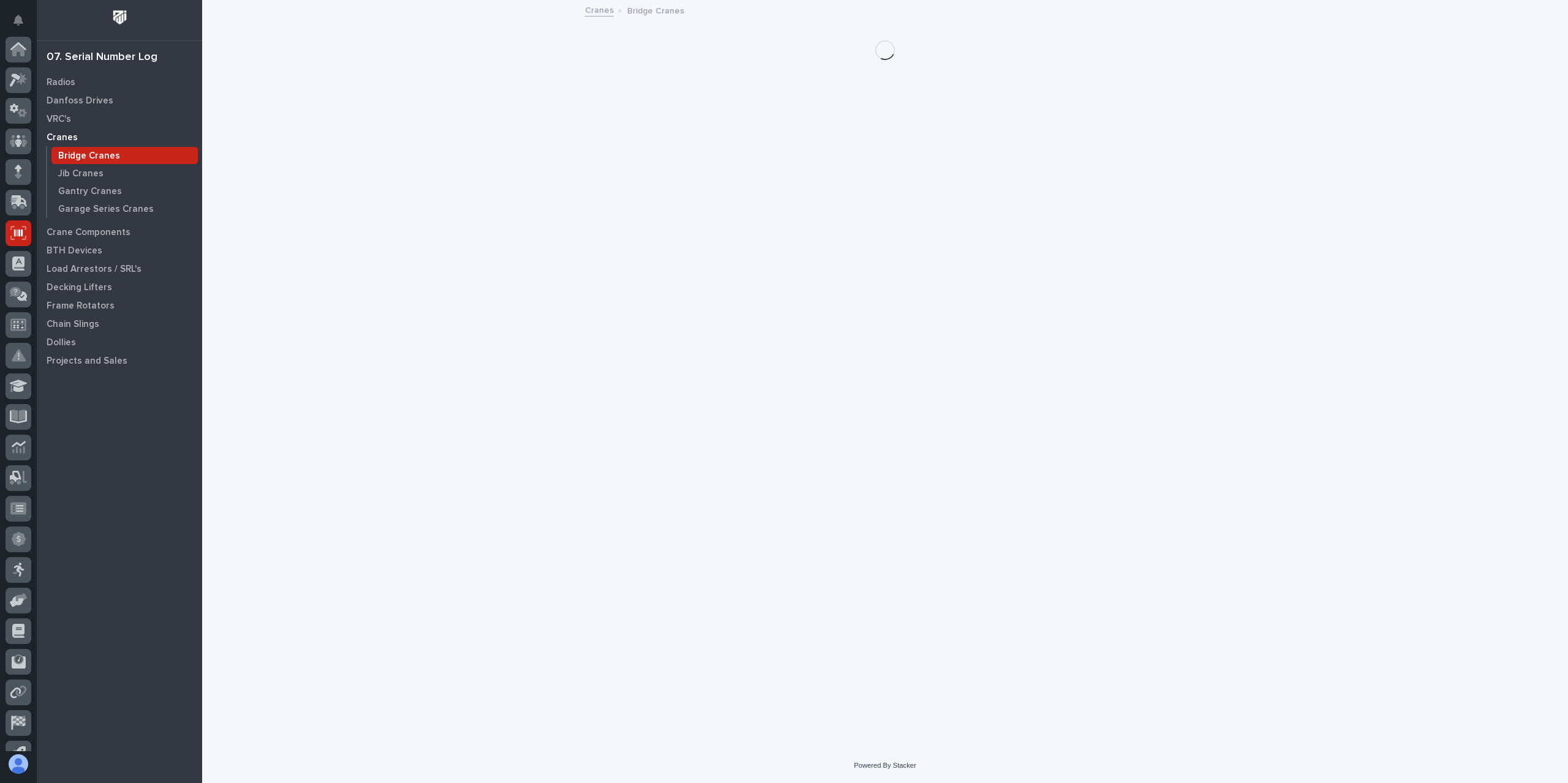
scroll to position [81, 0]
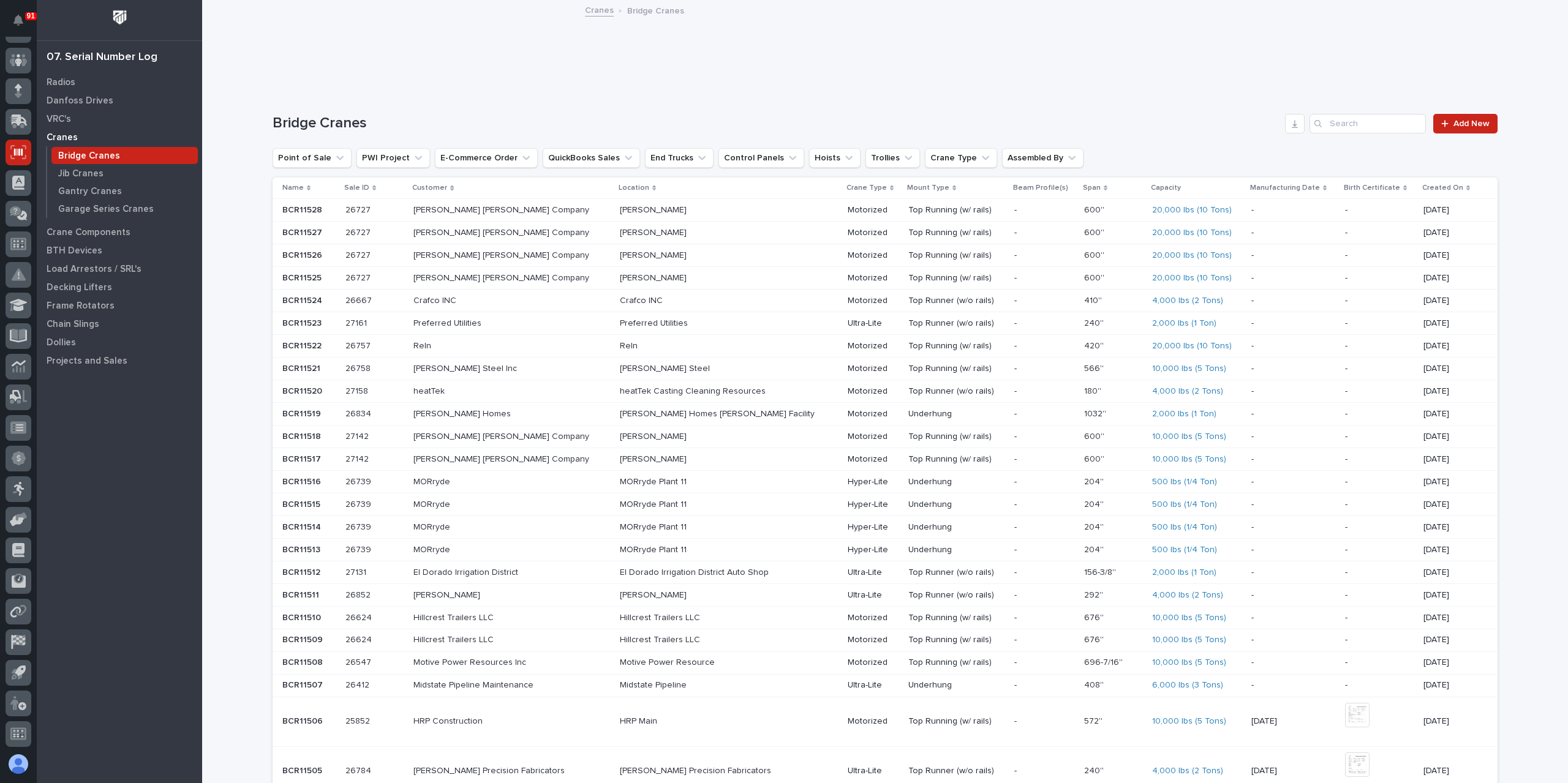
click at [1468, 113] on div "Loading... Saving… Bridge Cranes Add New Point of Sale PWI Project E-Commerce O…" at bounding box center [885, 586] width 1225 height 994
click at [1465, 117] on link "Add New" at bounding box center [1465, 124] width 64 height 20
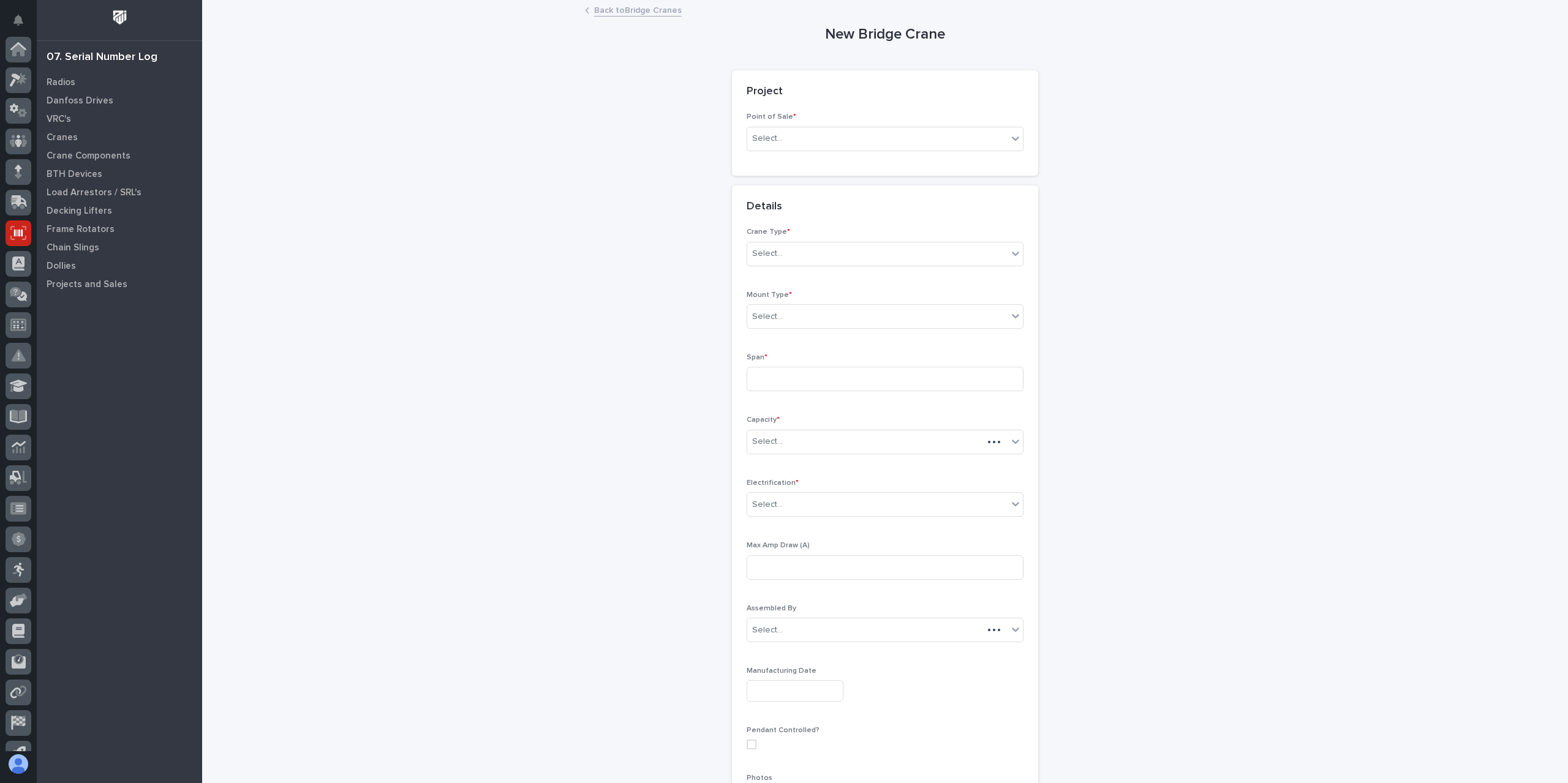
scroll to position [81, 0]
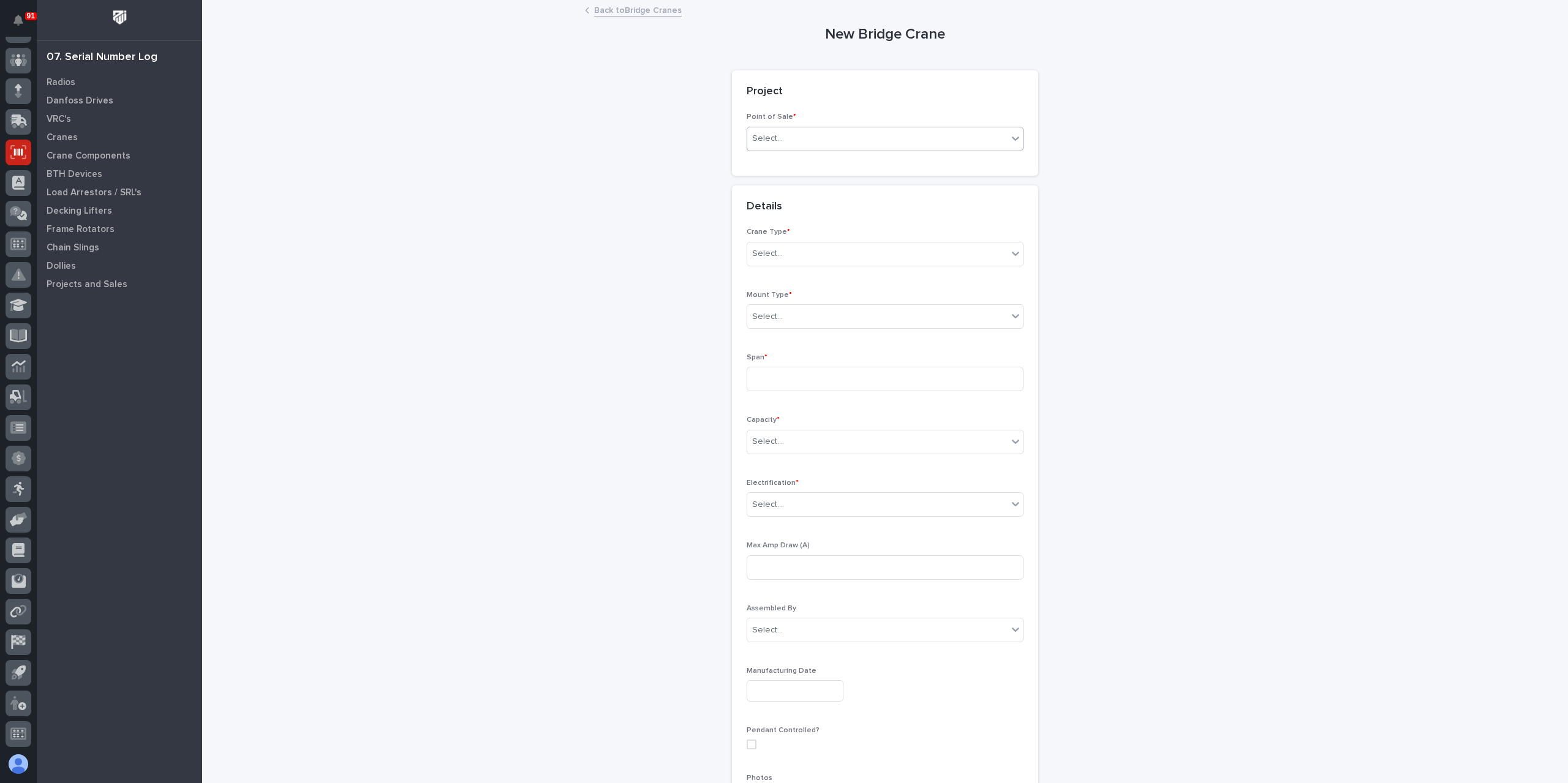
click at [789, 146] on div "Select..." at bounding box center [877, 139] width 261 height 20
click at [783, 158] on div "PWI Projects" at bounding box center [881, 162] width 276 height 22
click at [798, 220] on div "Select..." at bounding box center [842, 226] width 189 height 20
type input "*****"
click at [774, 368] on div "Select..." at bounding box center [768, 366] width 31 height 13
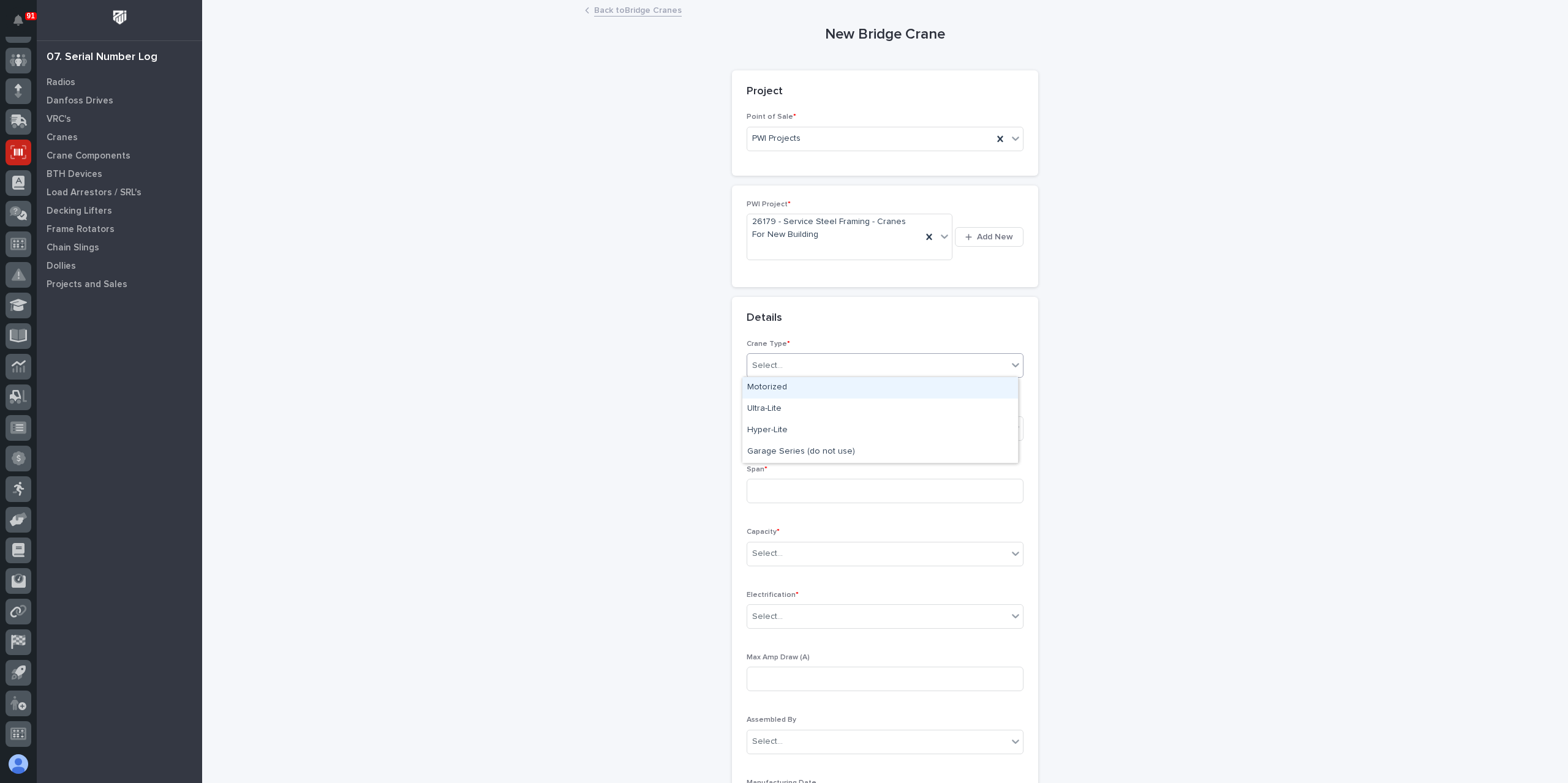
click at [787, 395] on div "Motorized" at bounding box center [881, 388] width 276 height 22
click at [793, 430] on div "Select..." at bounding box center [877, 428] width 261 height 20
click at [812, 449] on div "Top Running (w/ rails)" at bounding box center [881, 451] width 276 height 22
click at [783, 484] on input at bounding box center [885, 491] width 277 height 24
type input "76' 6''"
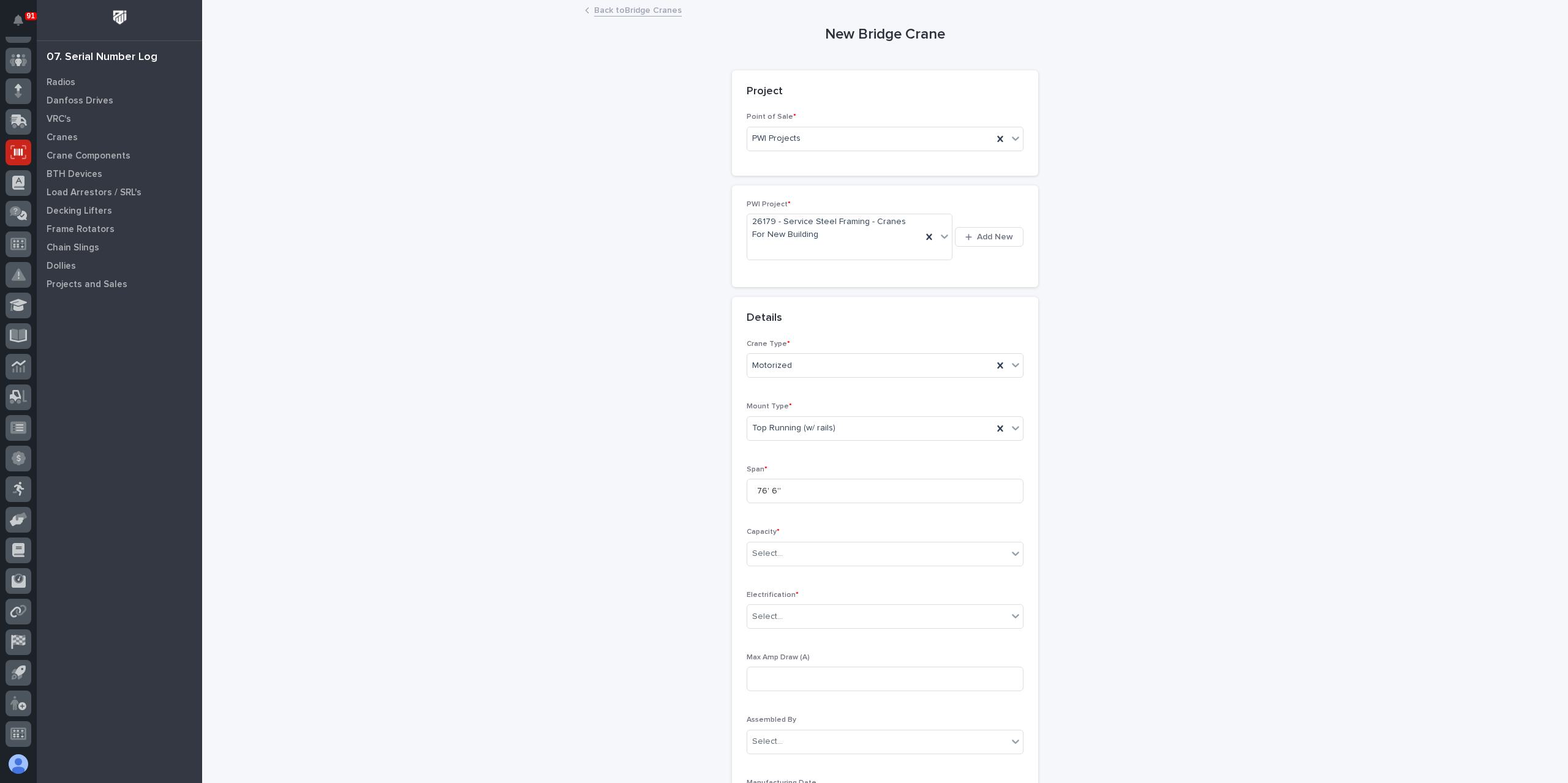
click at [782, 571] on div "Capacity * Select..." at bounding box center [885, 551] width 277 height 48
click at [786, 566] on div "Capacity * Select..." at bounding box center [885, 551] width 277 height 48
click at [786, 563] on div "Select..." at bounding box center [885, 554] width 277 height 24
click at [812, 669] on div "40,000 lbs (20 Tons)" at bounding box center [881, 668] width 276 height 22
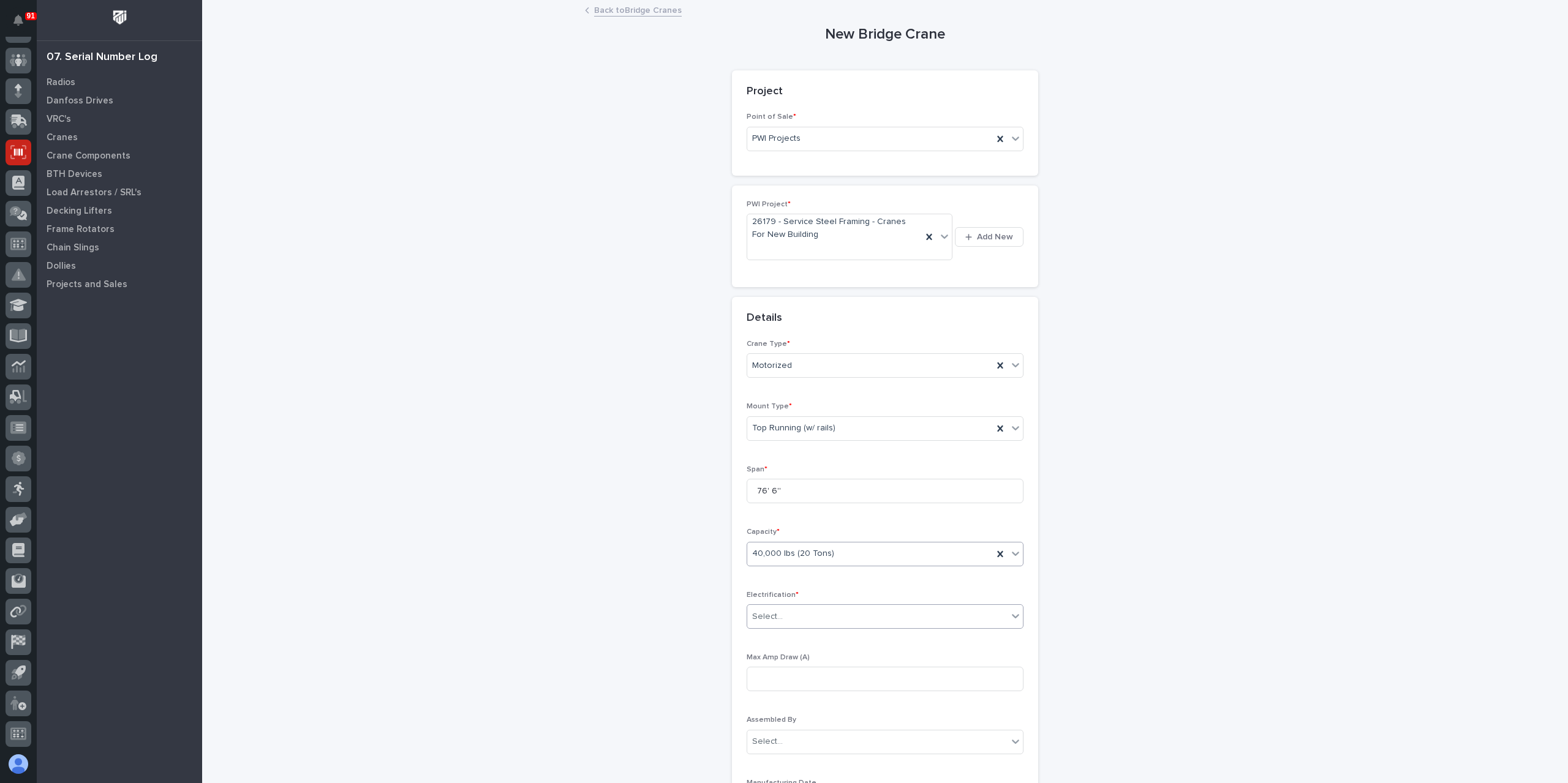
click at [784, 612] on input "text" at bounding box center [784, 617] width 1 height 11
click at [784, 726] on span "ElectroTrack" at bounding box center [773, 730] width 52 height 14
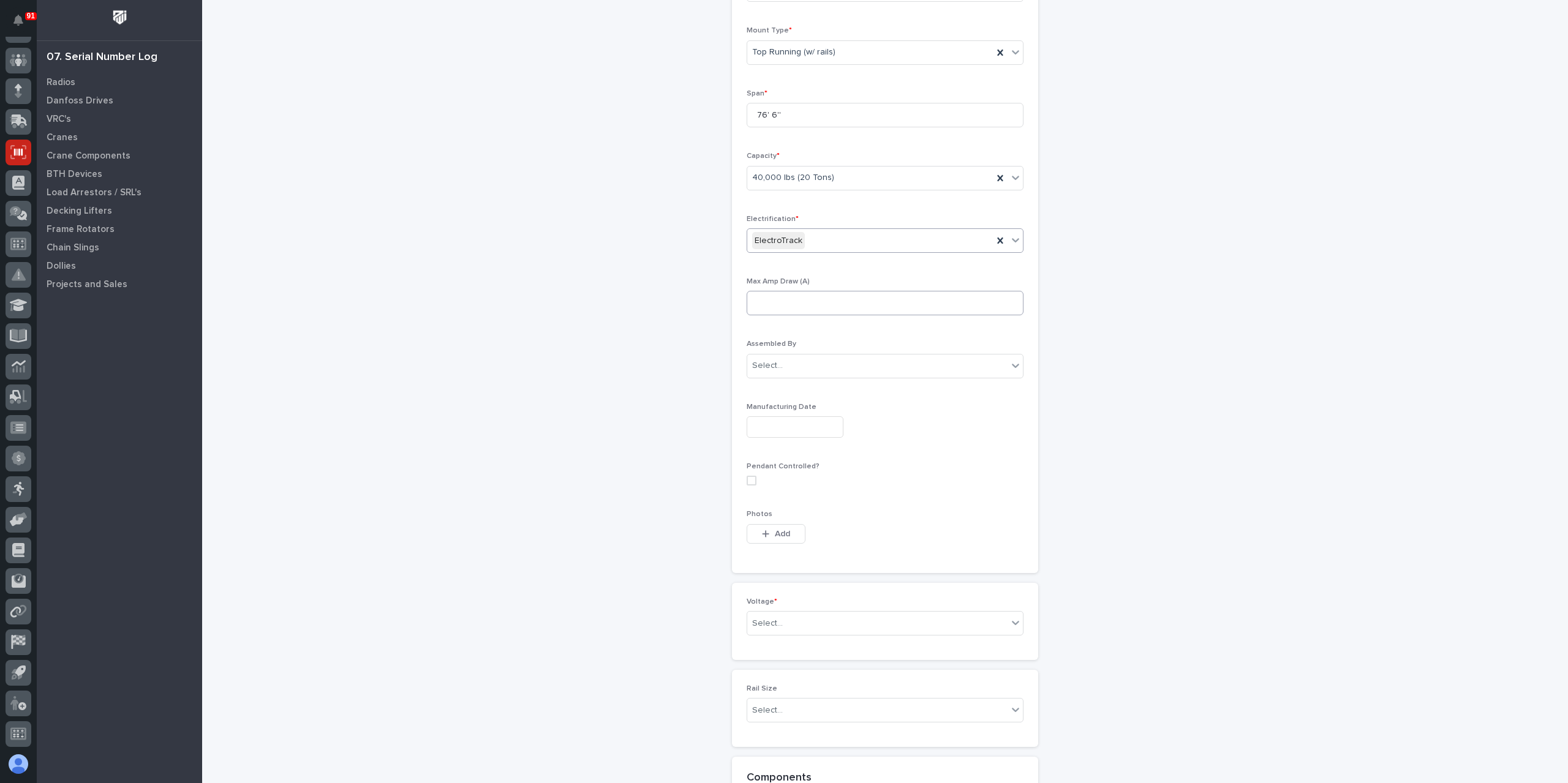
scroll to position [501, 0]
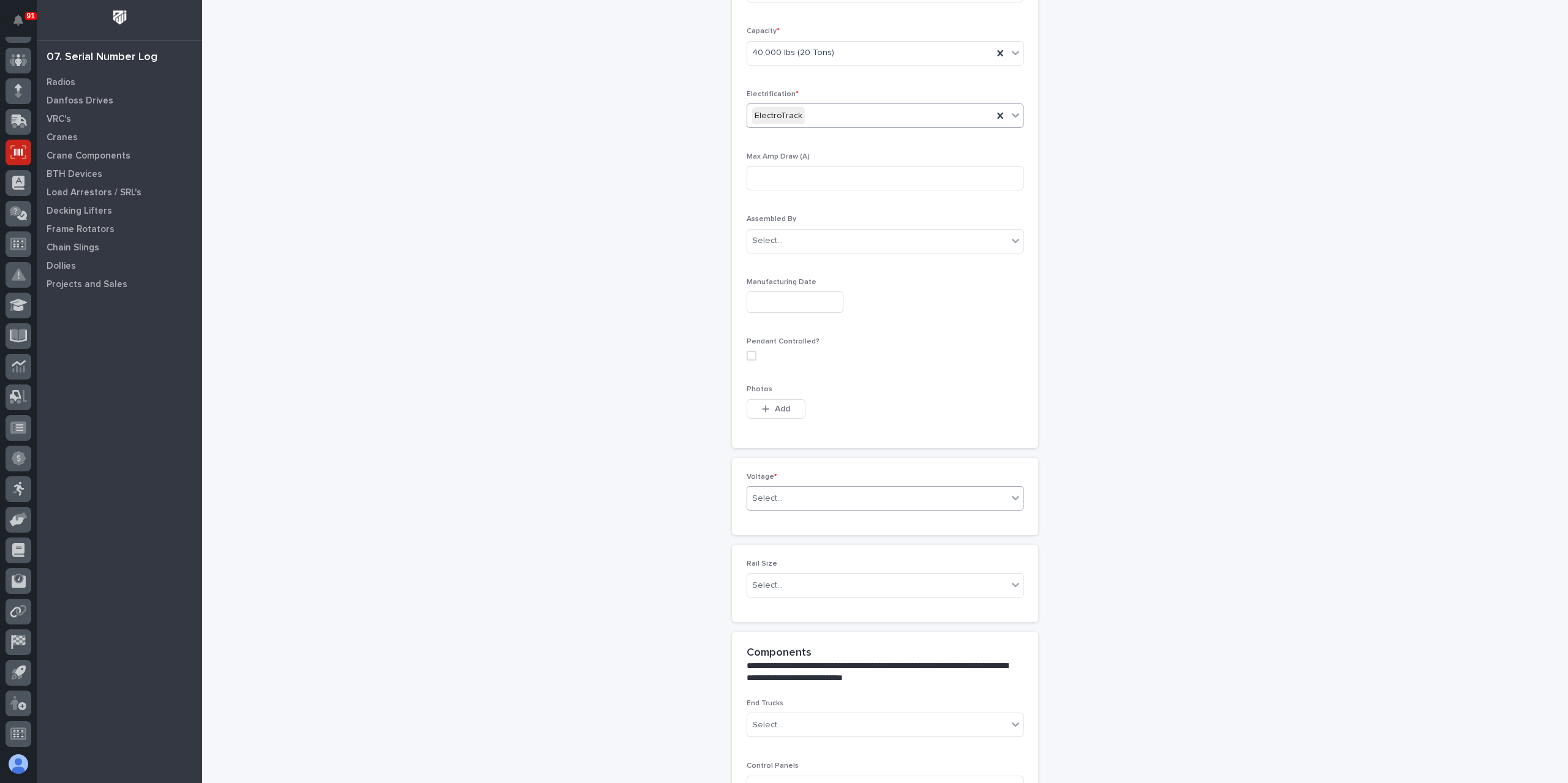
click at [770, 505] on div "Select..." at bounding box center [885, 498] width 277 height 24
click at [779, 506] on div "Select..." at bounding box center [885, 498] width 277 height 24
click at [788, 584] on div "420-480v Three Phase" at bounding box center [881, 583] width 276 height 22
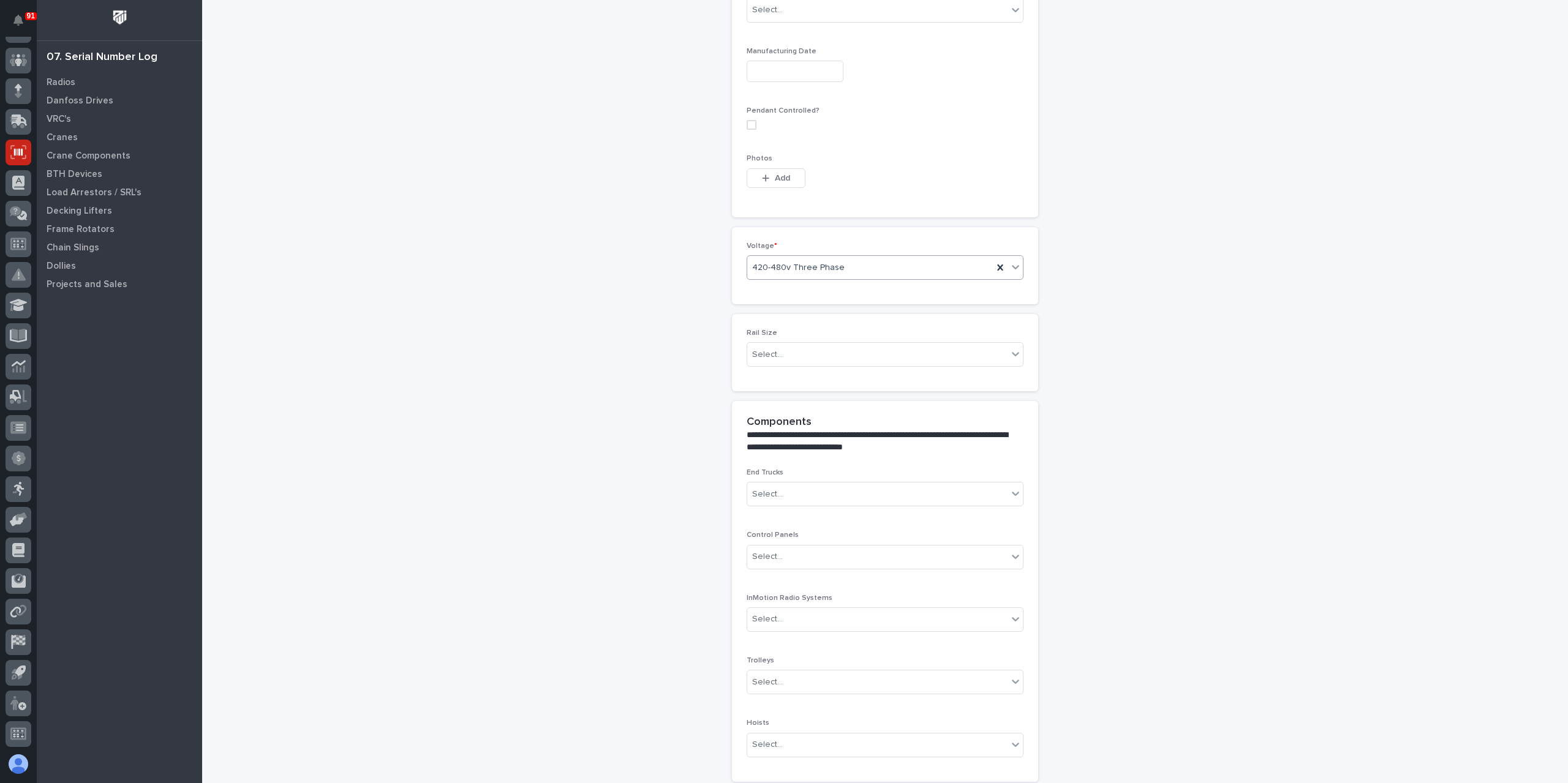
scroll to position [849, 0]
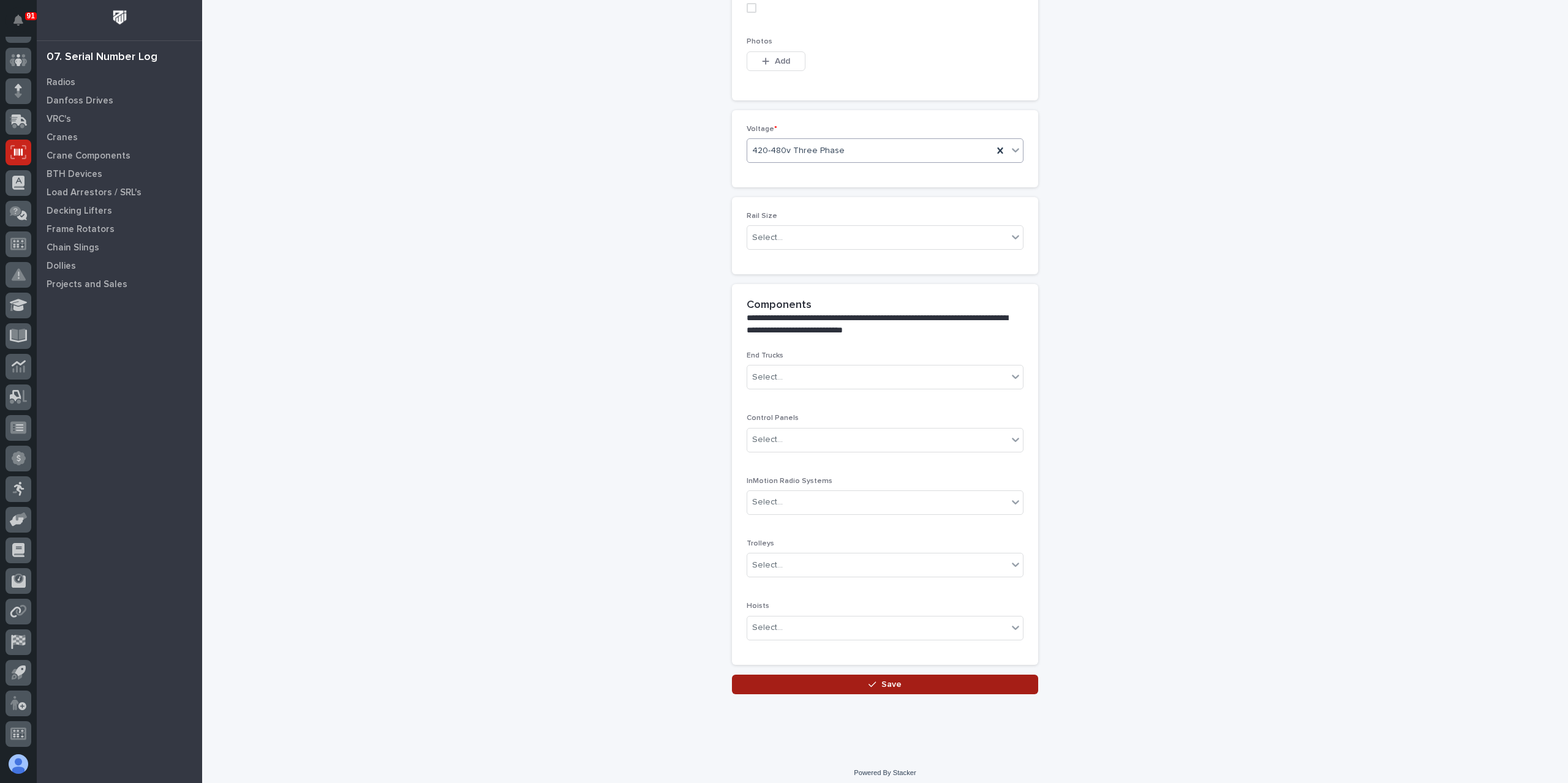
click at [876, 675] on button "Save" at bounding box center [885, 685] width 307 height 20
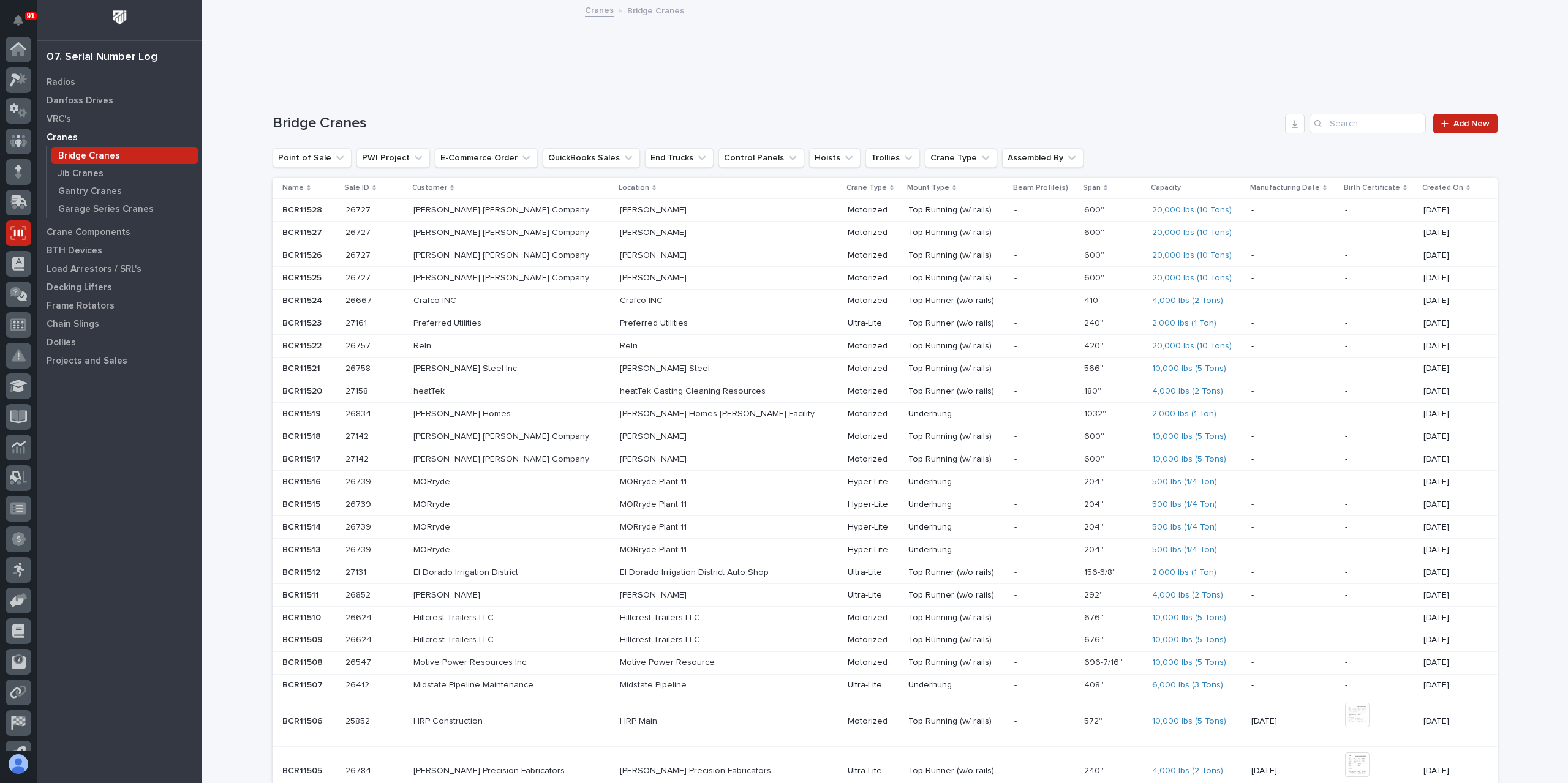
scroll to position [81, 0]
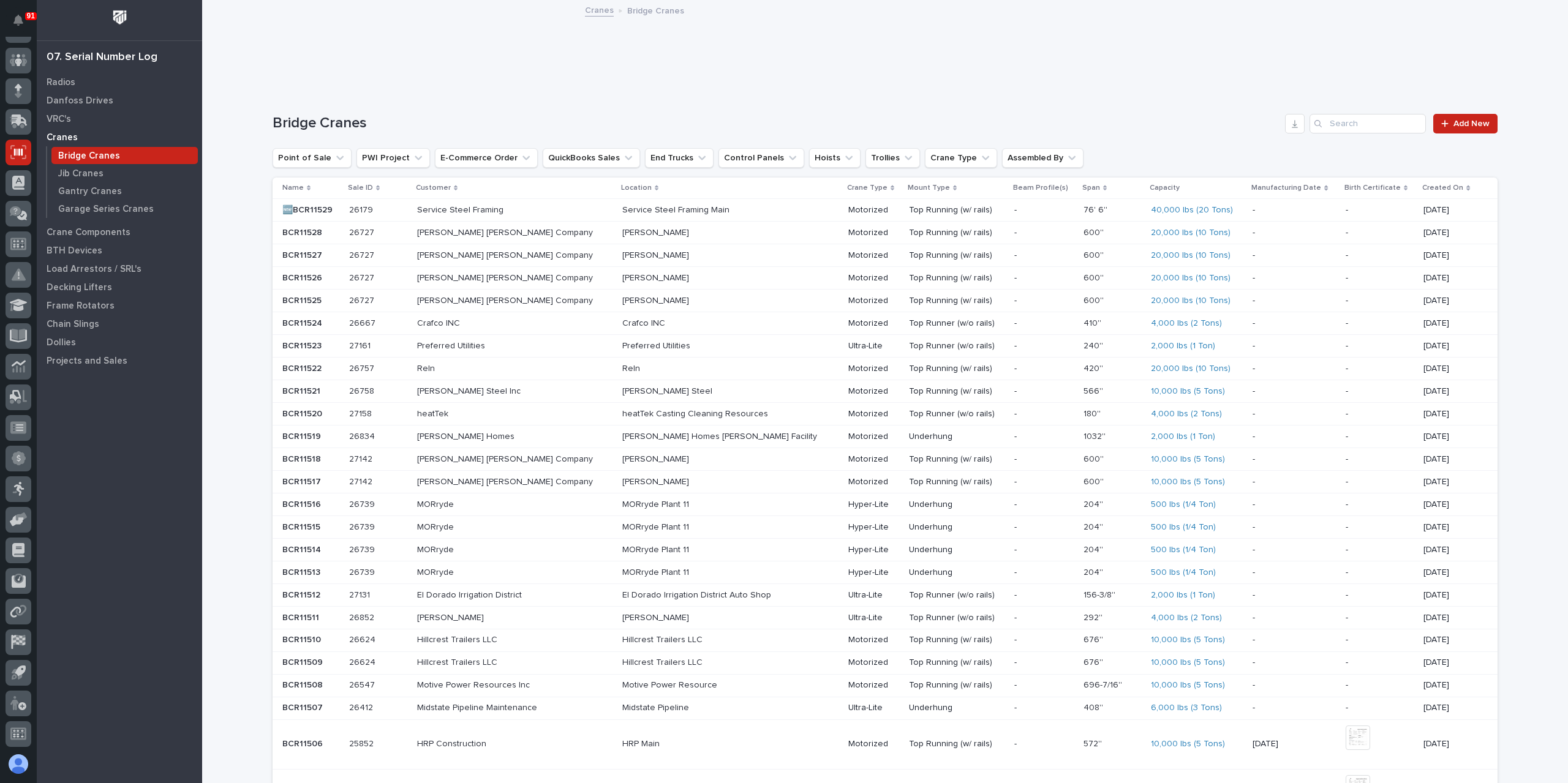
click at [336, 207] on p at bounding box center [310, 210] width 57 height 11
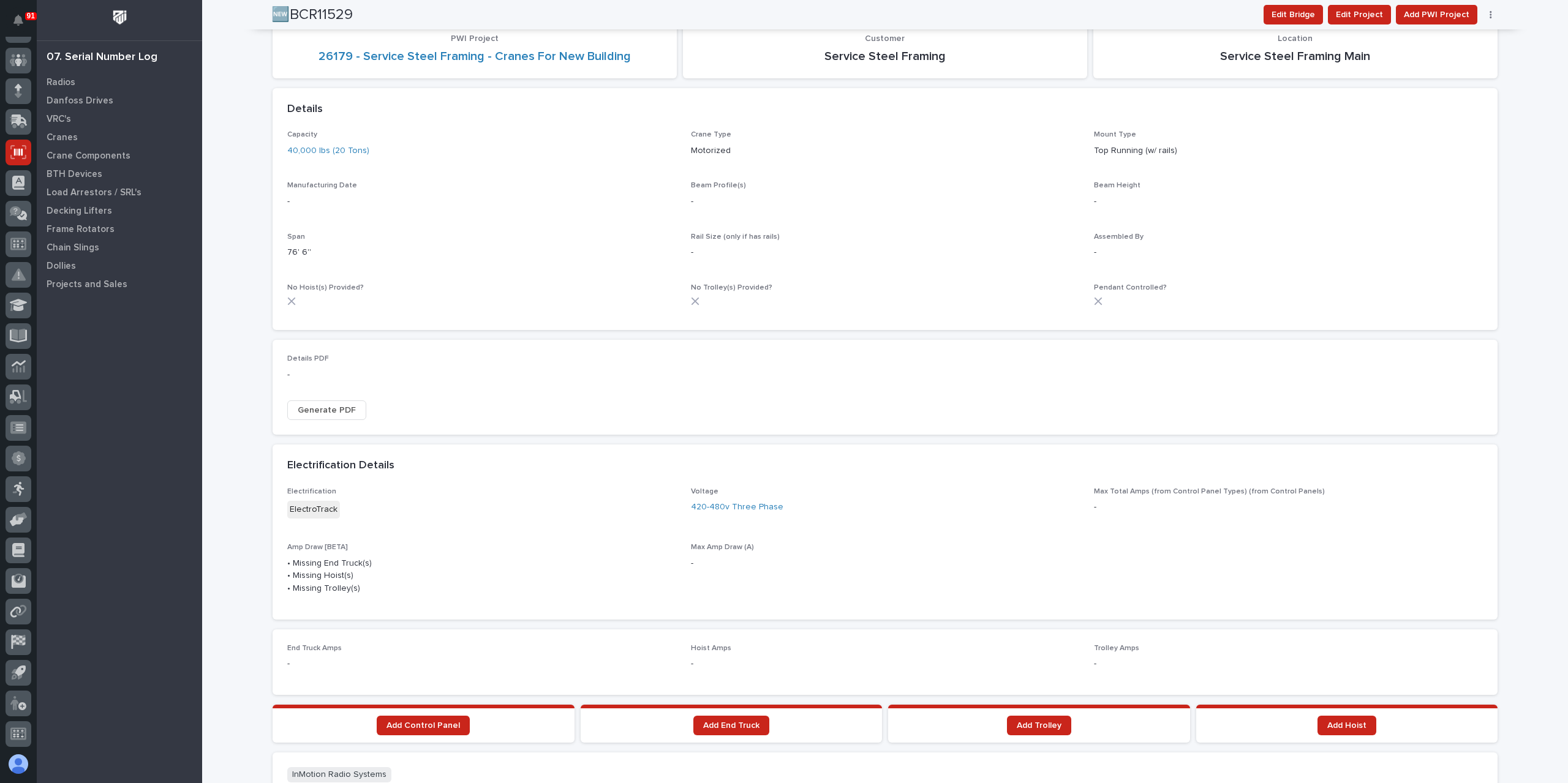
scroll to position [593, 0]
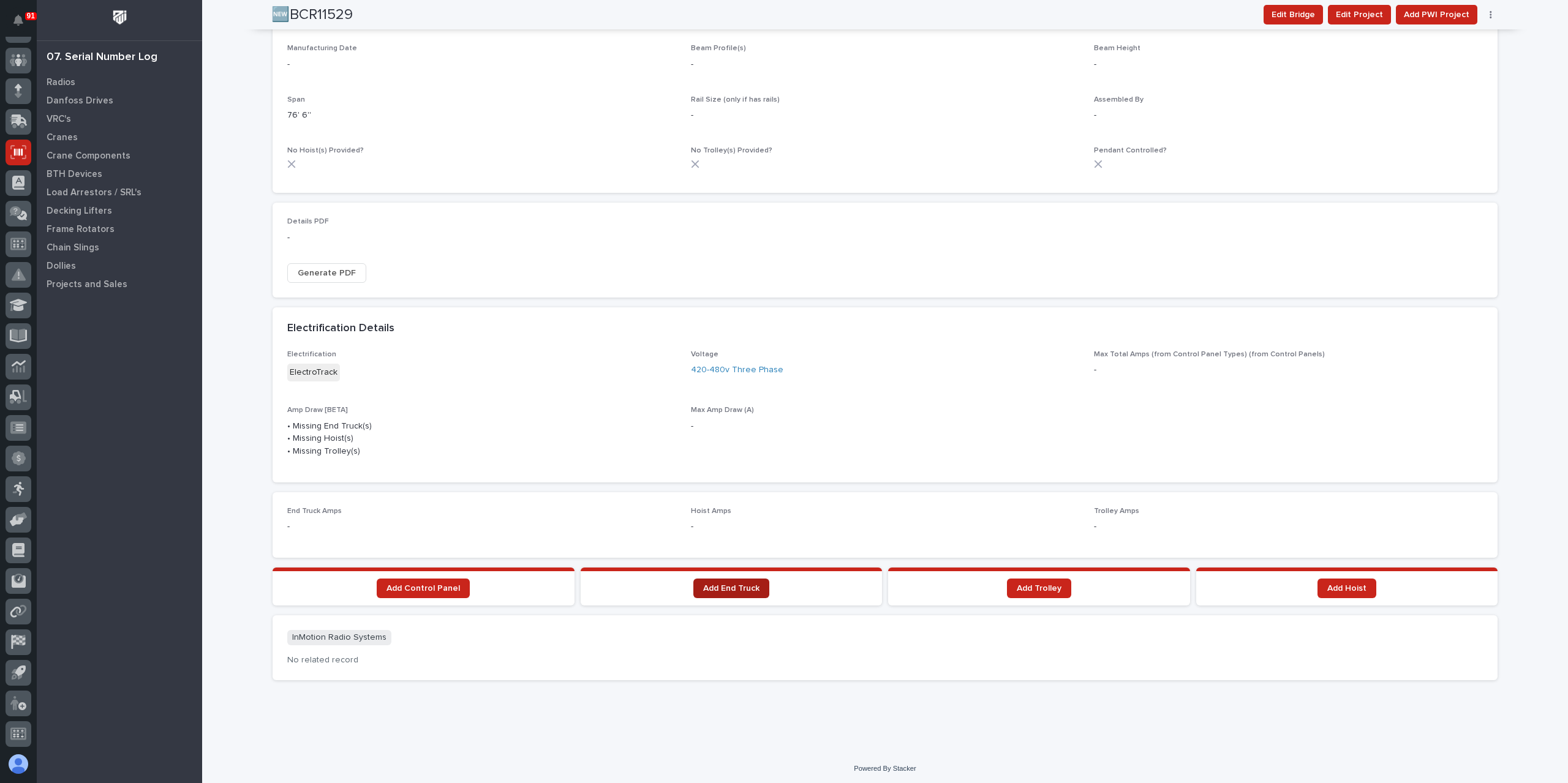
click at [742, 586] on span "Add End Truck" at bounding box center [732, 589] width 56 height 9
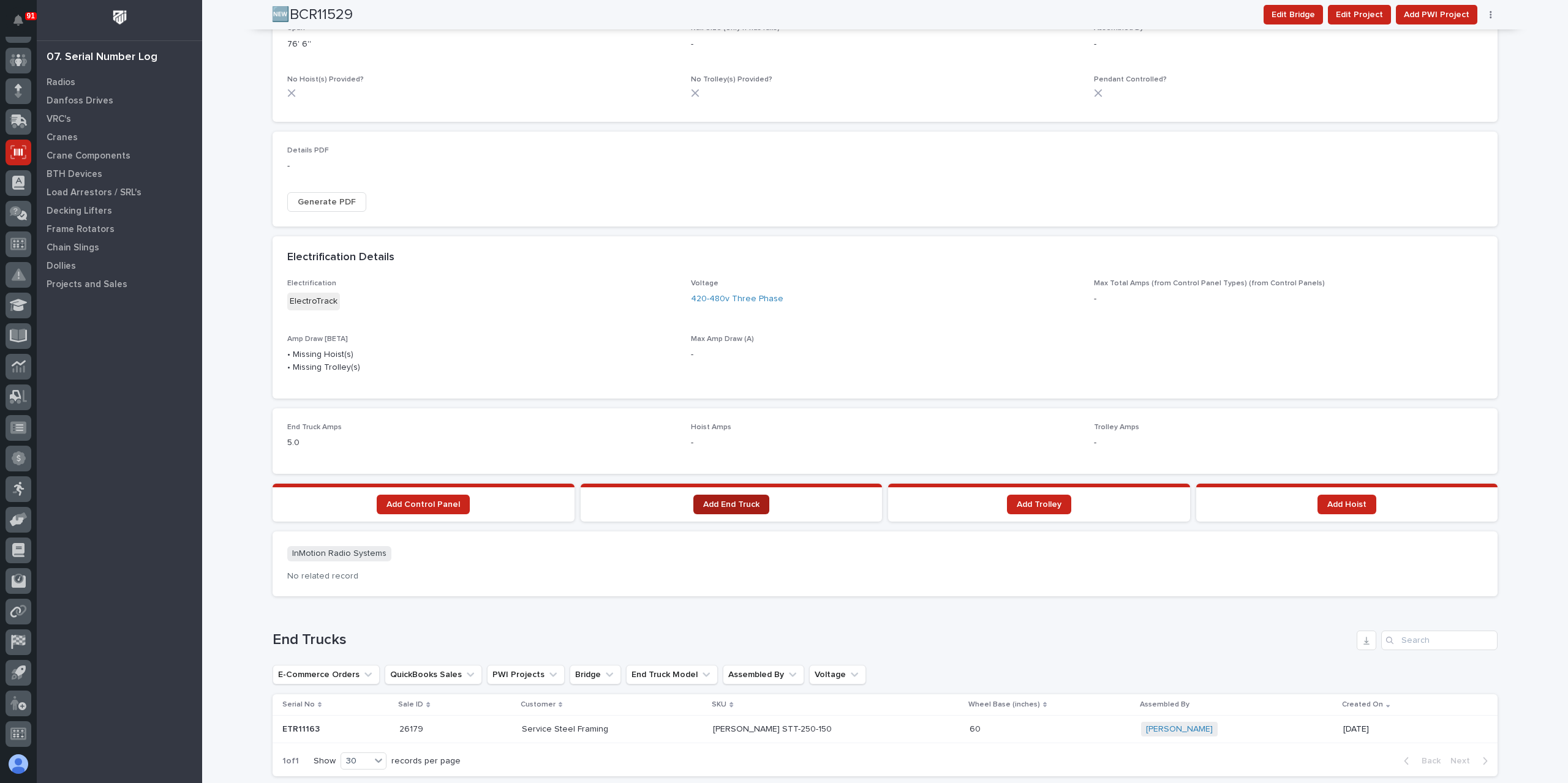
scroll to position [641, 0]
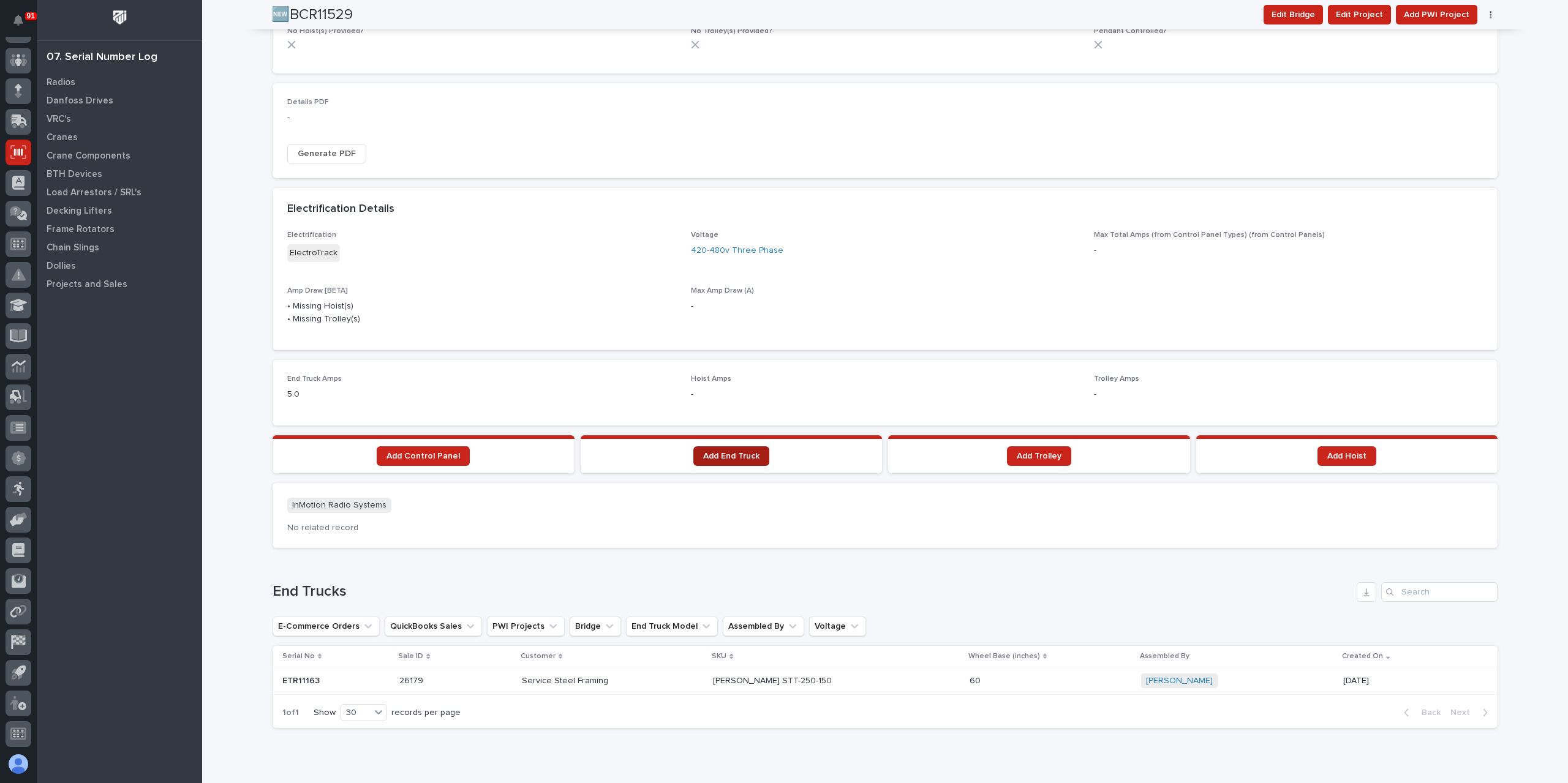
click at [715, 447] on link "Add End Truck" at bounding box center [732, 456] width 76 height 20
click at [711, 452] on span "Add End Truck" at bounding box center [732, 456] width 56 height 9
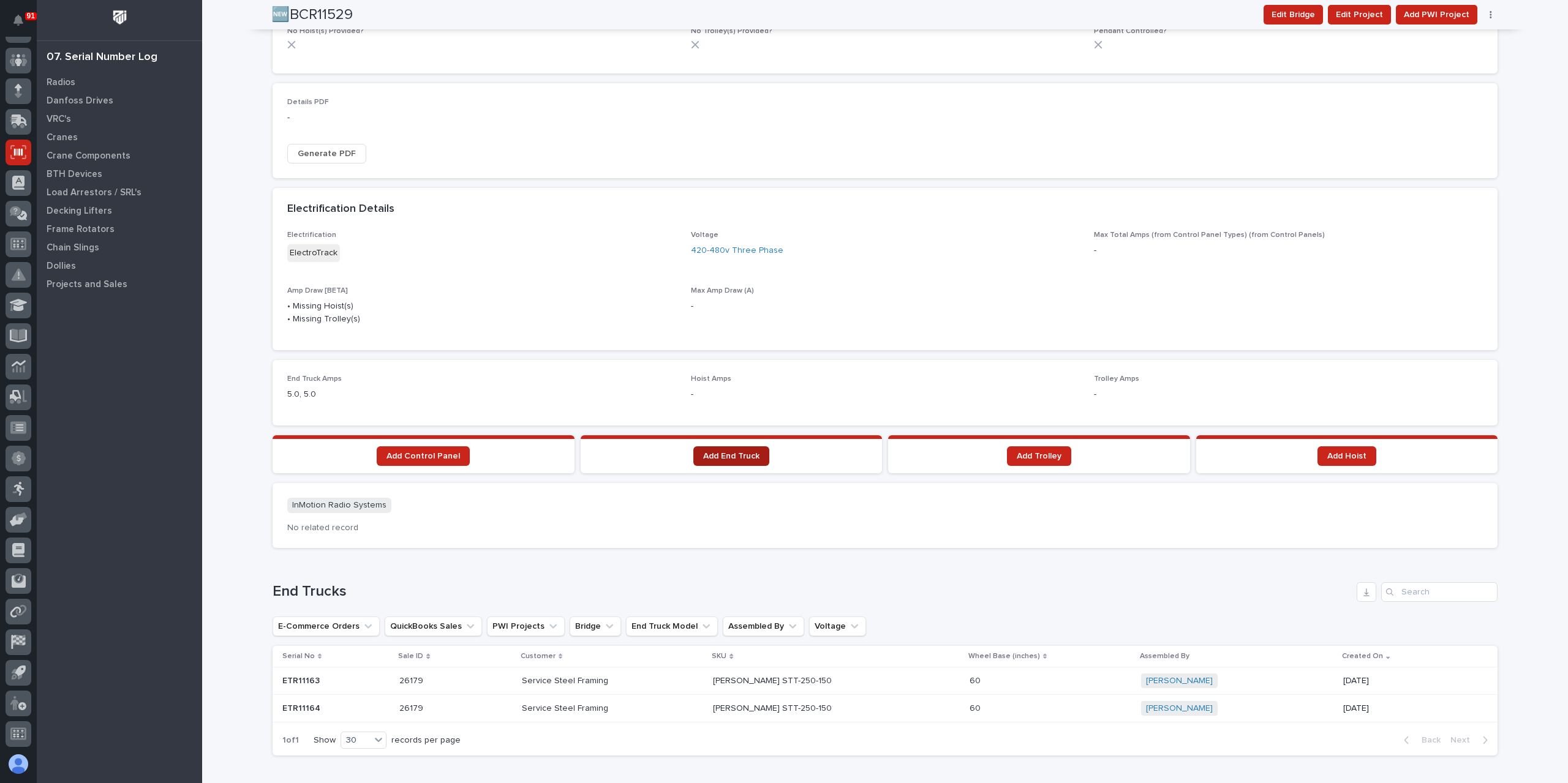
scroll to position [656, 0]
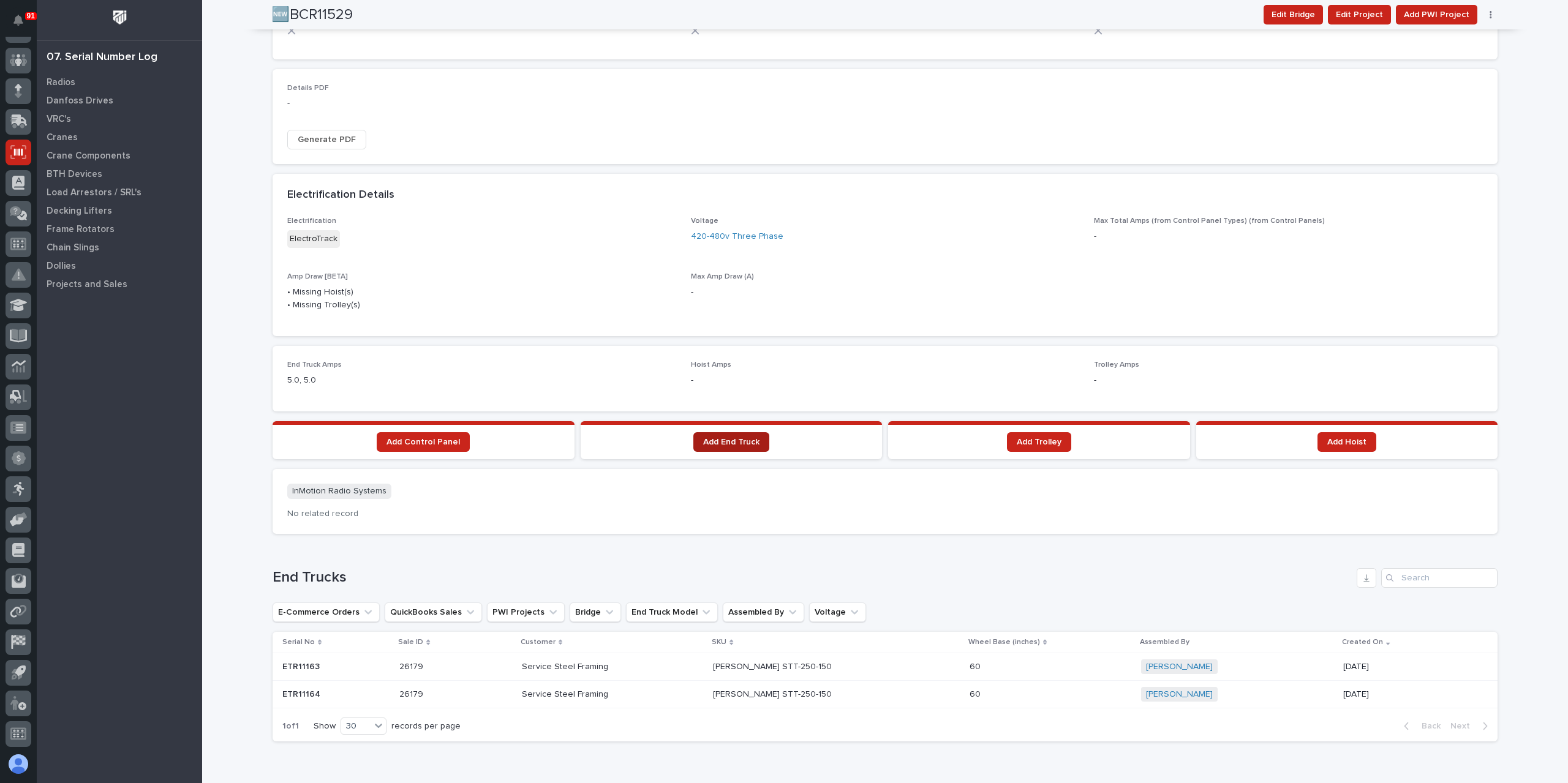
click at [716, 443] on span "Add End Truck" at bounding box center [732, 443] width 56 height 9
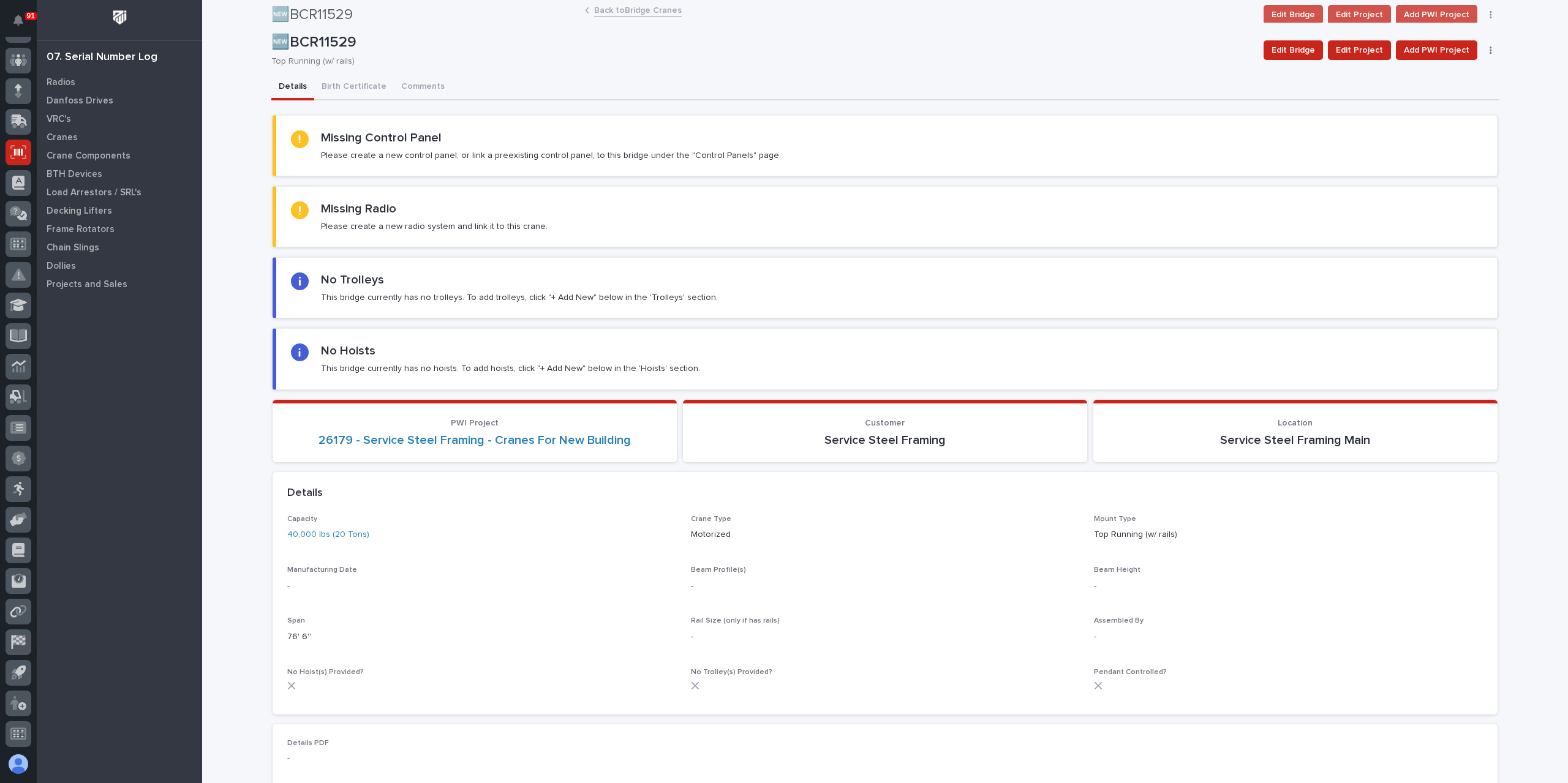
scroll to position [0, 0]
click at [635, 8] on link "Back to Bridge Cranes" at bounding box center [638, 10] width 88 height 14
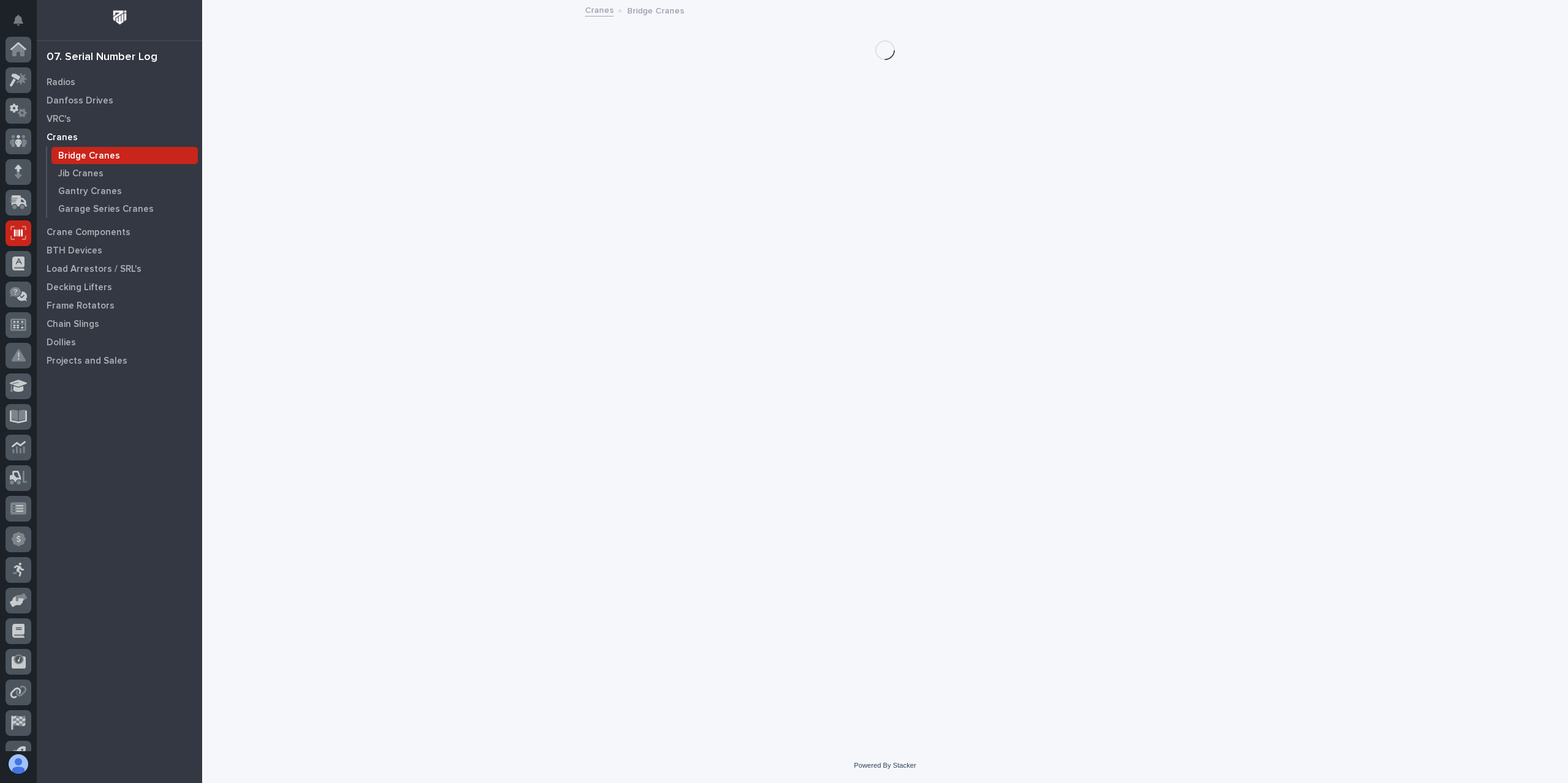
scroll to position [81, 0]
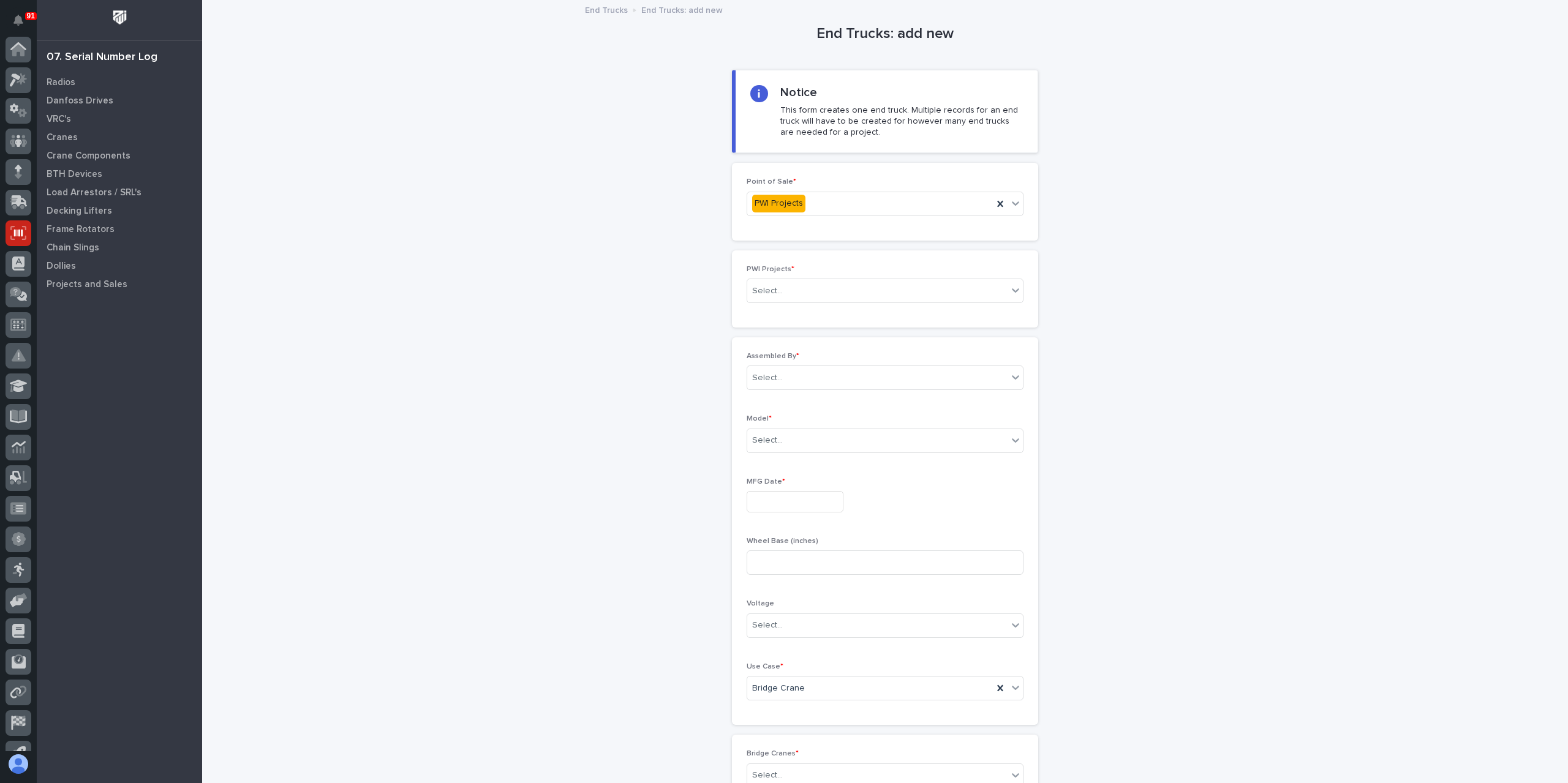
scroll to position [81, 0]
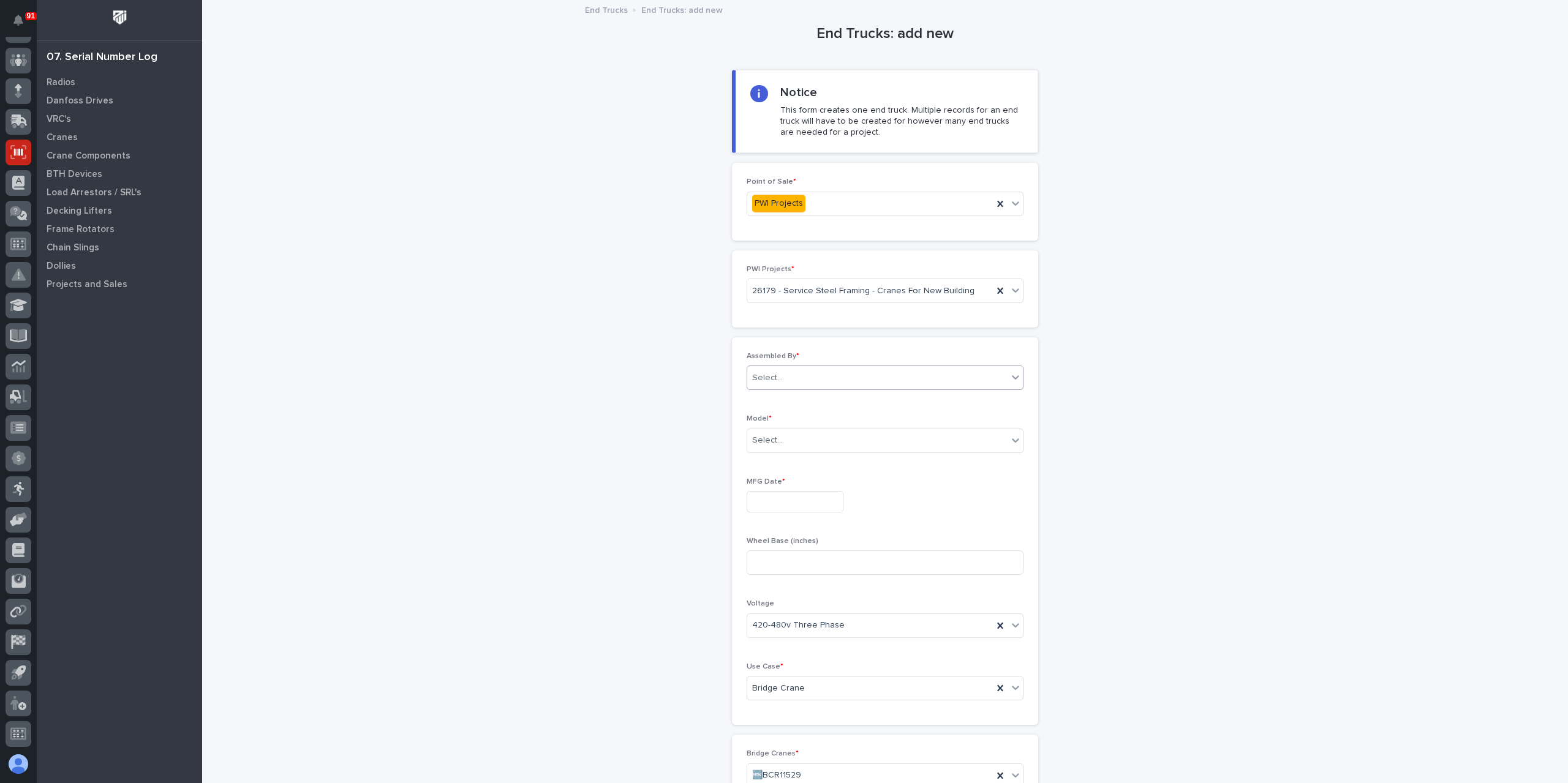
click at [793, 383] on div "Select..." at bounding box center [877, 378] width 261 height 20
click at [788, 530] on div "[PERSON_NAME]" at bounding box center [881, 529] width 276 height 22
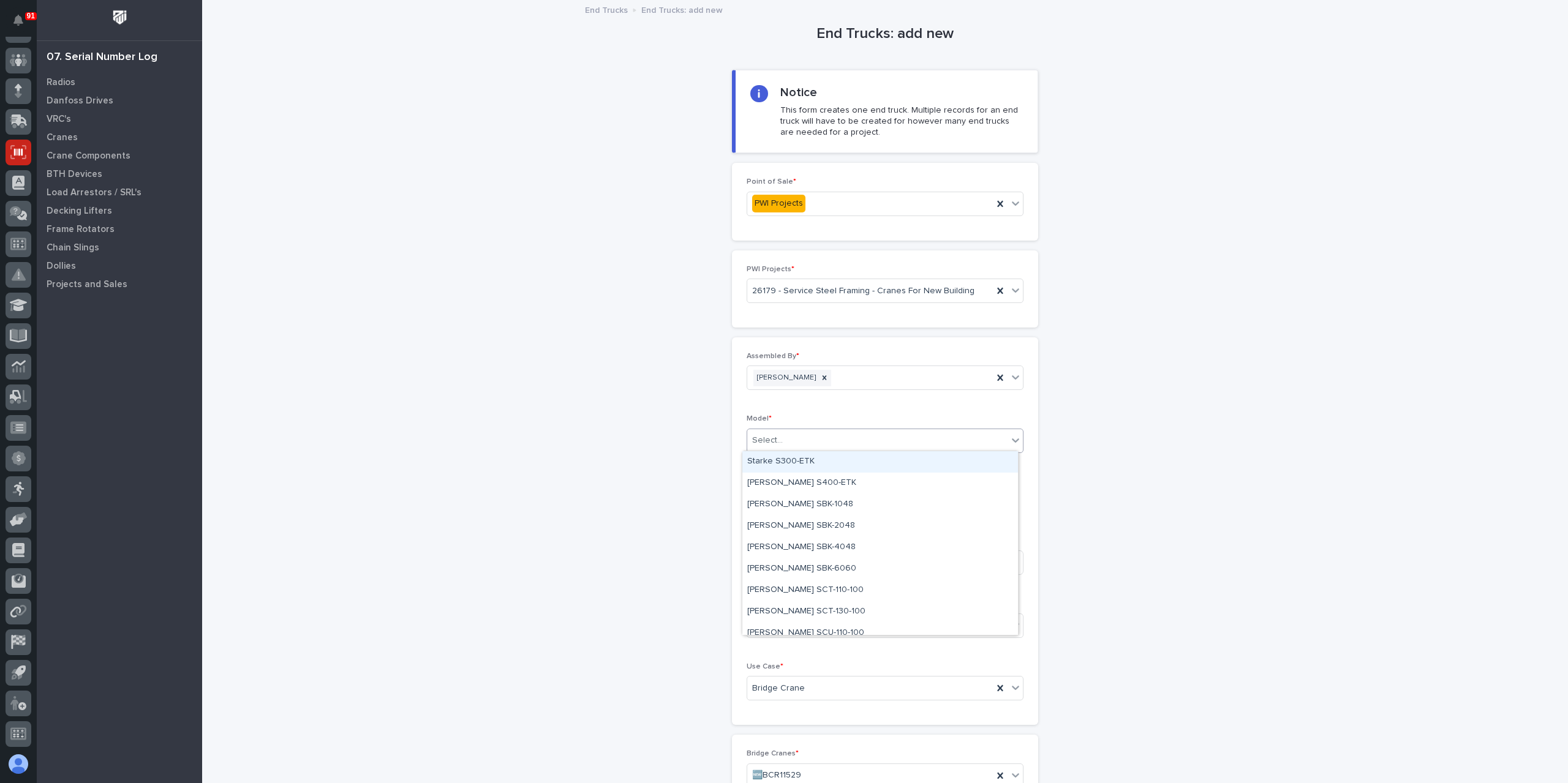
click at [788, 432] on div "Select..." at bounding box center [877, 440] width 261 height 20
click at [795, 584] on div "Starke STT-250-150" at bounding box center [881, 582] width 276 height 22
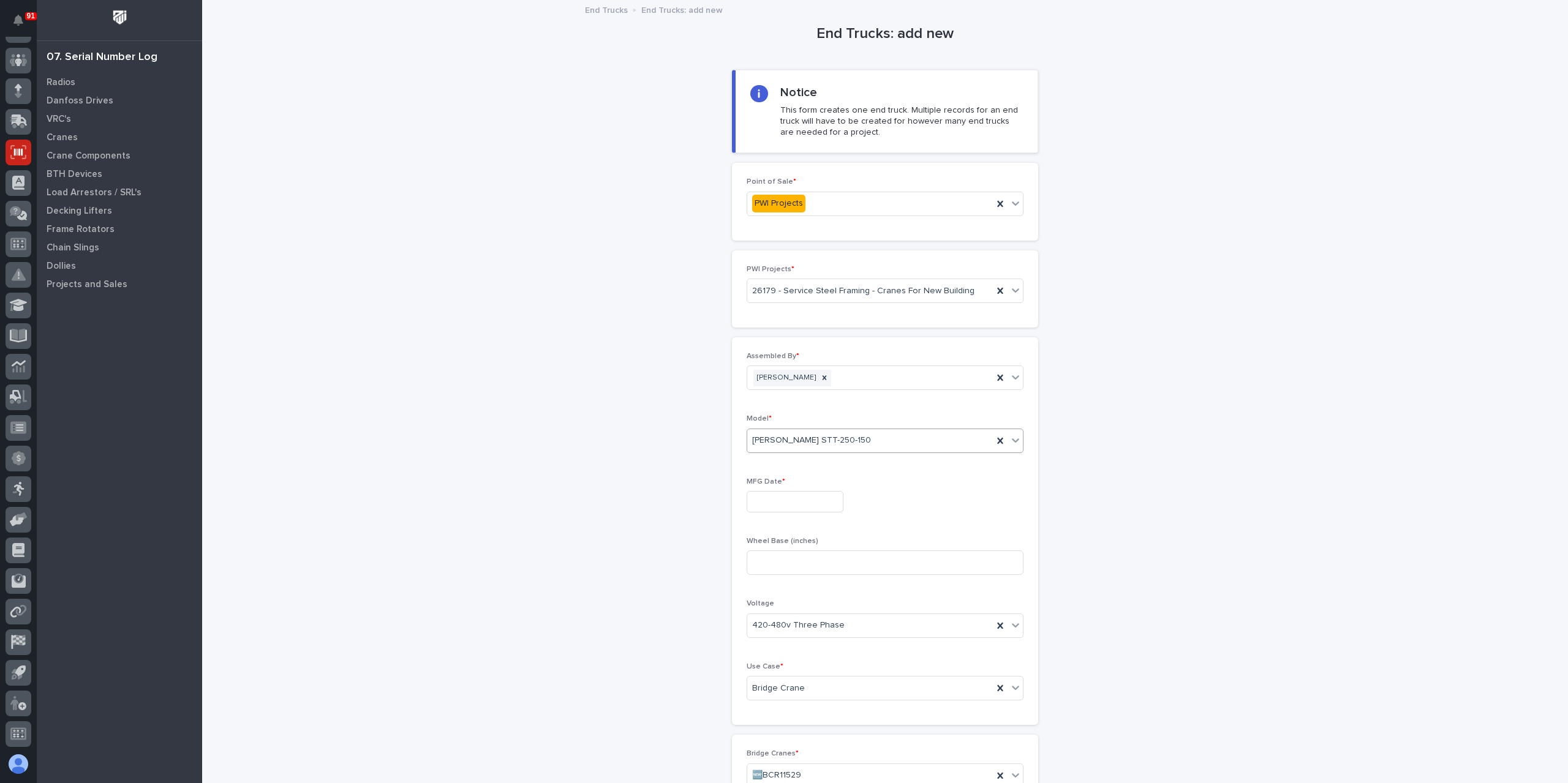
click at [774, 508] on input "text" at bounding box center [795, 502] width 97 height 22
click at [827, 382] on div "10" at bounding box center [826, 380] width 16 height 16
type input "**********"
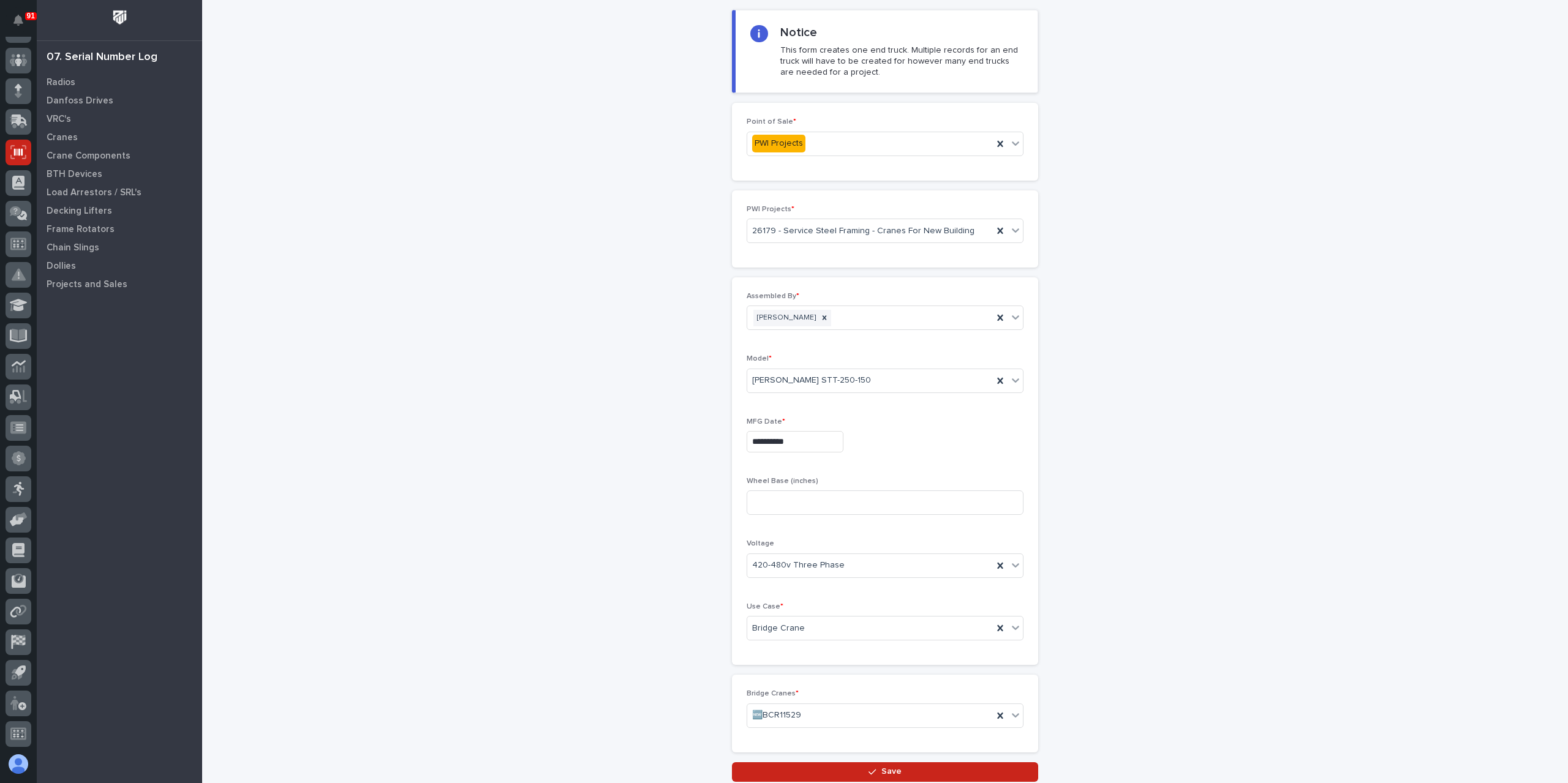
scroll to position [151, 0]
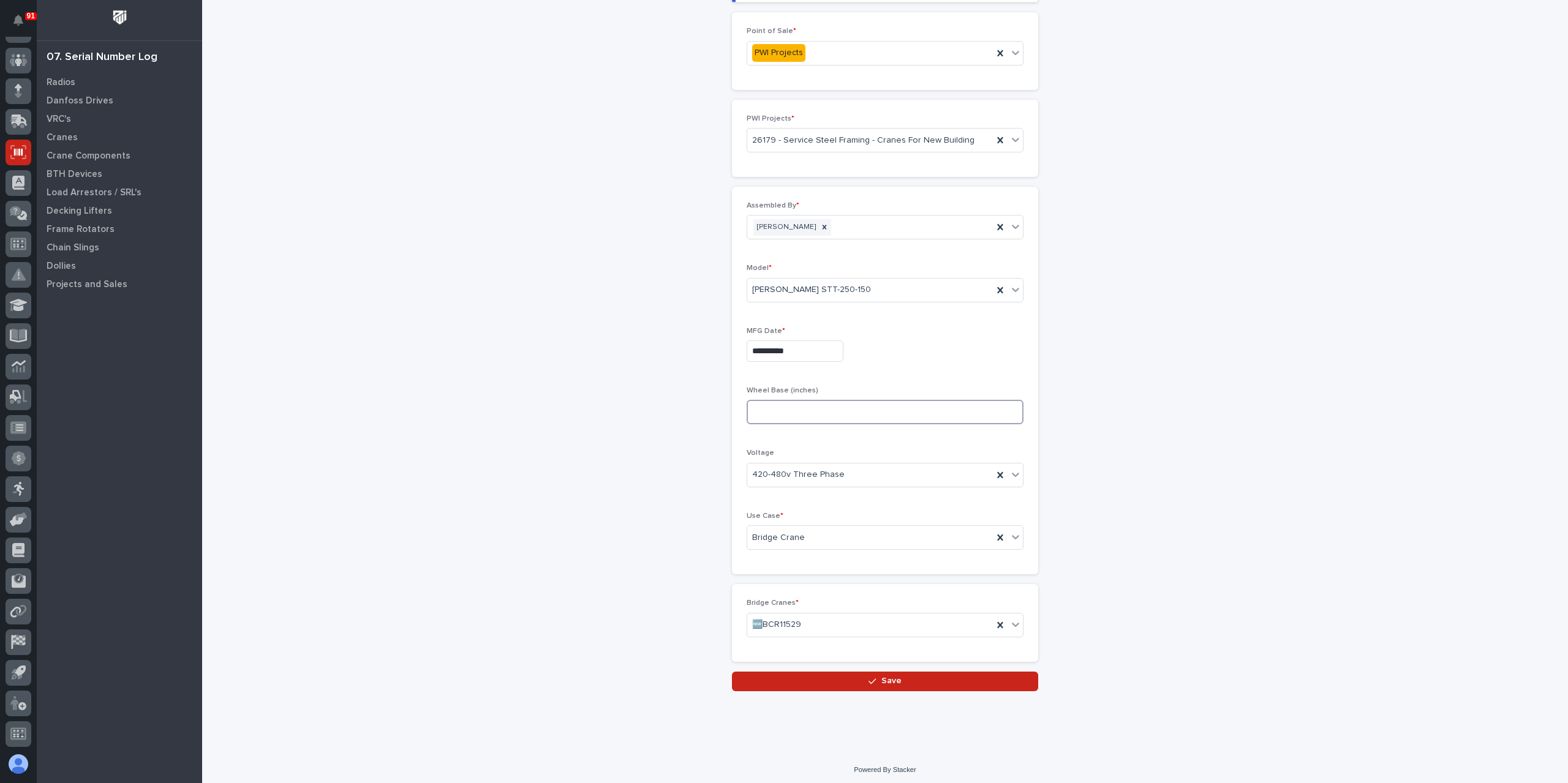
click at [783, 412] on input at bounding box center [885, 411] width 277 height 24
click at [830, 411] on input at bounding box center [885, 411] width 277 height 24
type input "60"
click at [815, 672] on button "Save" at bounding box center [885, 682] width 307 height 20
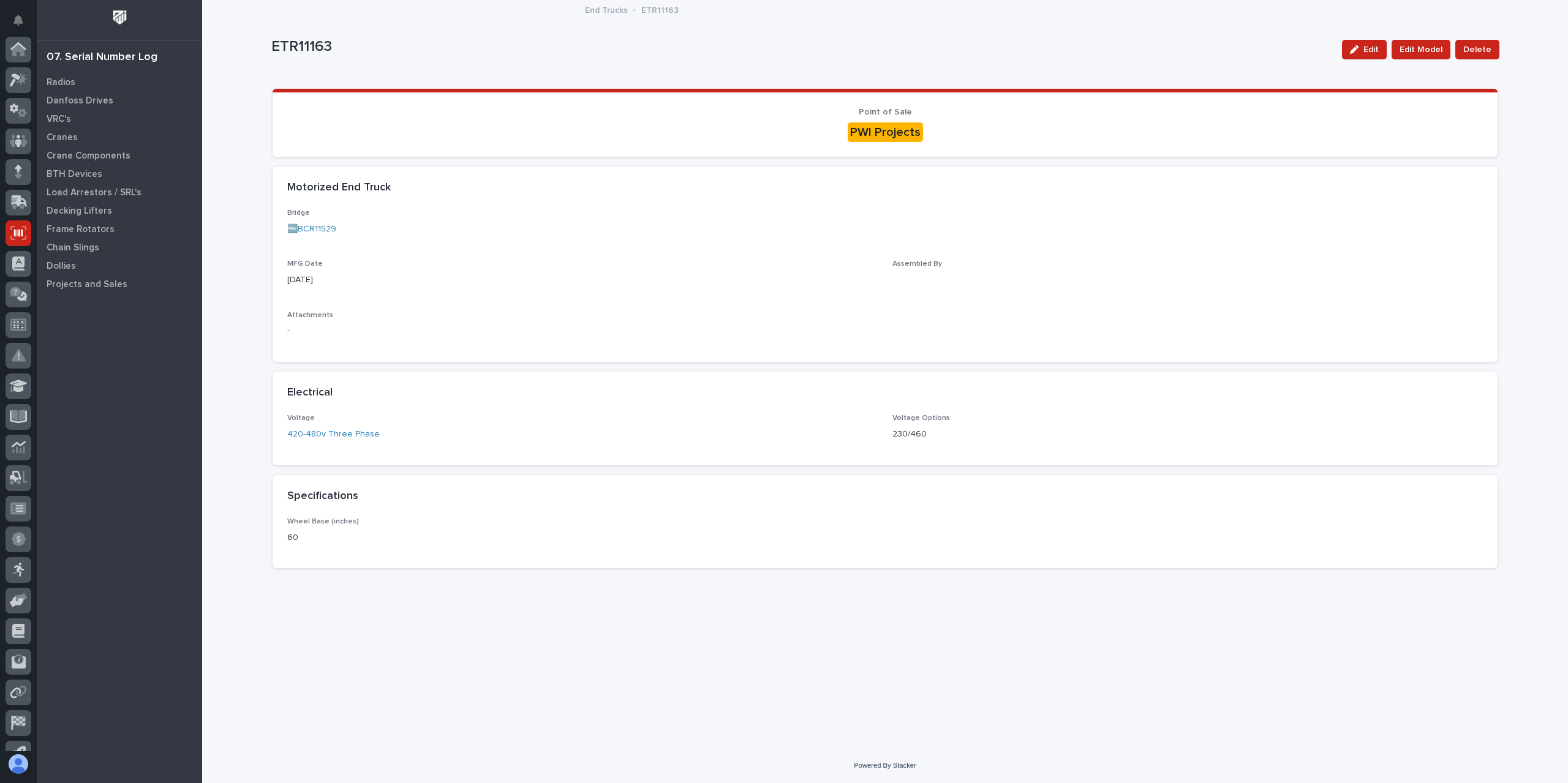
scroll to position [81, 0]
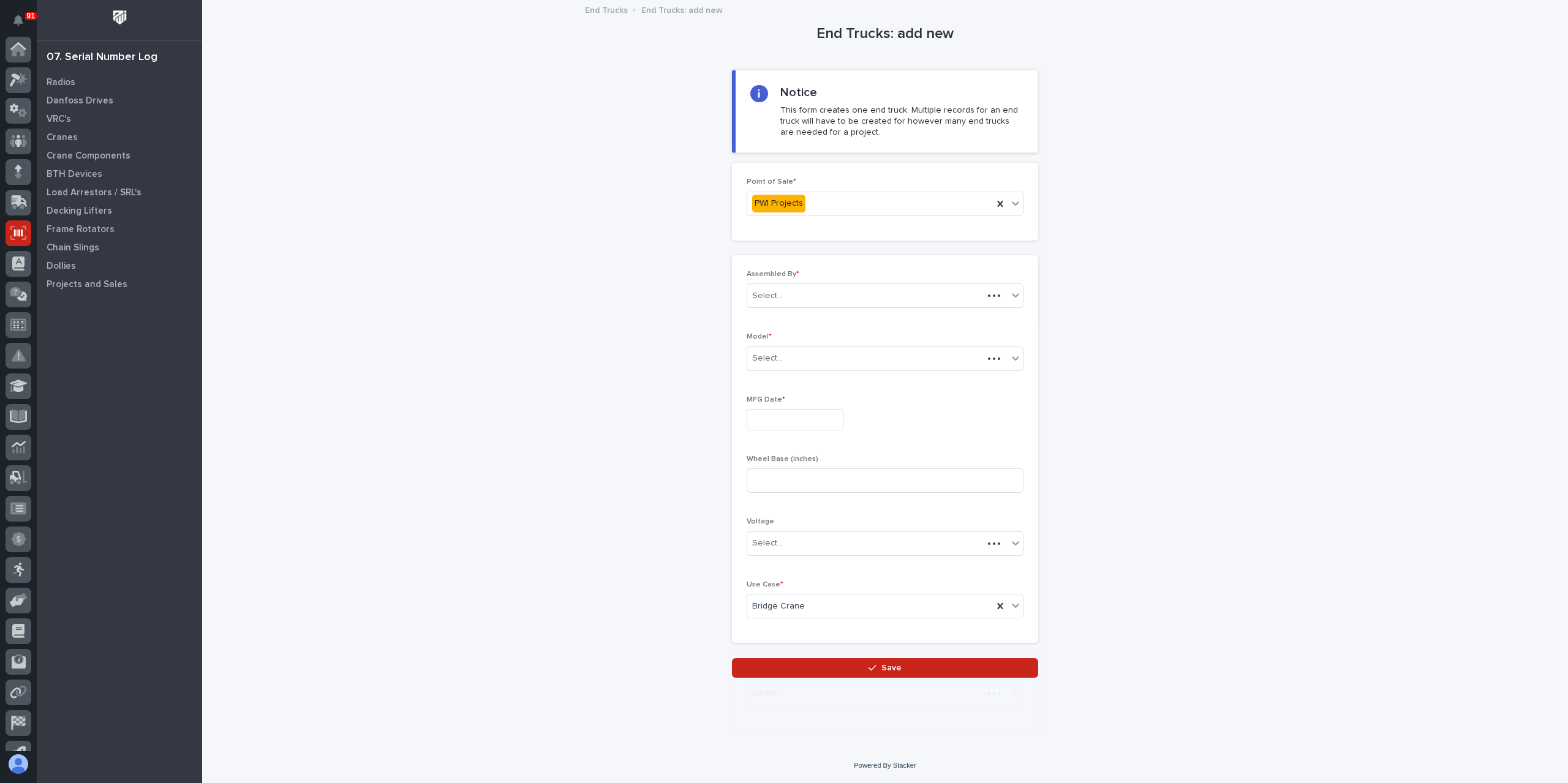
scroll to position [81, 0]
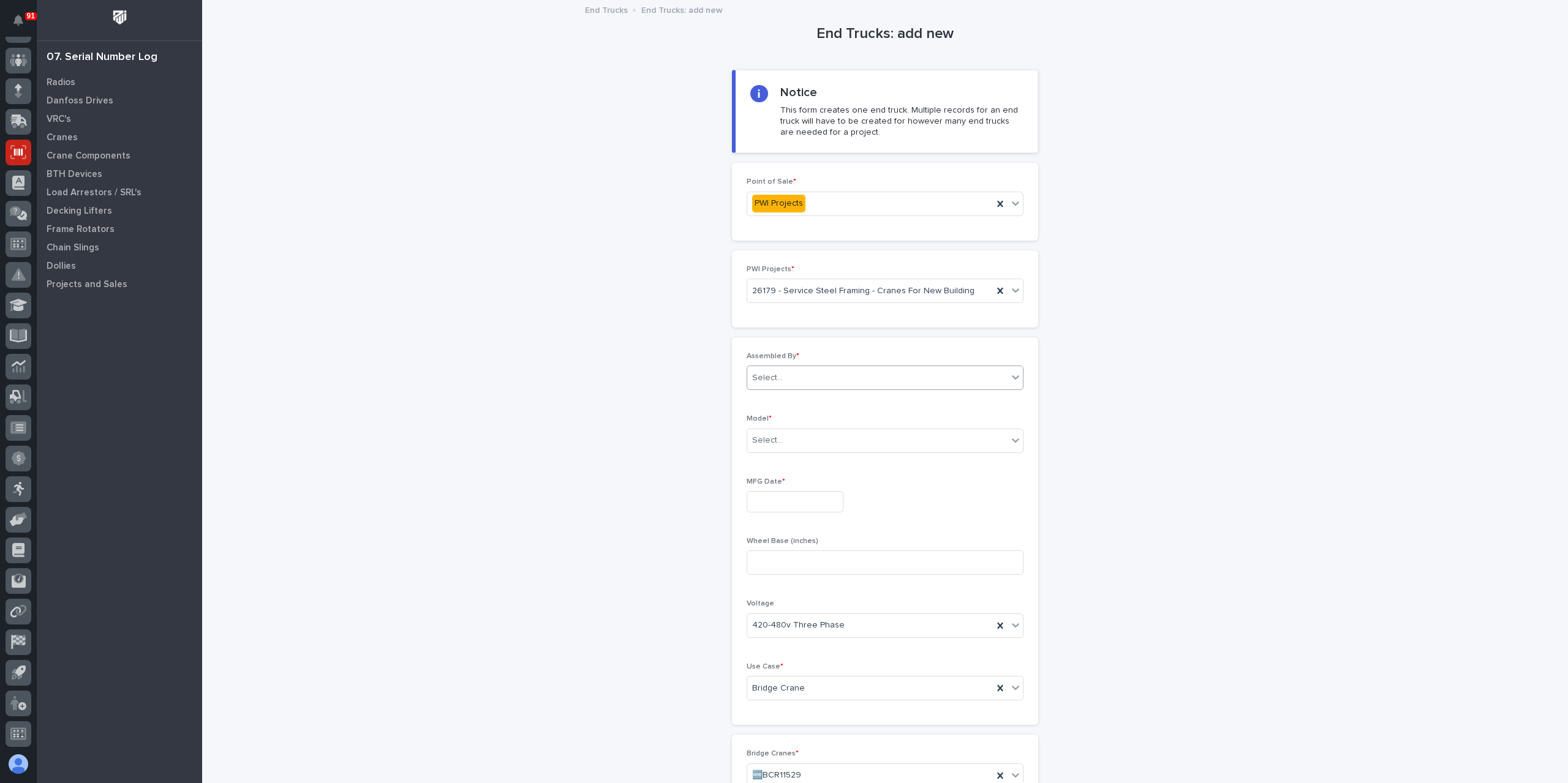
click at [787, 385] on div "Select..." at bounding box center [877, 378] width 261 height 20
click at [766, 532] on div "[PERSON_NAME]" at bounding box center [881, 529] width 276 height 22
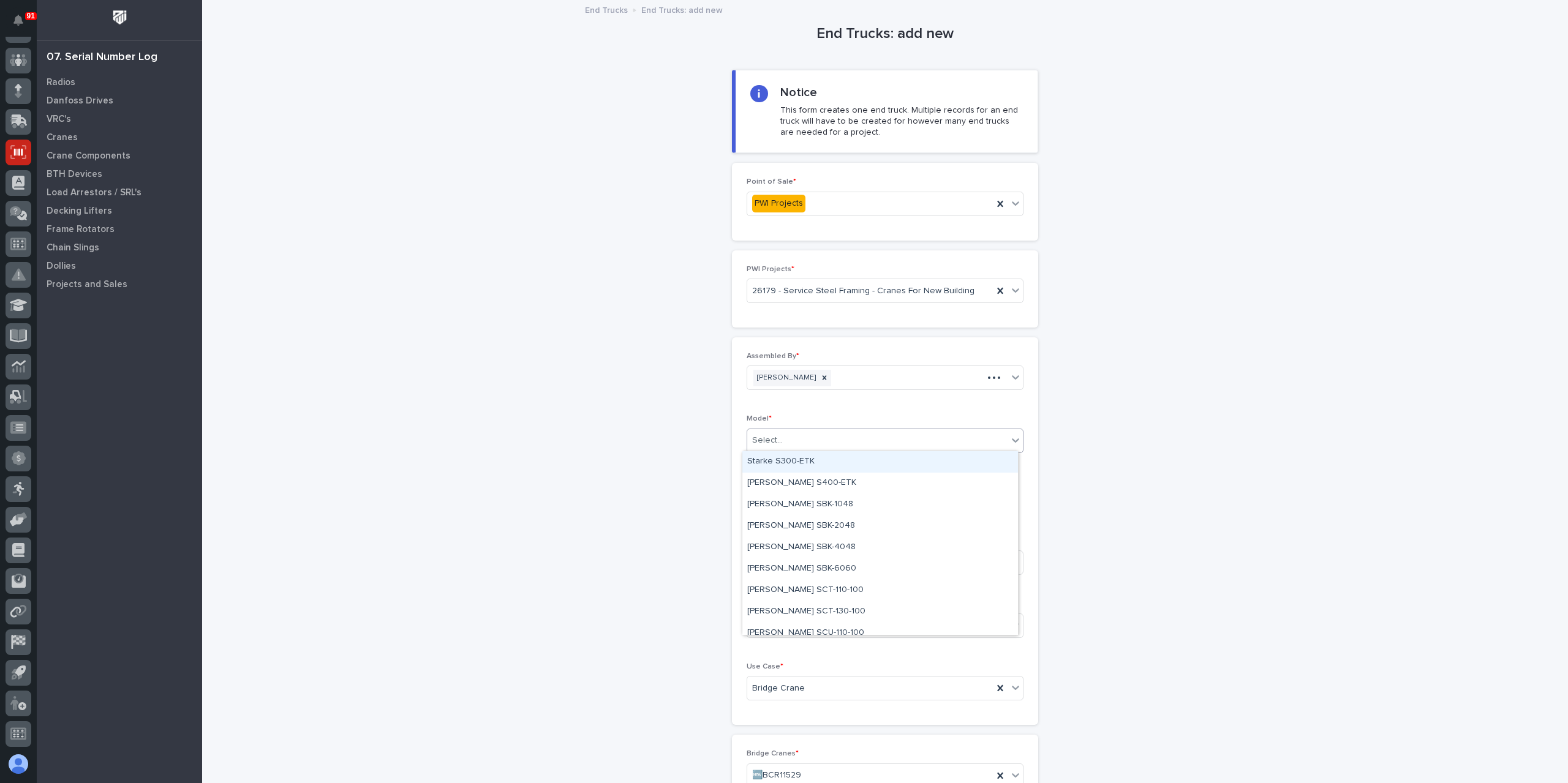
click at [784, 447] on div "Select..." at bounding box center [877, 440] width 261 height 20
click at [811, 579] on div "Starke STT-250-150" at bounding box center [881, 582] width 276 height 22
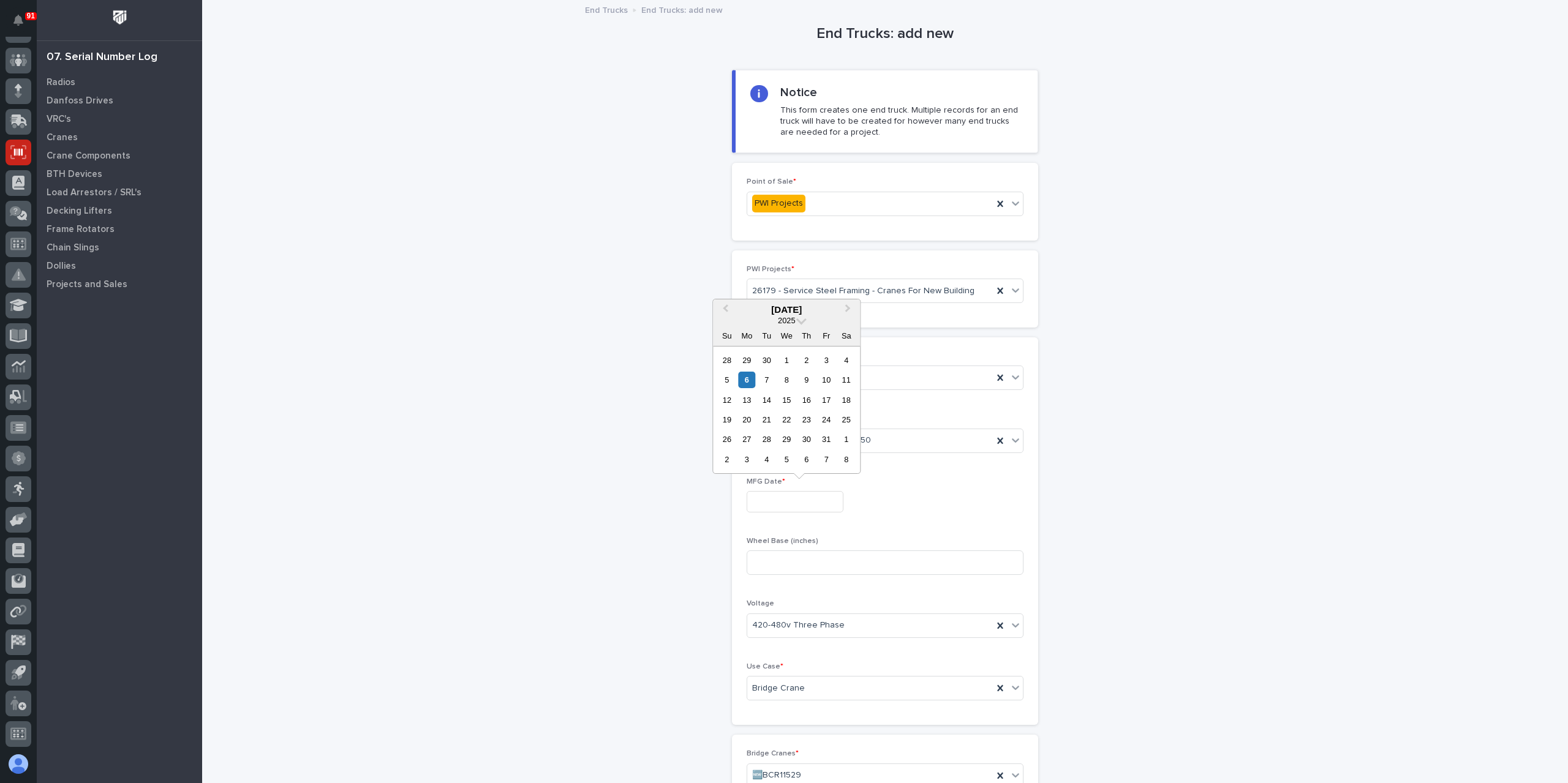
click at [807, 497] on input "text" at bounding box center [795, 502] width 97 height 22
click at [827, 379] on div "10" at bounding box center [826, 380] width 16 height 16
type input "**********"
click at [795, 565] on input at bounding box center [885, 562] width 277 height 24
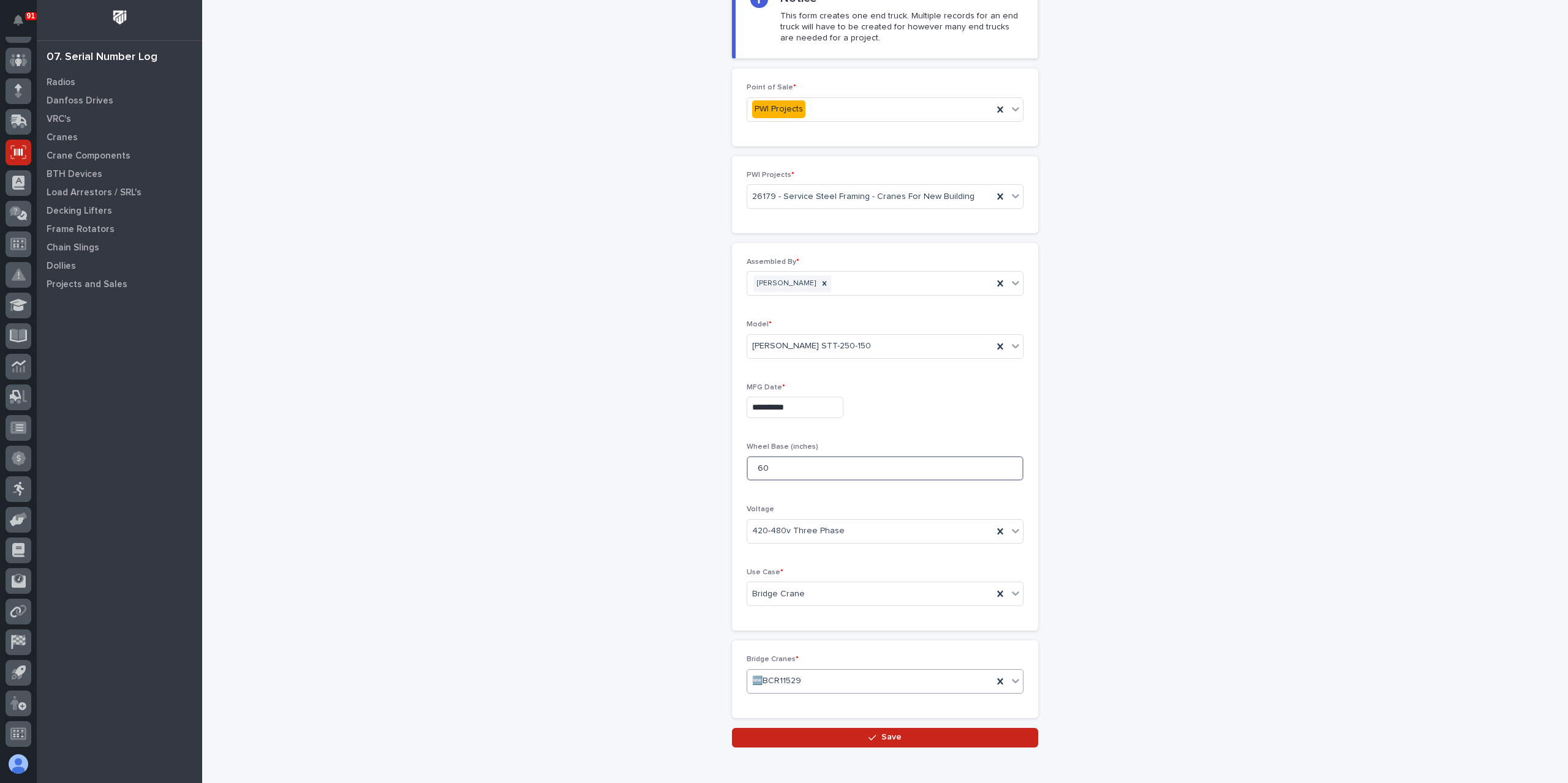
scroll to position [151, 0]
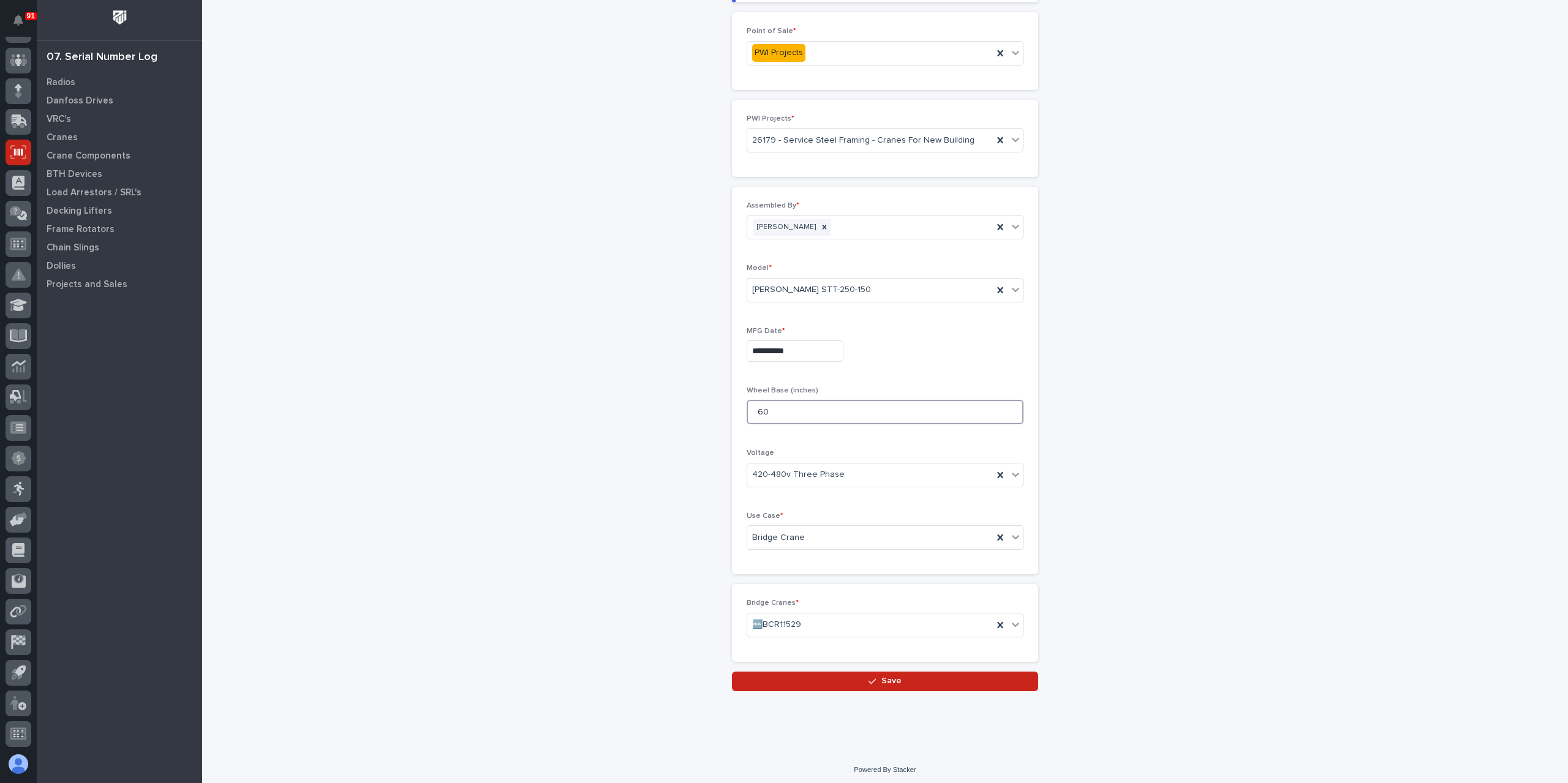
type input "60"
click at [869, 677] on icon "button" at bounding box center [872, 682] width 7 height 9
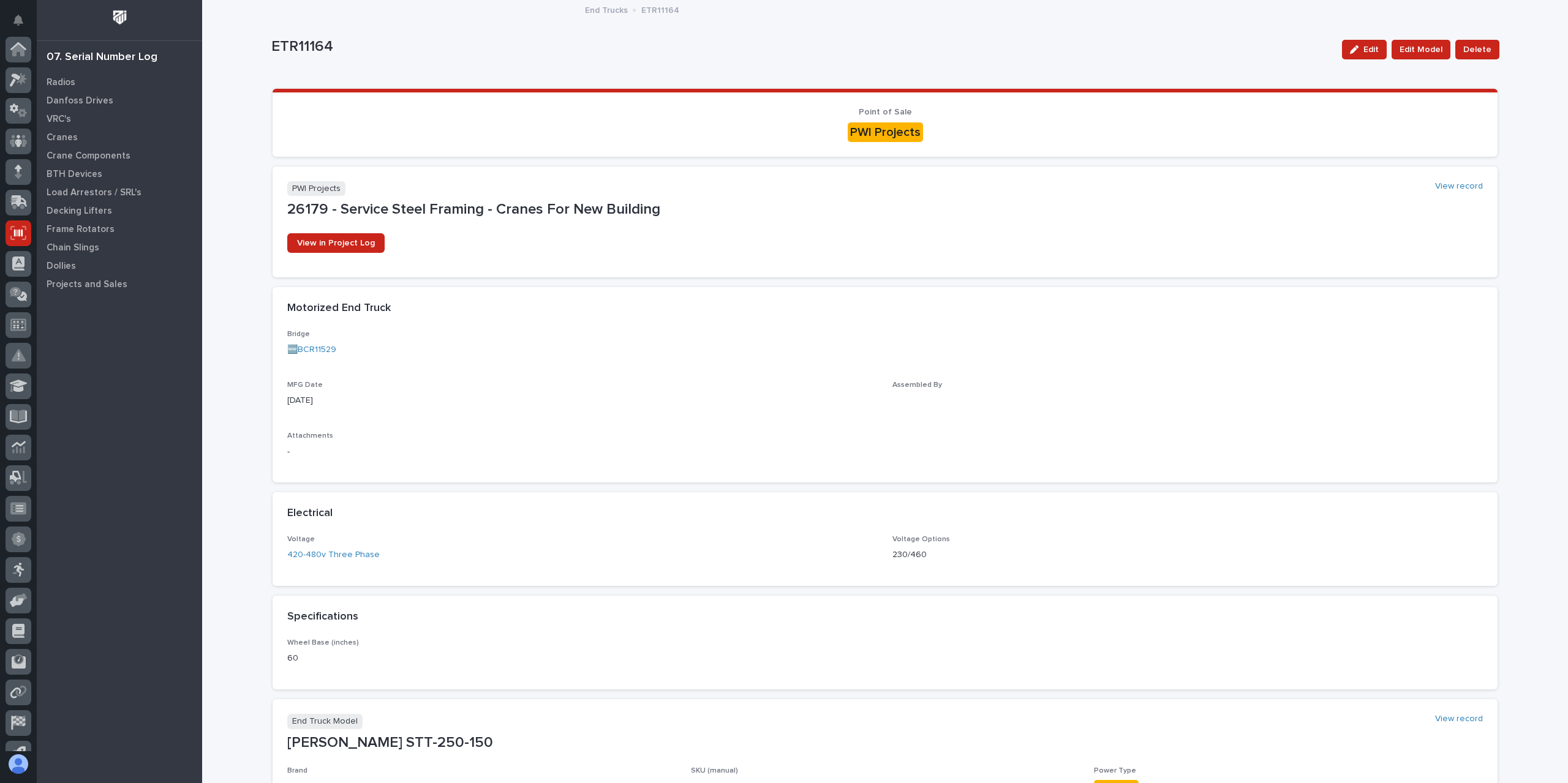
scroll to position [81, 0]
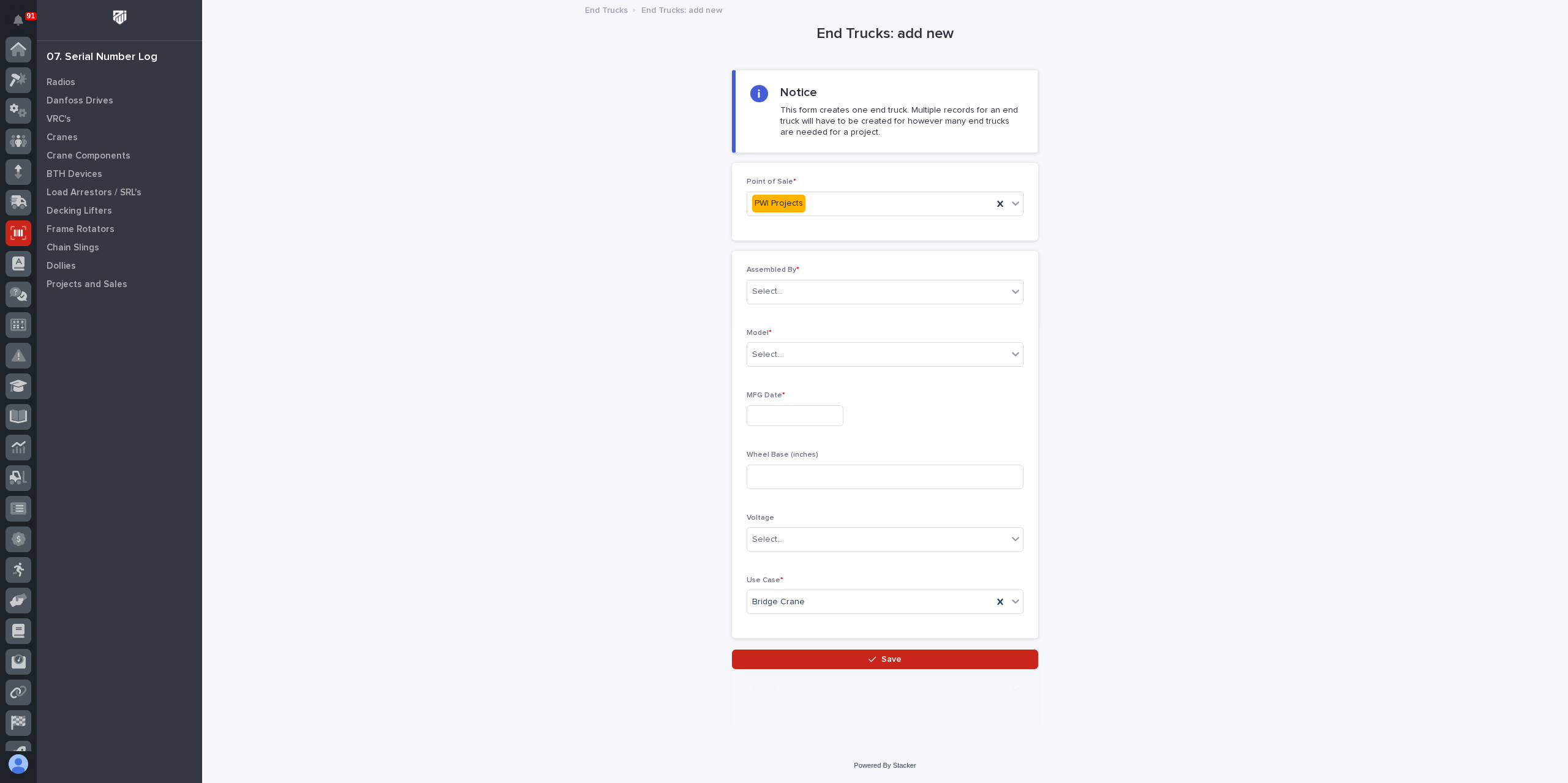
scroll to position [81, 0]
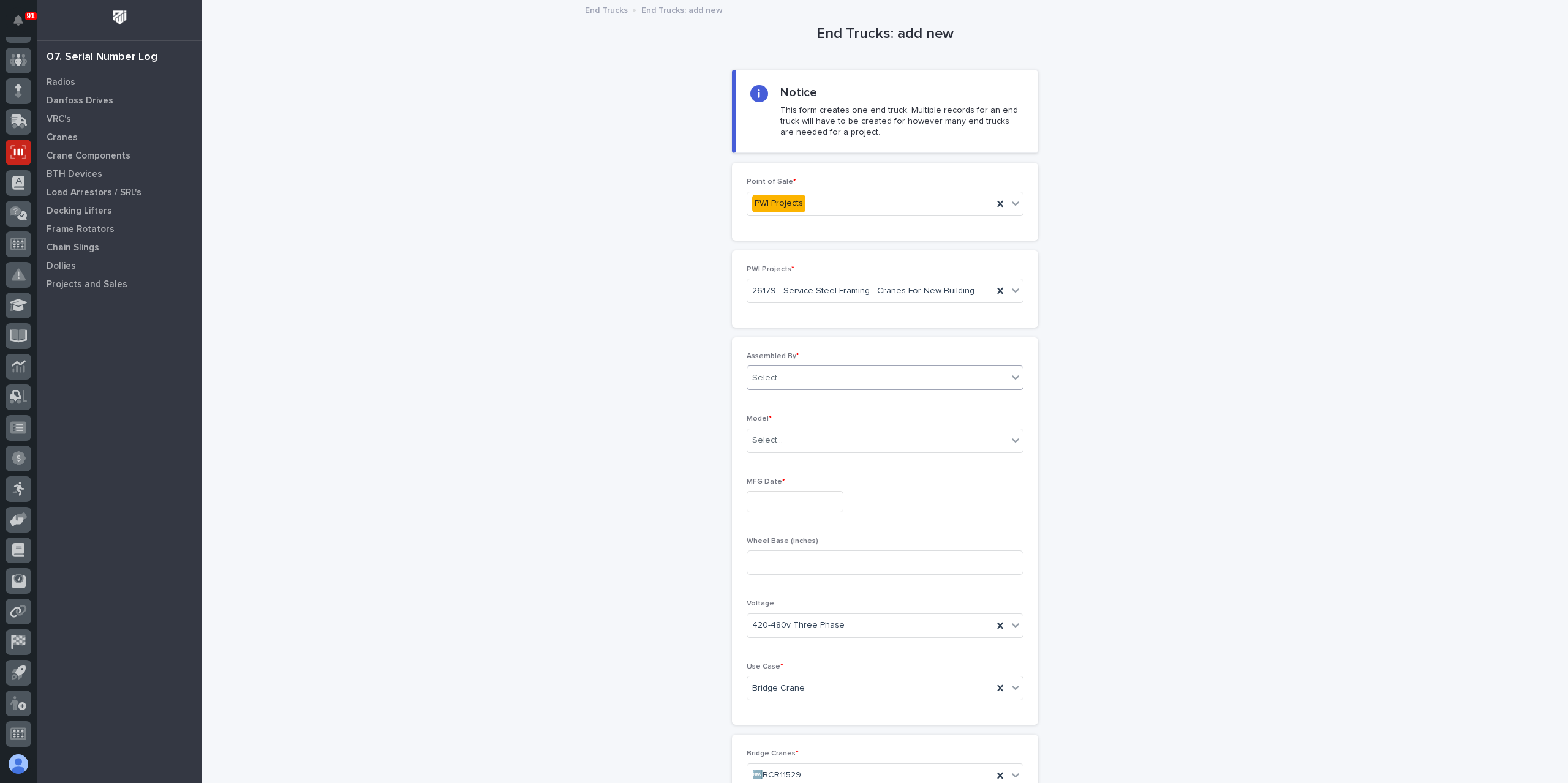
click at [776, 377] on div "Select..." at bounding box center [768, 378] width 31 height 13
click at [780, 524] on div "[PERSON_NAME]" at bounding box center [881, 529] width 276 height 22
click at [779, 444] on div "Select..." at bounding box center [877, 440] width 261 height 20
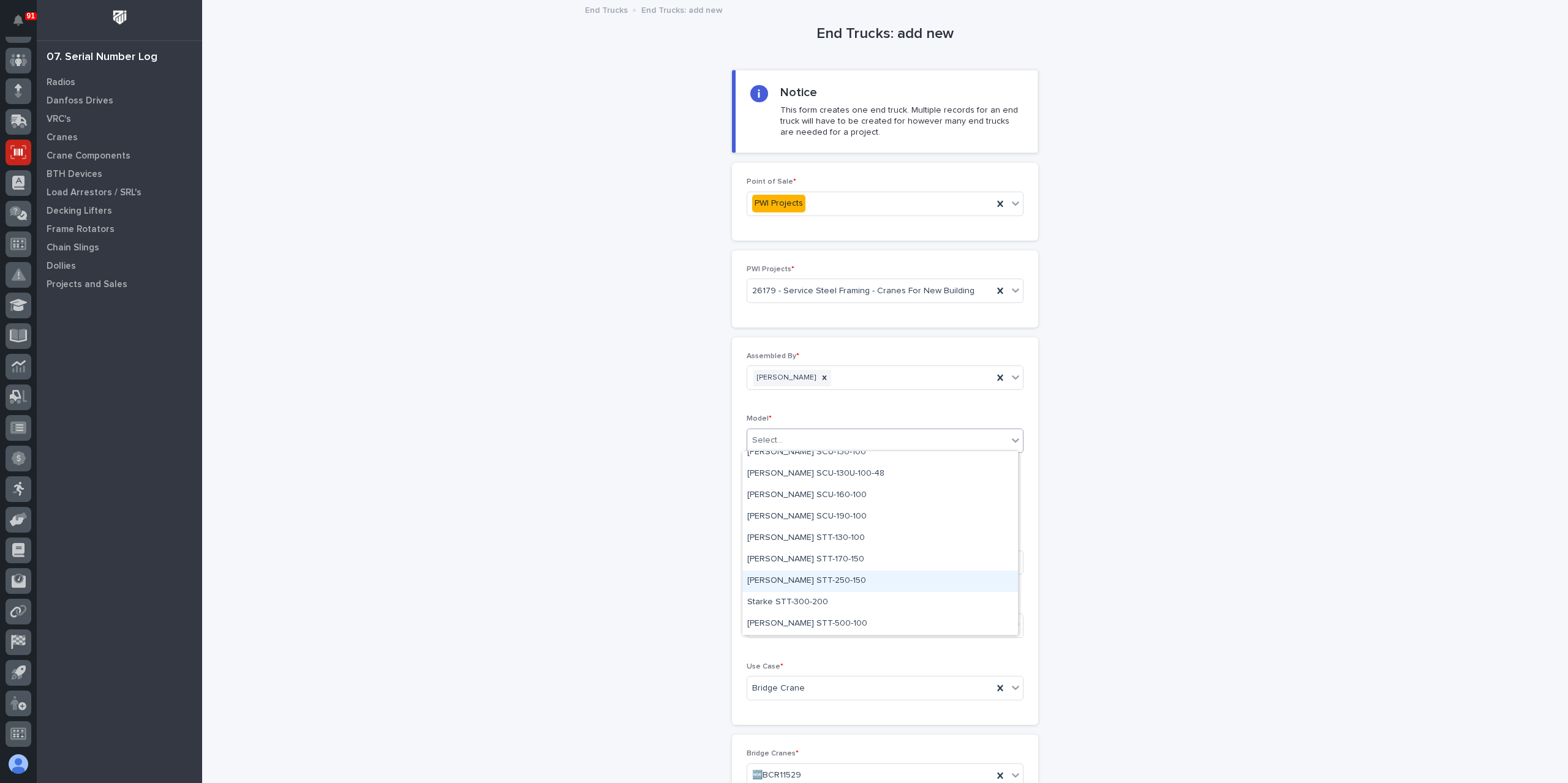
click at [795, 583] on div "[PERSON_NAME] STT-250-150" at bounding box center [881, 582] width 276 height 22
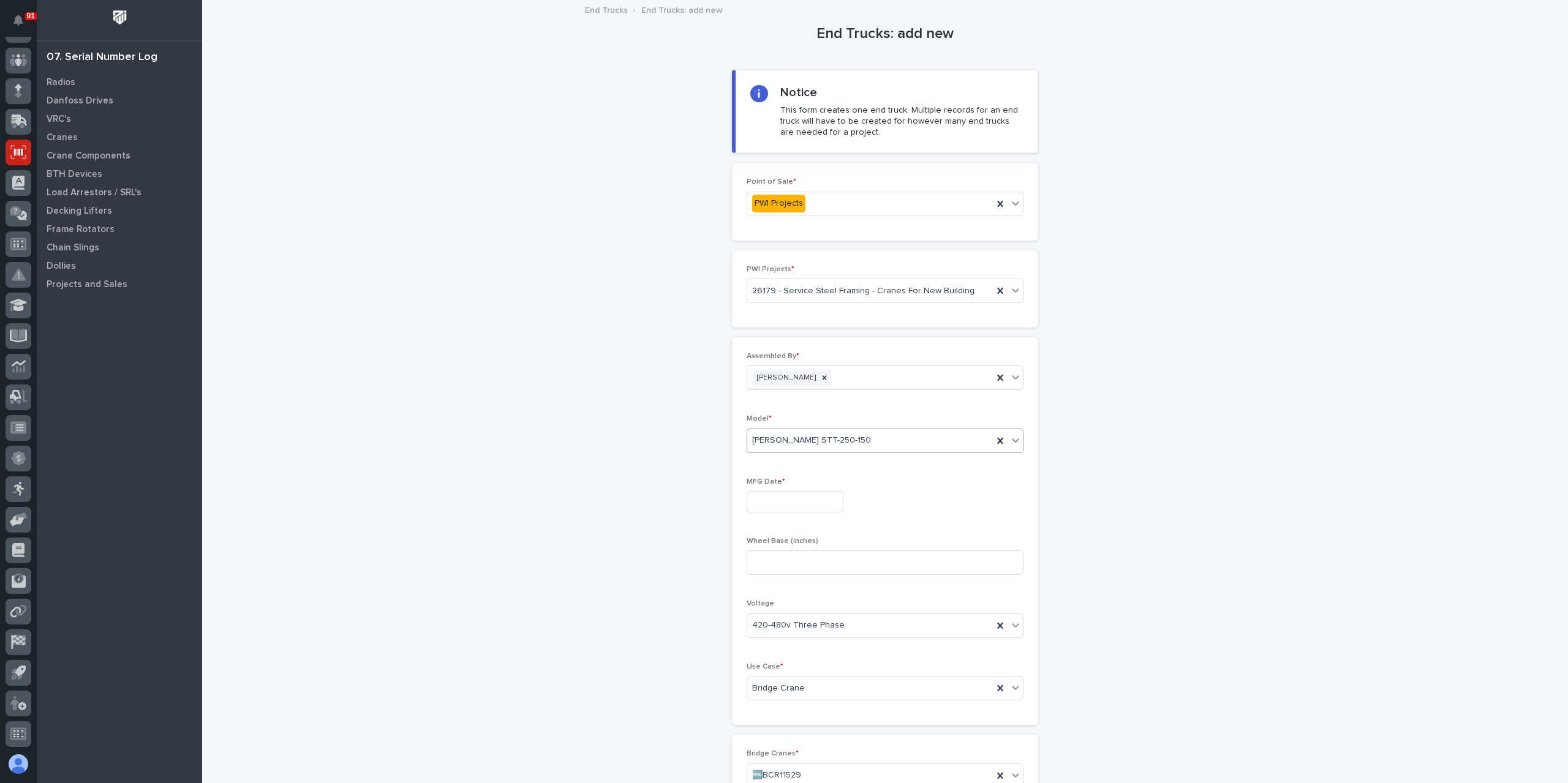
click at [768, 505] on input "text" at bounding box center [795, 502] width 97 height 22
click at [833, 383] on div "10" at bounding box center [826, 380] width 16 height 16
type input "**********"
click at [797, 560] on input at bounding box center [885, 562] width 277 height 24
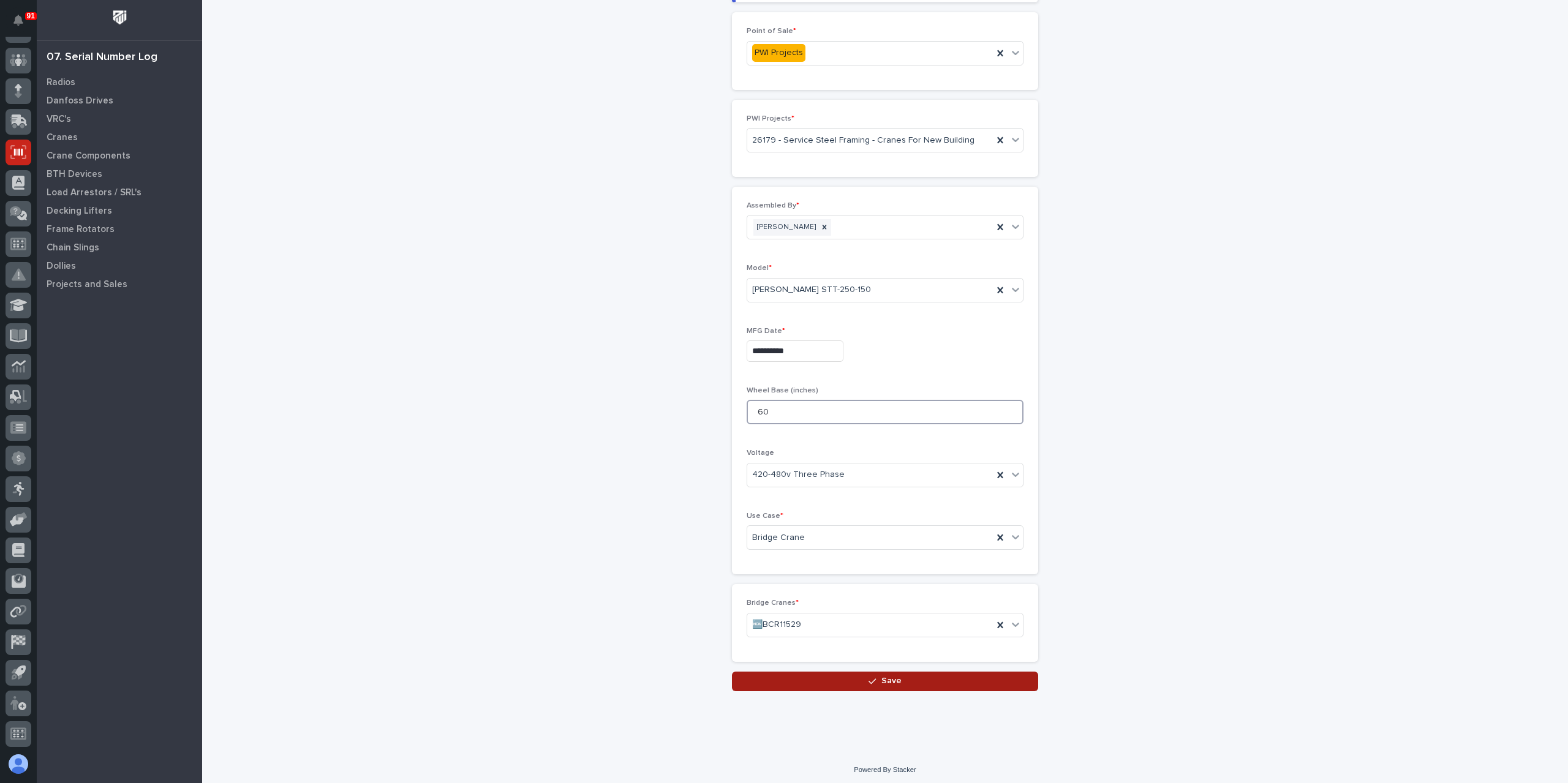
type input "60"
click at [826, 676] on button "Save" at bounding box center [885, 682] width 307 height 20
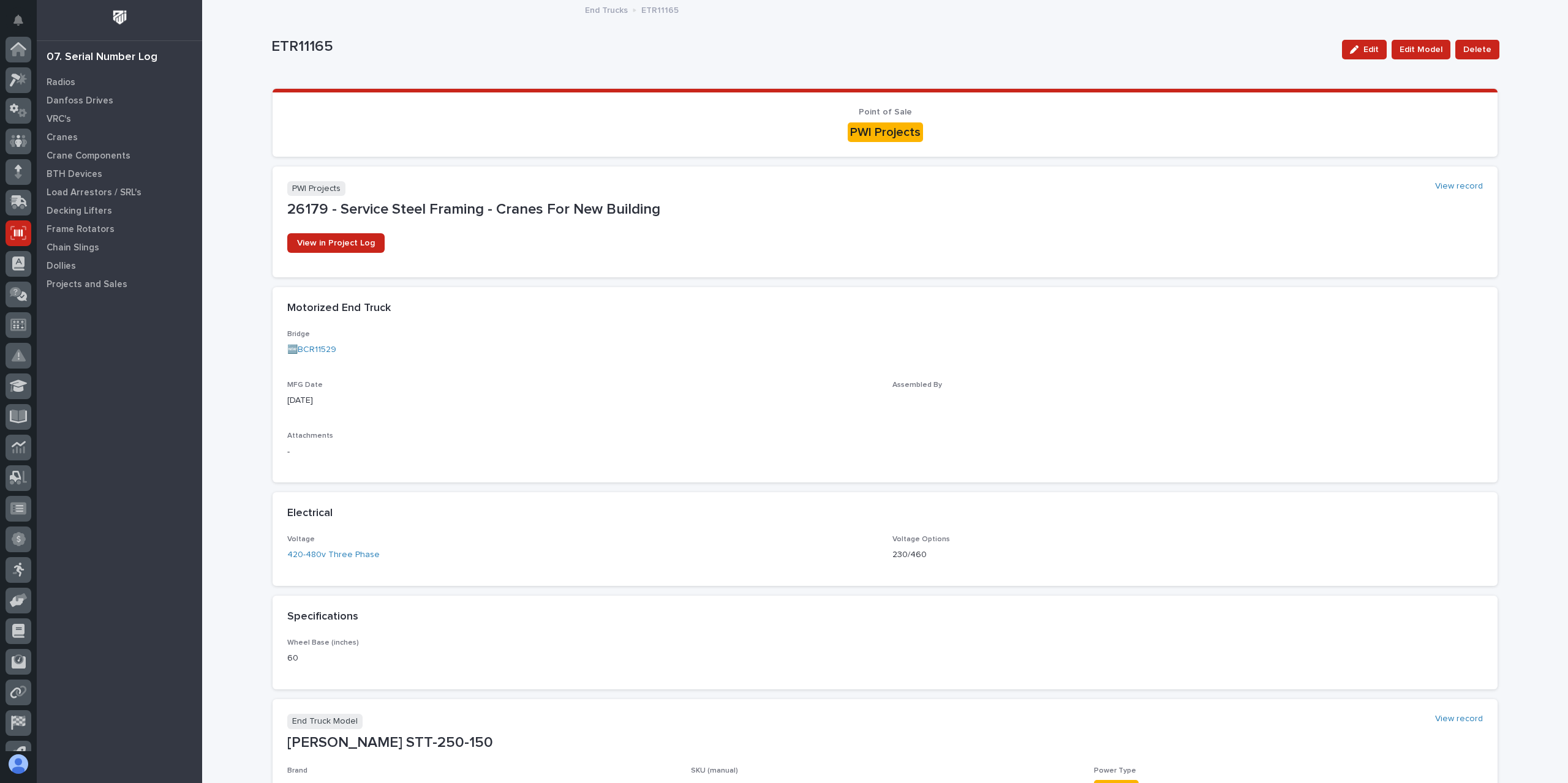
scroll to position [81, 0]
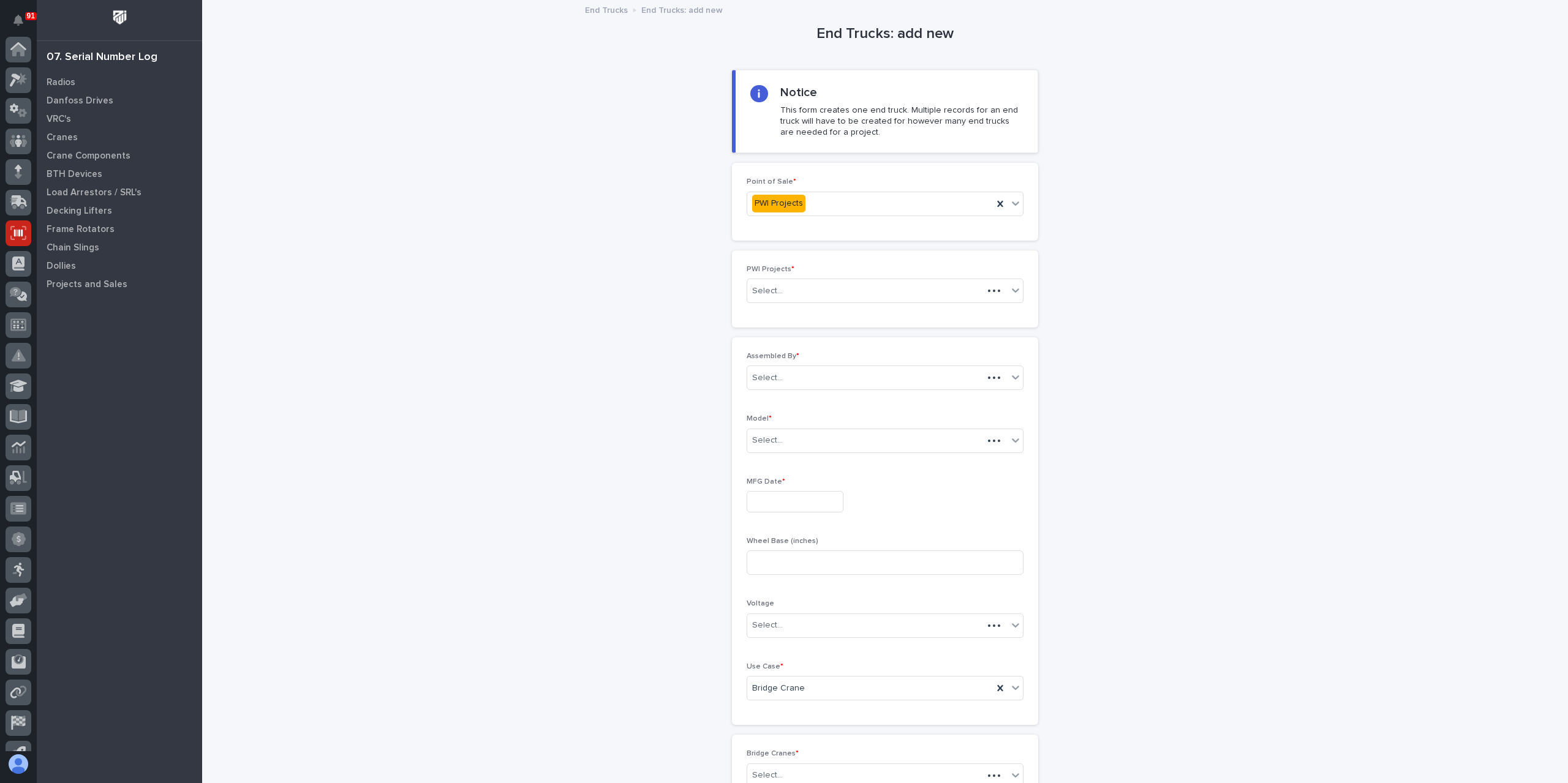
scroll to position [81, 0]
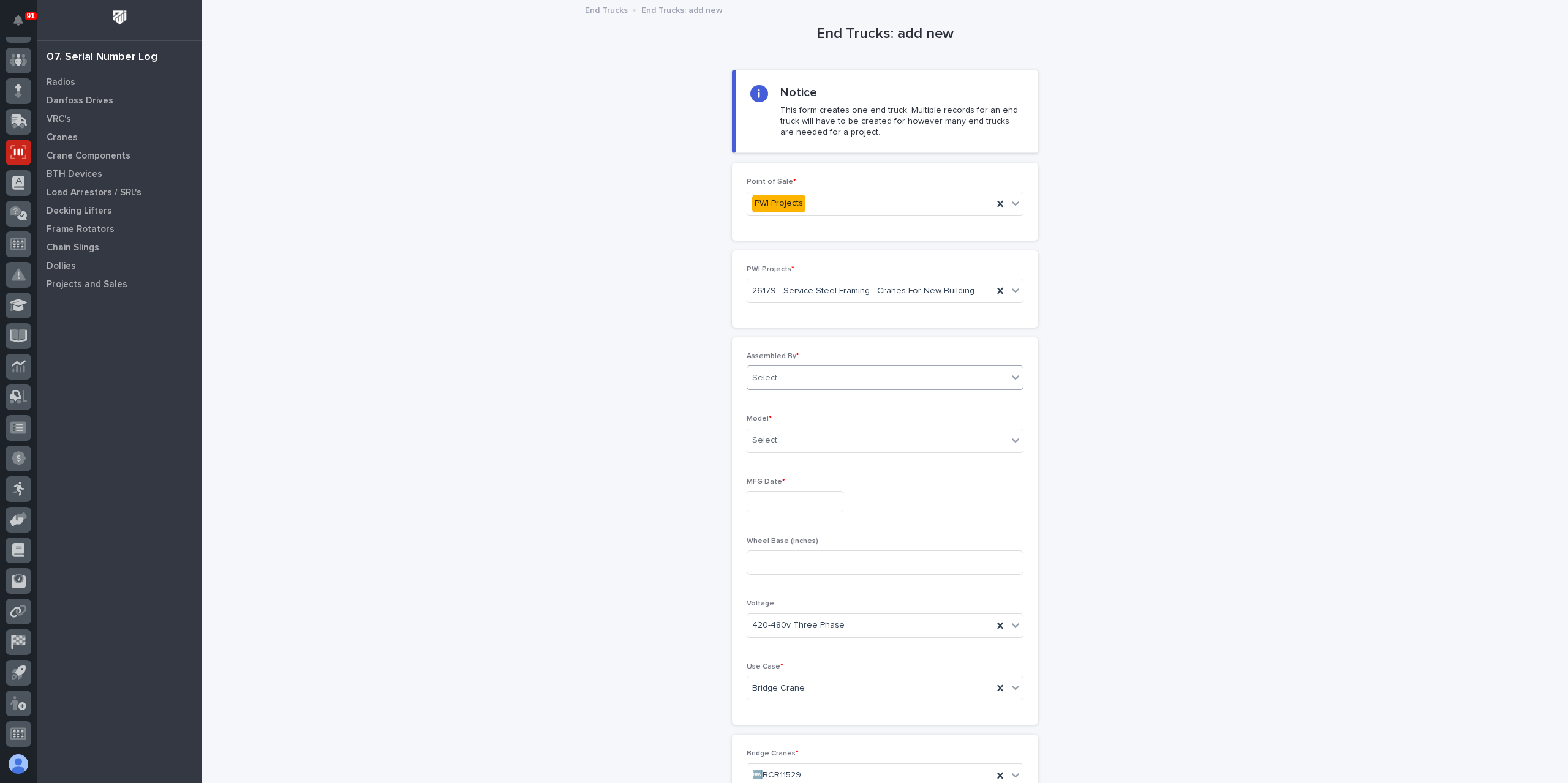
click at [788, 369] on div "Select..." at bounding box center [877, 378] width 261 height 20
click at [795, 535] on div "[PERSON_NAME]" at bounding box center [881, 529] width 276 height 22
click at [785, 448] on div "Select..." at bounding box center [877, 440] width 261 height 20
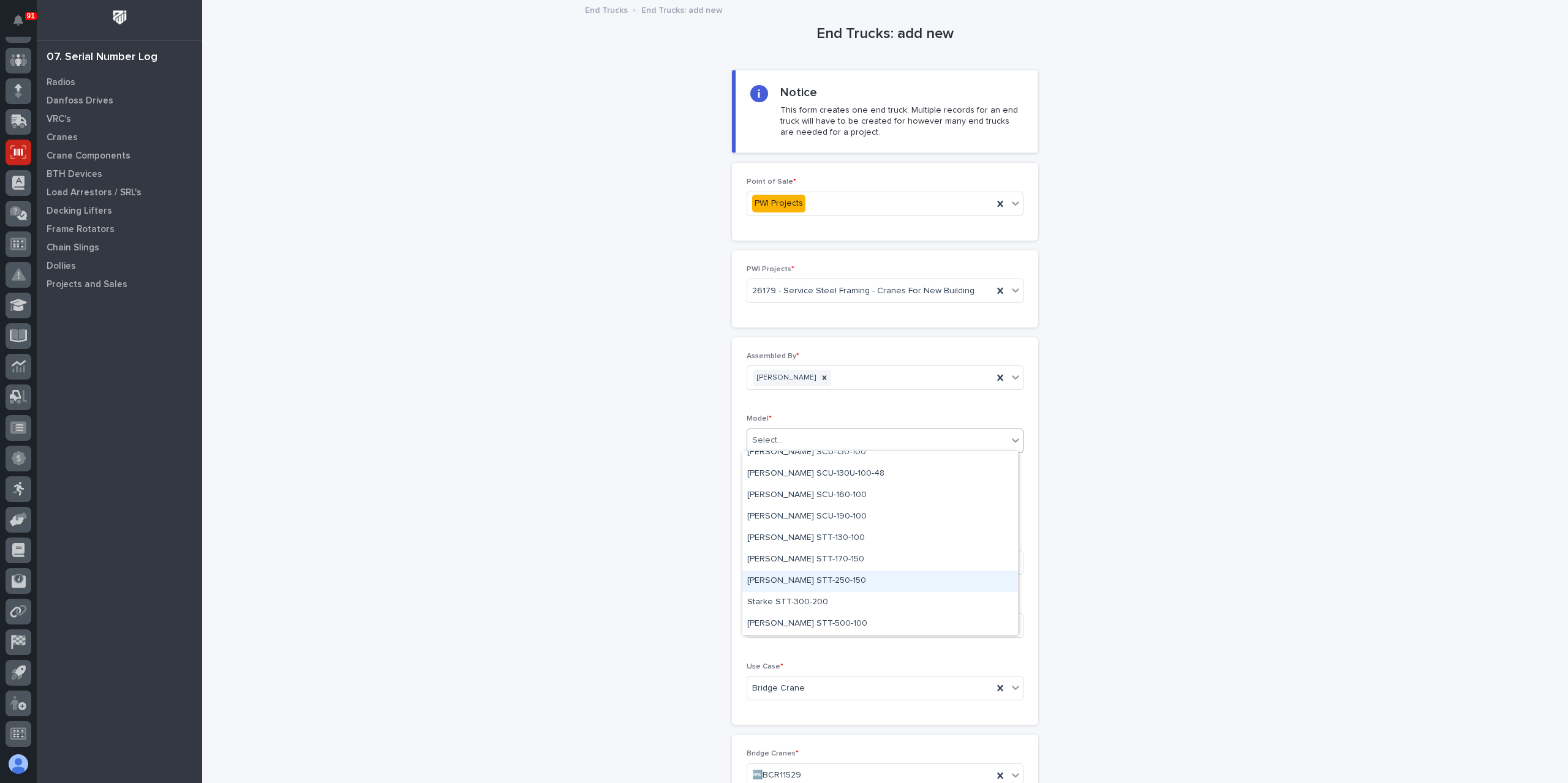
click at [812, 580] on div "[PERSON_NAME] STT-250-150" at bounding box center [881, 582] width 276 height 22
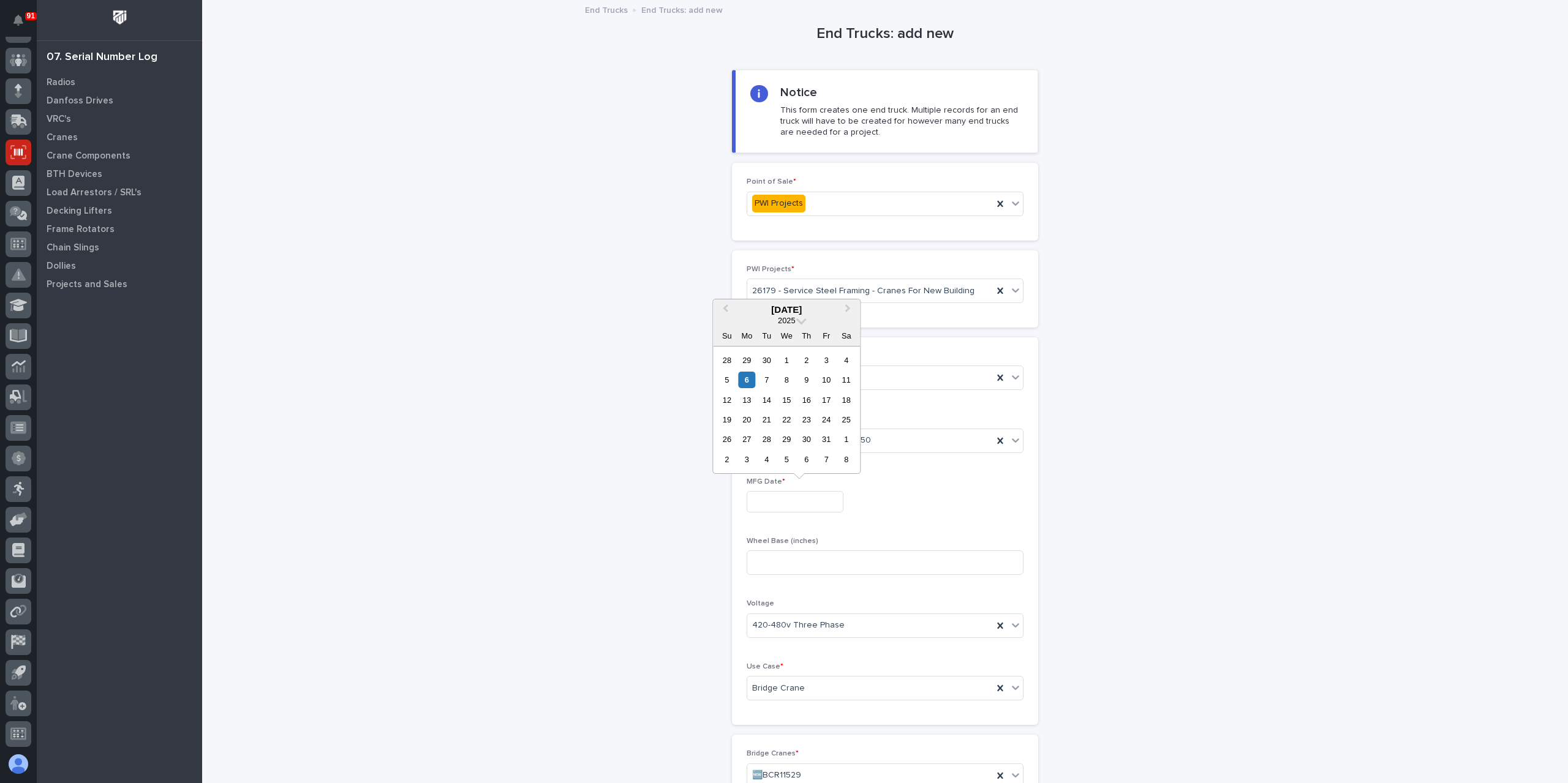
click at [798, 495] on input "text" at bounding box center [795, 502] width 97 height 22
click at [826, 382] on div "10" at bounding box center [826, 380] width 16 height 16
type input "**********"
drag, startPoint x: 778, startPoint y: 581, endPoint x: 779, endPoint y: 575, distance: 6.1
click at [778, 579] on div "Wheel Base (inches)" at bounding box center [885, 561] width 277 height 48
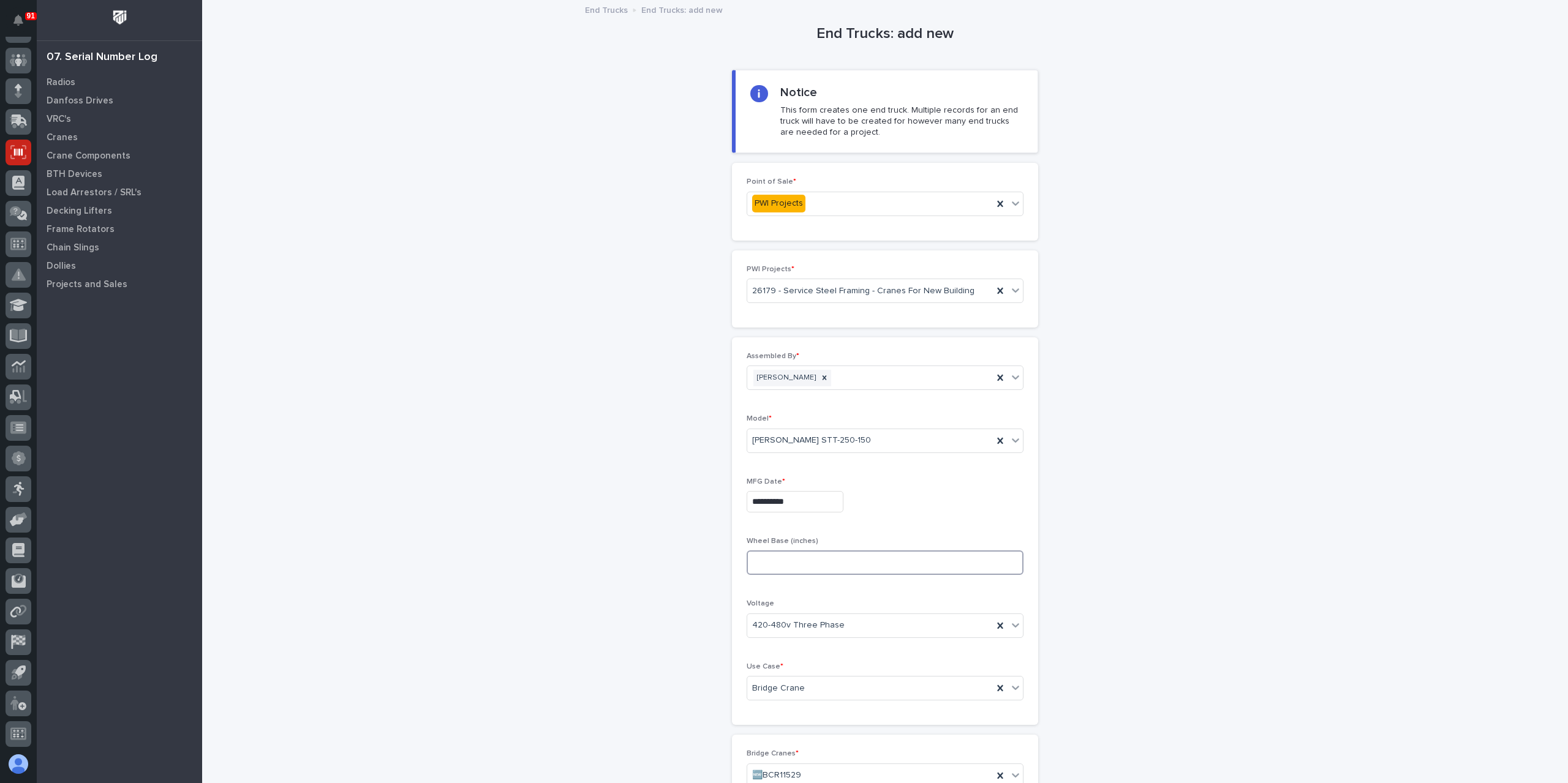
click at [779, 566] on input at bounding box center [885, 562] width 277 height 24
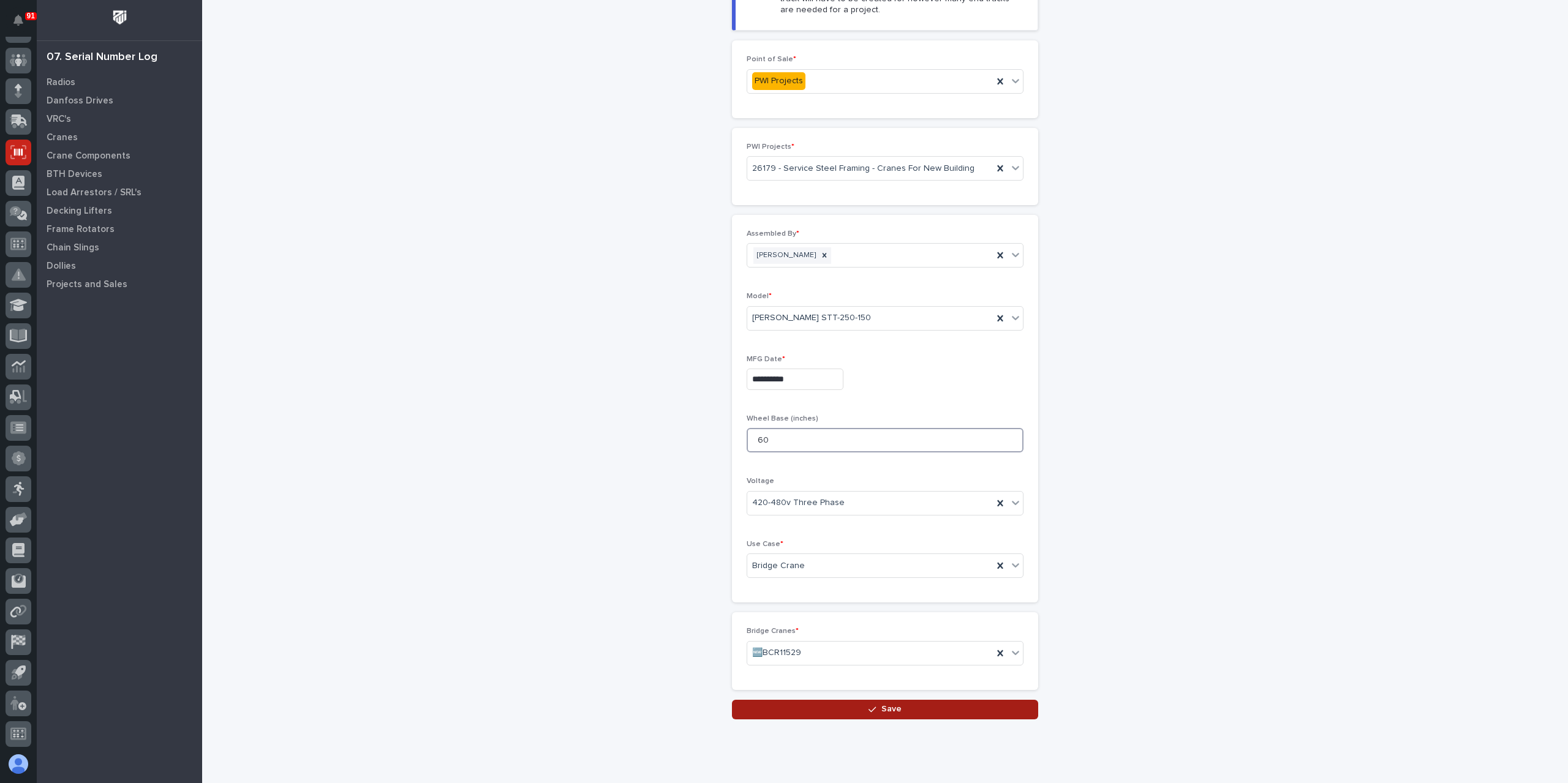
type input "60"
click at [855, 707] on button "Save" at bounding box center [885, 710] width 307 height 20
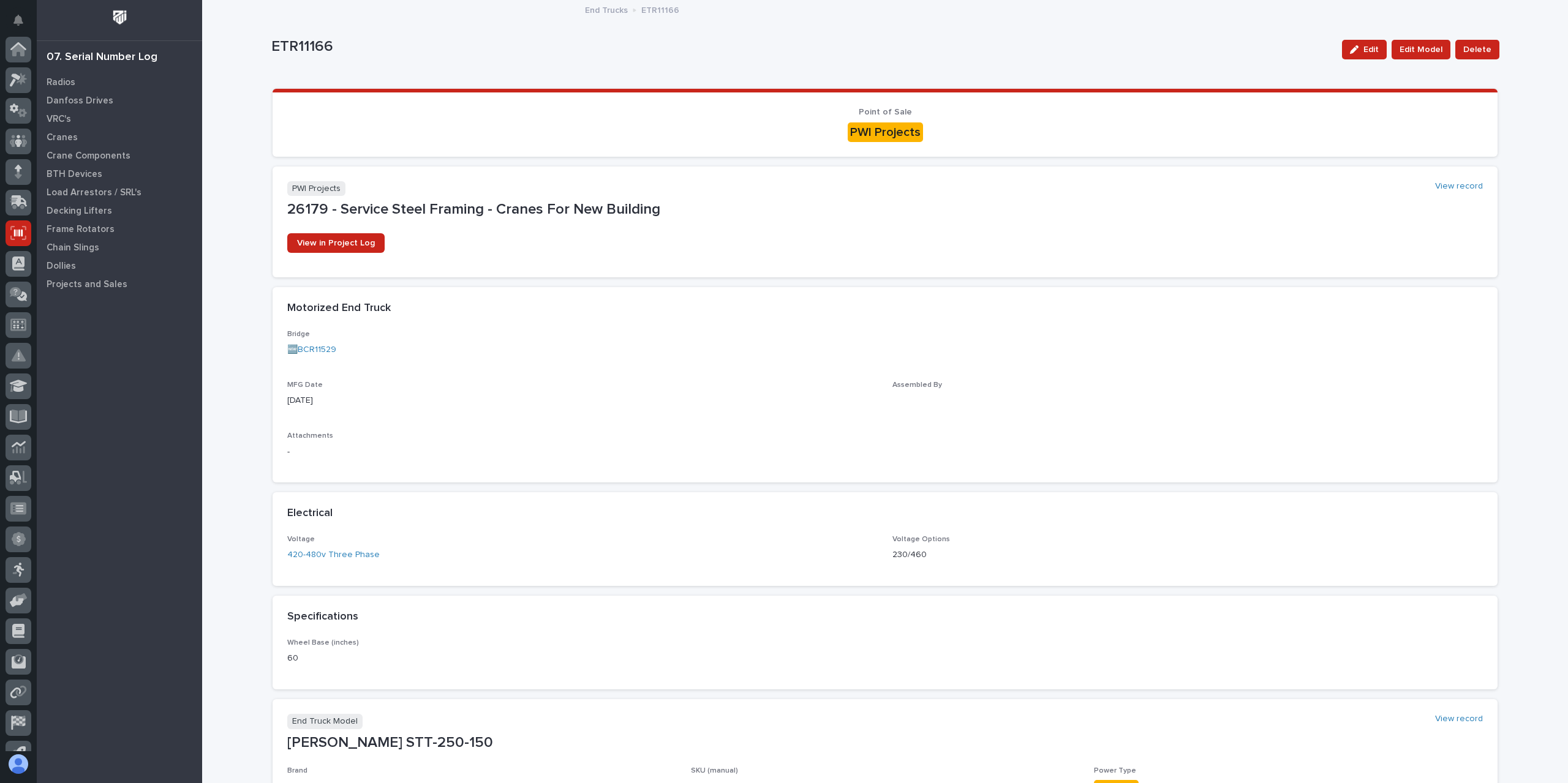
scroll to position [81, 0]
